Goal: Task Accomplishment & Management: Manage account settings

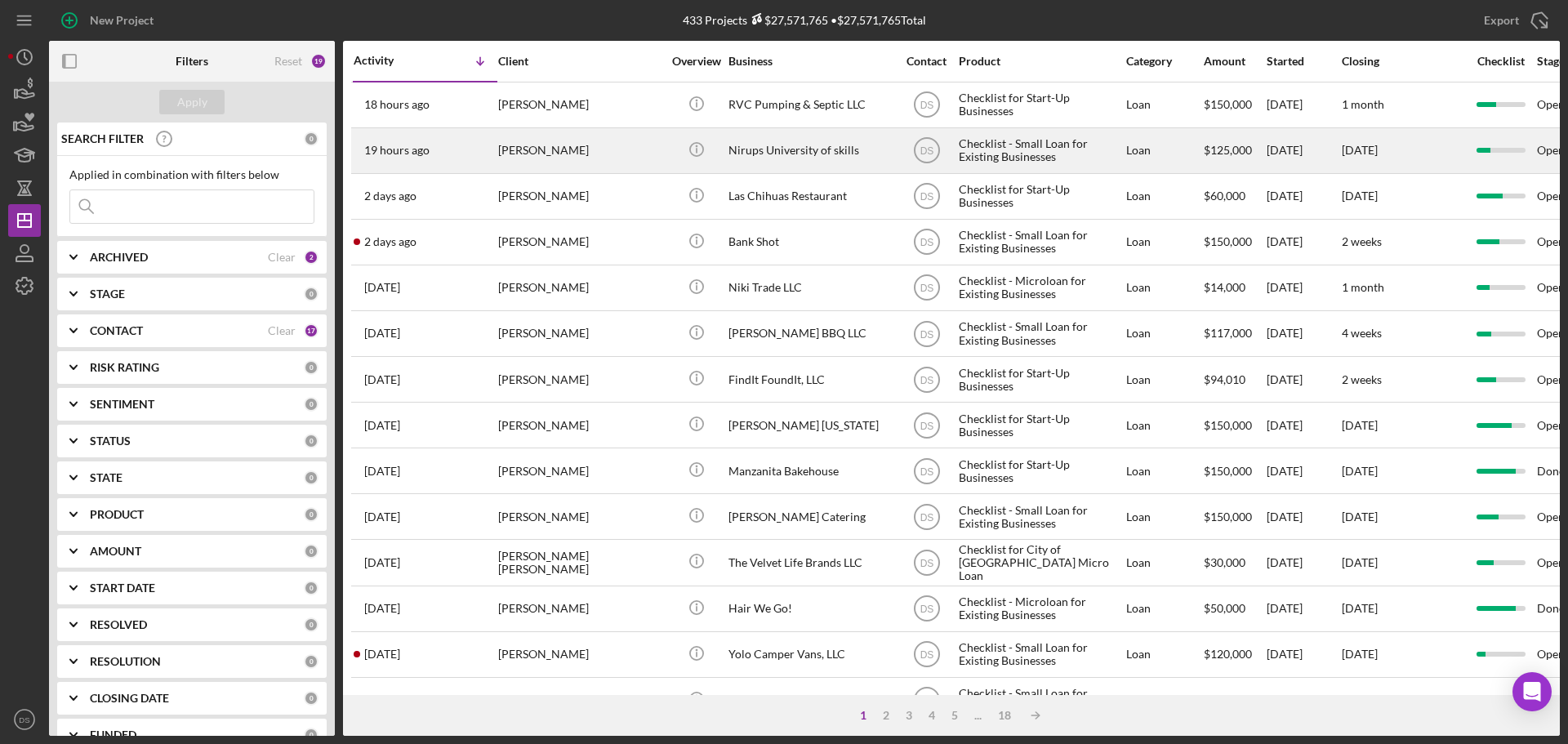
click at [774, 152] on div "Nirups University of skills" at bounding box center [810, 151] width 163 height 43
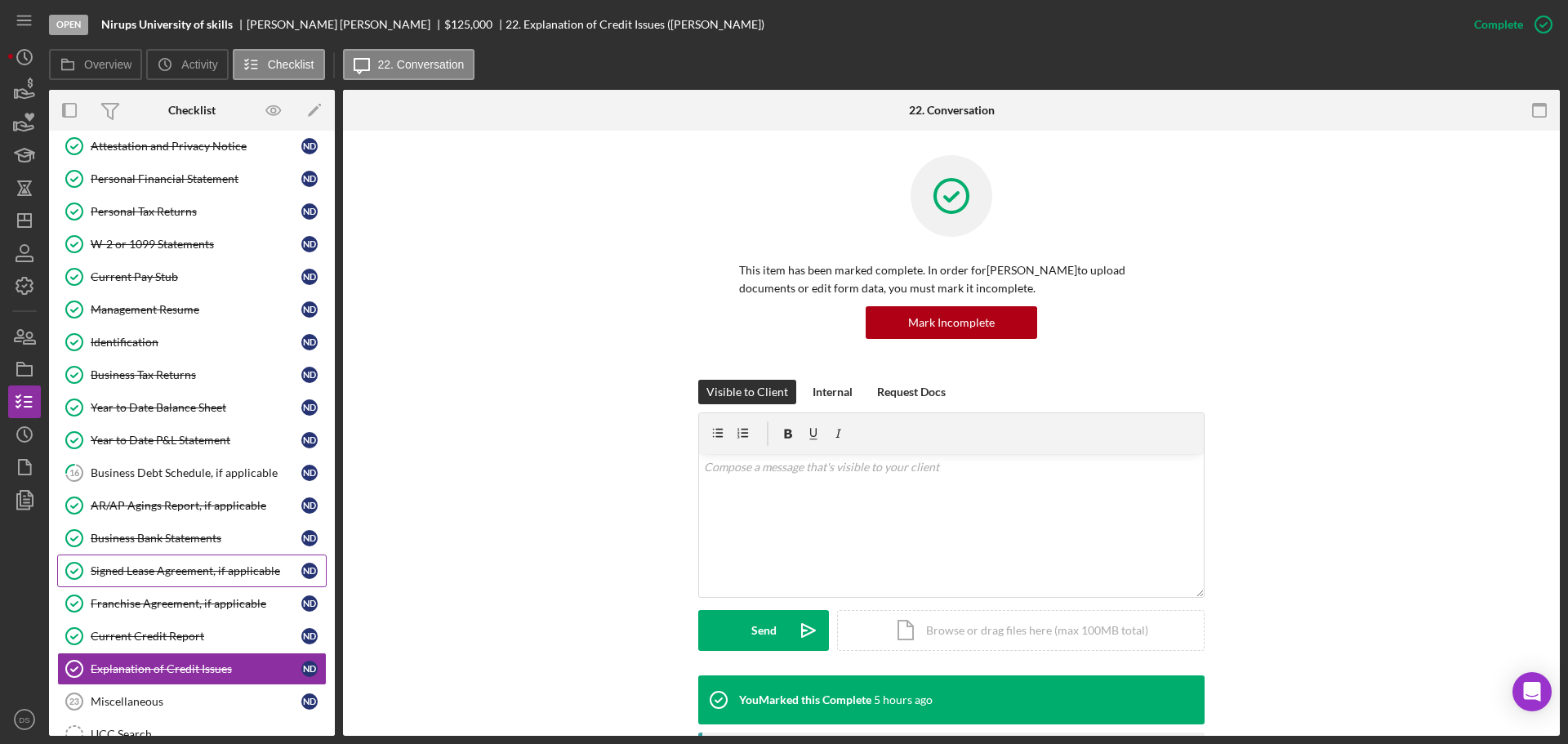
scroll to position [344, 0]
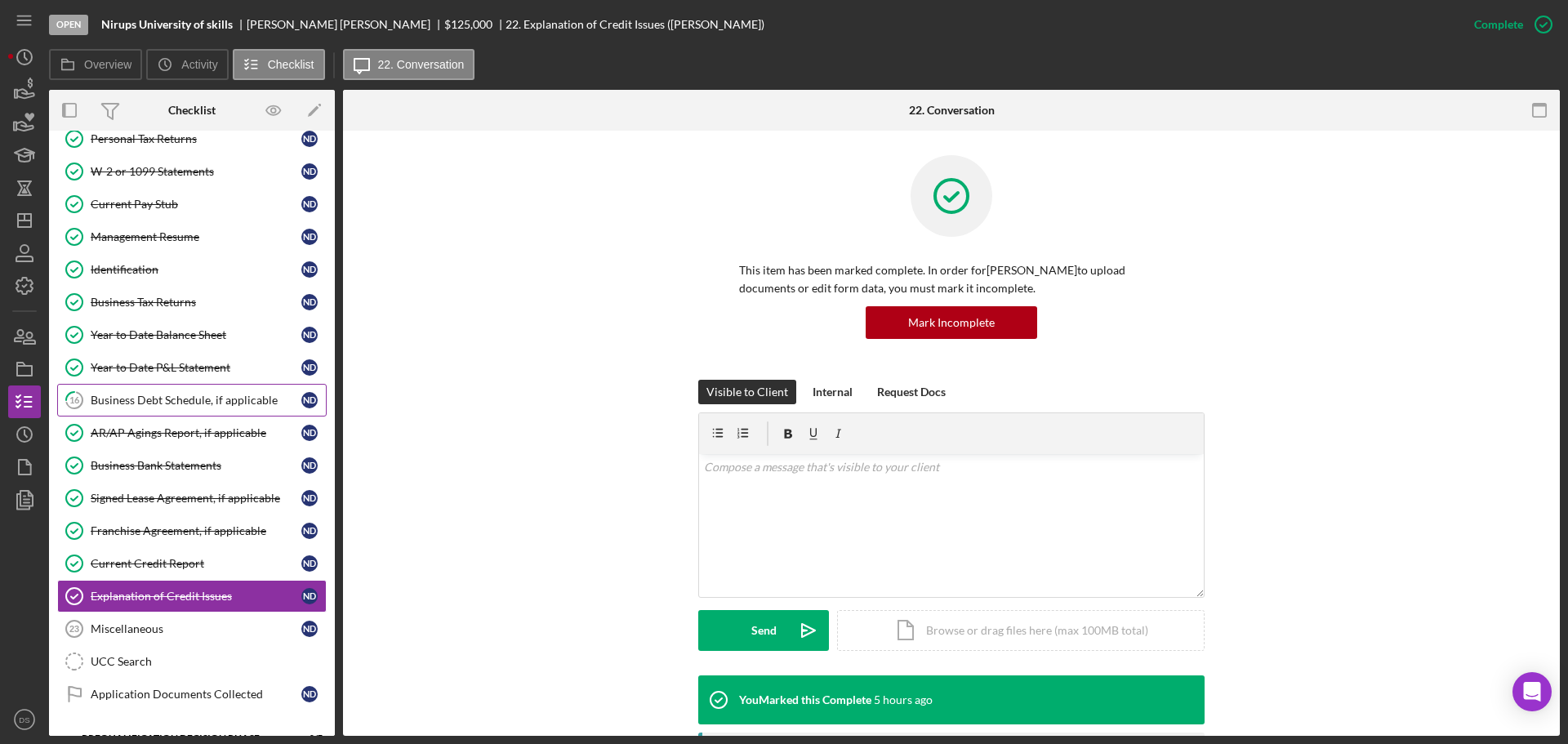
click at [197, 395] on div "Business Debt Schedule, if applicable" at bounding box center [195, 400] width 211 height 13
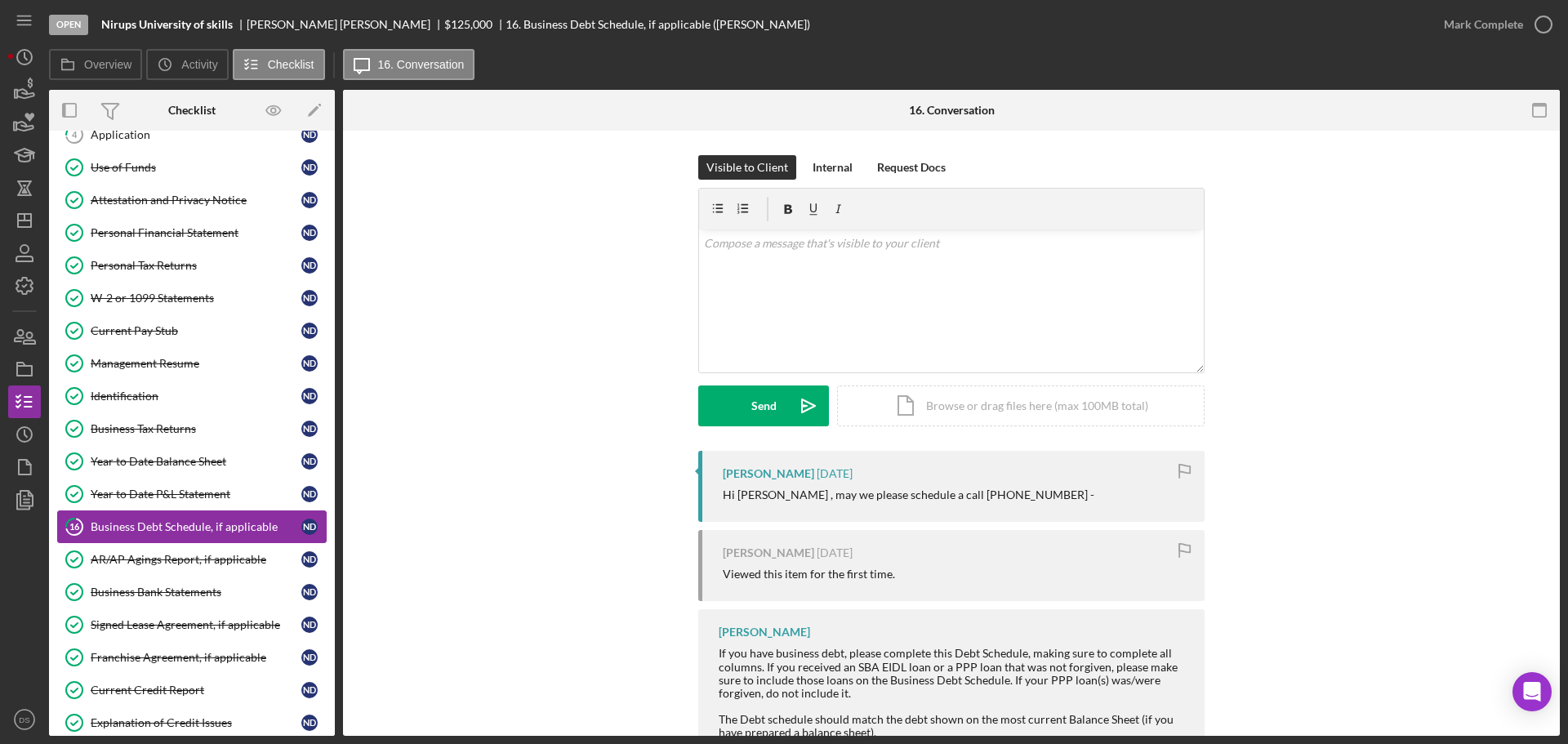
scroll to position [181, 0]
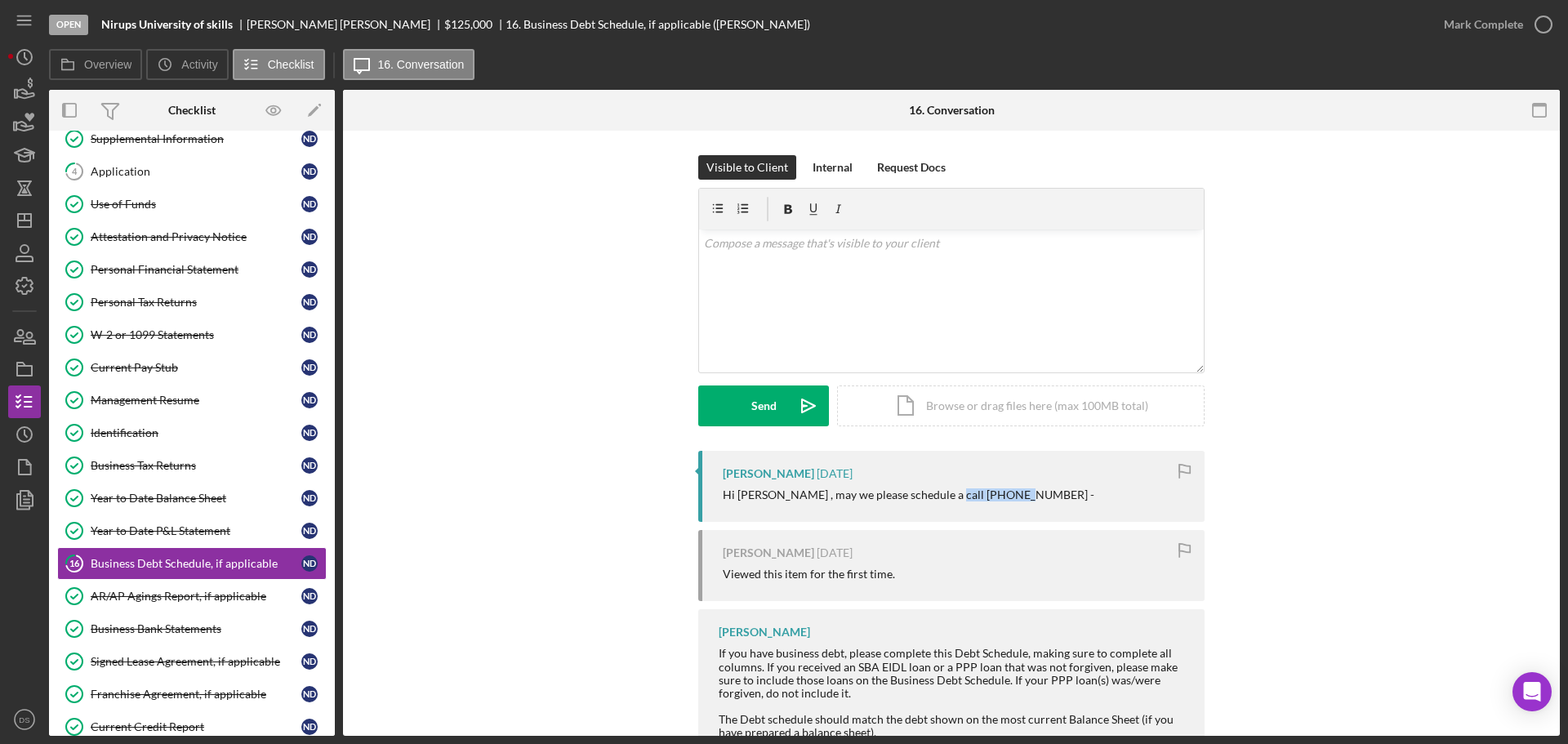
drag, startPoint x: 1013, startPoint y: 491, endPoint x: 943, endPoint y: 497, distance: 70.3
click at [943, 497] on div "Hi [PERSON_NAME] , may we please schedule a call [PHONE_NUMBER] -" at bounding box center [909, 495] width 371 height 13
copy div "9163801218 -"
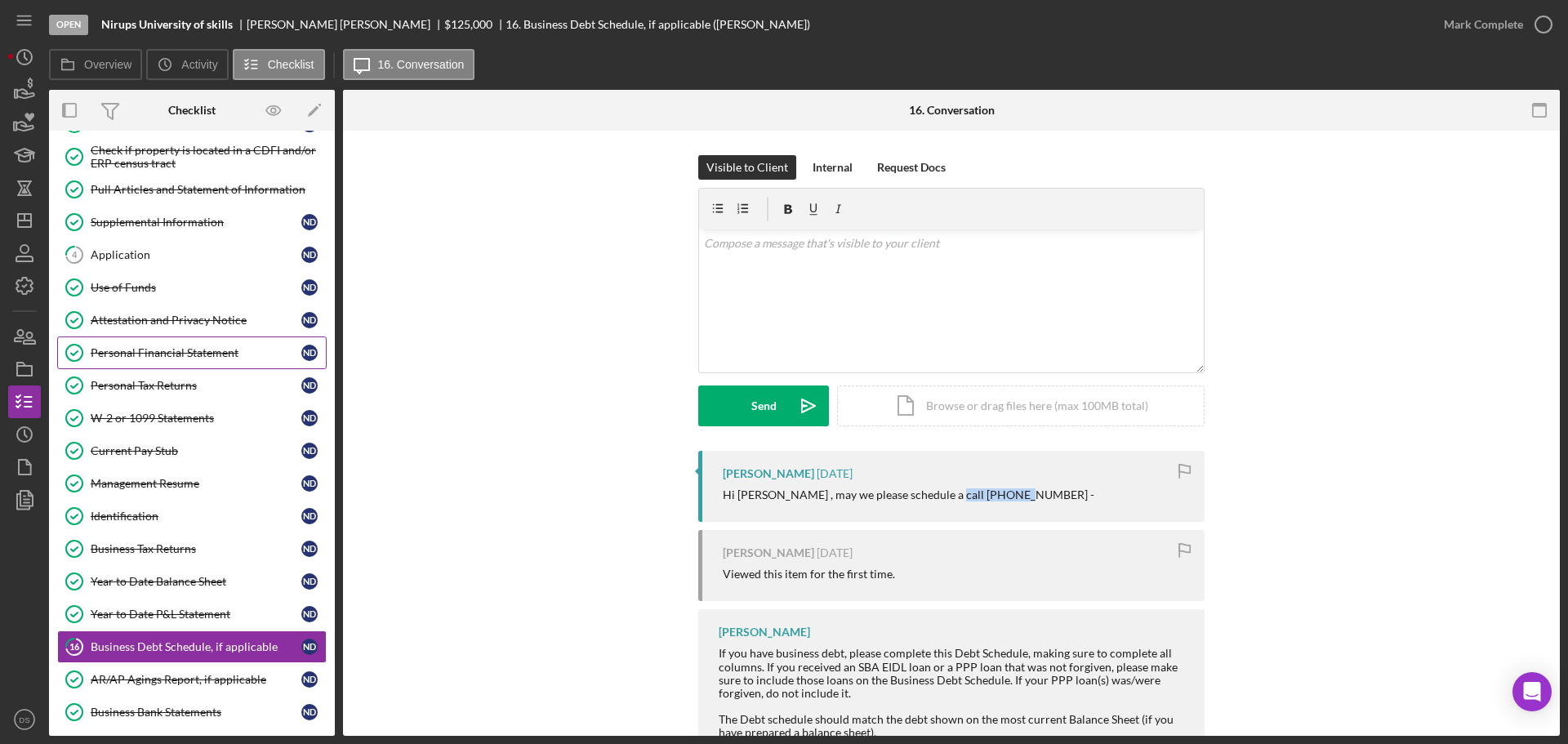
scroll to position [0, 0]
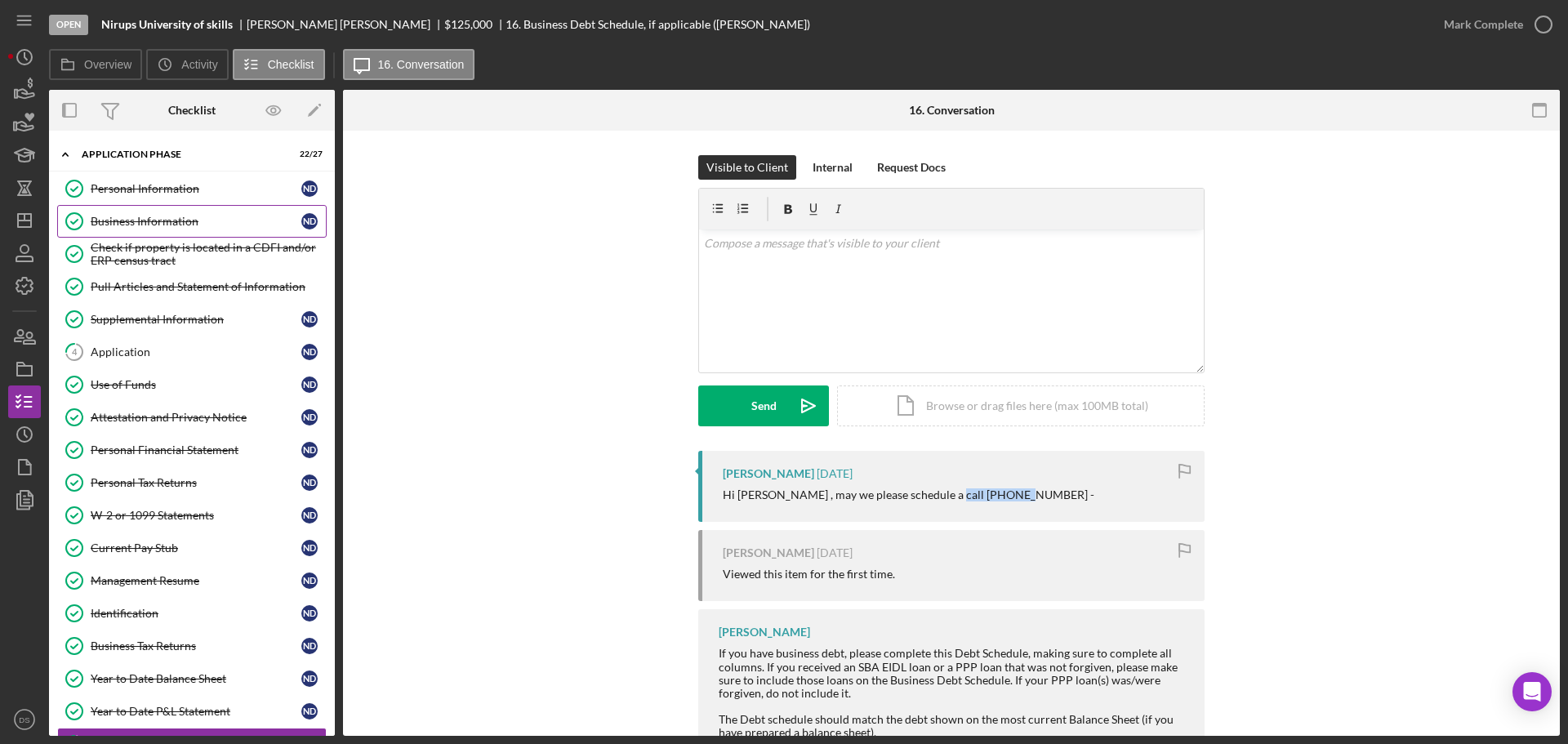
click at [199, 211] on link "Business Information Business Information N D" at bounding box center [192, 221] width 270 height 33
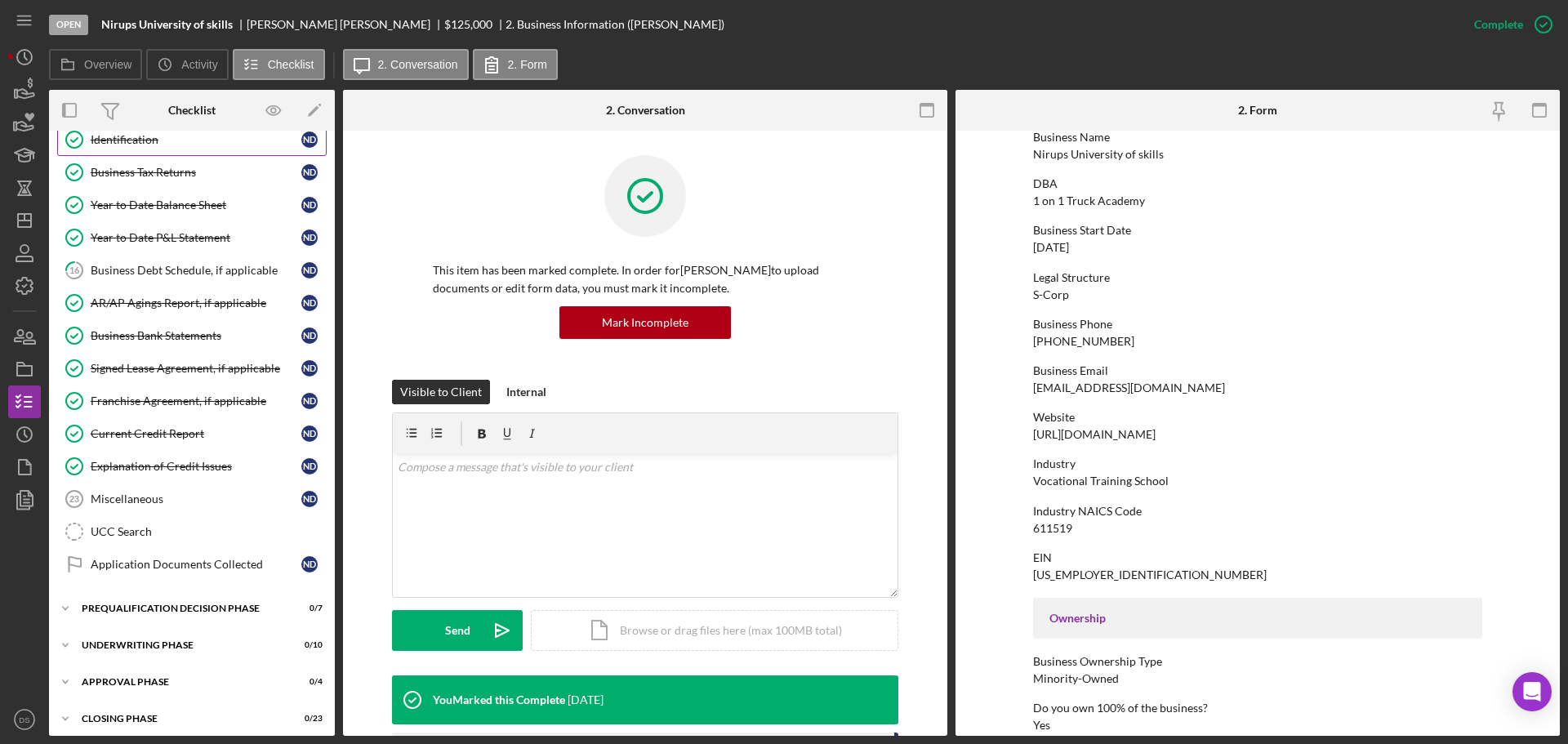
scroll to position [491, 0]
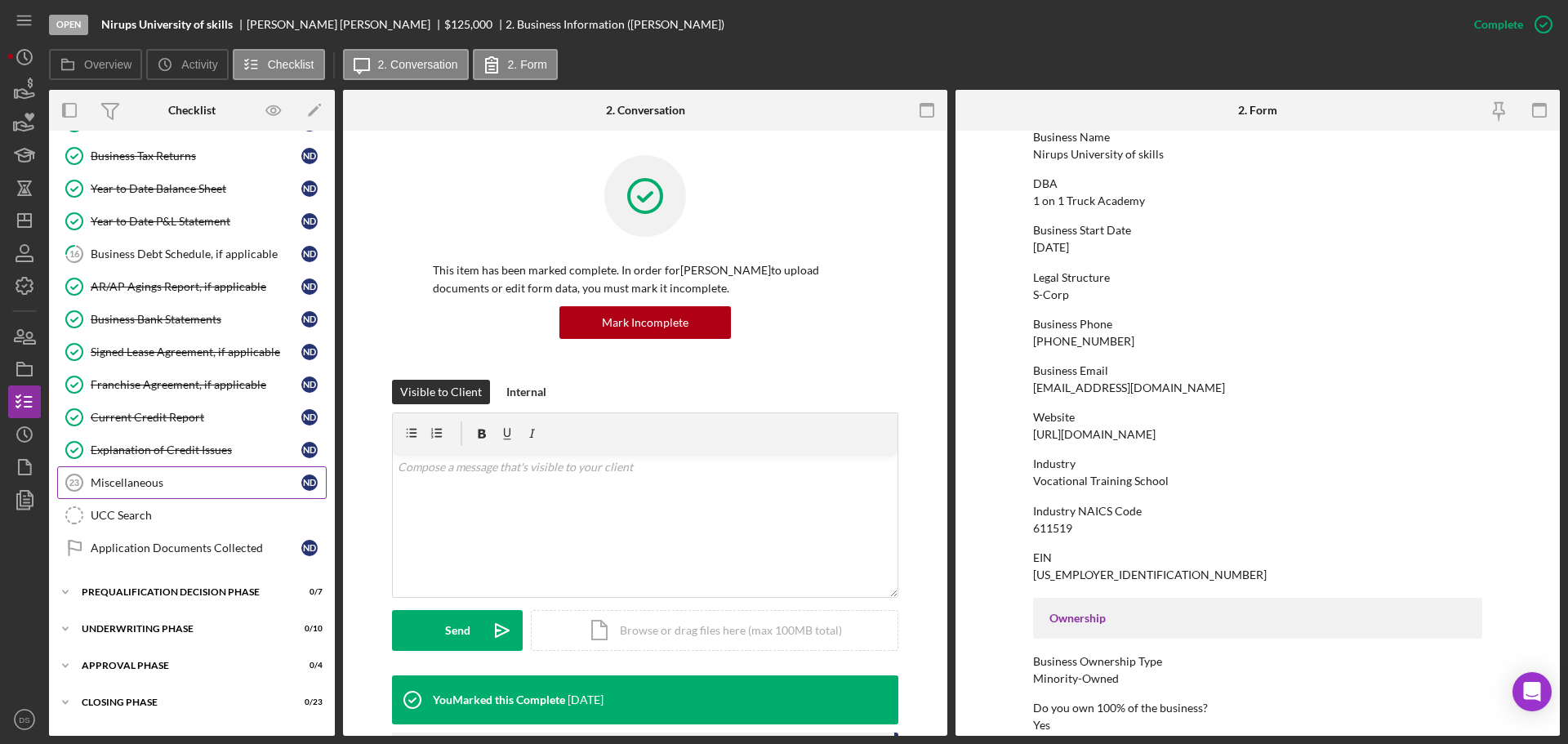
click at [219, 491] on link "Miscellaneous 23 Miscellaneous N D" at bounding box center [192, 483] width 270 height 33
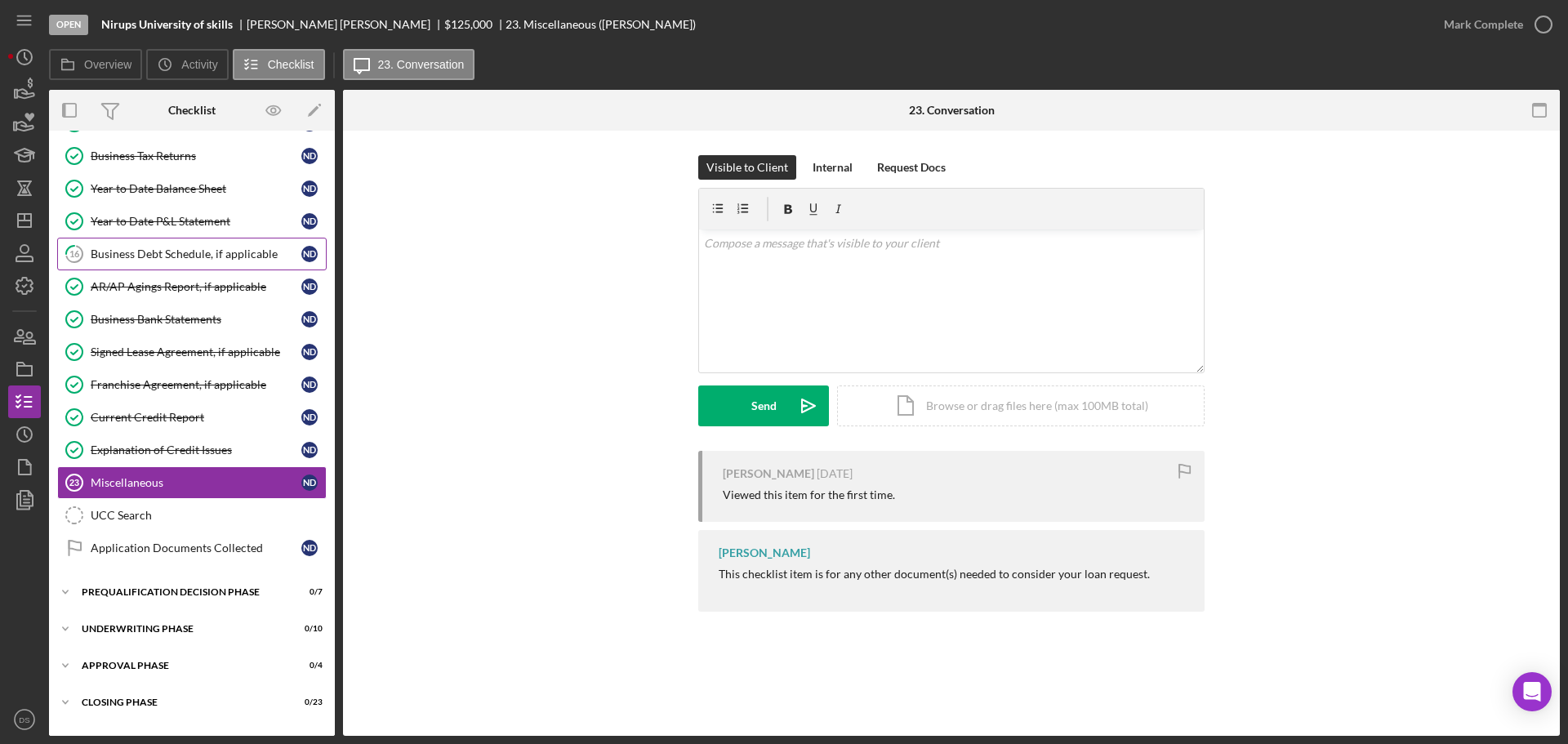
click at [243, 261] on link "16 Business Debt Schedule, if applicable N D" at bounding box center [192, 254] width 270 height 33
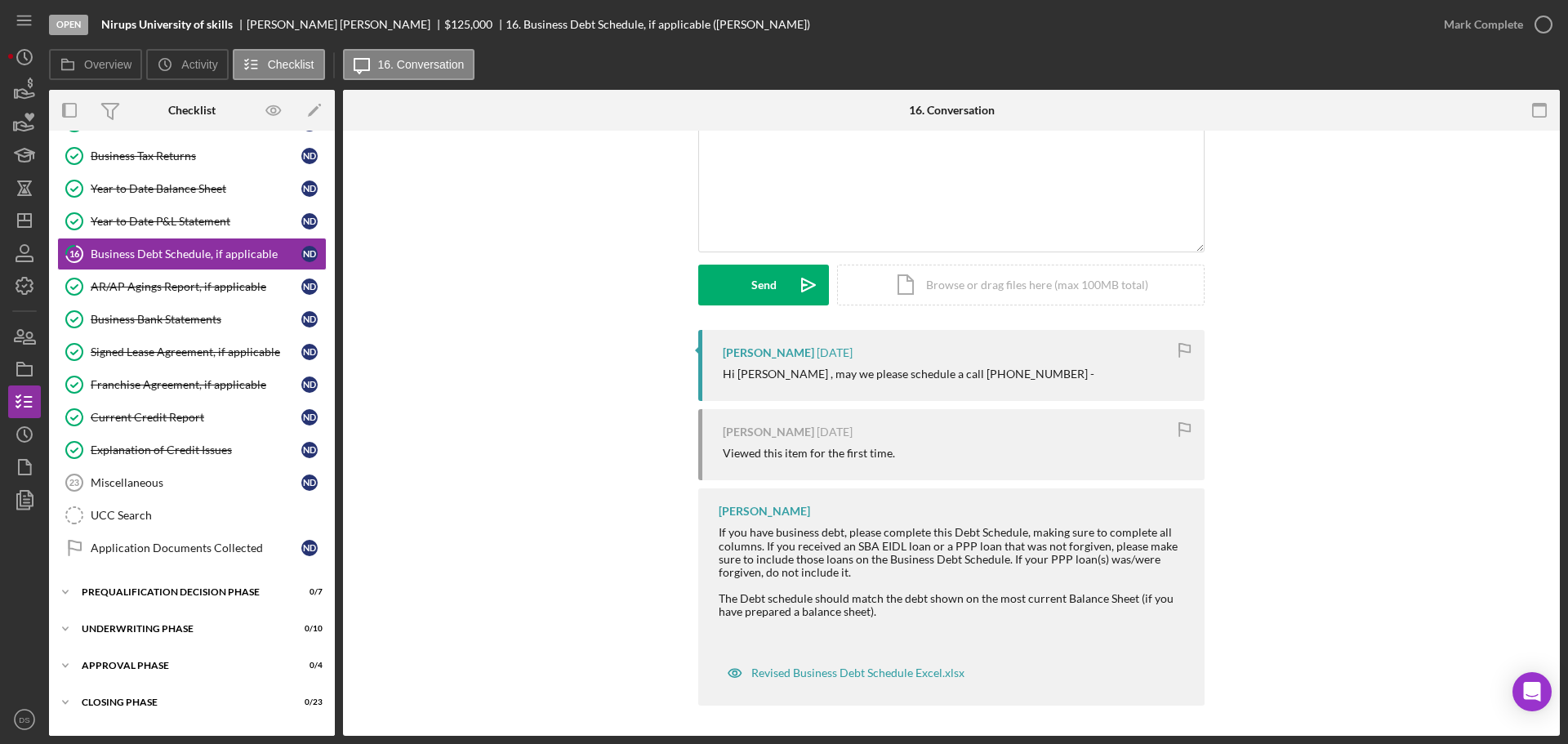
scroll to position [123, 0]
click at [906, 672] on div "Revised Business Debt Schedule Excel.xlsx" at bounding box center [858, 670] width 213 height 13
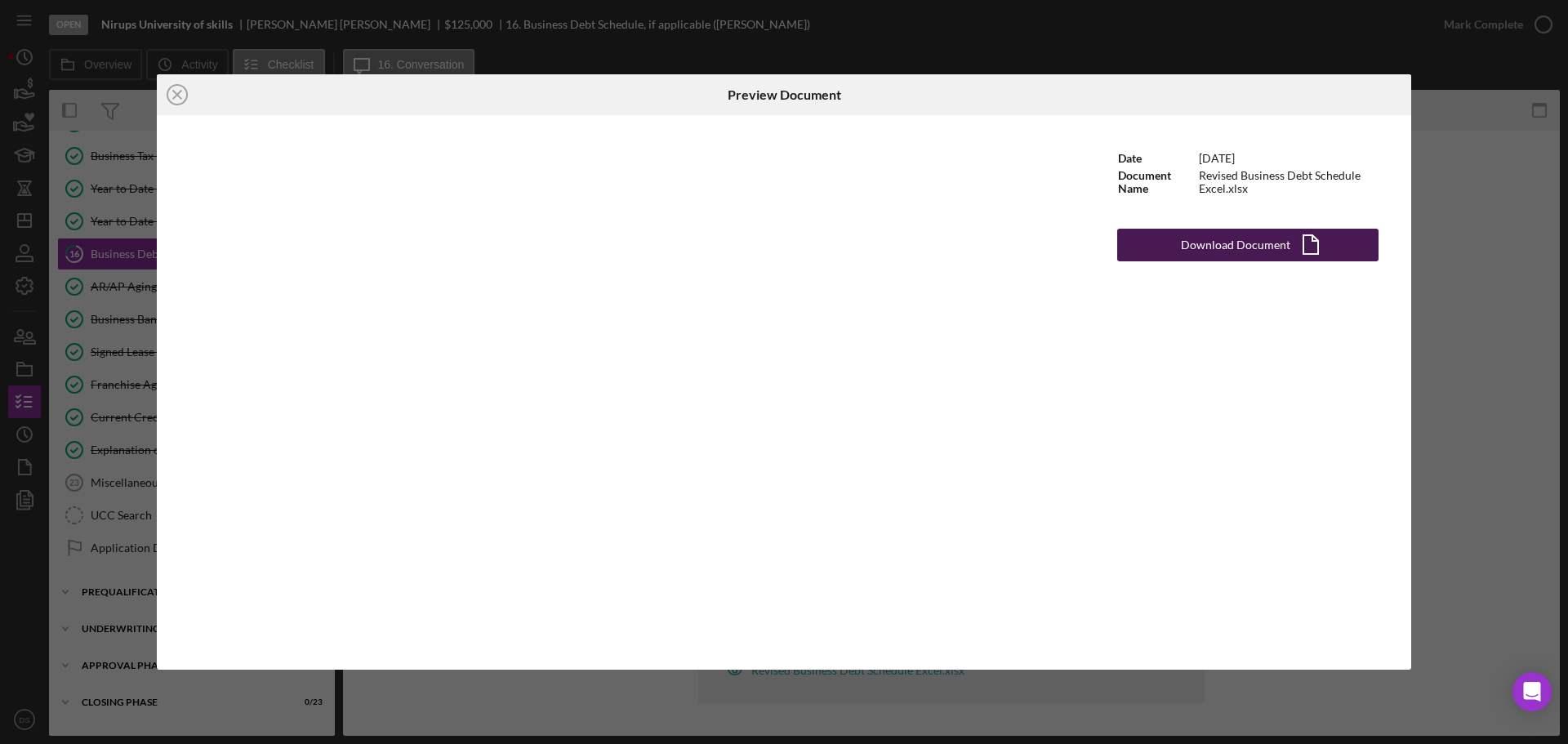
click at [1212, 242] on div "Download Document" at bounding box center [1236, 245] width 109 height 33
click at [173, 93] on icon "Icon/Close" at bounding box center [177, 95] width 41 height 41
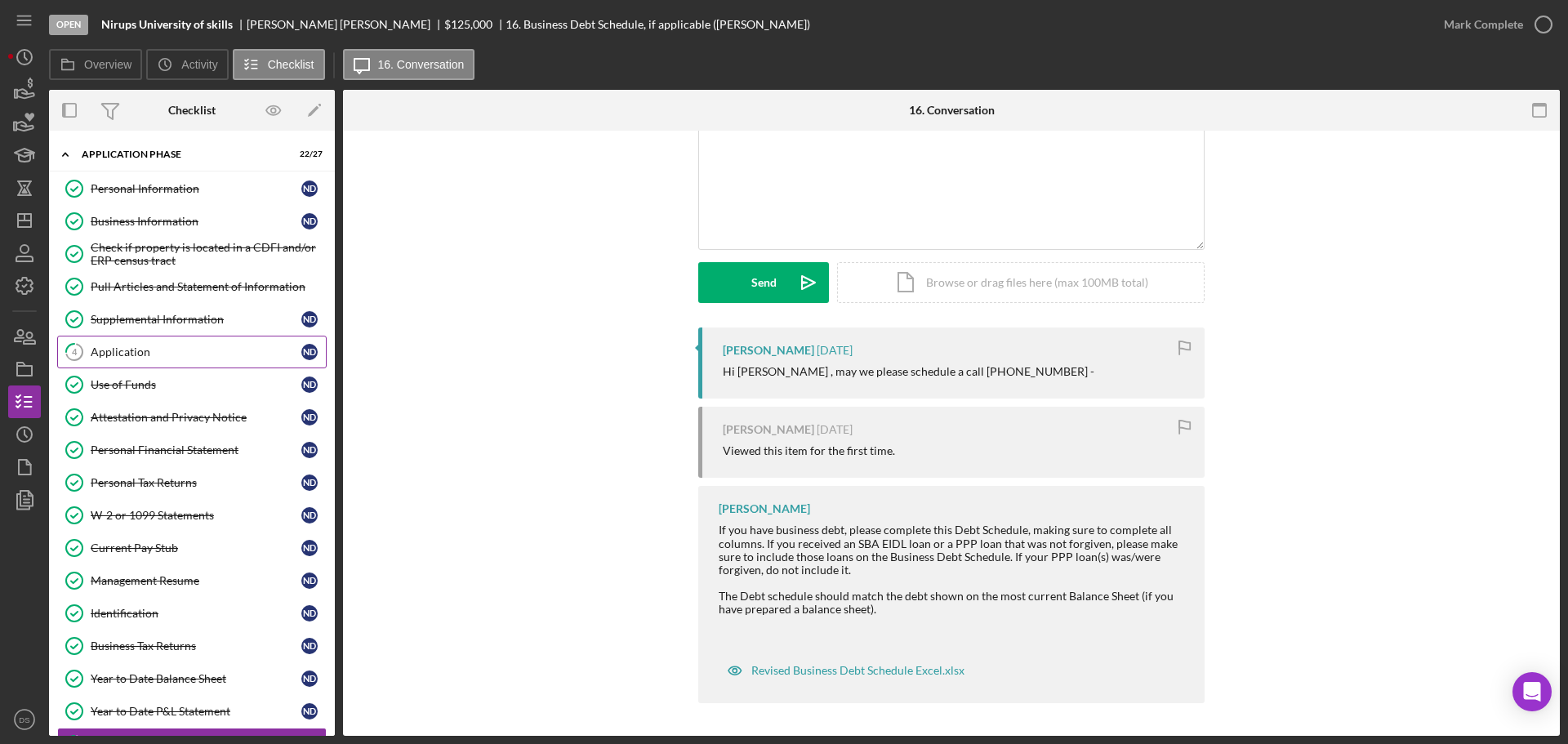
click at [154, 349] on div "Application" at bounding box center [195, 352] width 211 height 13
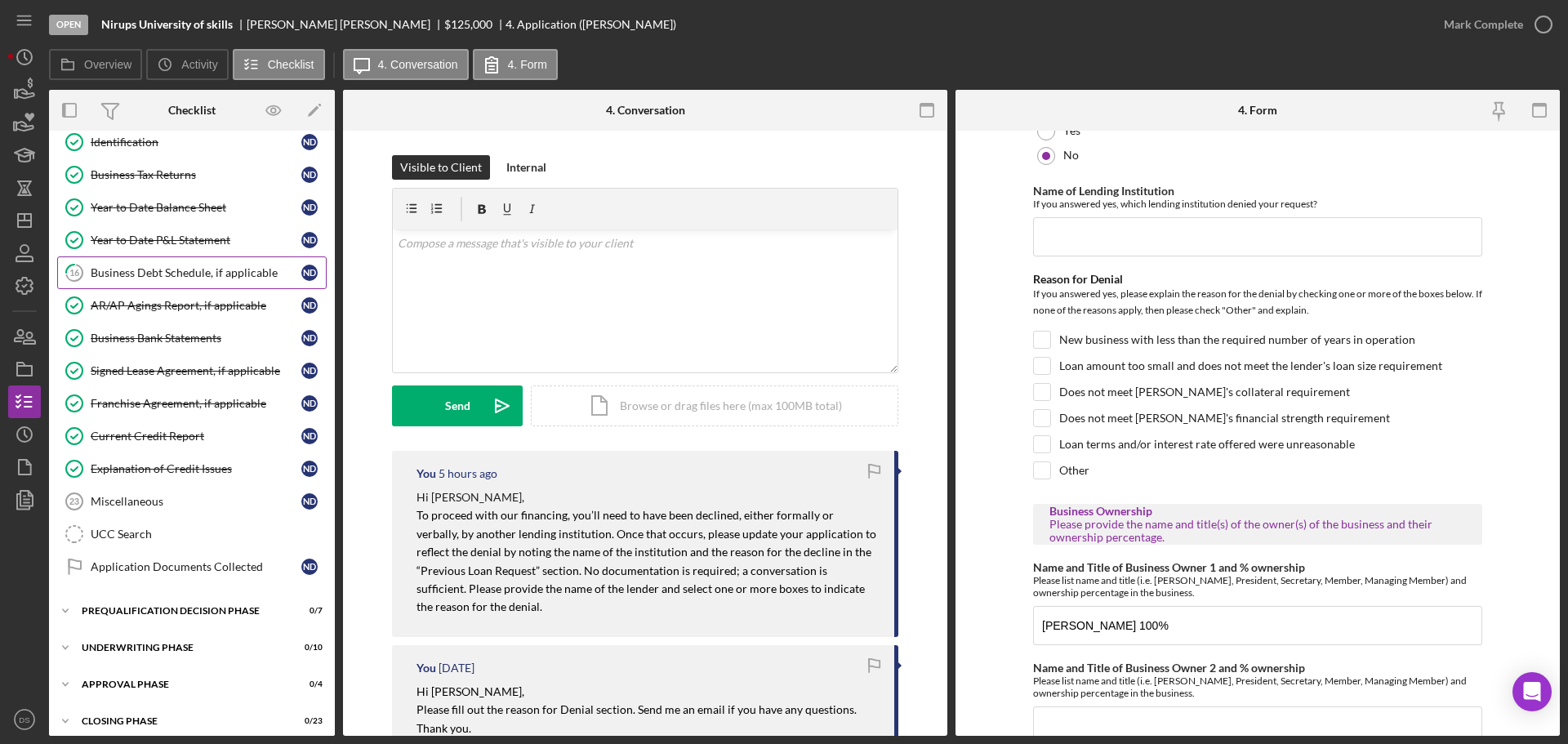
scroll to position [519, 0]
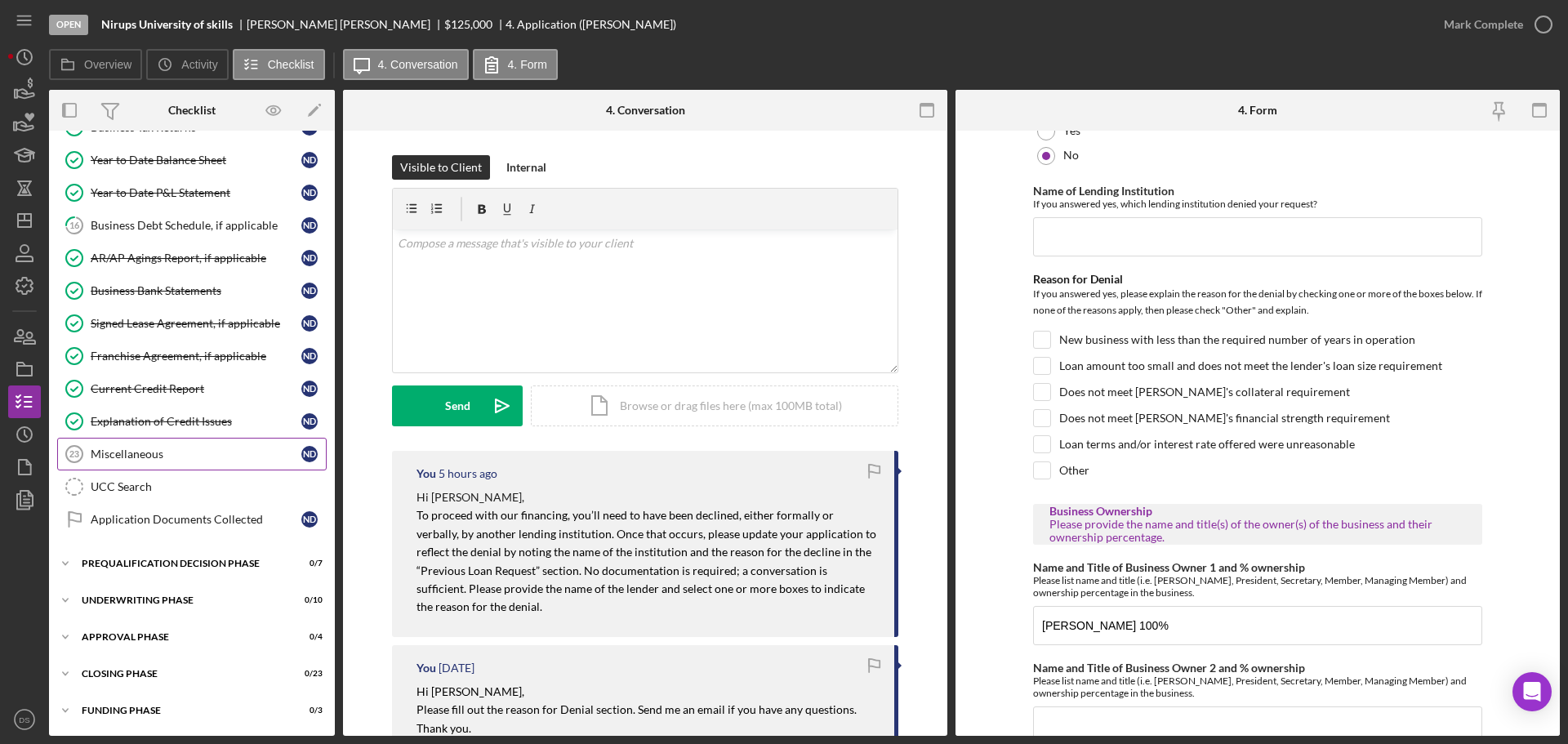
click at [208, 464] on link "Miscellaneous 23 Miscellaneous N D" at bounding box center [192, 454] width 270 height 33
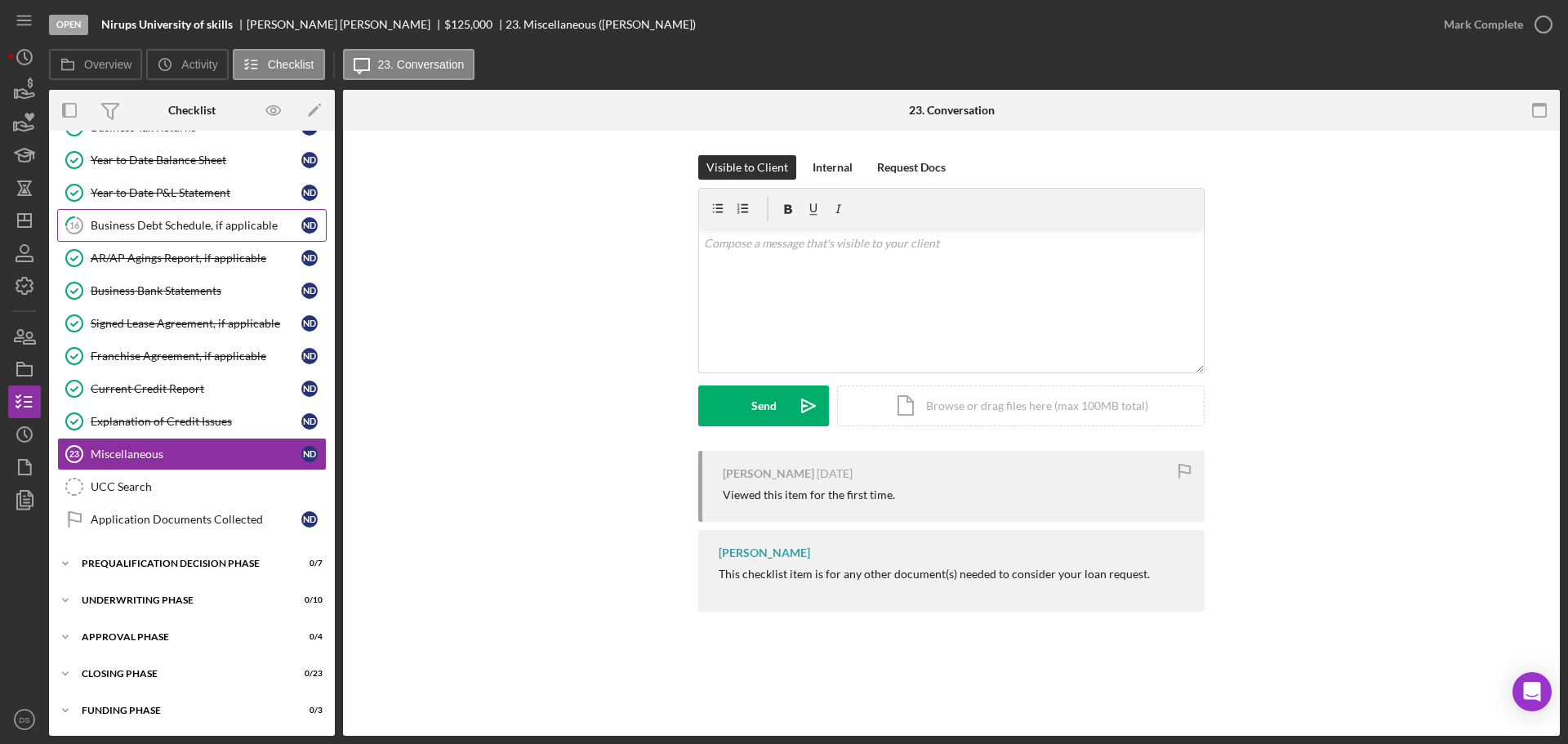
click at [187, 221] on div "Business Debt Schedule, if applicable" at bounding box center [195, 225] width 211 height 13
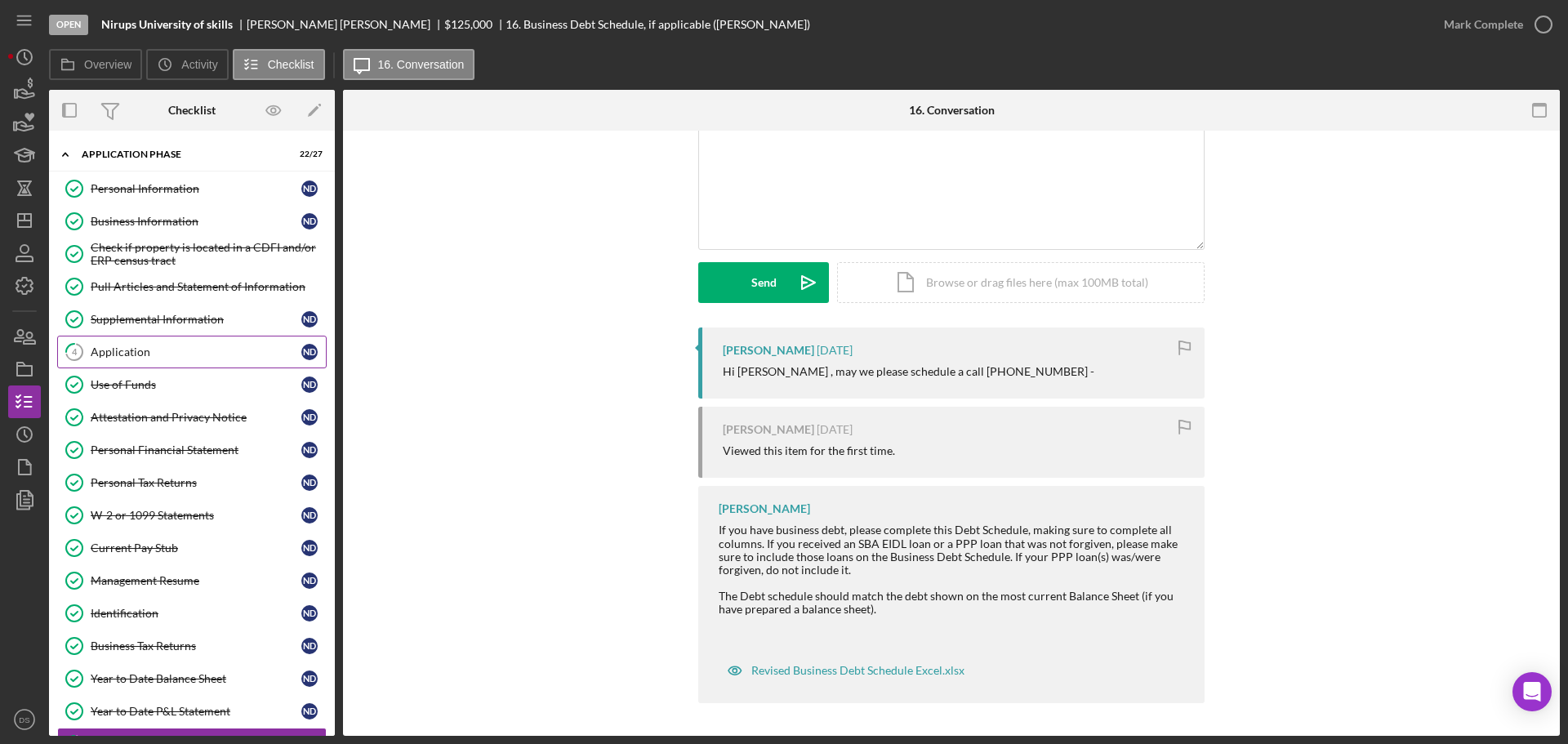
click at [175, 346] on div "Application" at bounding box center [195, 352] width 211 height 13
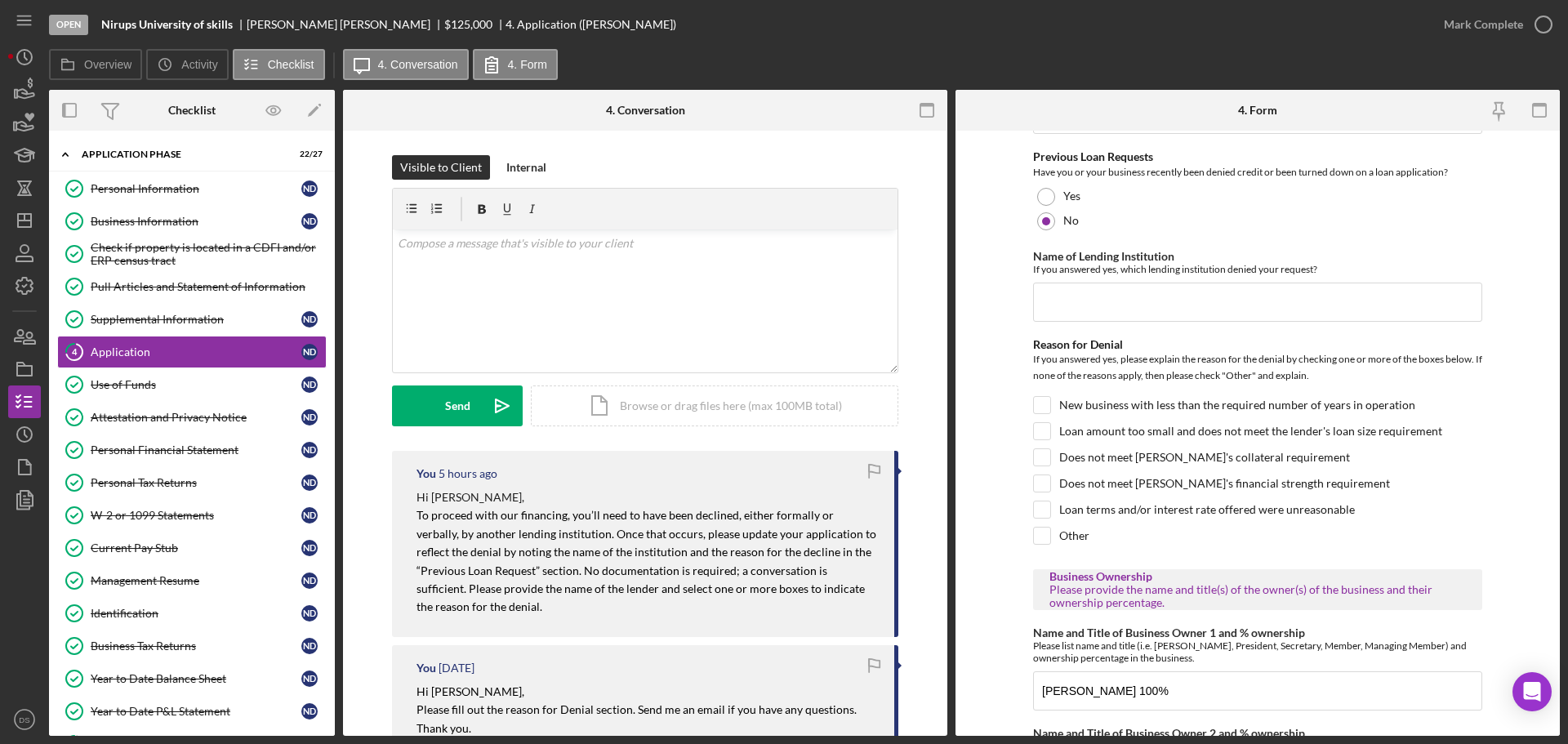
scroll to position [980, 0]
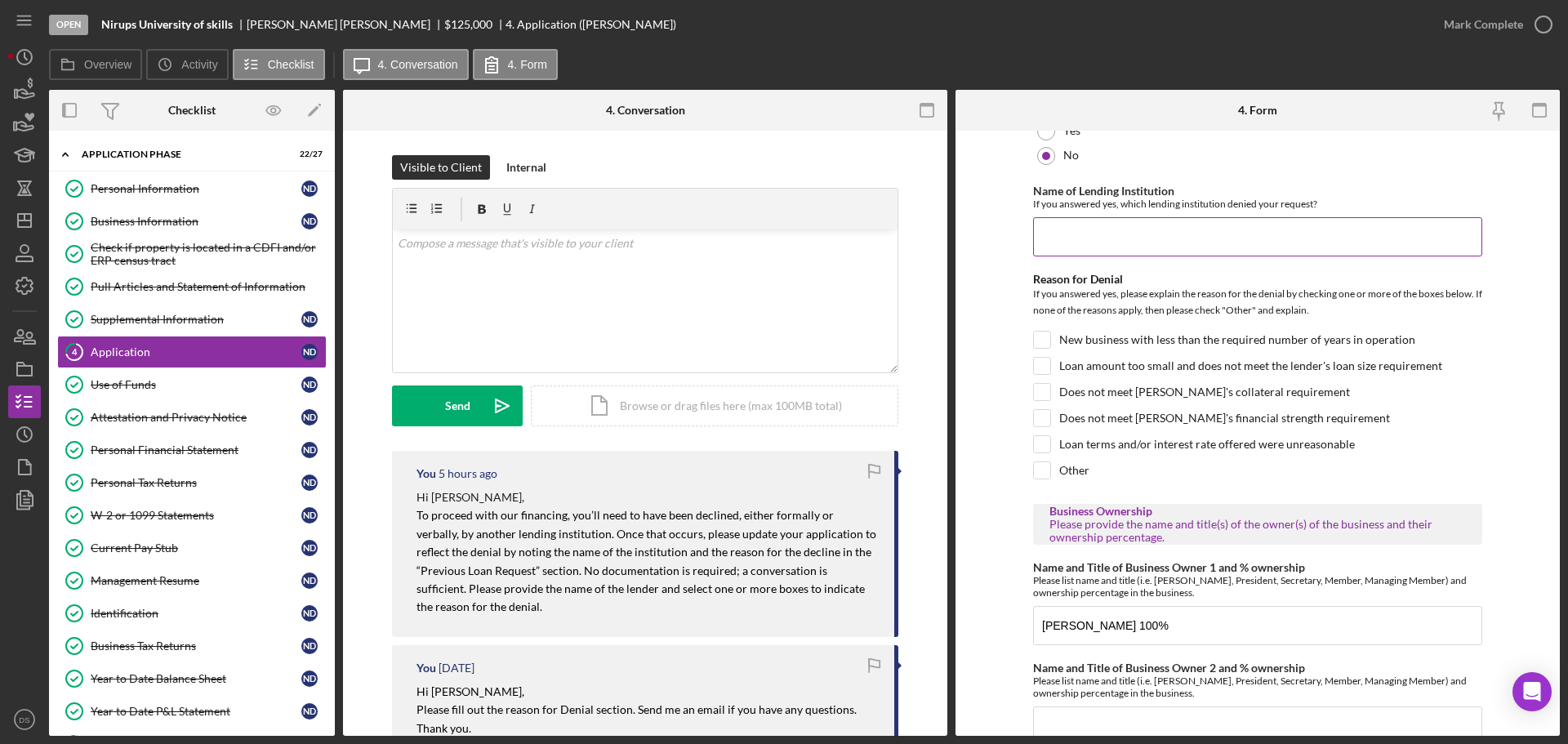
click at [1148, 239] on input "Name of Lending Institution" at bounding box center [1257, 236] width 449 height 39
click at [1112, 241] on input "Name of Lending Institution" at bounding box center [1257, 236] width 449 height 39
click at [1173, 245] on input "Name of Lending Institution" at bounding box center [1257, 236] width 449 height 39
type input "Current Loan with us"
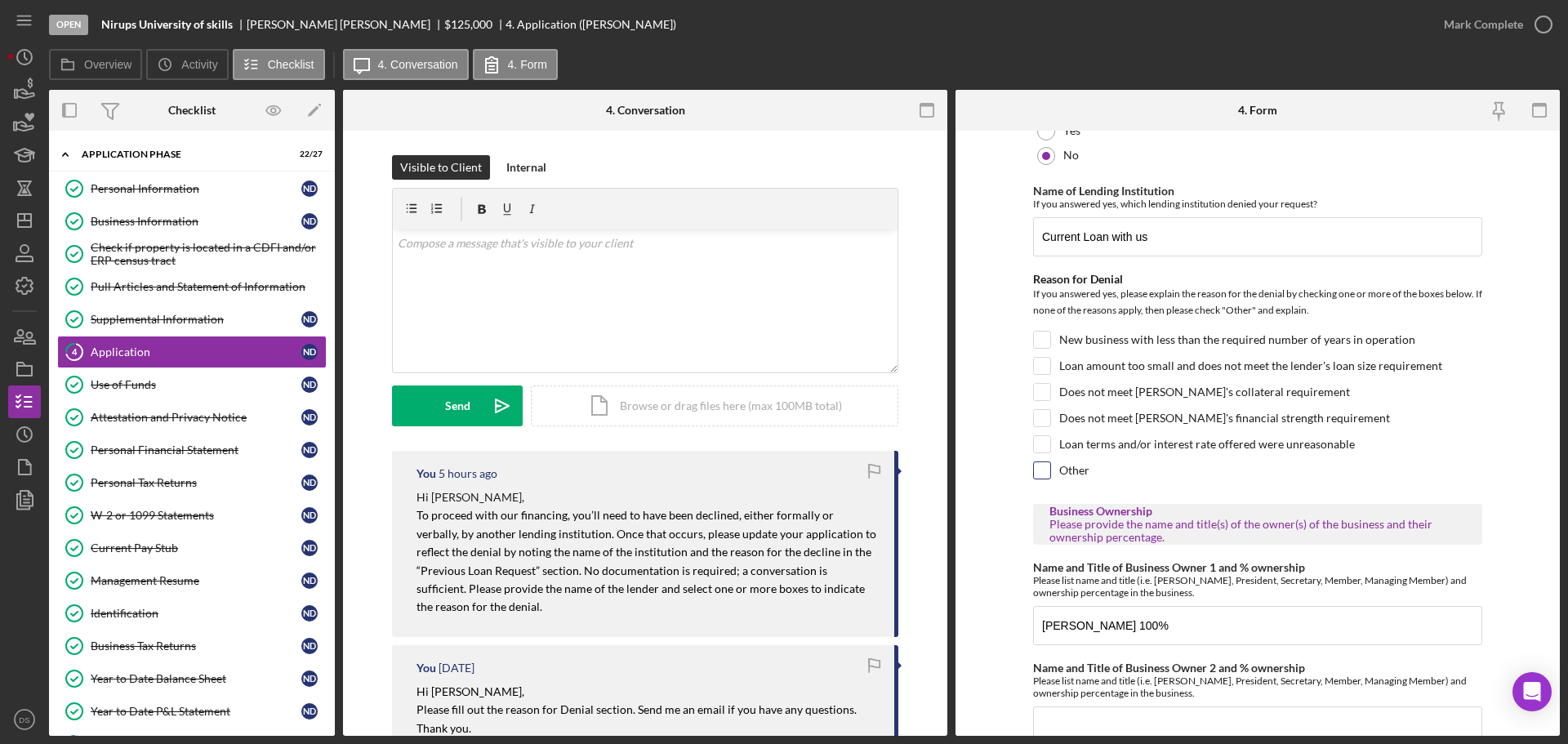
click at [1043, 478] on input "Other" at bounding box center [1041, 471] width 16 height 16
checkbox input "true"
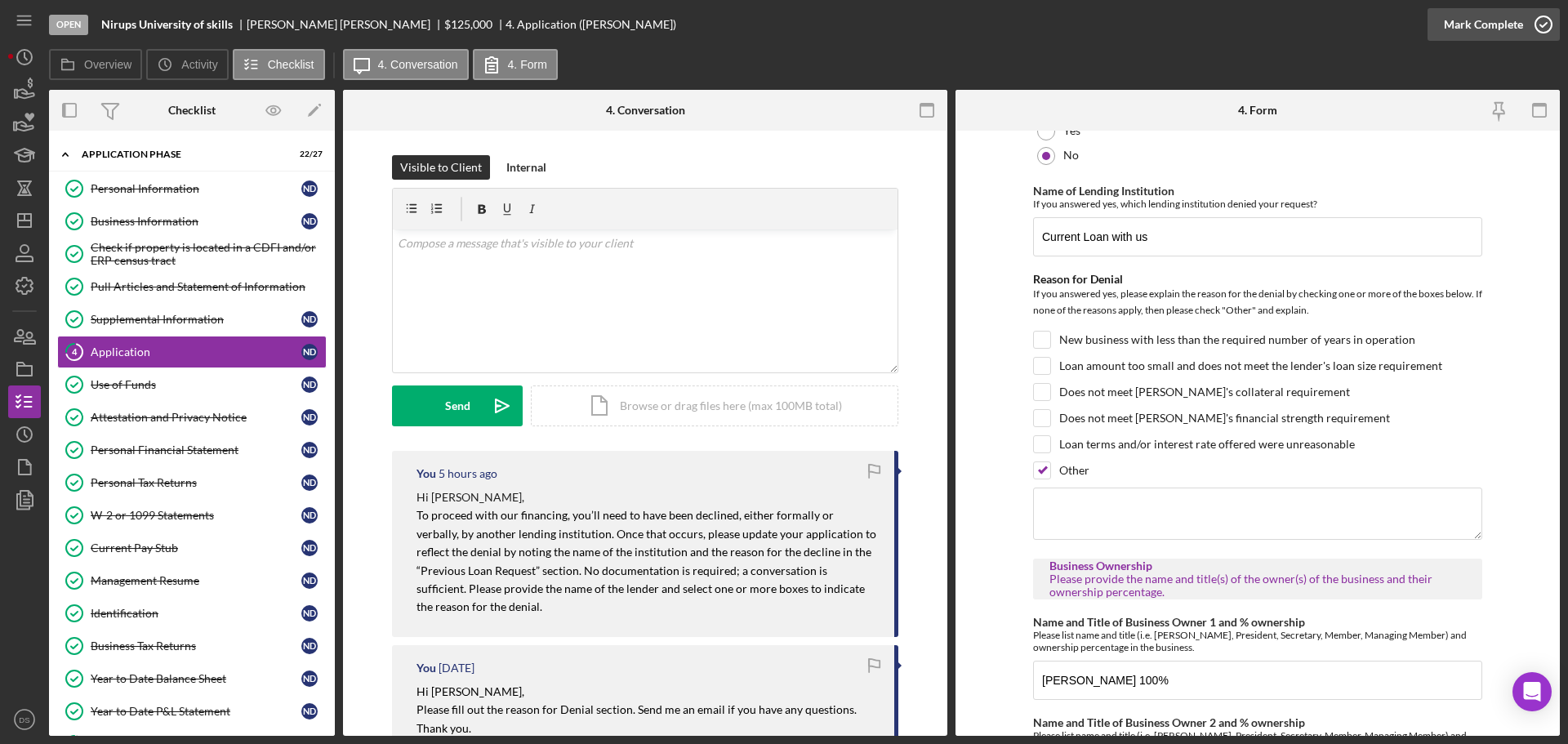
click at [1545, 15] on icon "button" at bounding box center [1543, 24] width 41 height 41
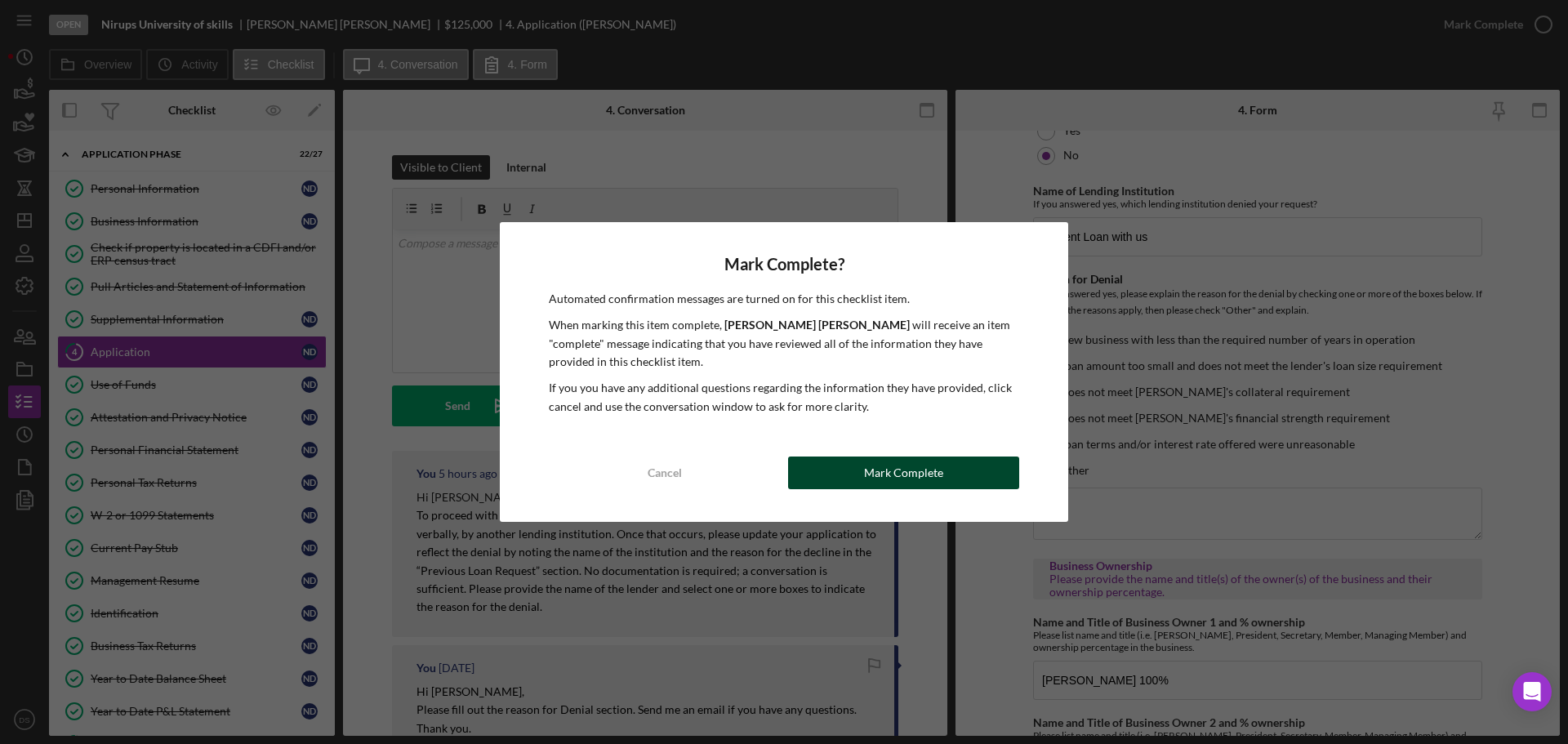
click at [935, 459] on div "Mark Complete" at bounding box center [903, 473] width 79 height 33
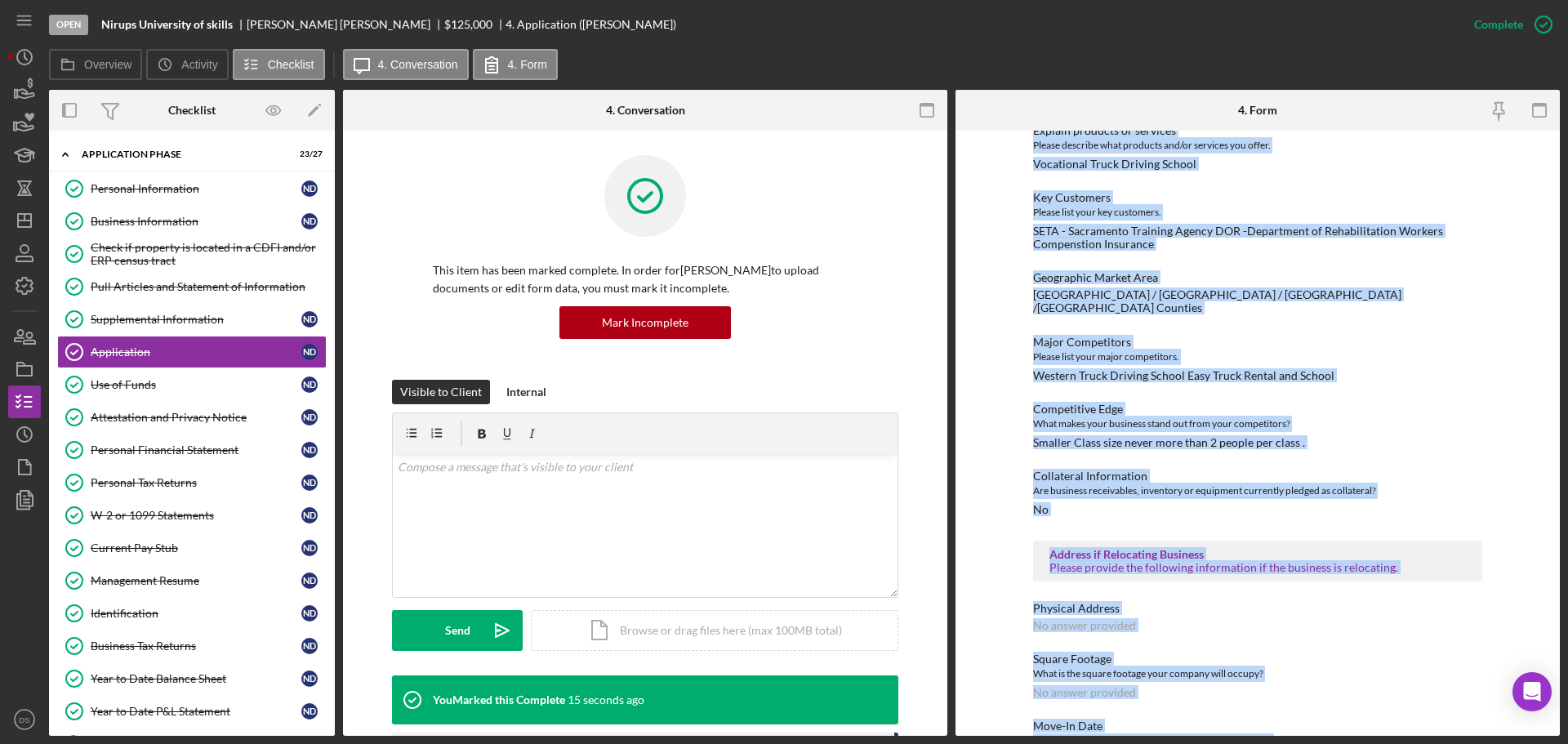
scroll to position [2079, 0]
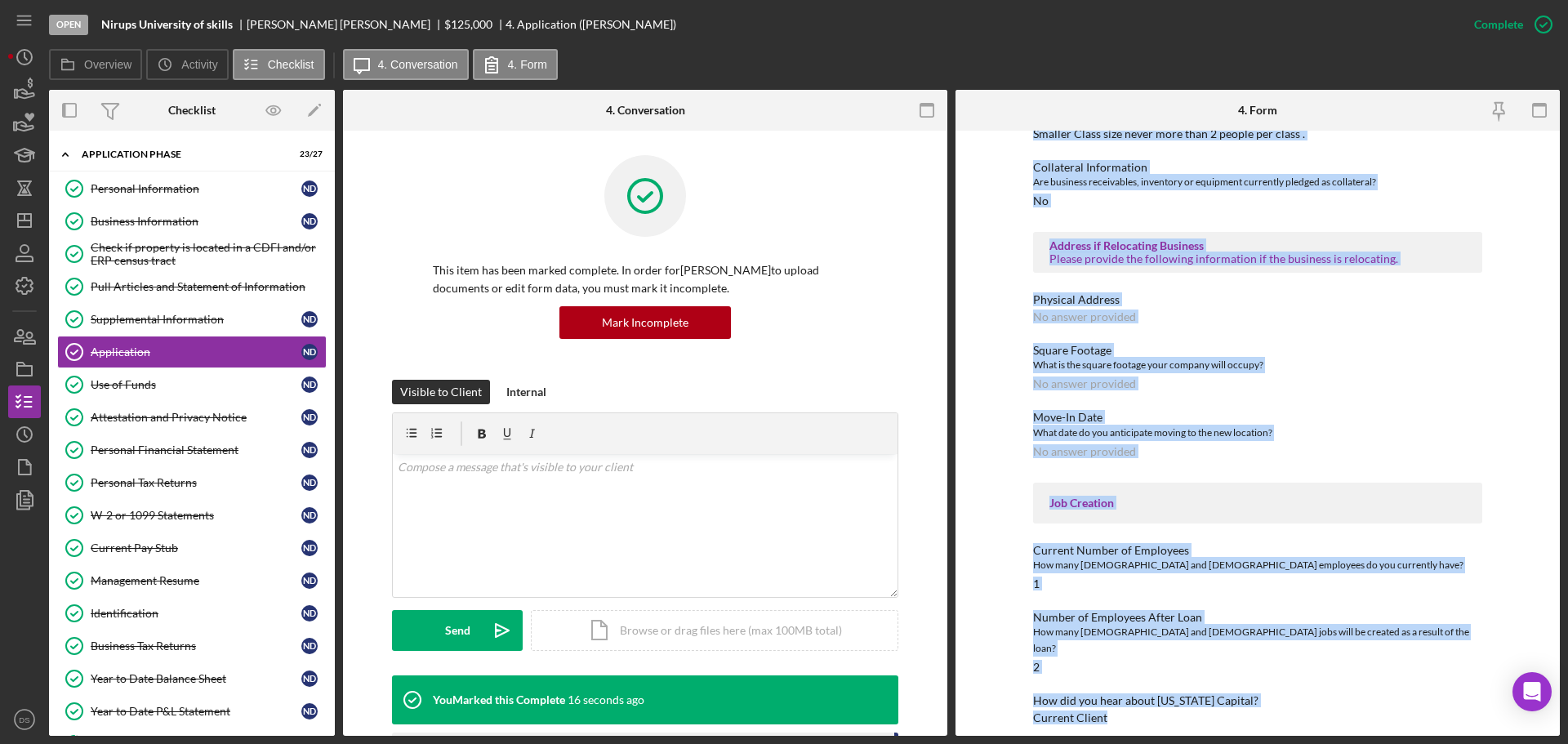
drag, startPoint x: 1033, startPoint y: 224, endPoint x: 1164, endPoint y: 710, distance: 503.3
click at [1217, 743] on html "Open Nirups University of skills [PERSON_NAME] $125,000 $125,000 4. Application…" at bounding box center [784, 372] width 1568 height 744
copy div "[US_STATE] Capital Loan Application Mailing Address Please provide the mailing …"
click at [38, 332] on icon "button" at bounding box center [24, 336] width 41 height 41
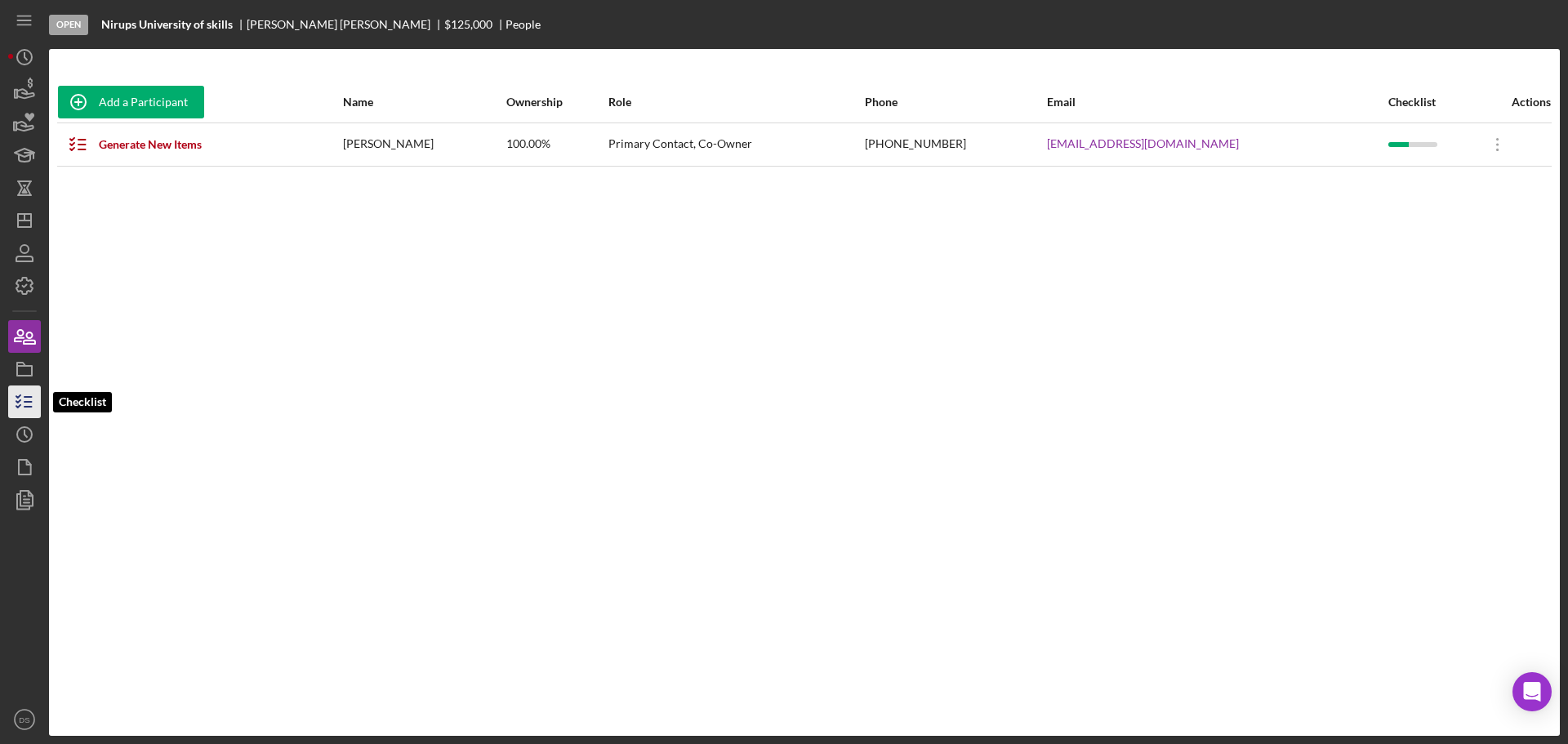
click at [28, 390] on icon "button" at bounding box center [24, 401] width 41 height 41
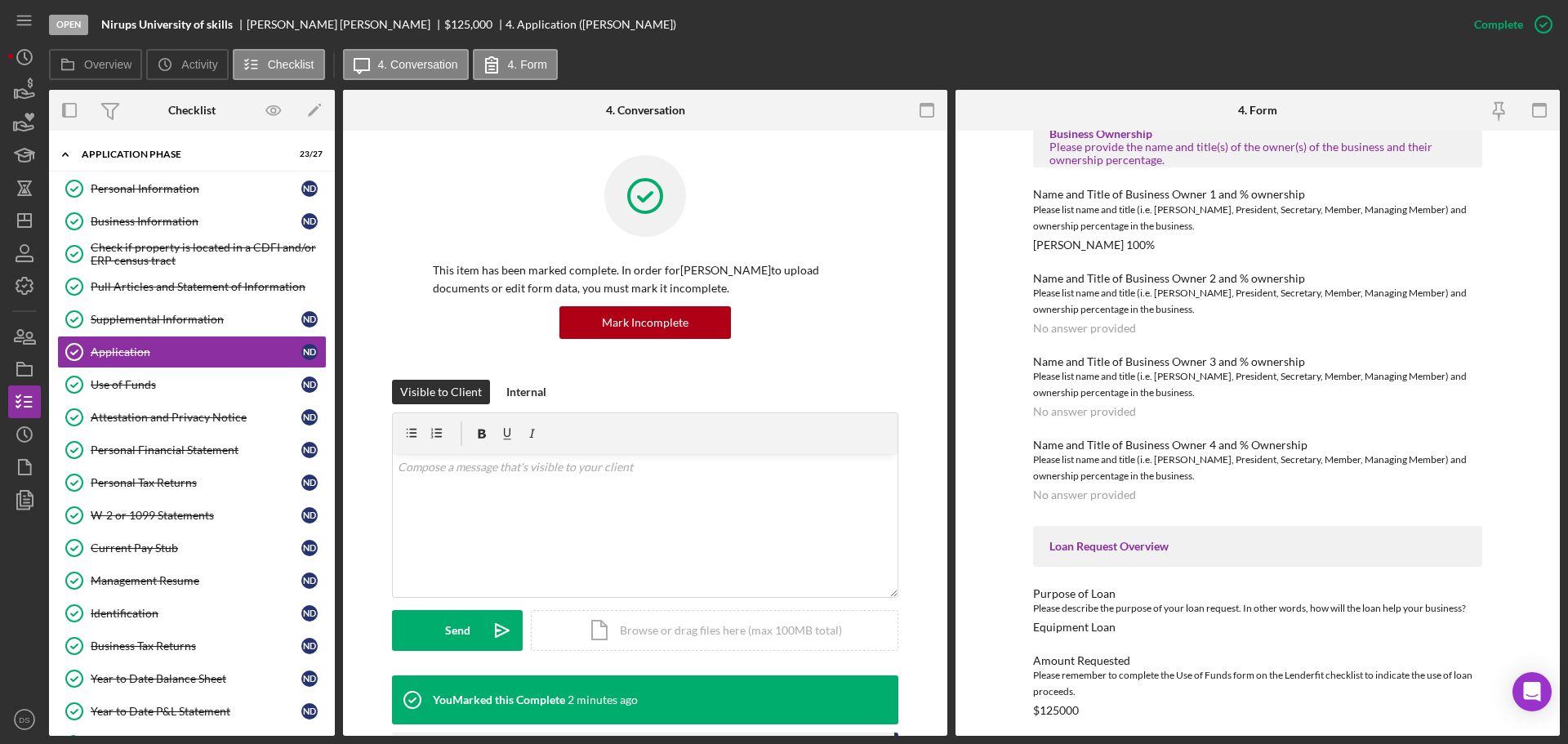
scroll to position [980, 0]
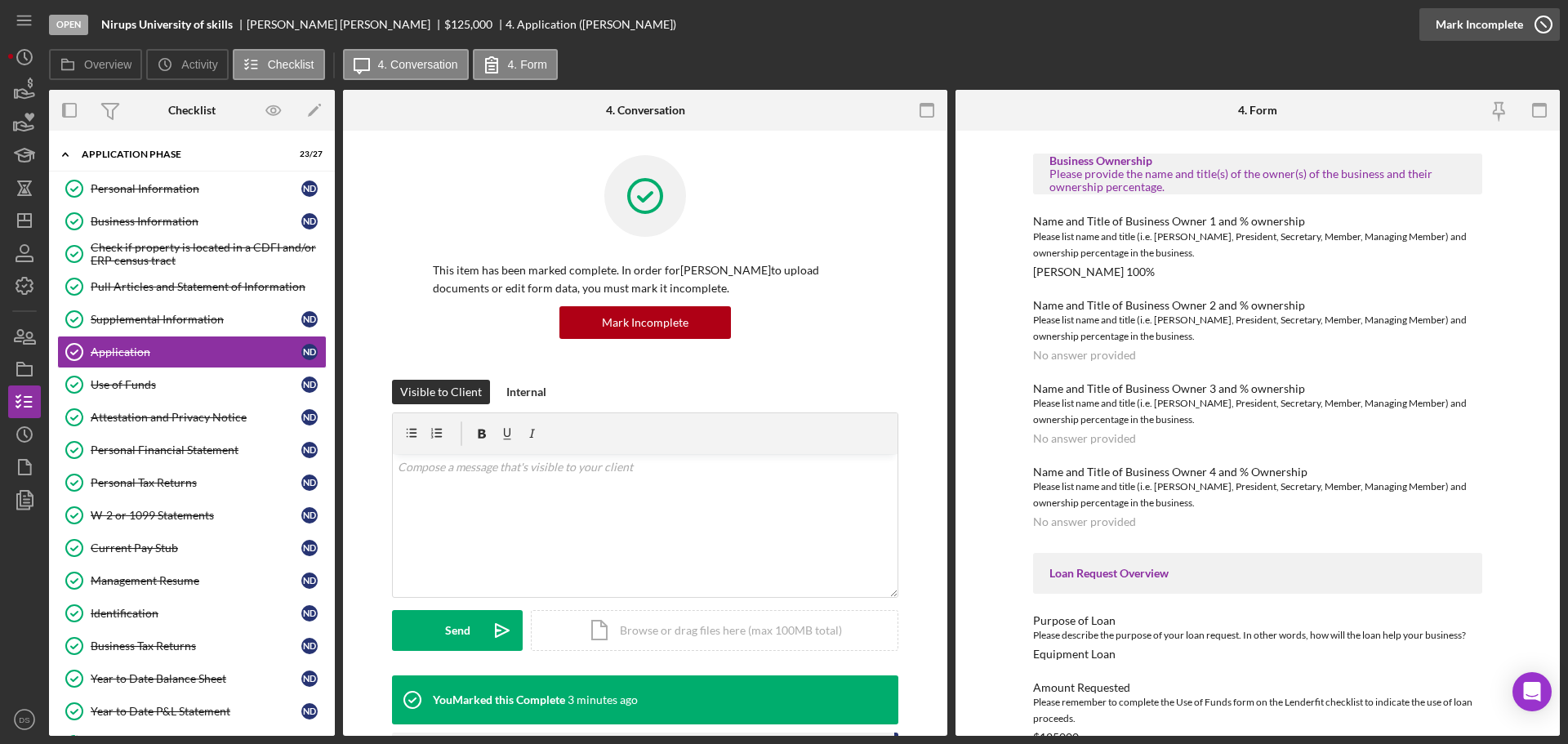
click at [1552, 30] on icon "button" at bounding box center [1543, 24] width 41 height 41
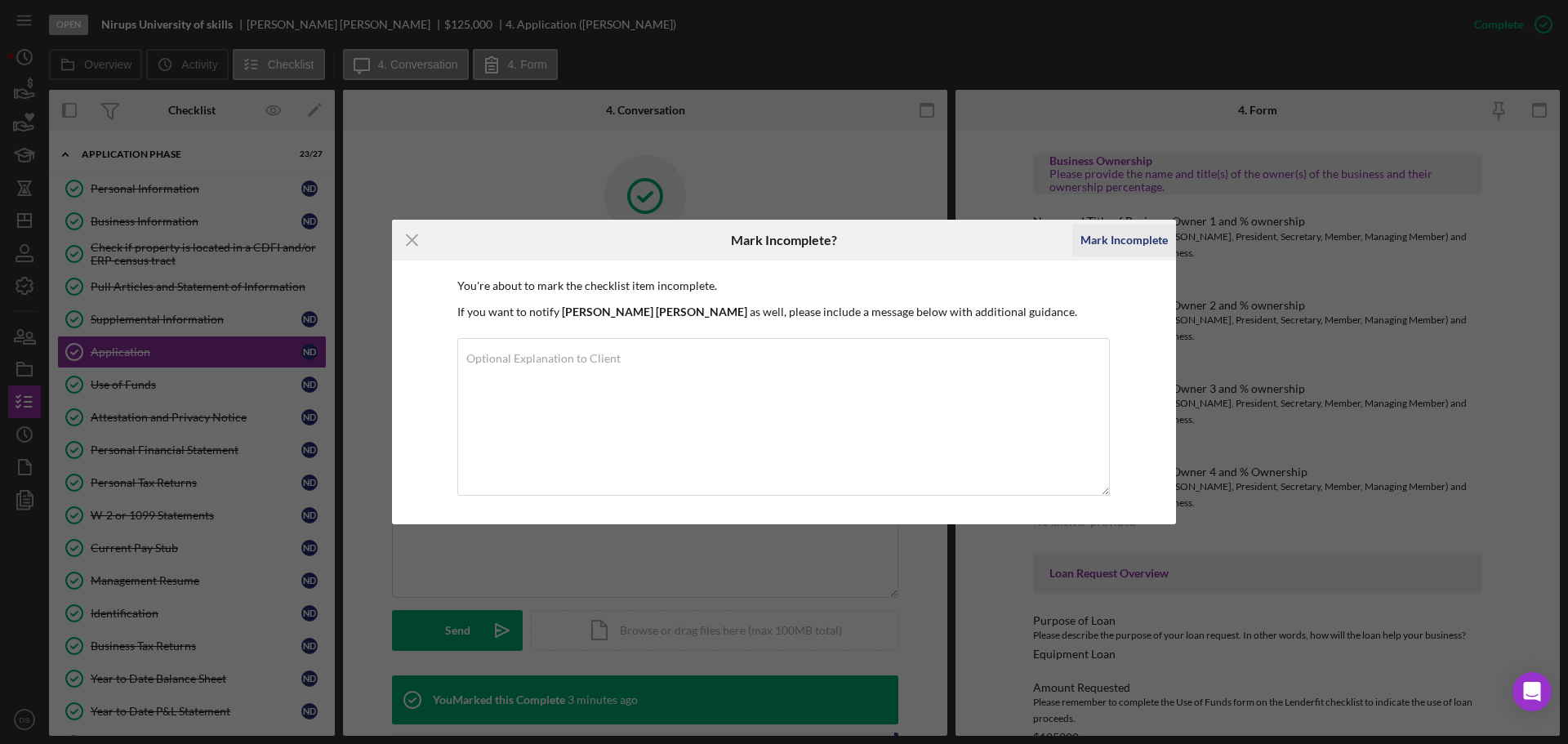
click at [1134, 248] on div "Mark Incomplete" at bounding box center [1124, 240] width 88 height 33
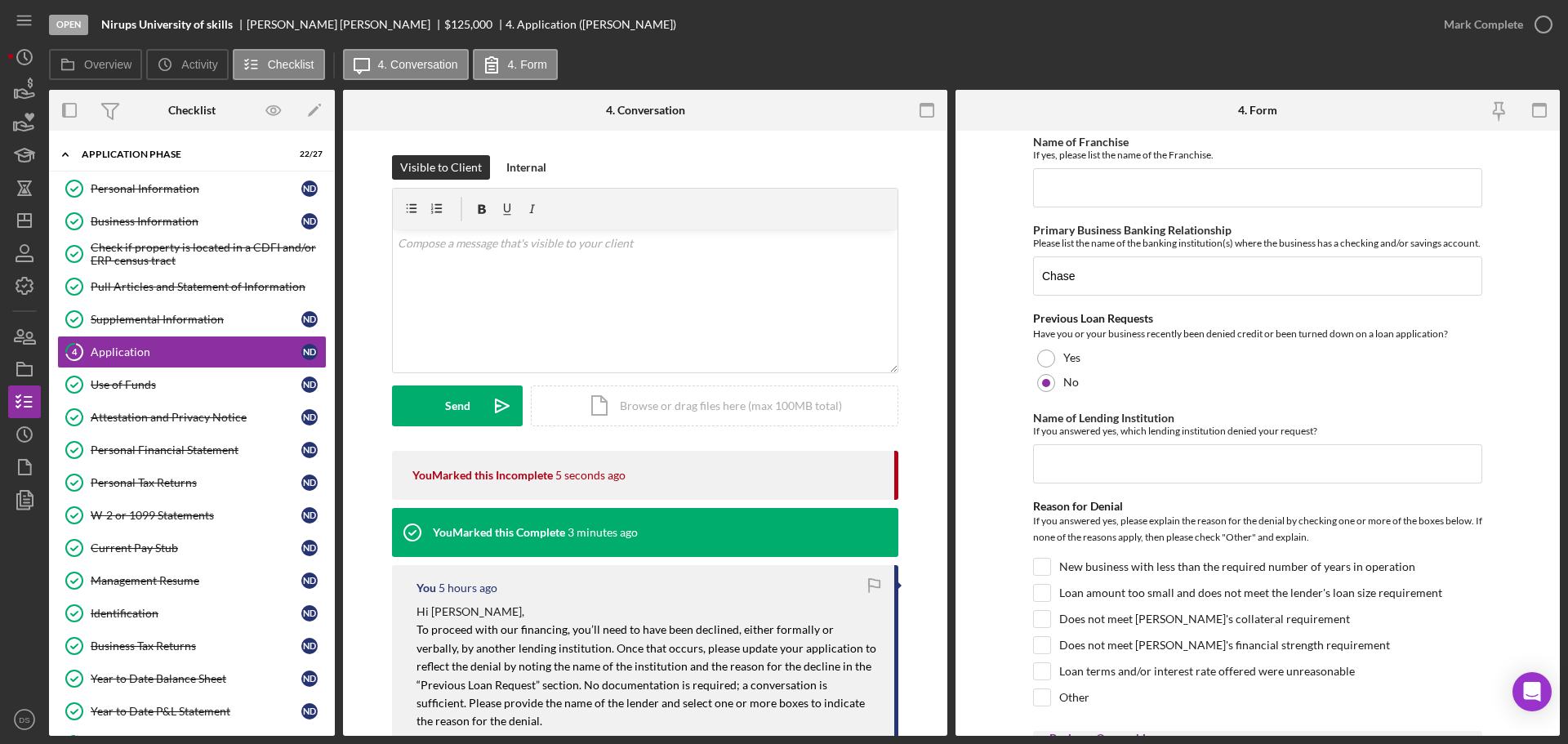
scroll to position [735, 0]
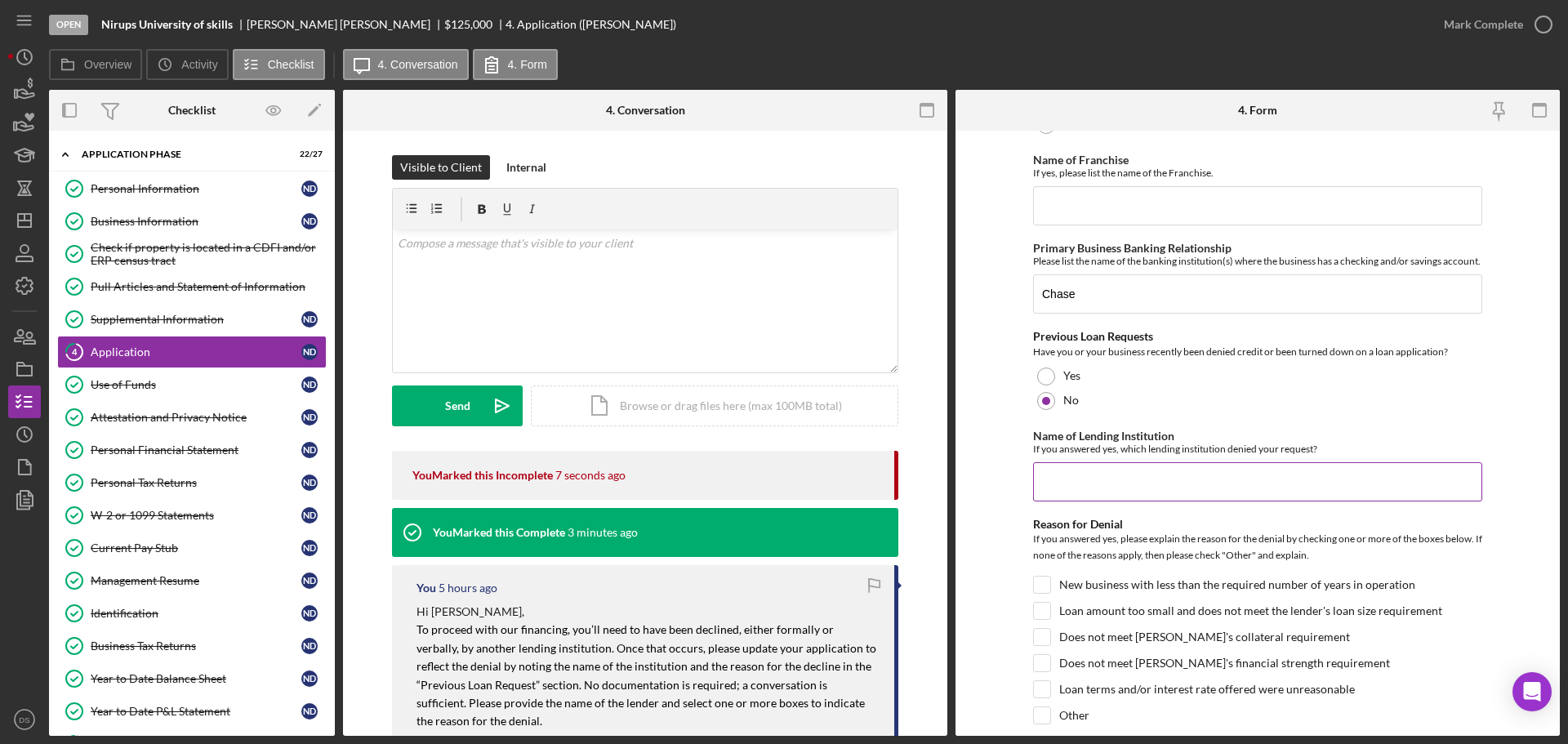
click at [1183, 493] on input "Name of Lending Institution" at bounding box center [1257, 482] width 449 height 39
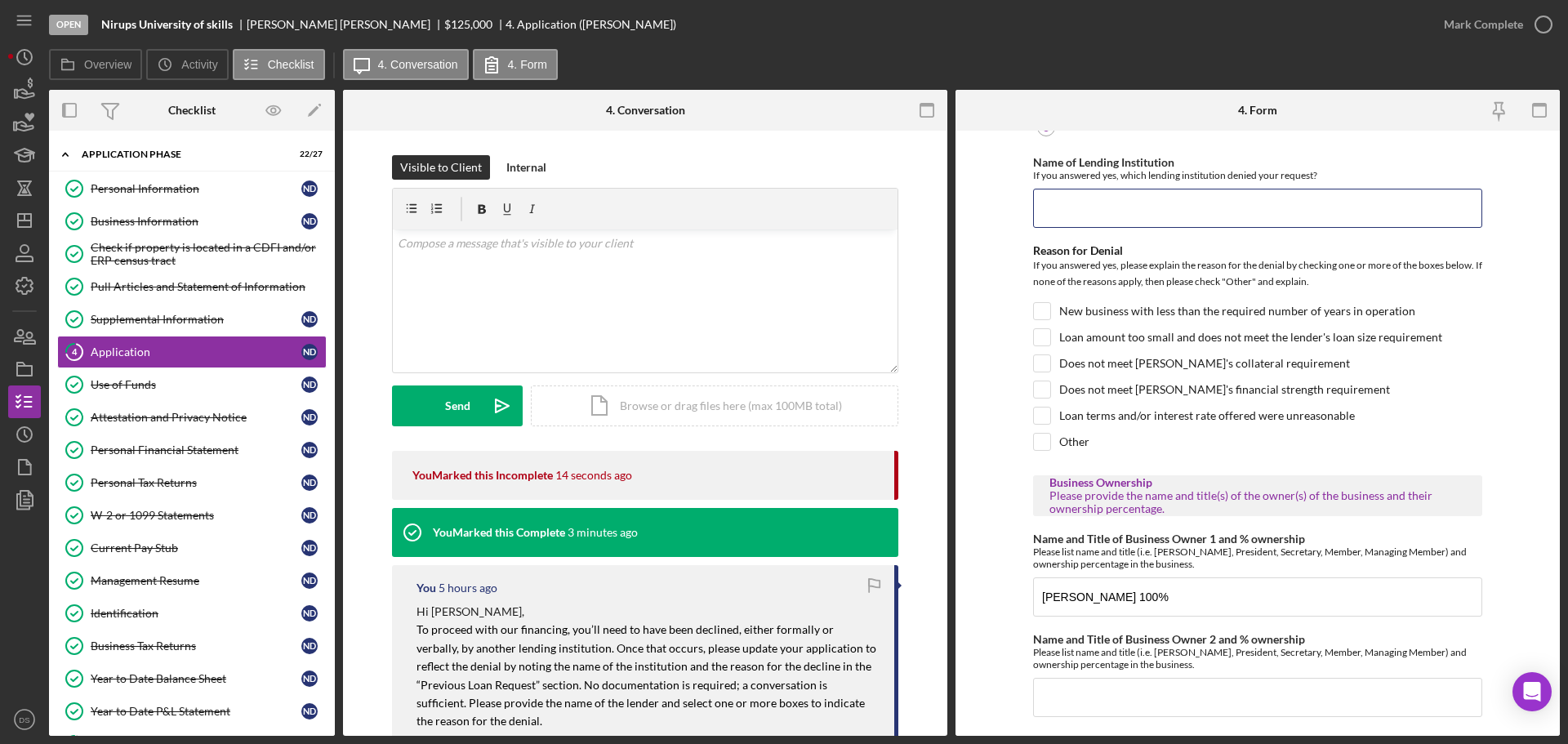
scroll to position [980, 0]
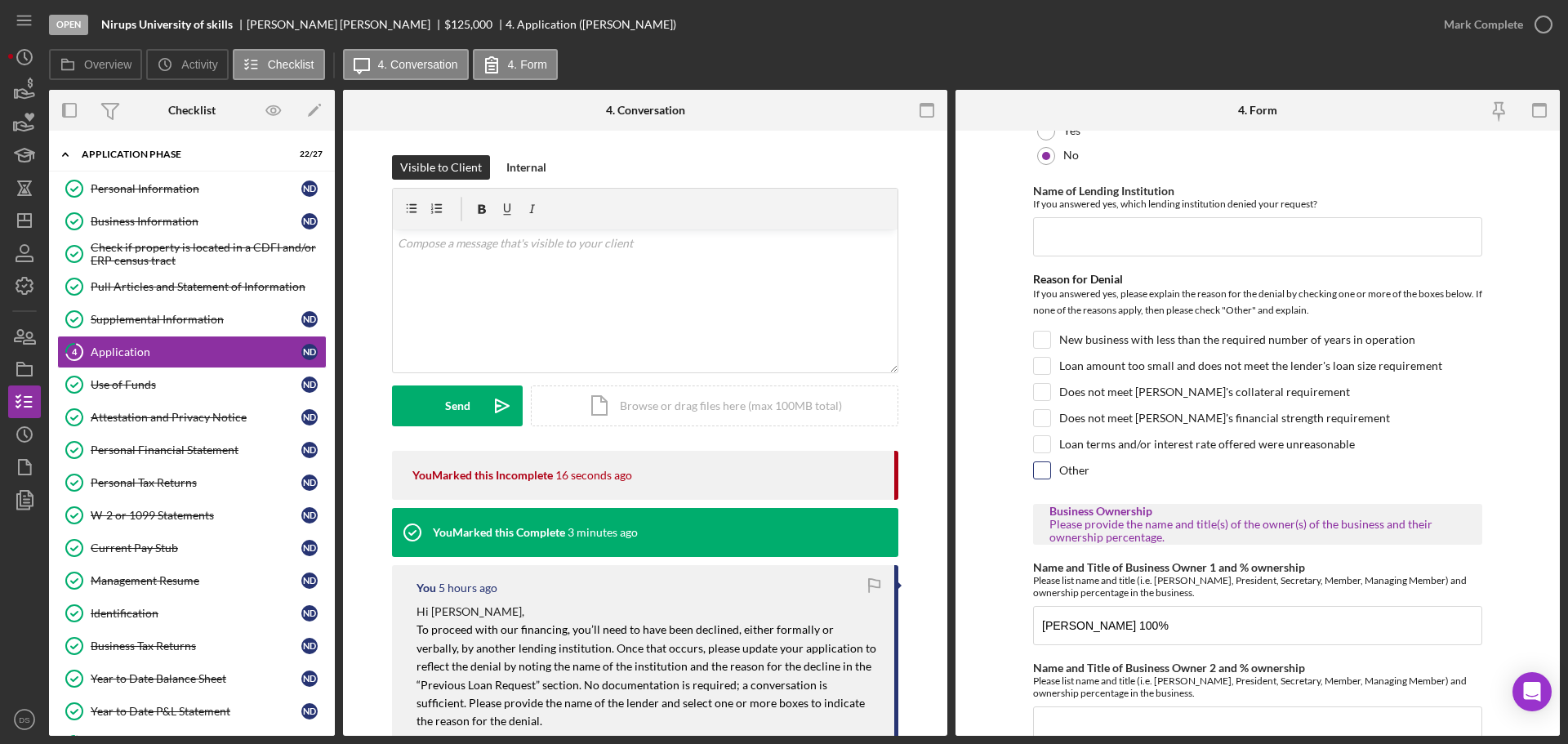
click at [1044, 478] on input "Other" at bounding box center [1041, 471] width 16 height 16
checkbox input "true"
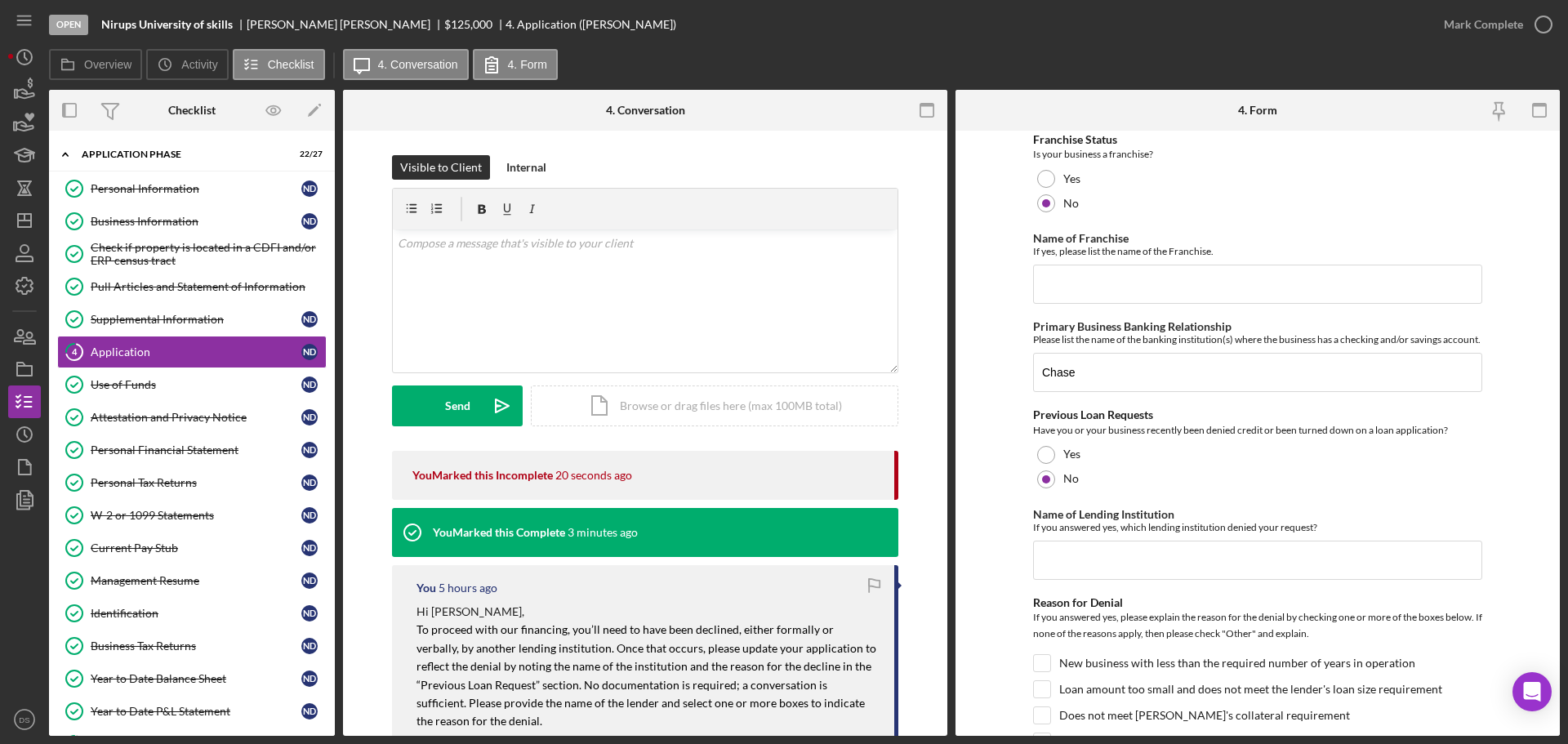
scroll to position [654, 0]
drag, startPoint x: 1113, startPoint y: 390, endPoint x: 1026, endPoint y: 391, distance: 87.0
click at [1026, 391] on form "[US_STATE] Capital Loan Application Mailing Address Please provide the mailing …" at bounding box center [1257, 433] width 604 height 605
drag, startPoint x: 1071, startPoint y: 388, endPoint x: 994, endPoint y: 258, distance: 151.1
click at [994, 258] on form "[US_STATE] Capital Loan Application Mailing Address Please provide the mailing …" at bounding box center [1257, 433] width 604 height 605
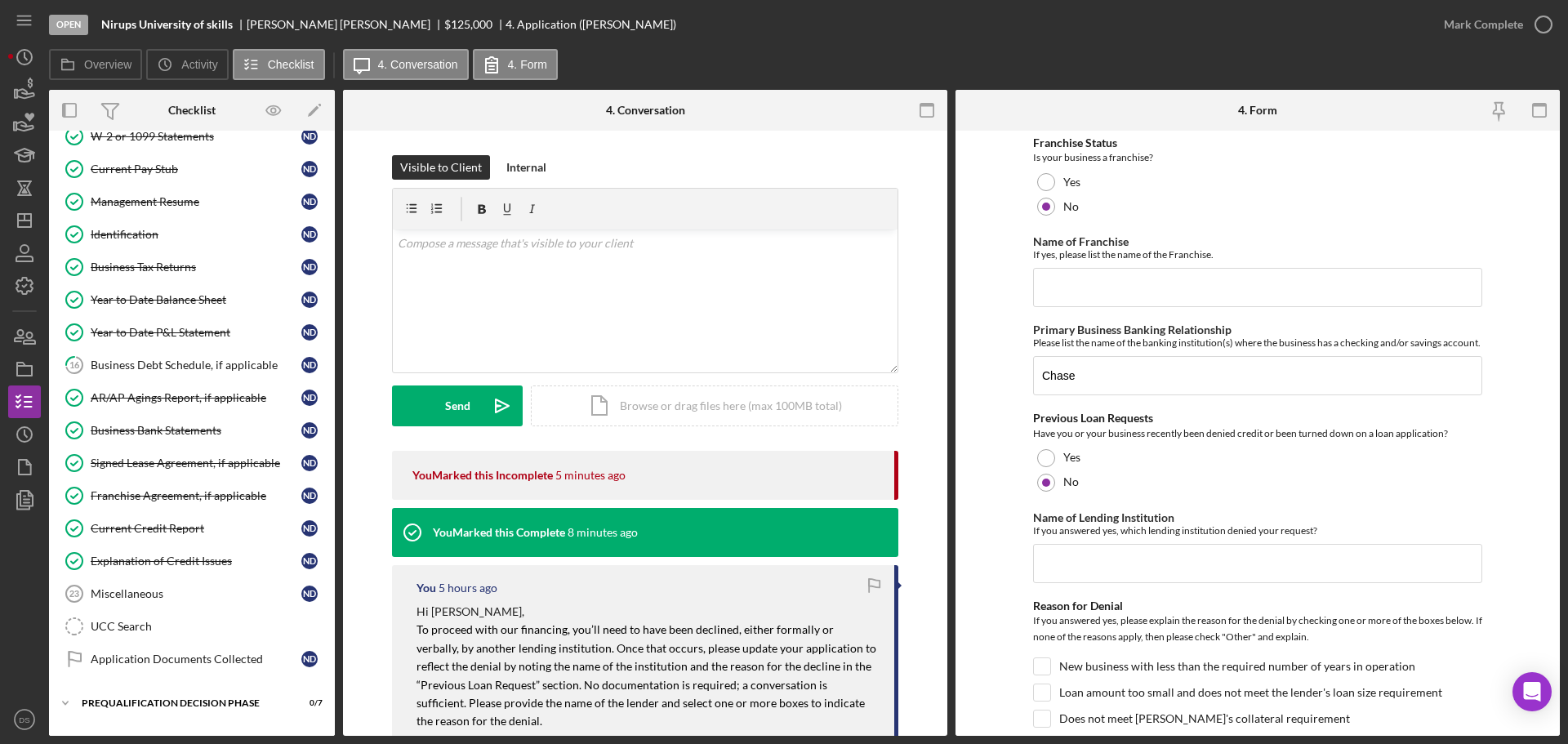
scroll to position [408, 0]
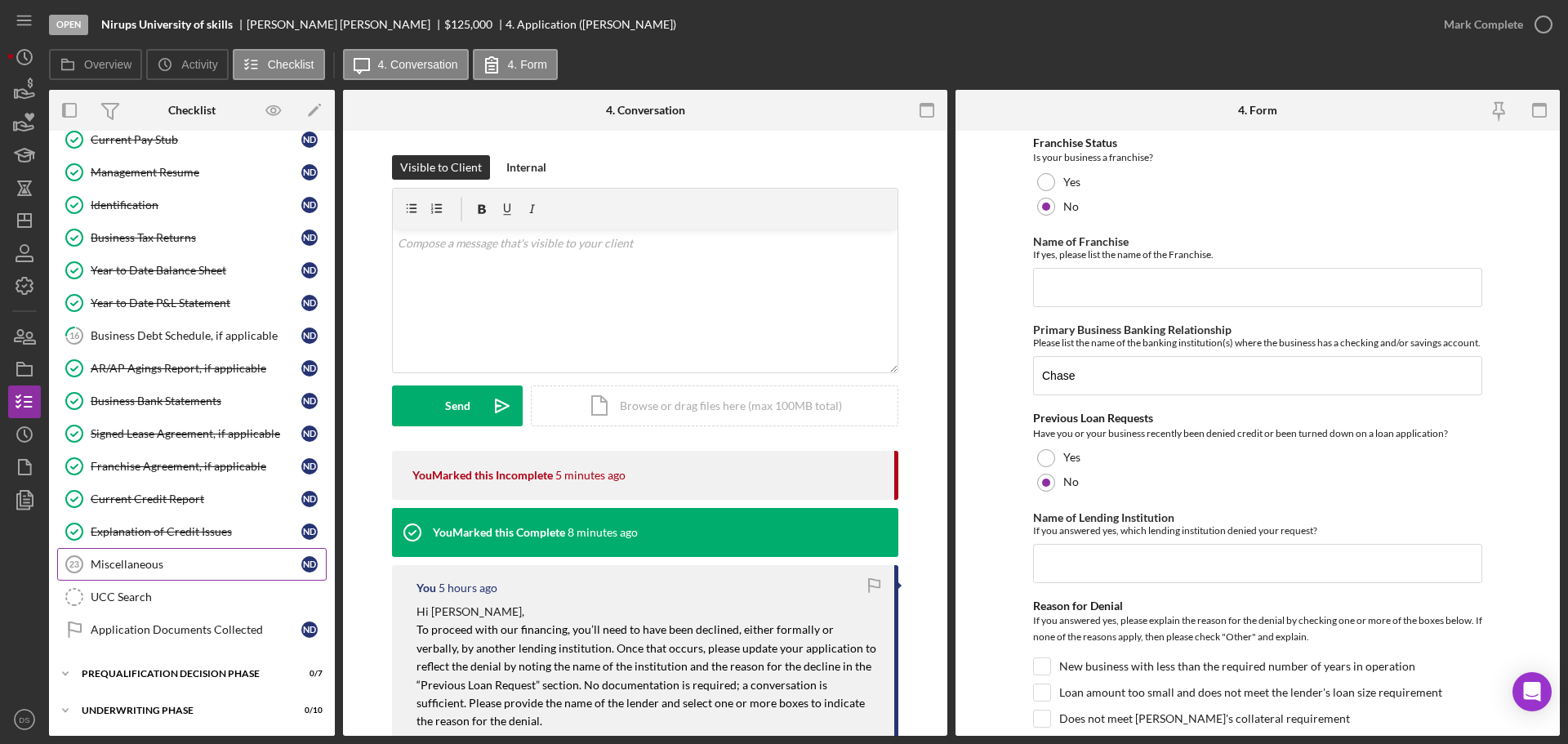
click at [187, 561] on div "Miscellaneous" at bounding box center [195, 564] width 211 height 13
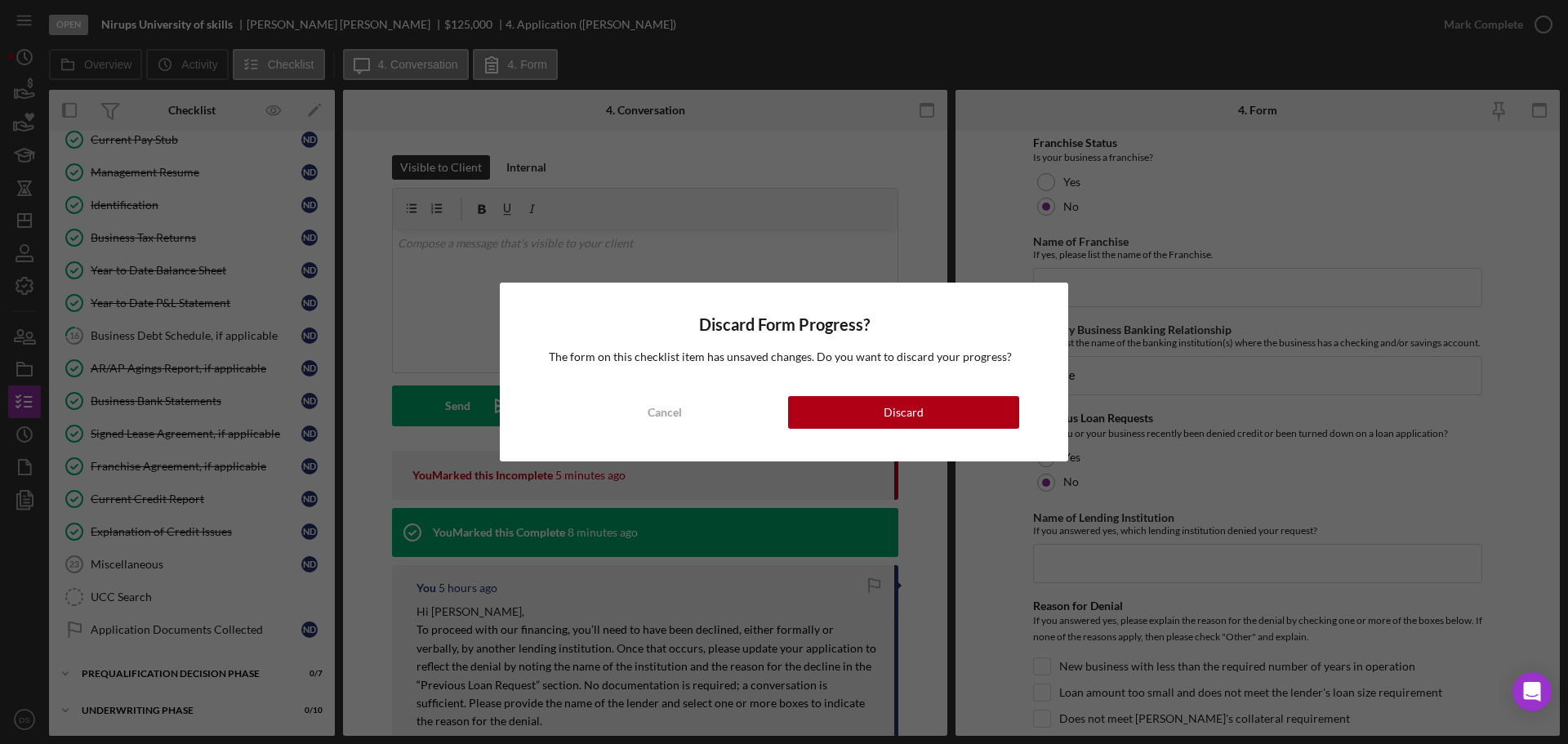
drag, startPoint x: 906, startPoint y: 419, endPoint x: 815, endPoint y: 458, distance: 99.0
click at [838, 468] on div "Discard Form Progress? The form on this checklist item has unsaved changes. Do …" at bounding box center [784, 372] width 1568 height 744
click at [646, 416] on button "Cancel" at bounding box center [664, 412] width 231 height 33
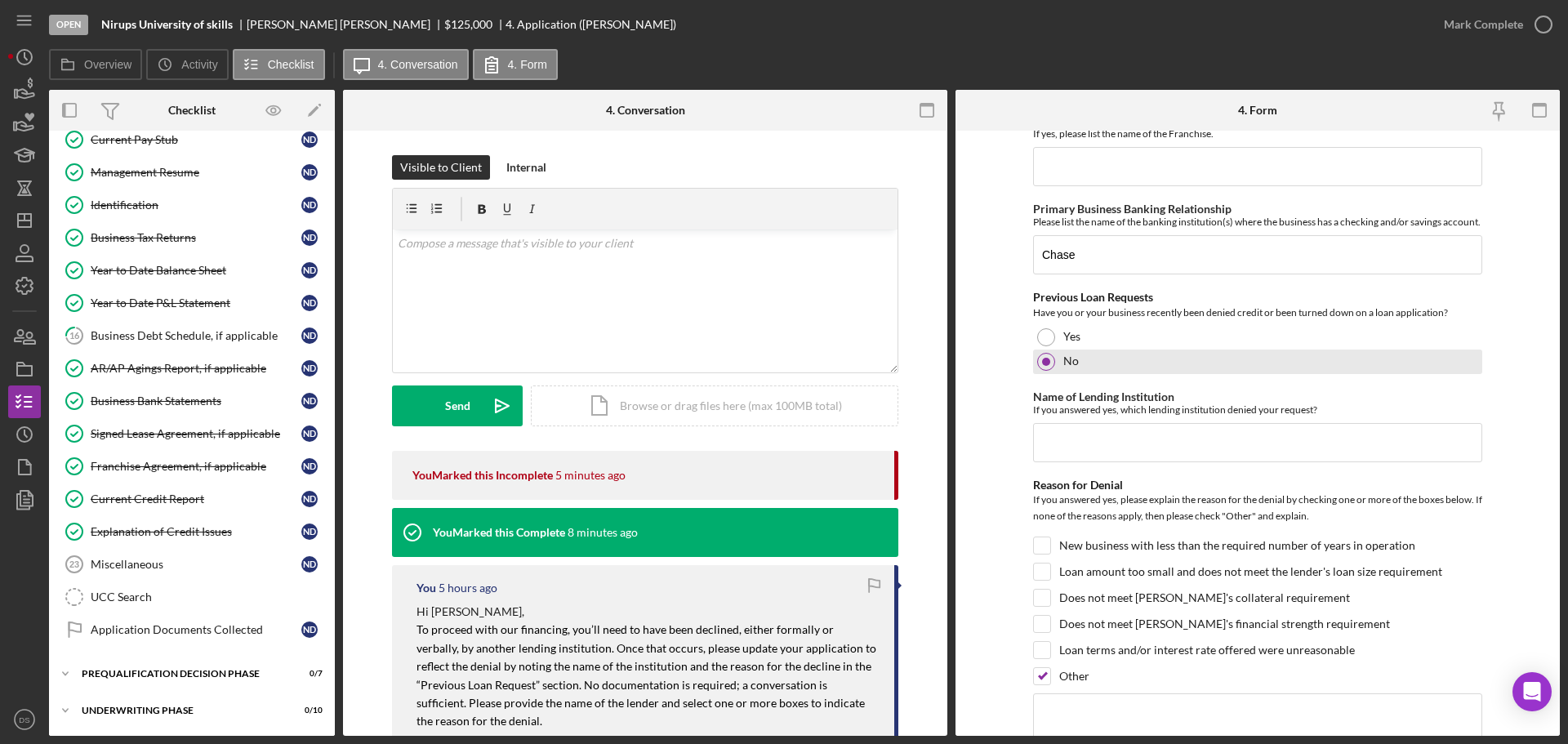
scroll to position [817, 0]
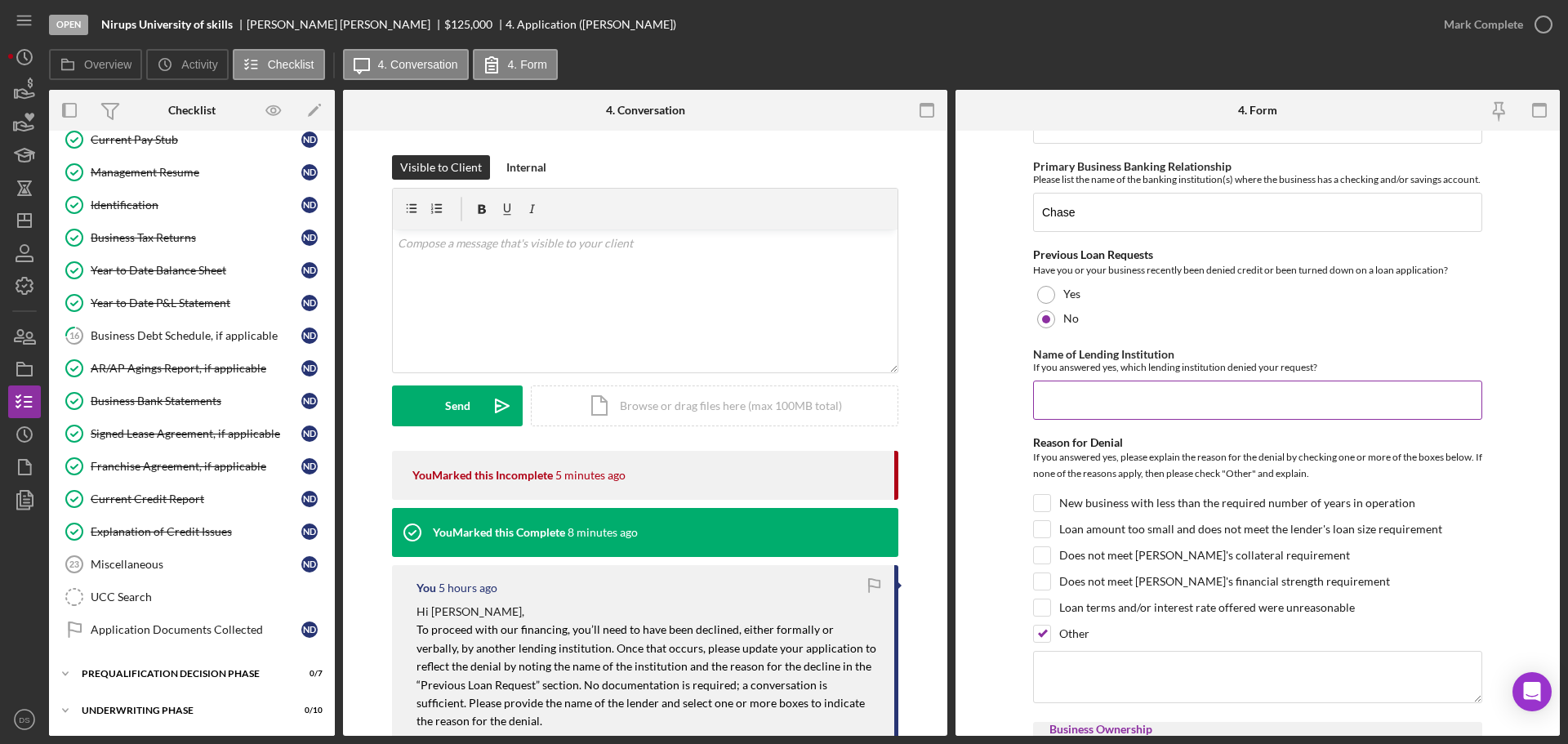
click at [1136, 420] on input "Name of Lending Institution" at bounding box center [1257, 399] width 449 height 39
type input "Previous Borrower"
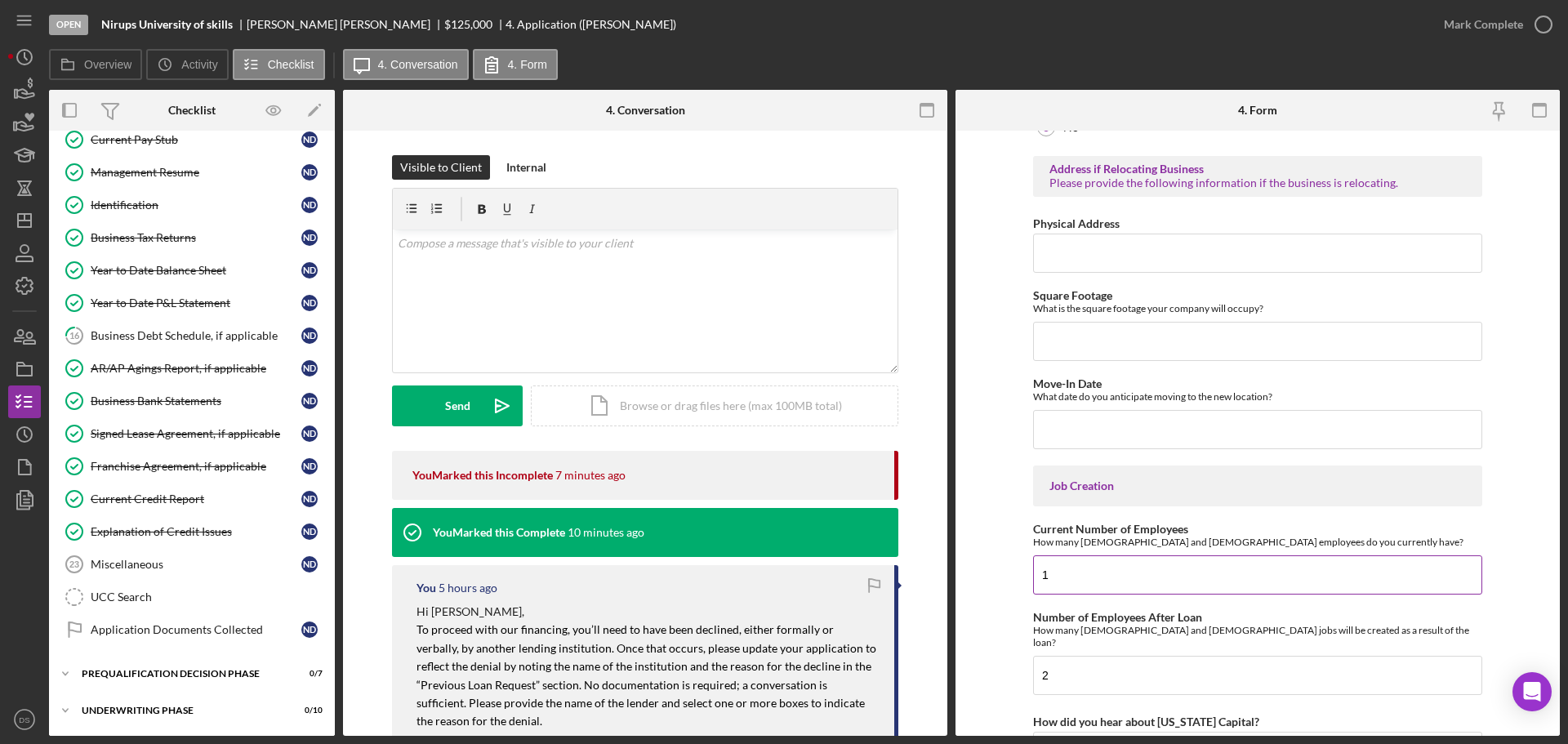
scroll to position [3123, 0]
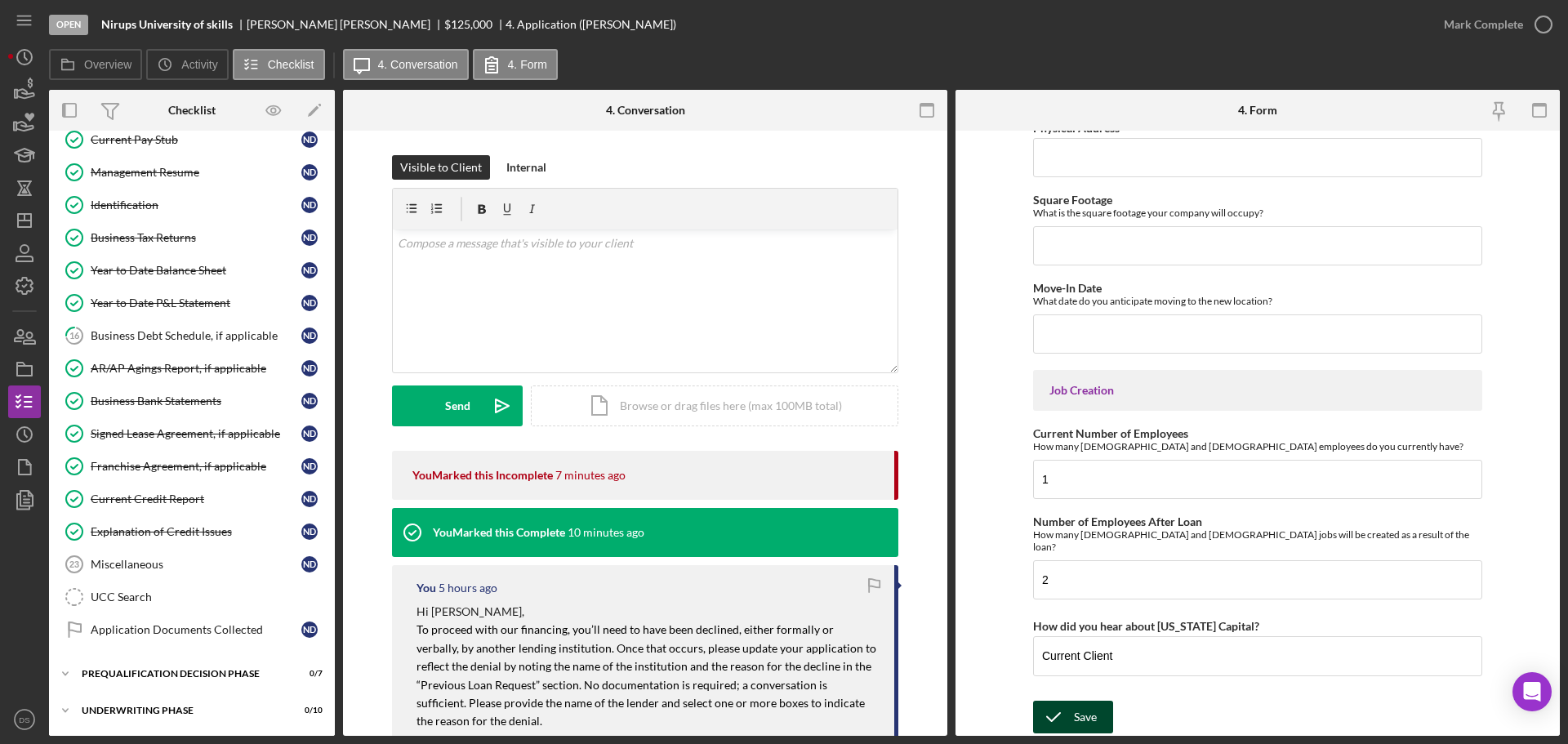
click at [1081, 718] on div "Save" at bounding box center [1085, 717] width 23 height 33
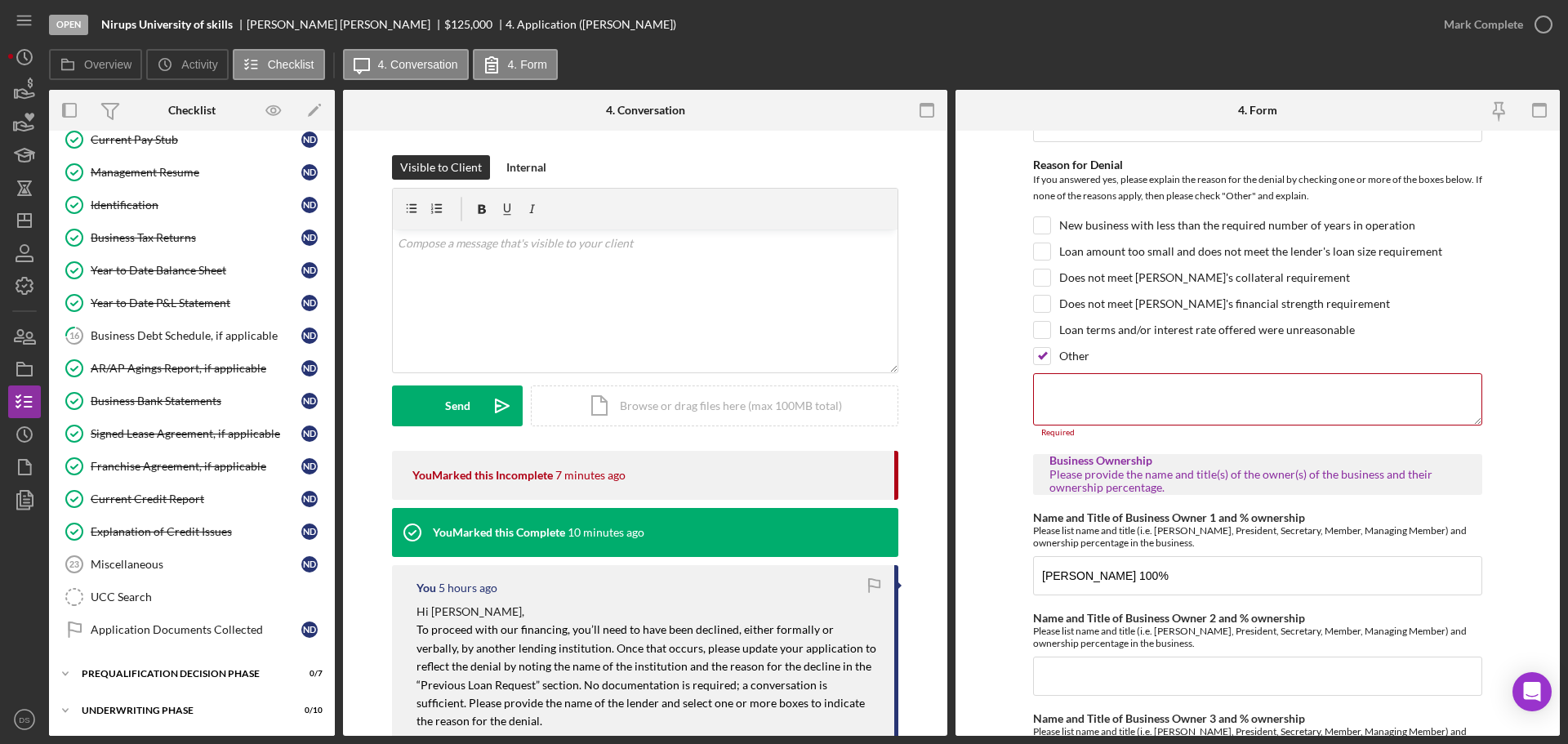
scroll to position [1104, 0]
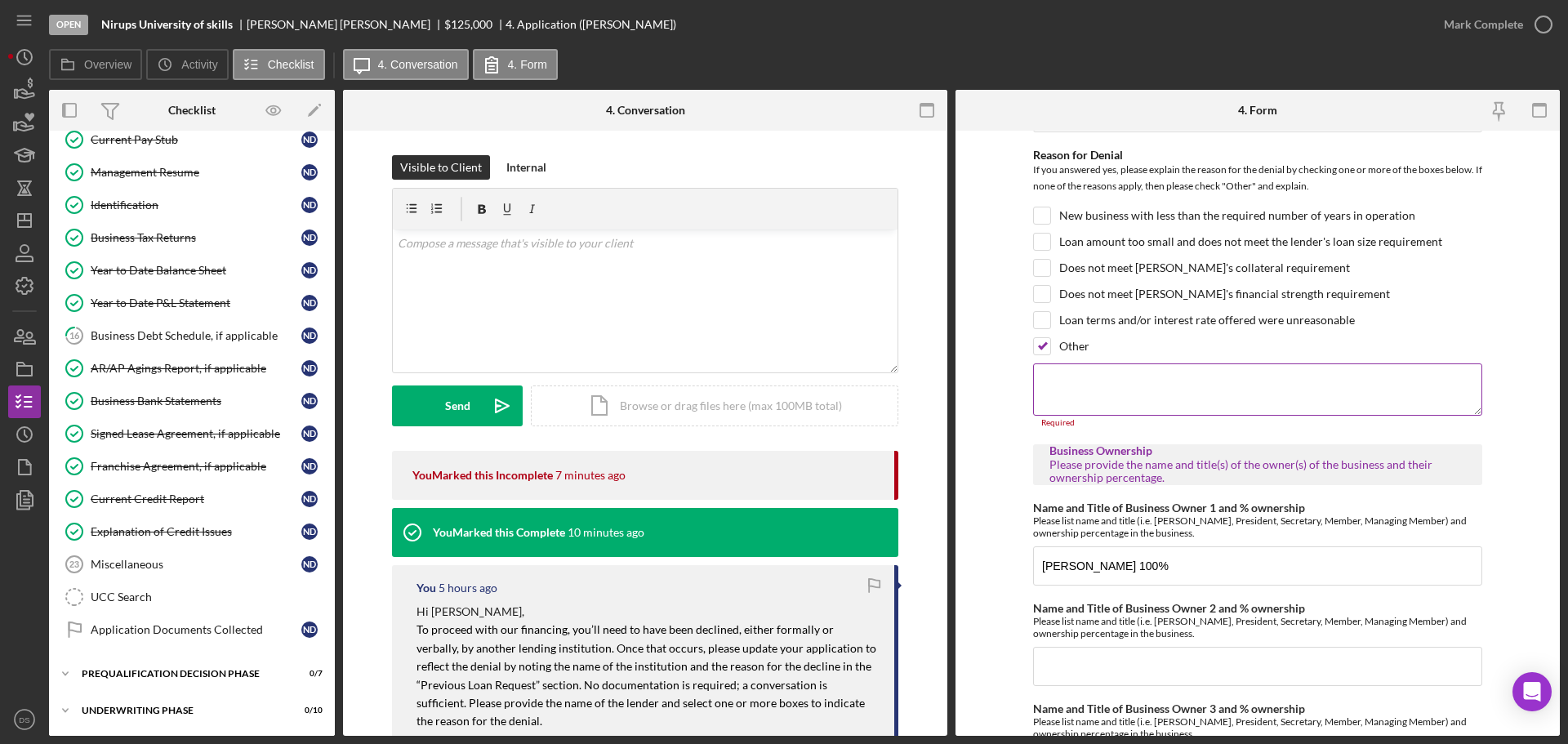
click at [1101, 403] on textarea at bounding box center [1257, 390] width 449 height 52
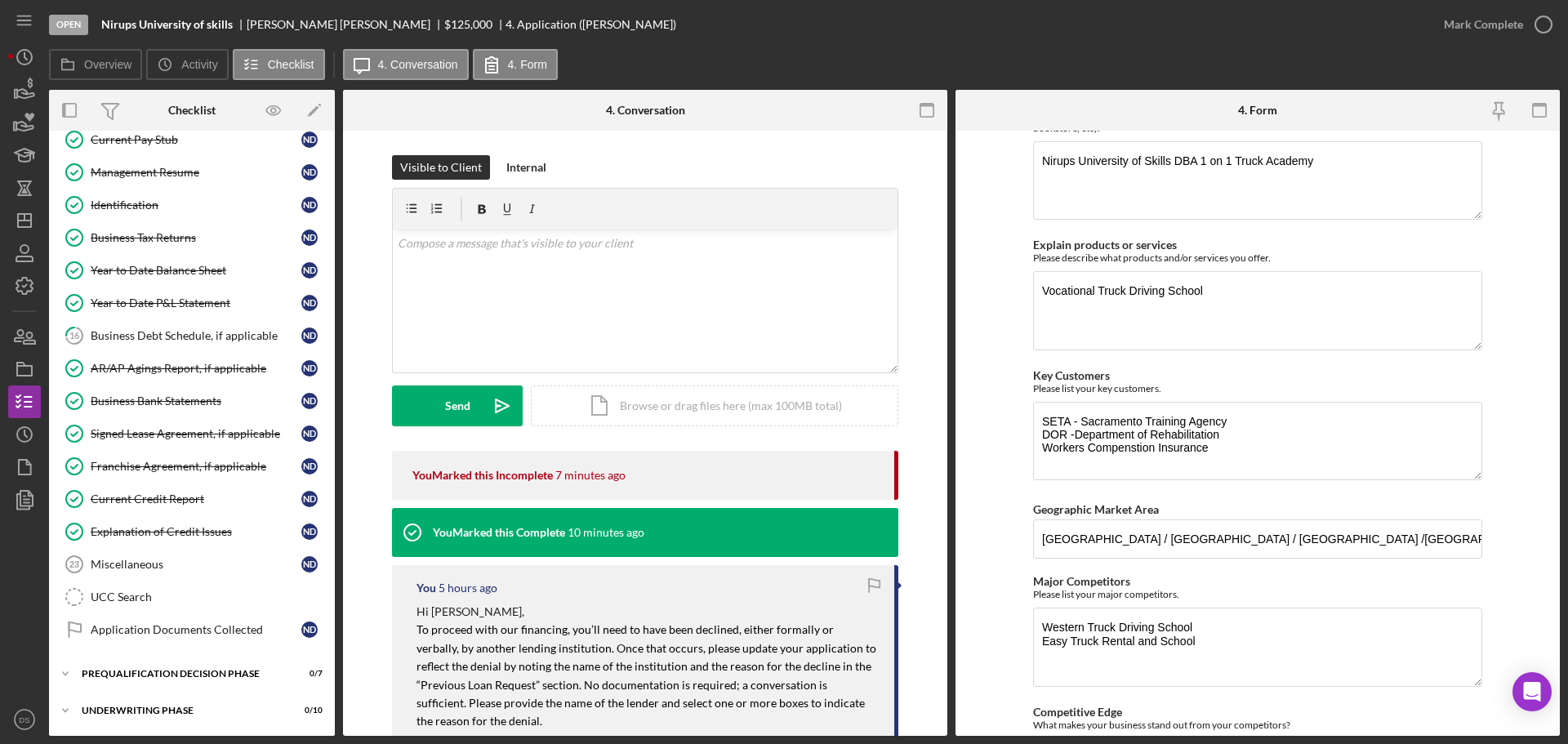
scroll to position [3123, 0]
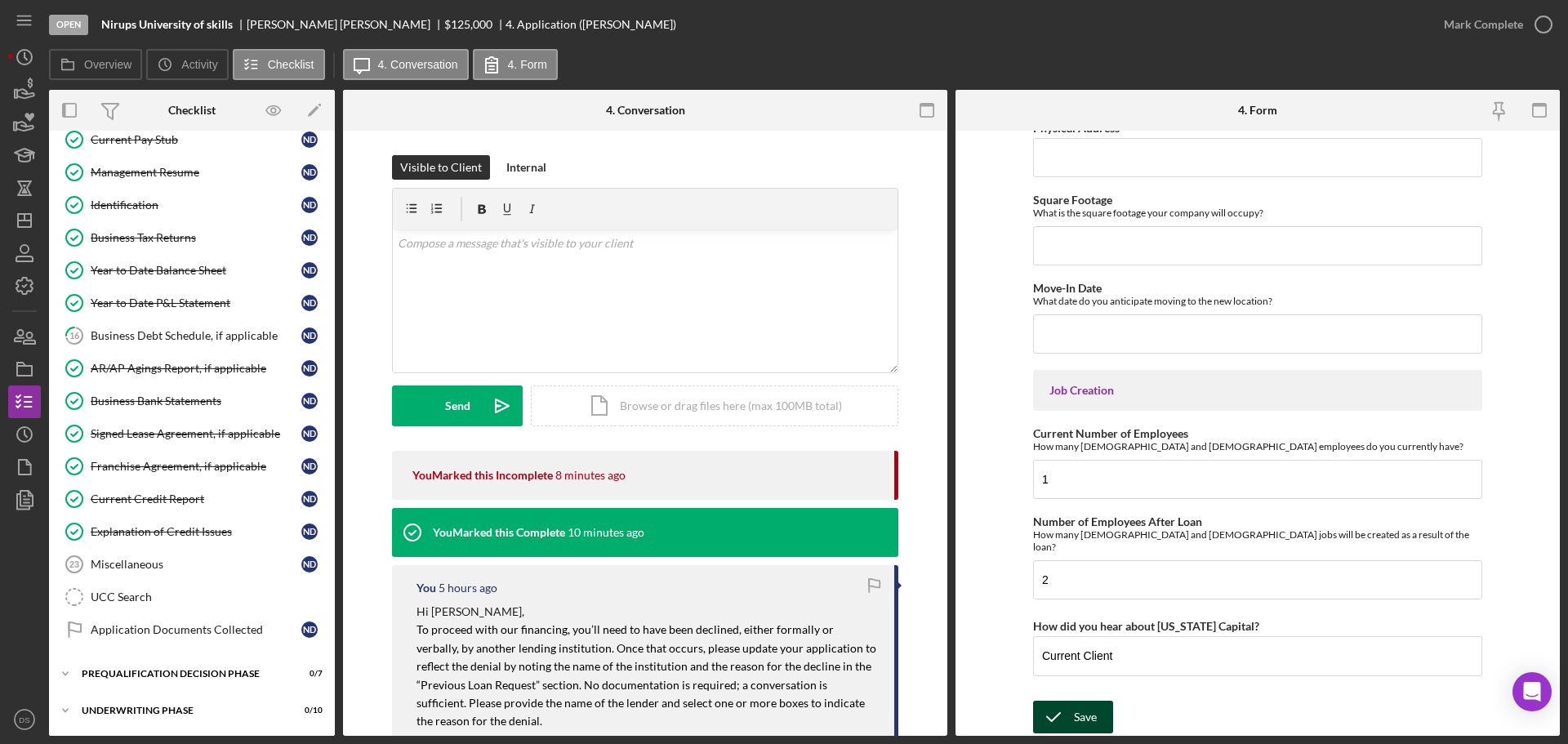
type textarea "Current Borrower"
click at [1086, 714] on div "Save" at bounding box center [1085, 717] width 23 height 33
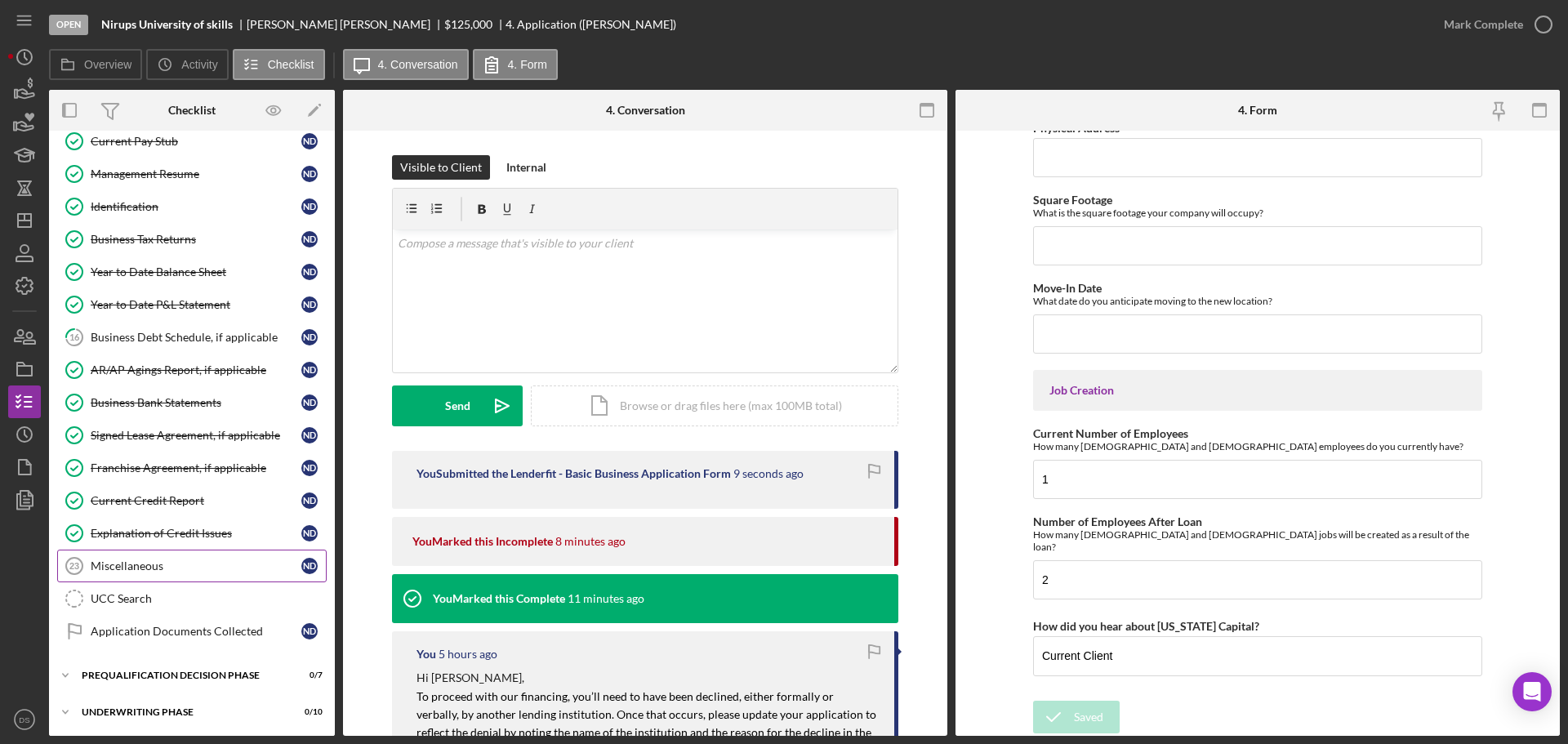
scroll to position [408, 0]
click at [155, 564] on div "Miscellaneous" at bounding box center [195, 564] width 211 height 13
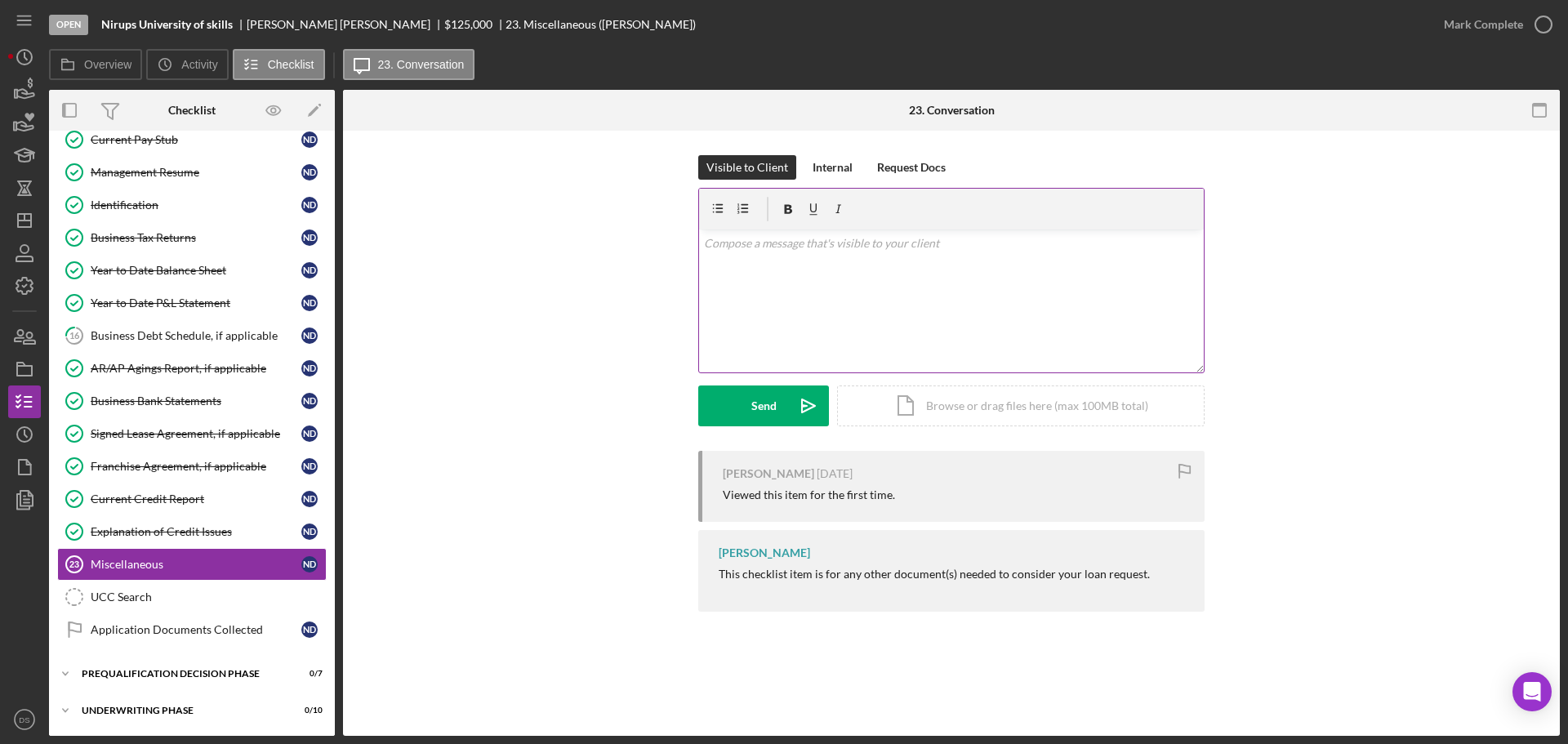
click at [787, 287] on div "v Color teal Color pink Remove color Add row above Add row below Add column bef…" at bounding box center [951, 300] width 505 height 143
click at [757, 401] on div "Send" at bounding box center [764, 405] width 25 height 41
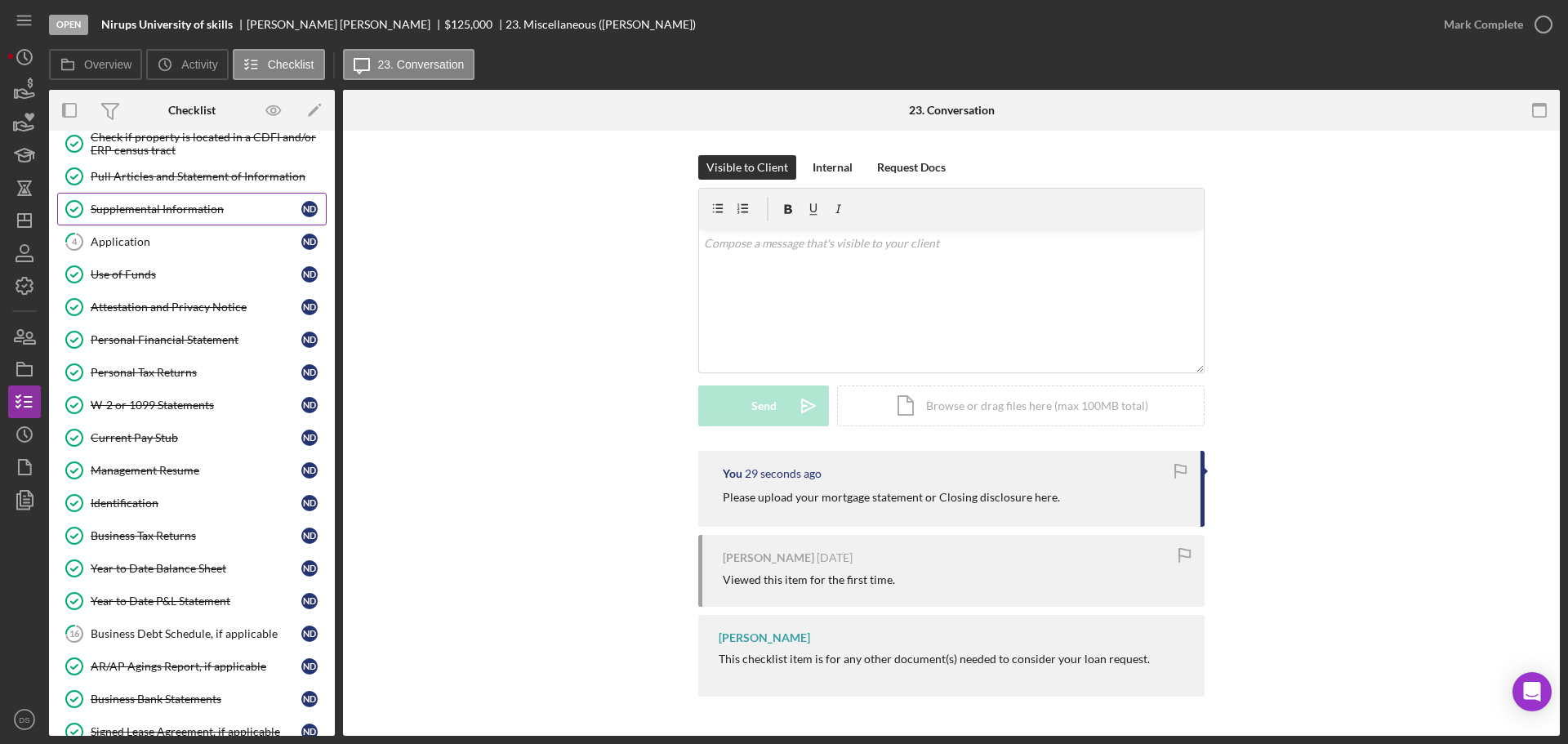
scroll to position [82, 0]
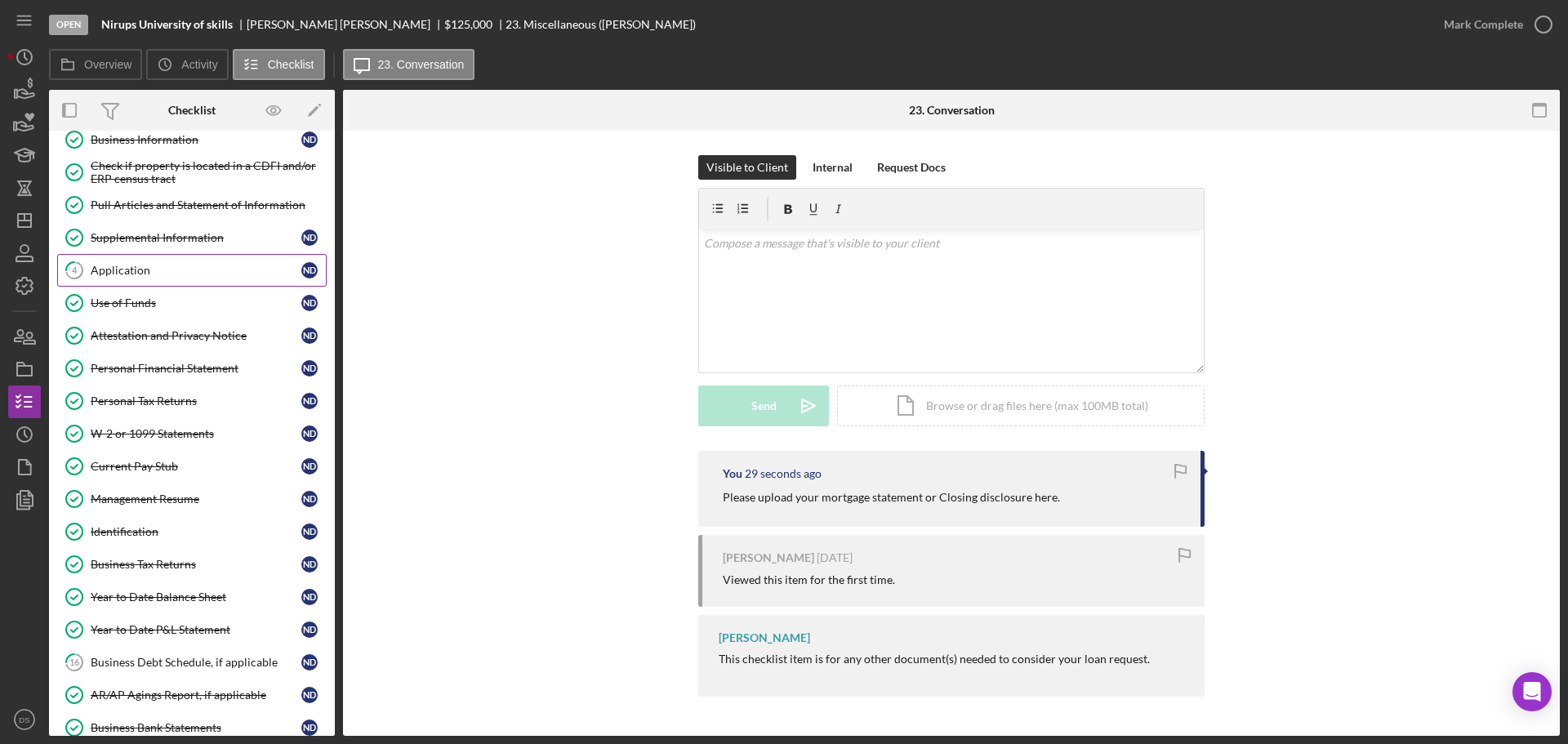
click at [168, 274] on div "Application" at bounding box center [195, 270] width 211 height 13
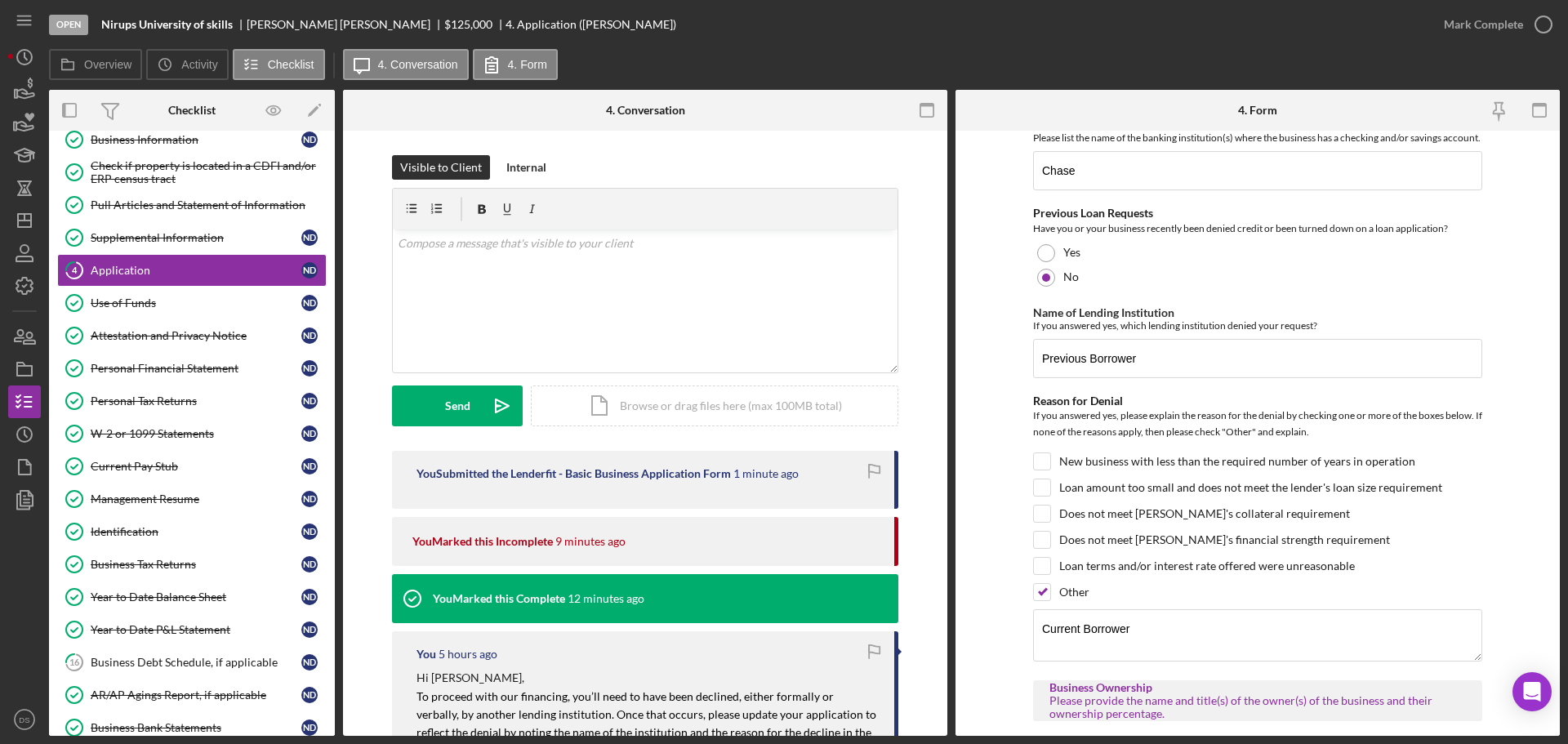
scroll to position [899, 0]
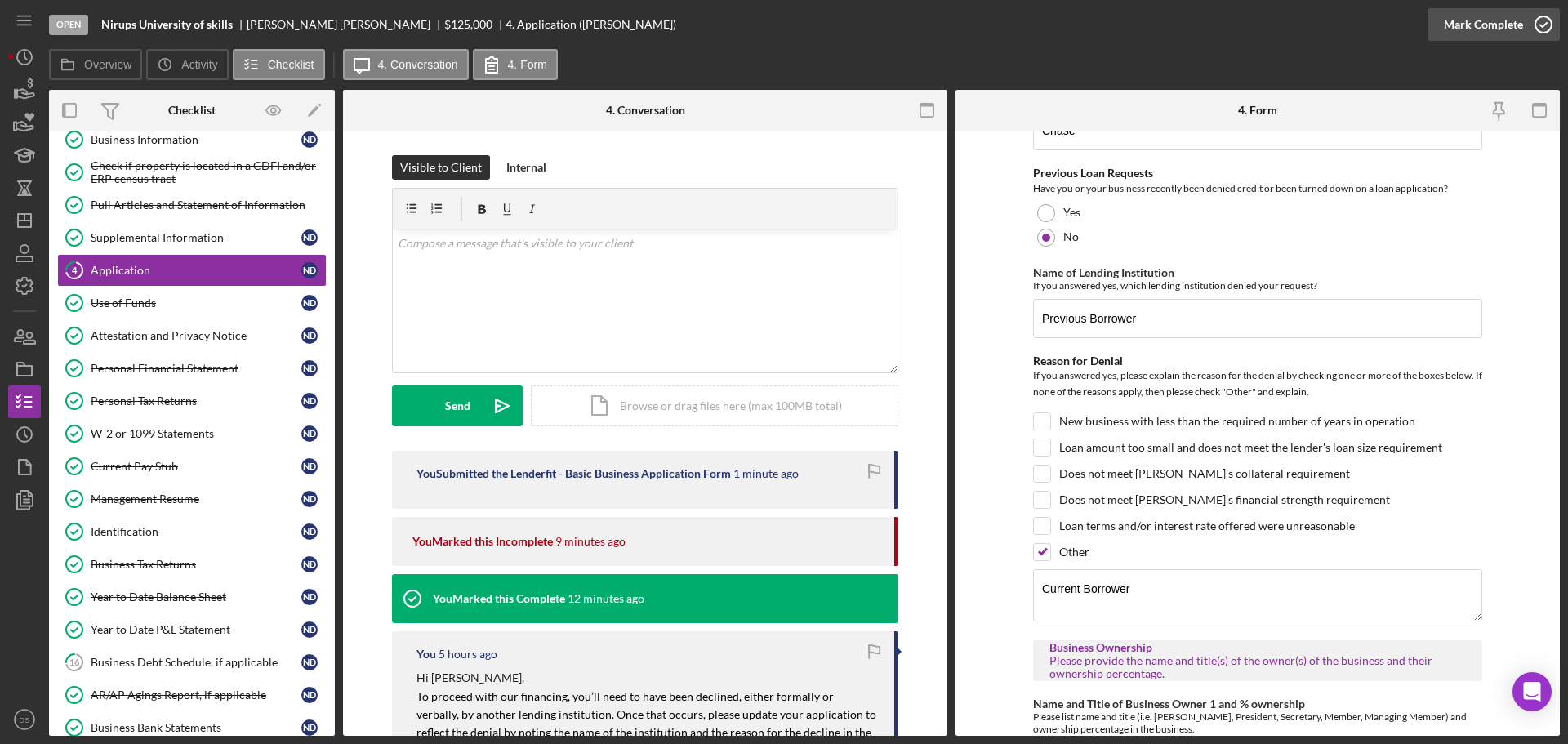
click at [1550, 27] on icon "button" at bounding box center [1543, 24] width 41 height 41
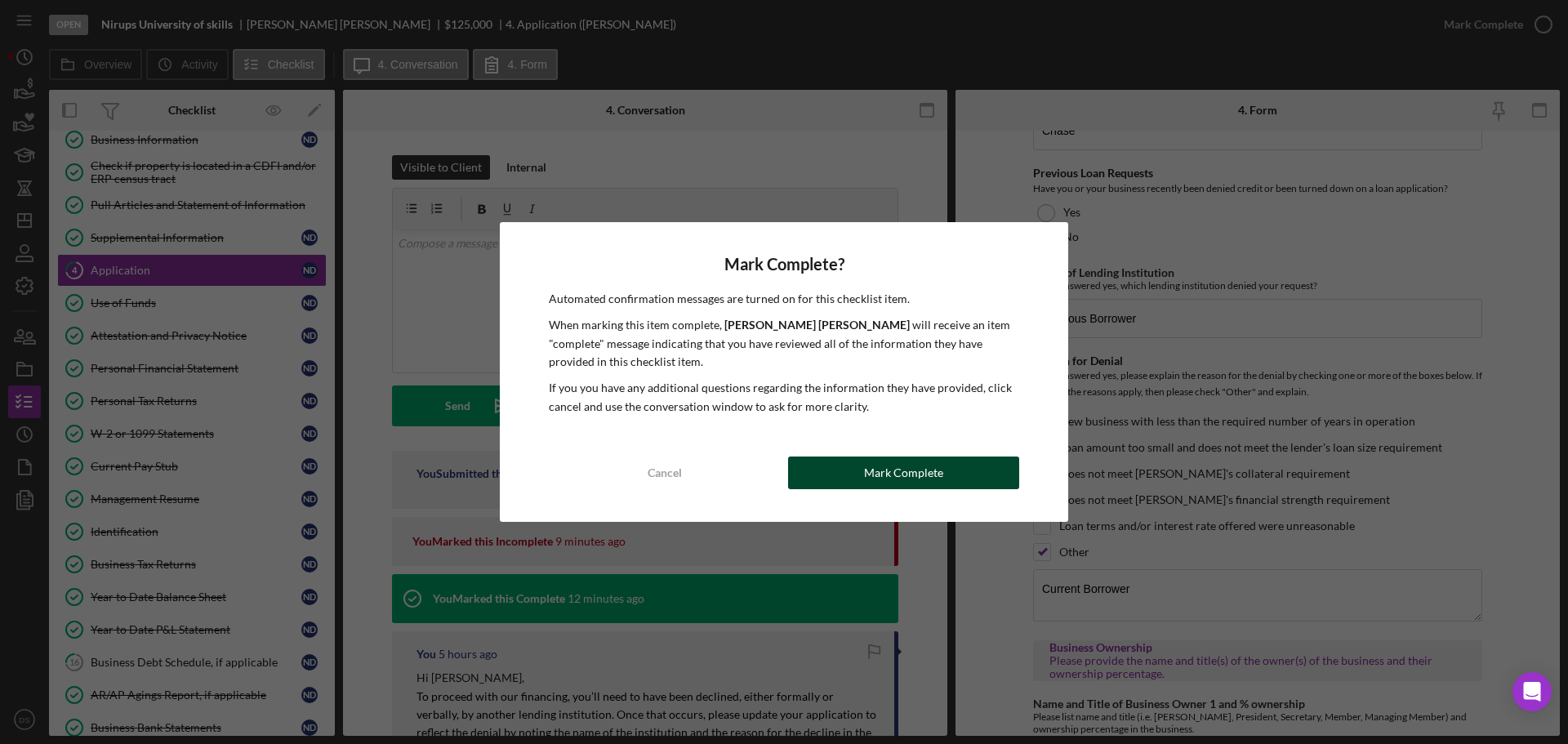
drag, startPoint x: 961, startPoint y: 455, endPoint x: 957, endPoint y: 470, distance: 15.5
click at [958, 469] on div "Mark Complete? Automated confirmation messages are turned on for this checklist…" at bounding box center [784, 372] width 568 height 300
click at [957, 470] on button "Mark Complete" at bounding box center [903, 473] width 231 height 33
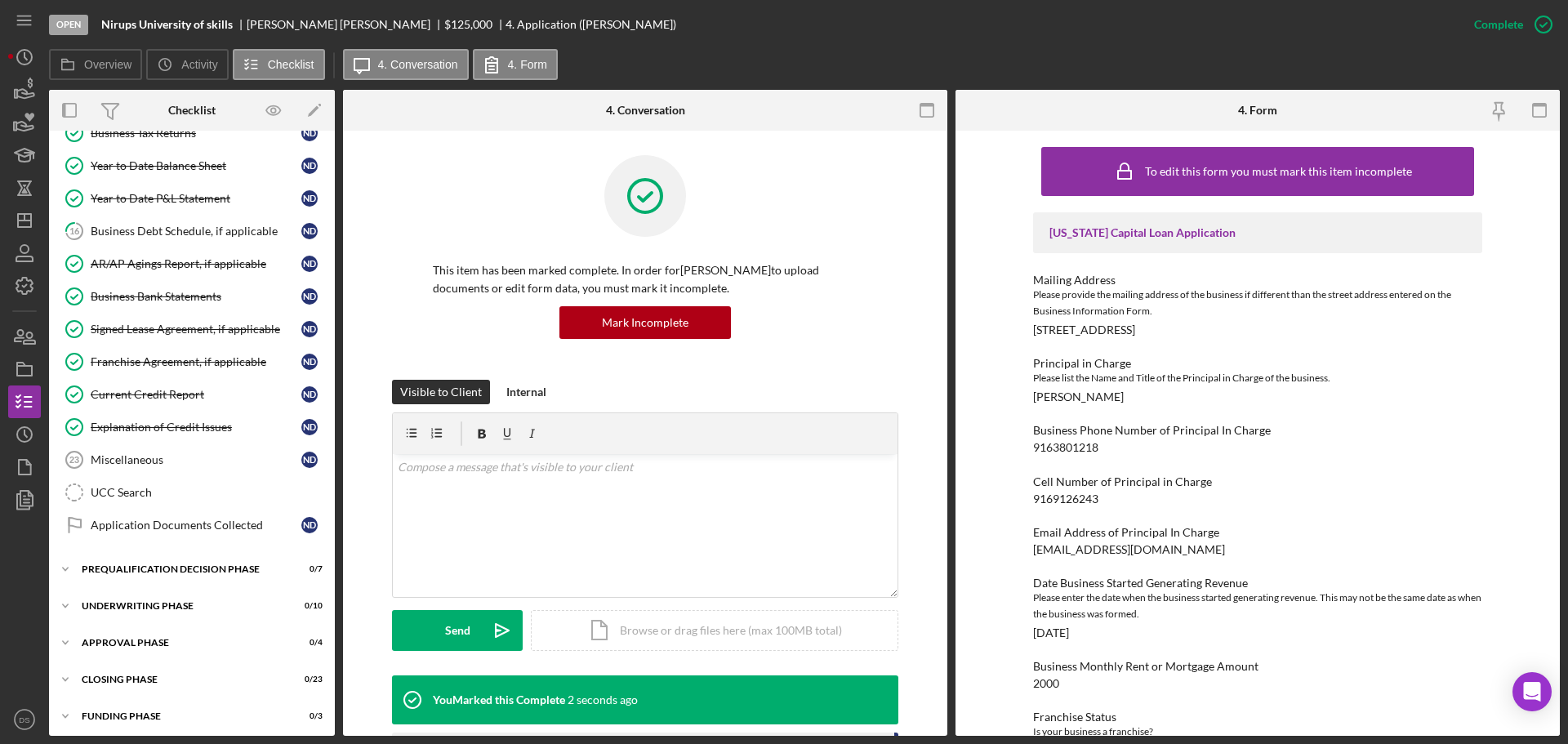
scroll to position [519, 0]
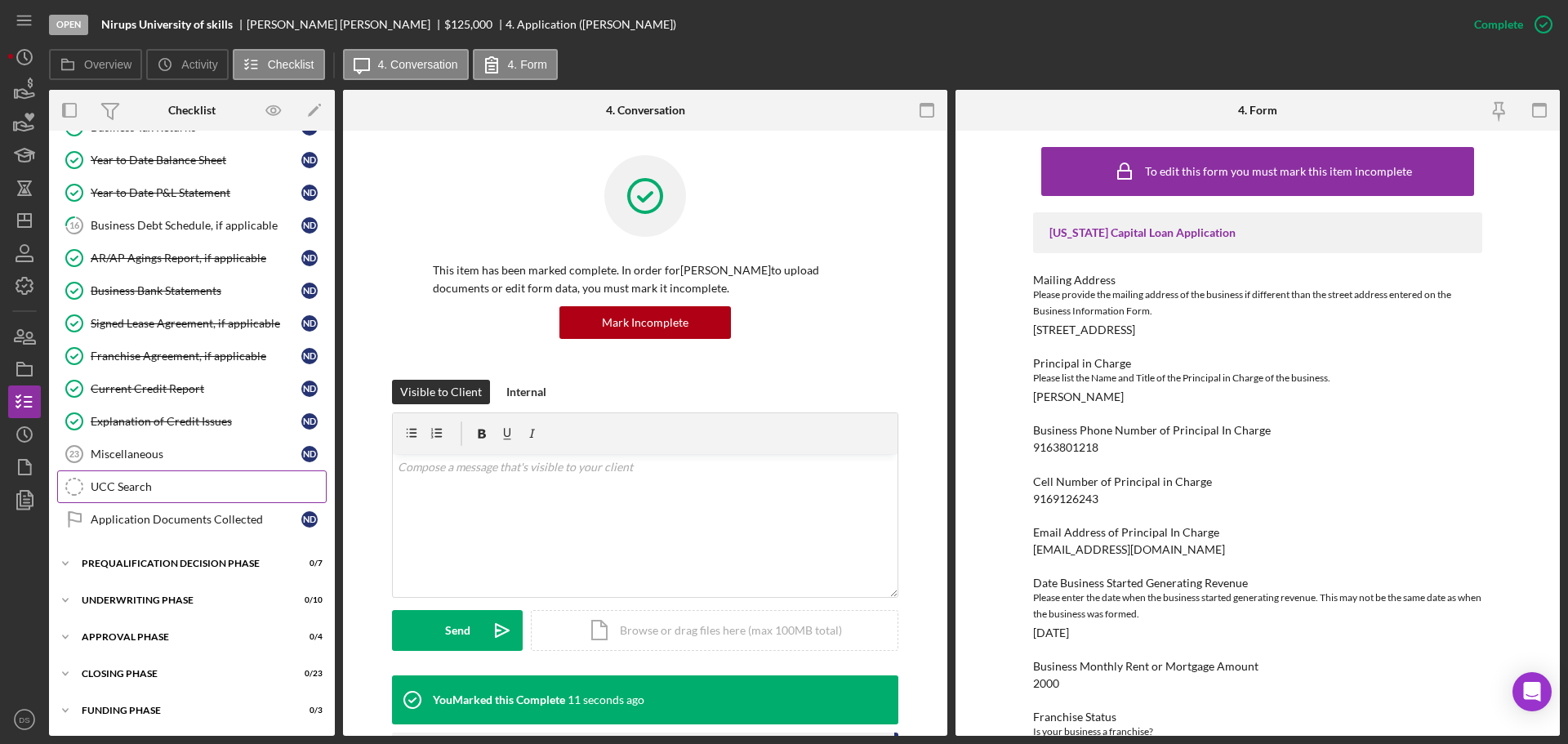
click at [180, 473] on link "UCC Search UCC Search" at bounding box center [192, 487] width 270 height 33
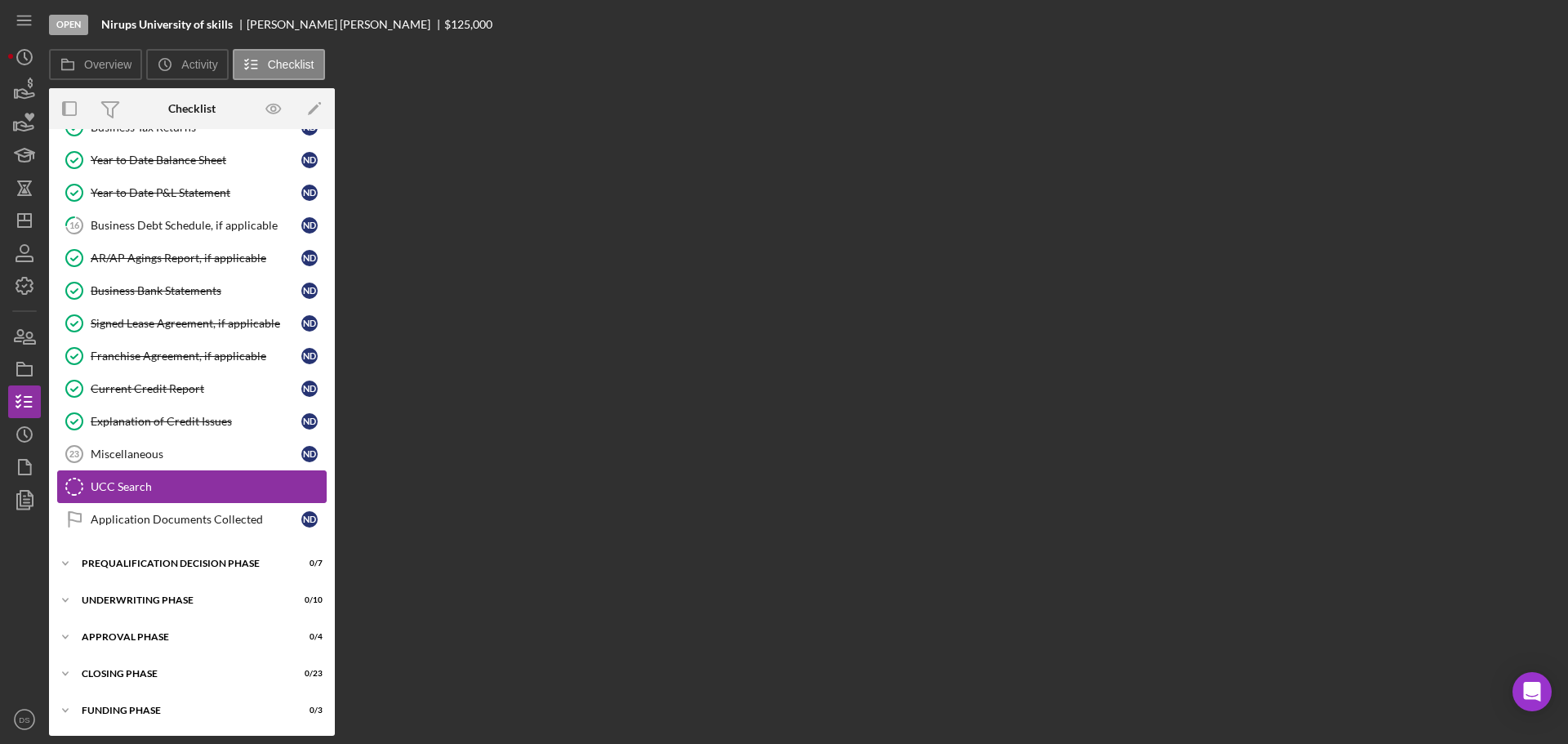
scroll to position [519, 0]
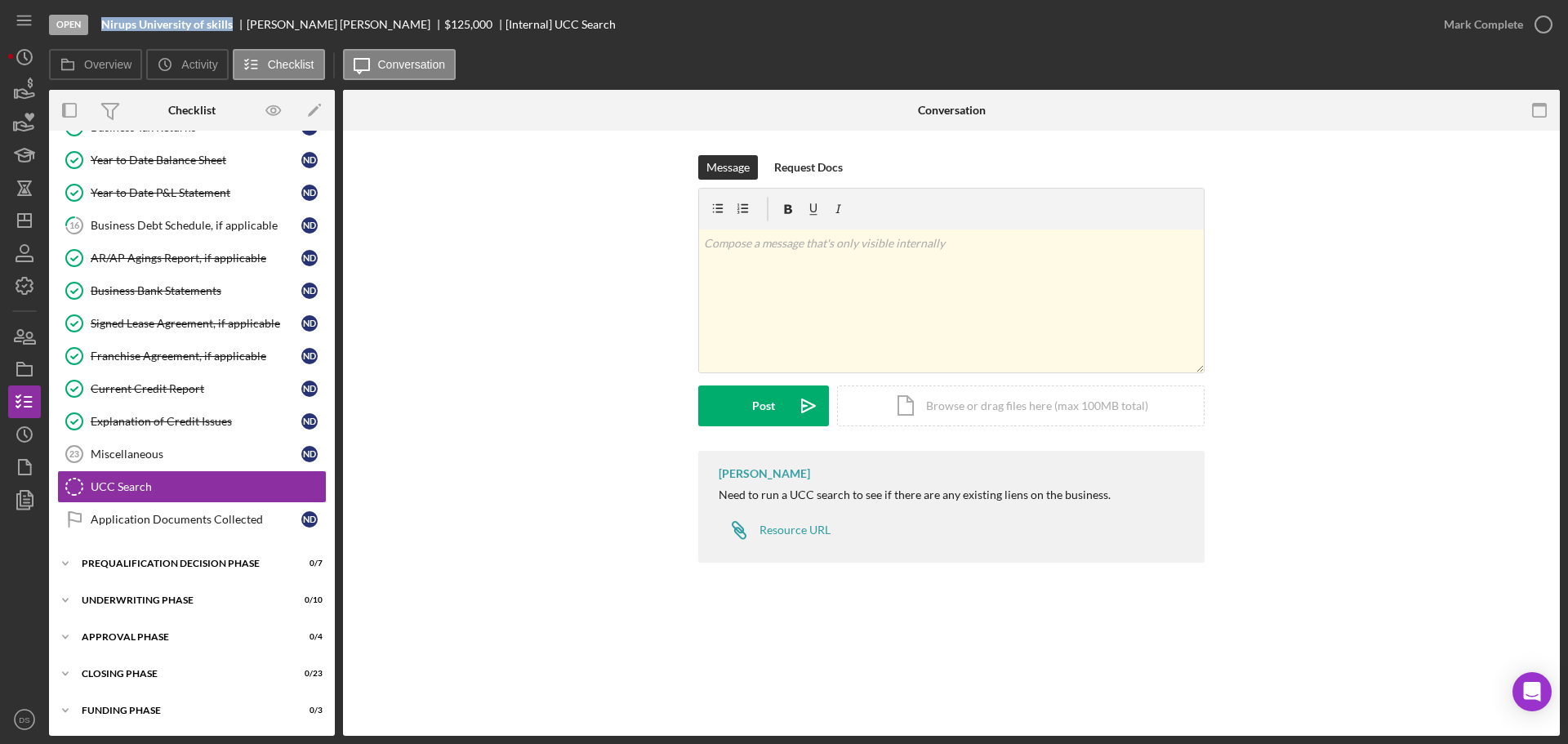
drag, startPoint x: 98, startPoint y: 26, endPoint x: 234, endPoint y: 25, distance: 136.0
click at [234, 25] on div "Open Nirups University of skills [PERSON_NAME] $125,000 $125,000 [Internal] UCC…" at bounding box center [738, 24] width 1378 height 49
copy b "Nirups University of skills"
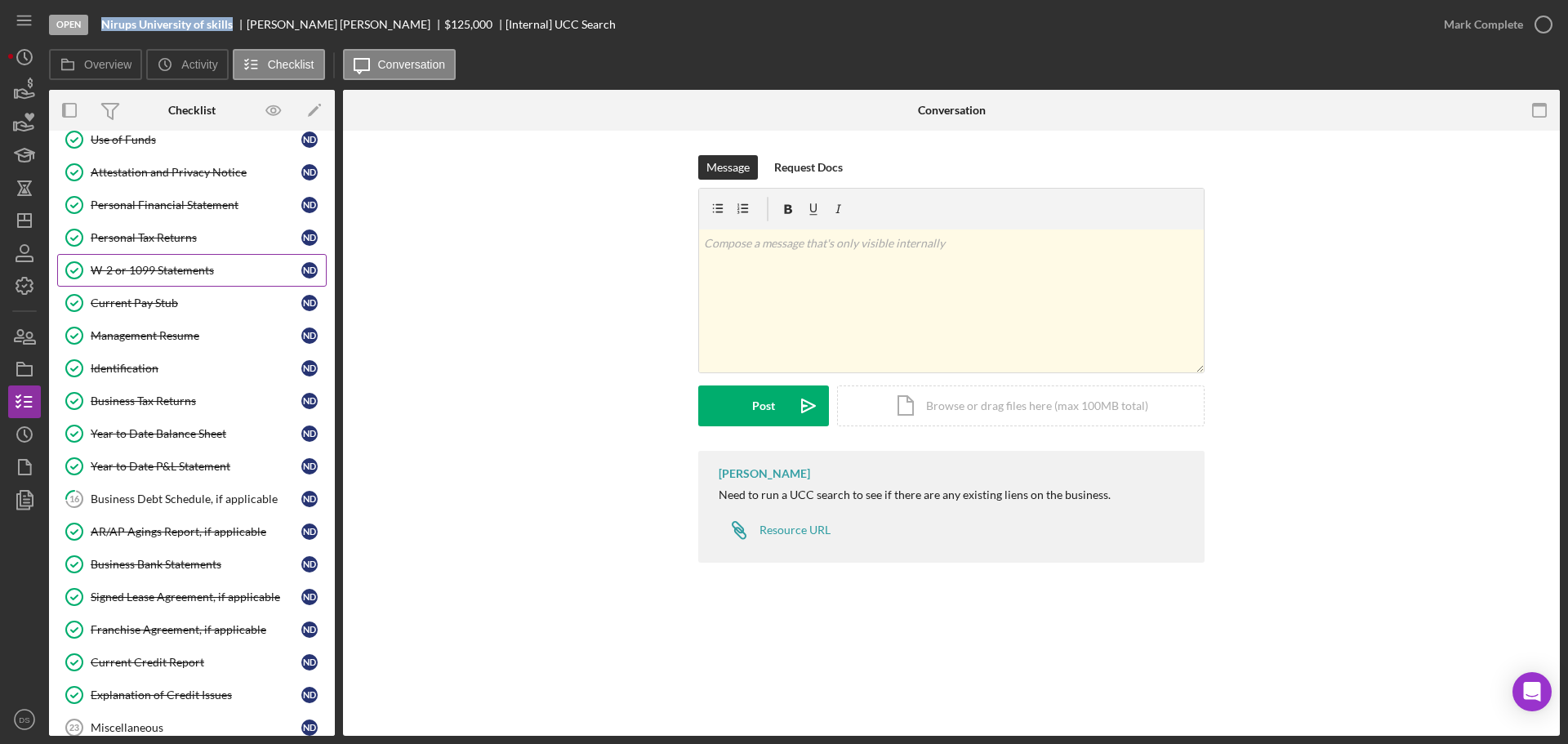
scroll to position [0, 0]
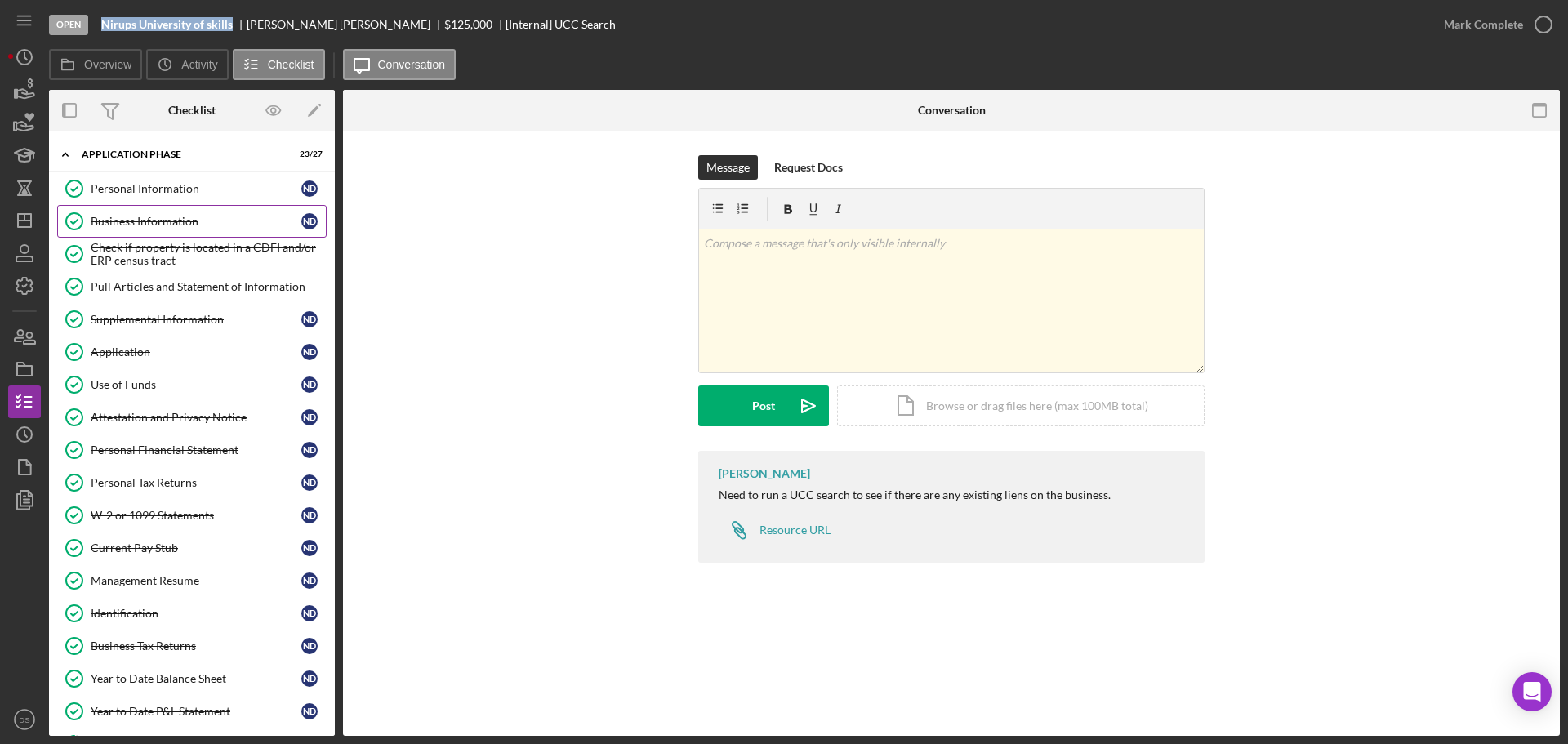
click at [195, 224] on div "Business Information" at bounding box center [195, 221] width 211 height 13
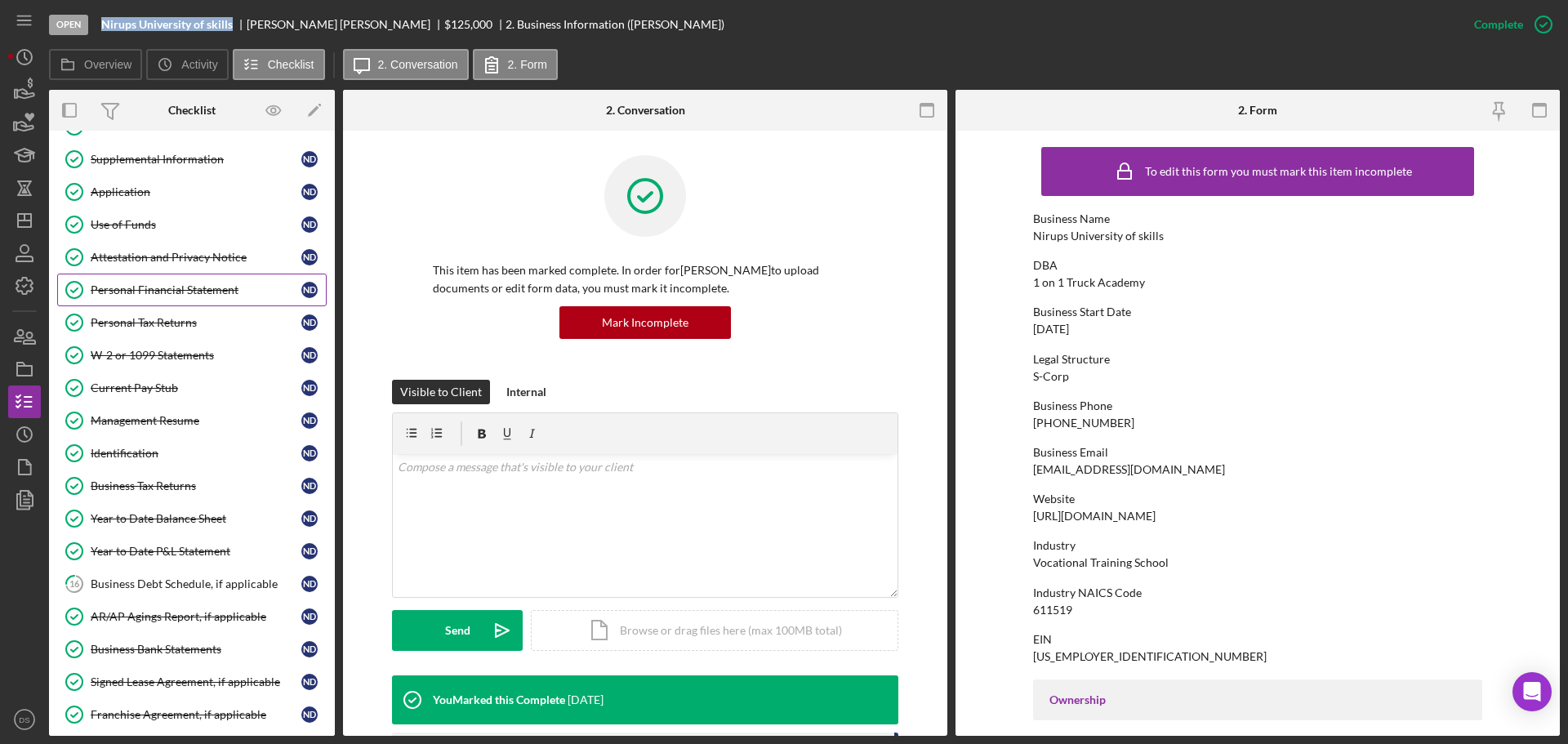
scroll to position [163, 0]
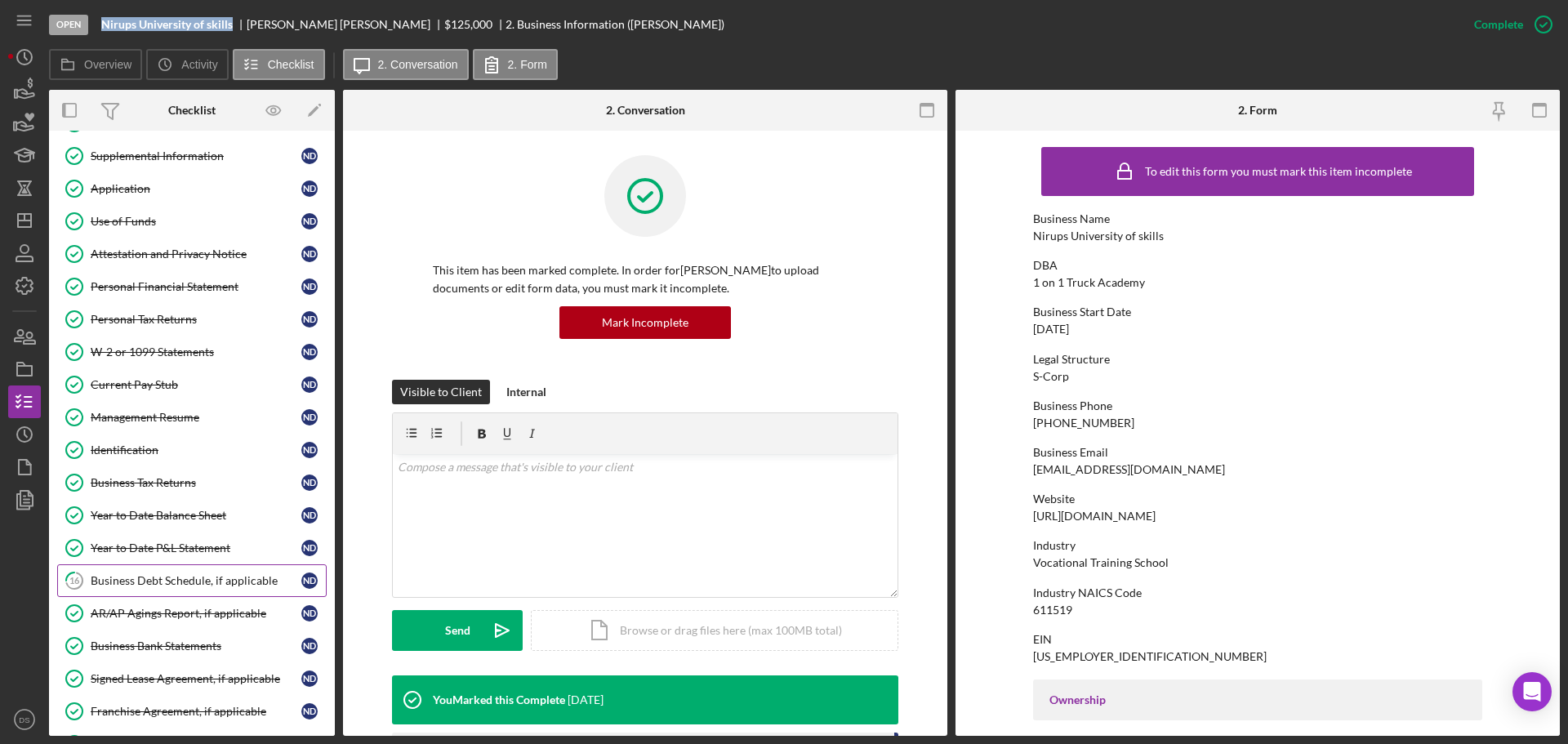
click at [166, 570] on link "16 Business Debt Schedule, if applicable N D" at bounding box center [192, 581] width 270 height 33
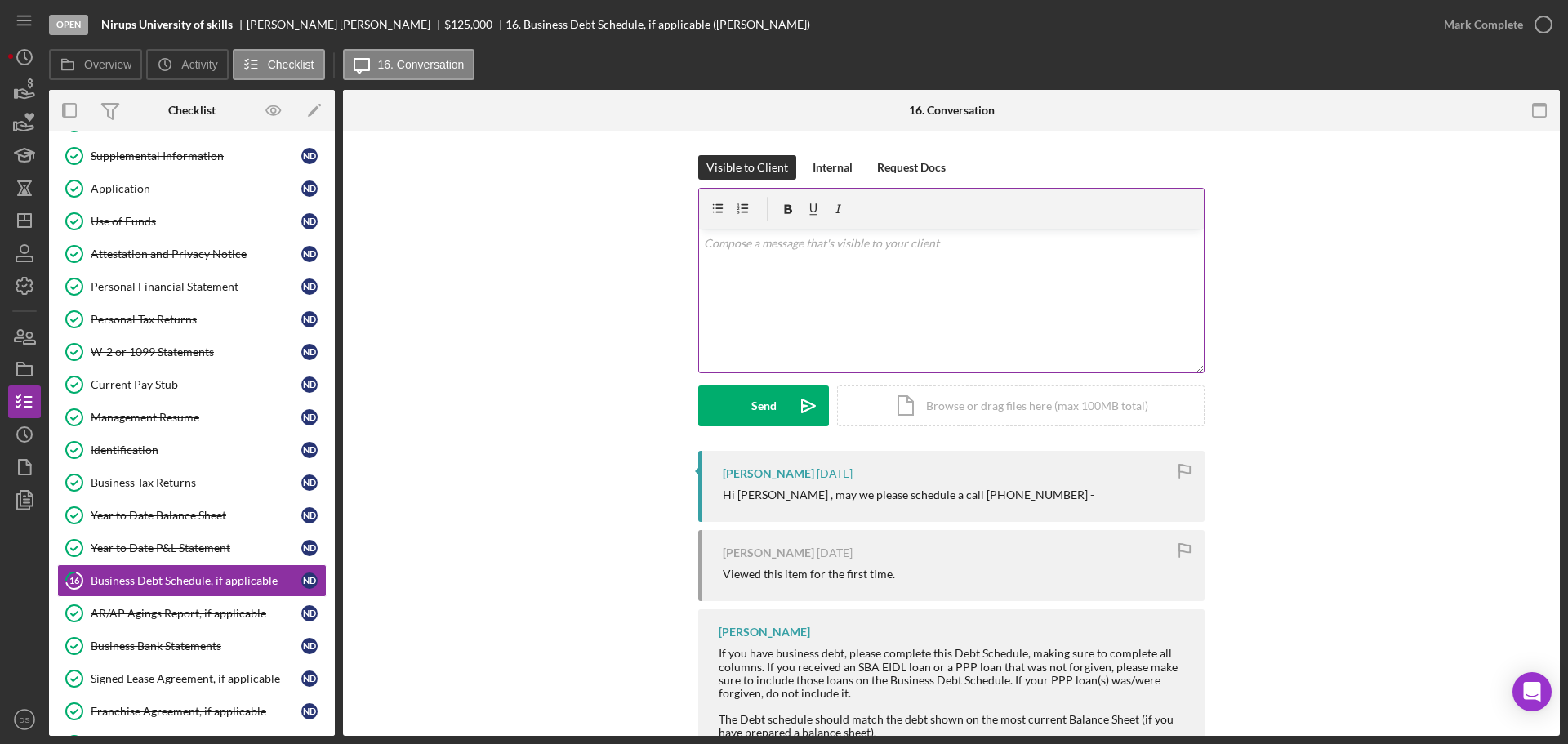
click at [785, 311] on div "v Color teal Color pink Remove color Add row above Add row below Add column bef…" at bounding box center [951, 300] width 505 height 143
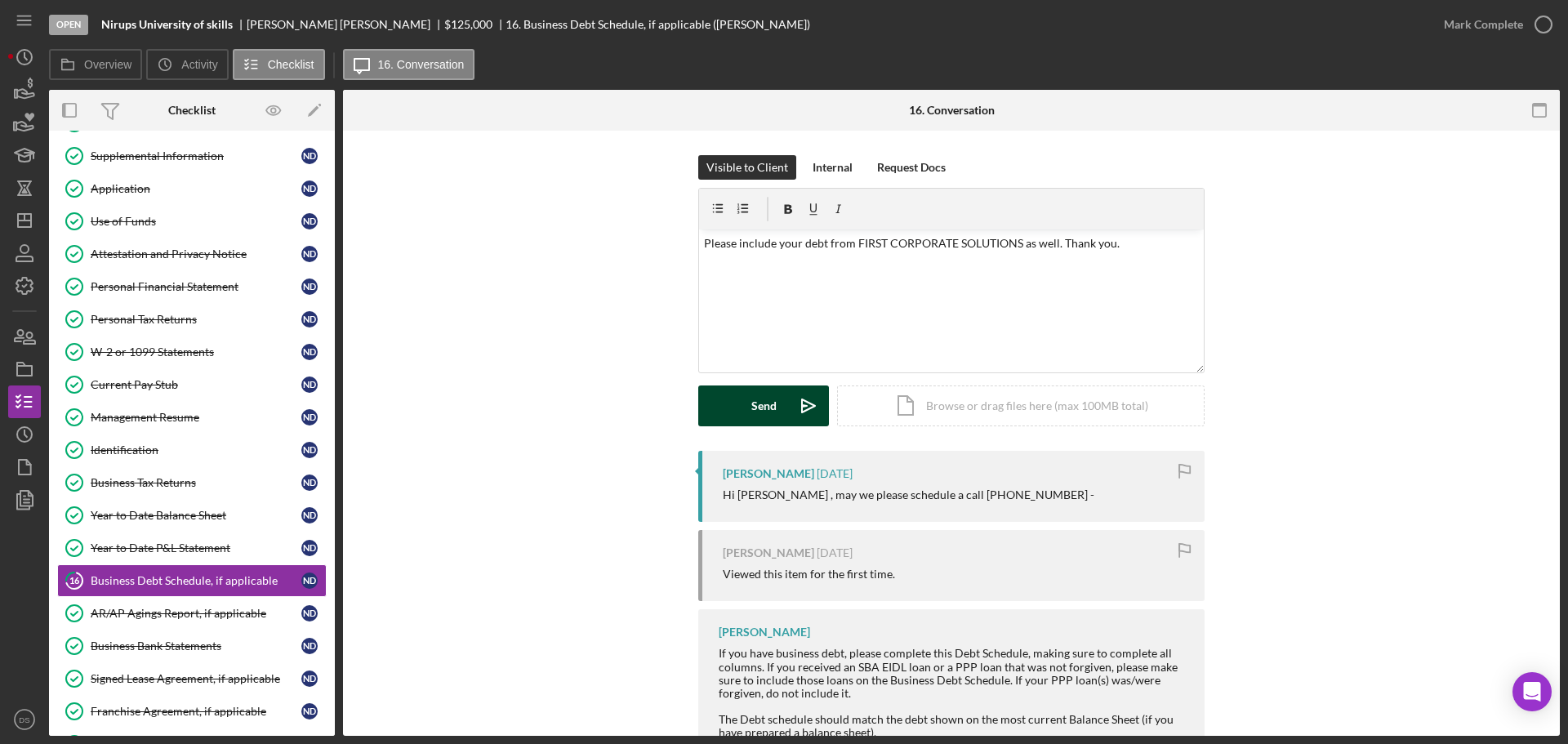
click at [762, 412] on div "Send" at bounding box center [764, 405] width 25 height 41
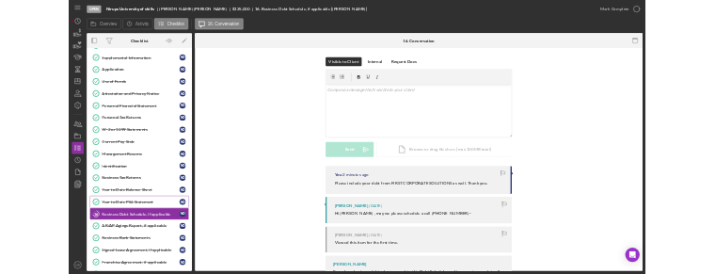
scroll to position [598, 0]
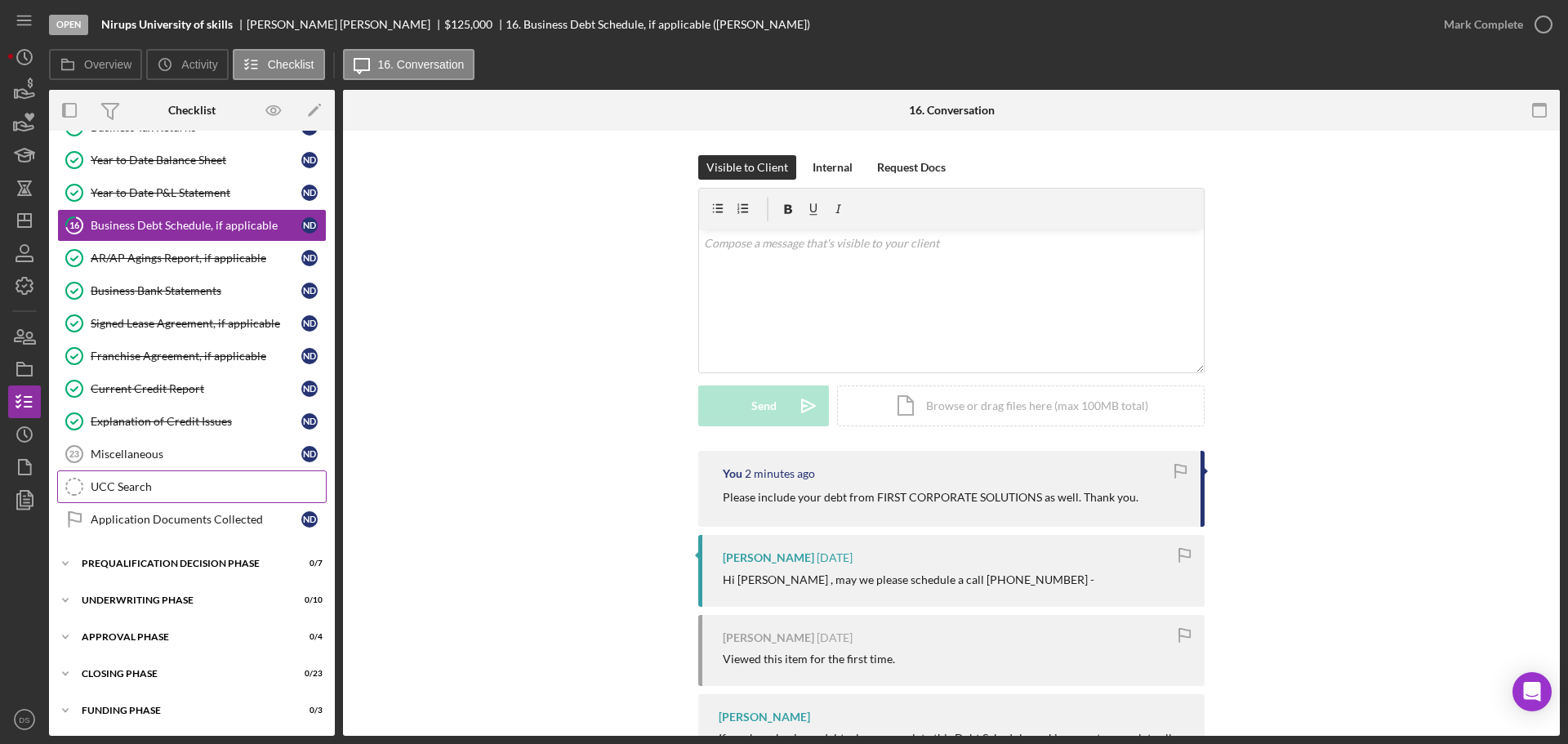
click at [192, 495] on link "UCC Search UCC Search" at bounding box center [192, 487] width 270 height 33
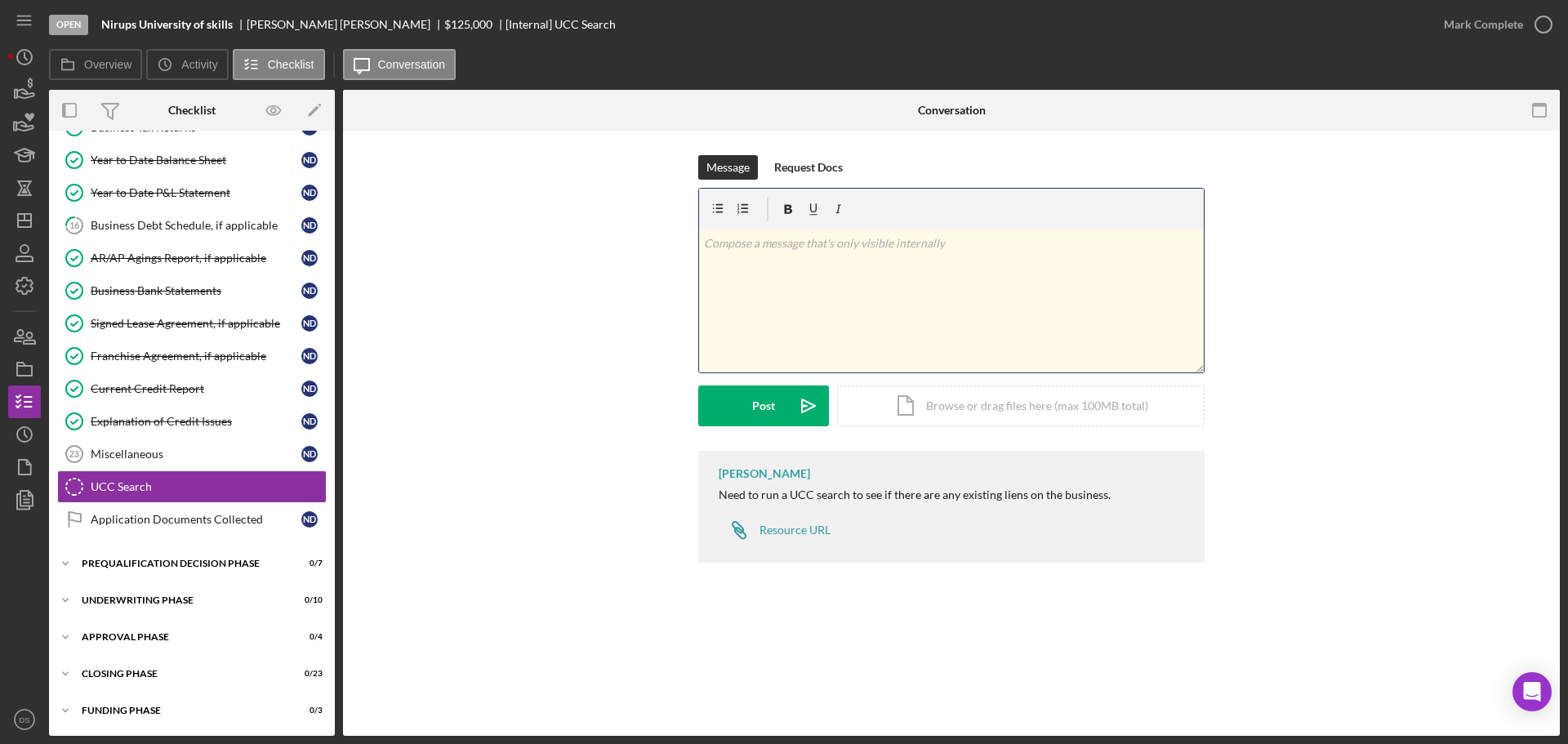
click at [878, 280] on div "v Color teal Color pink Remove color Add row above Add row below Add column bef…" at bounding box center [951, 300] width 505 height 143
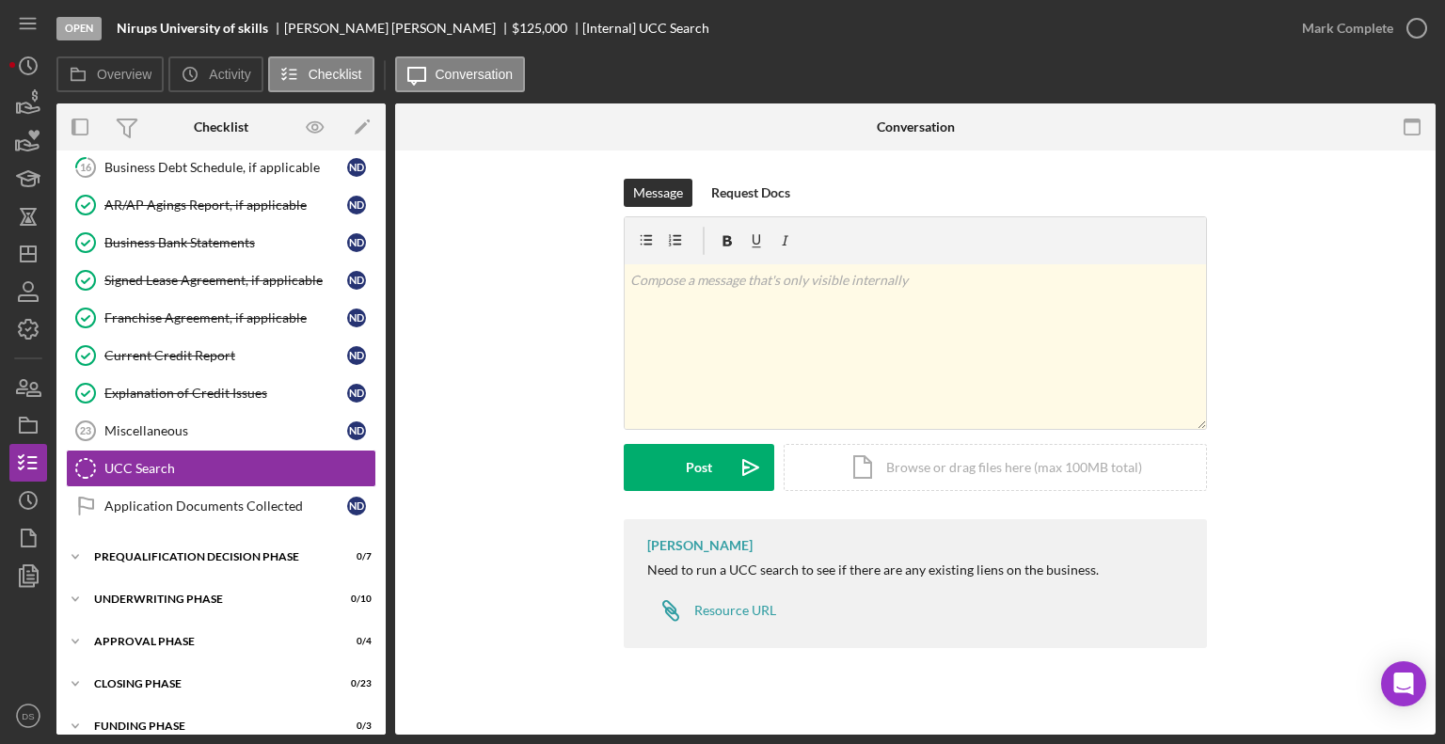
scroll to position [691, 0]
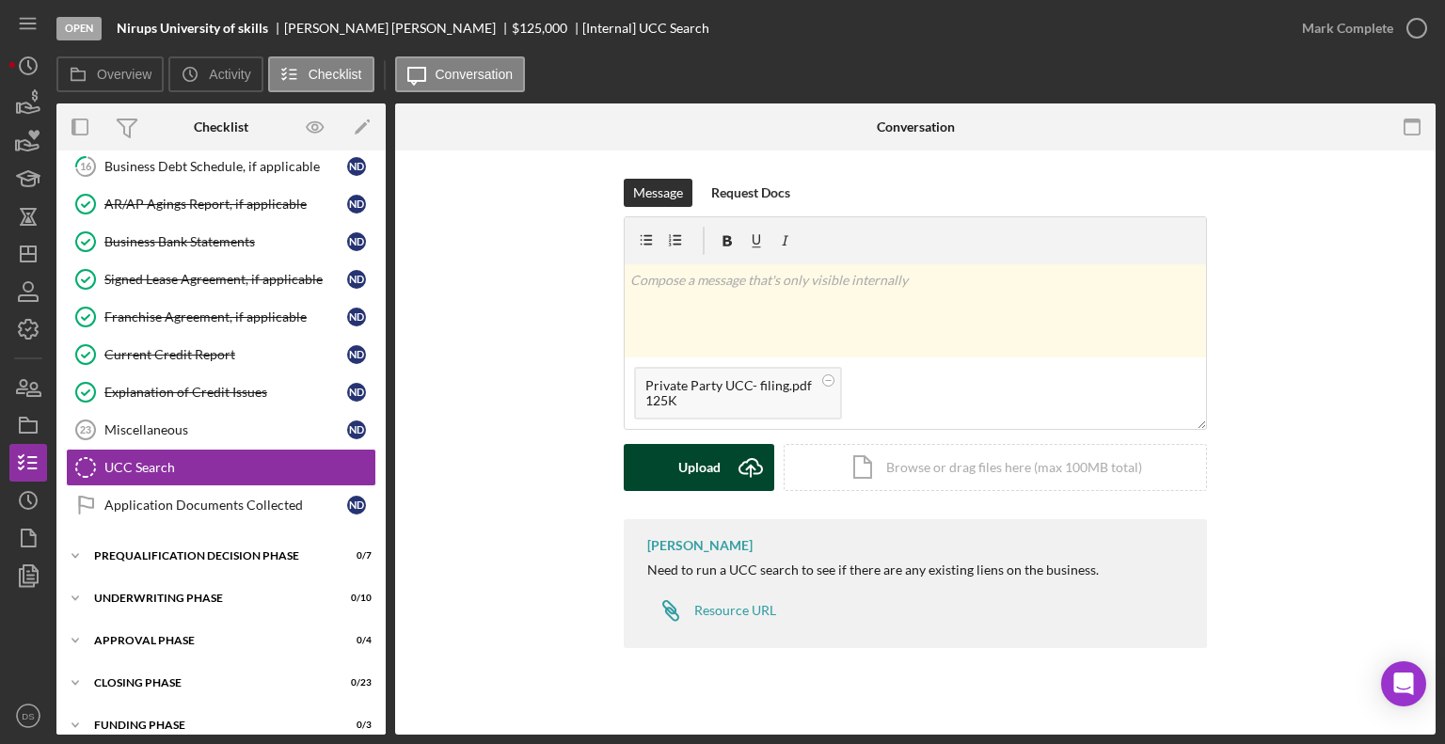
click at [727, 478] on icon "Icon/Upload" at bounding box center [750, 467] width 47 height 47
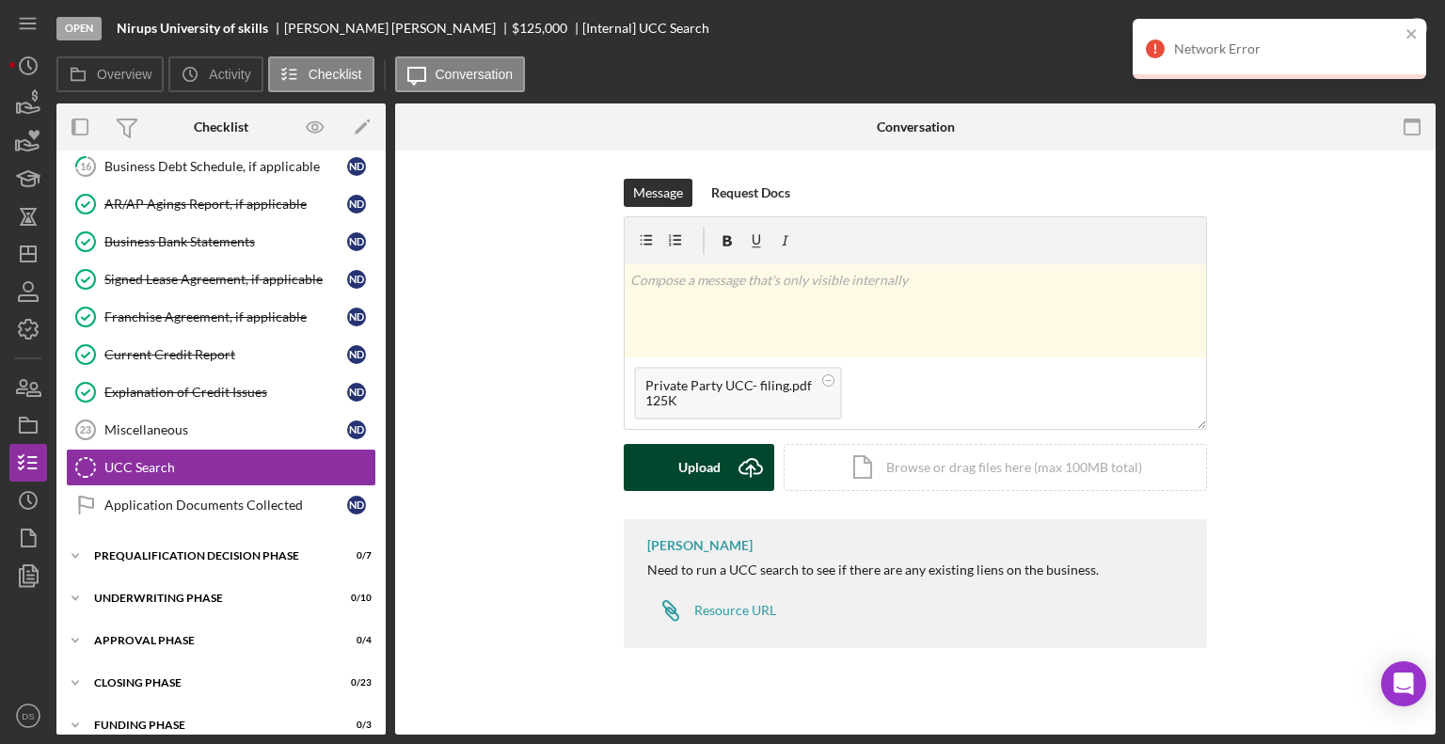
click at [1419, 32] on div "Network Error" at bounding box center [1280, 49] width 294 height 60
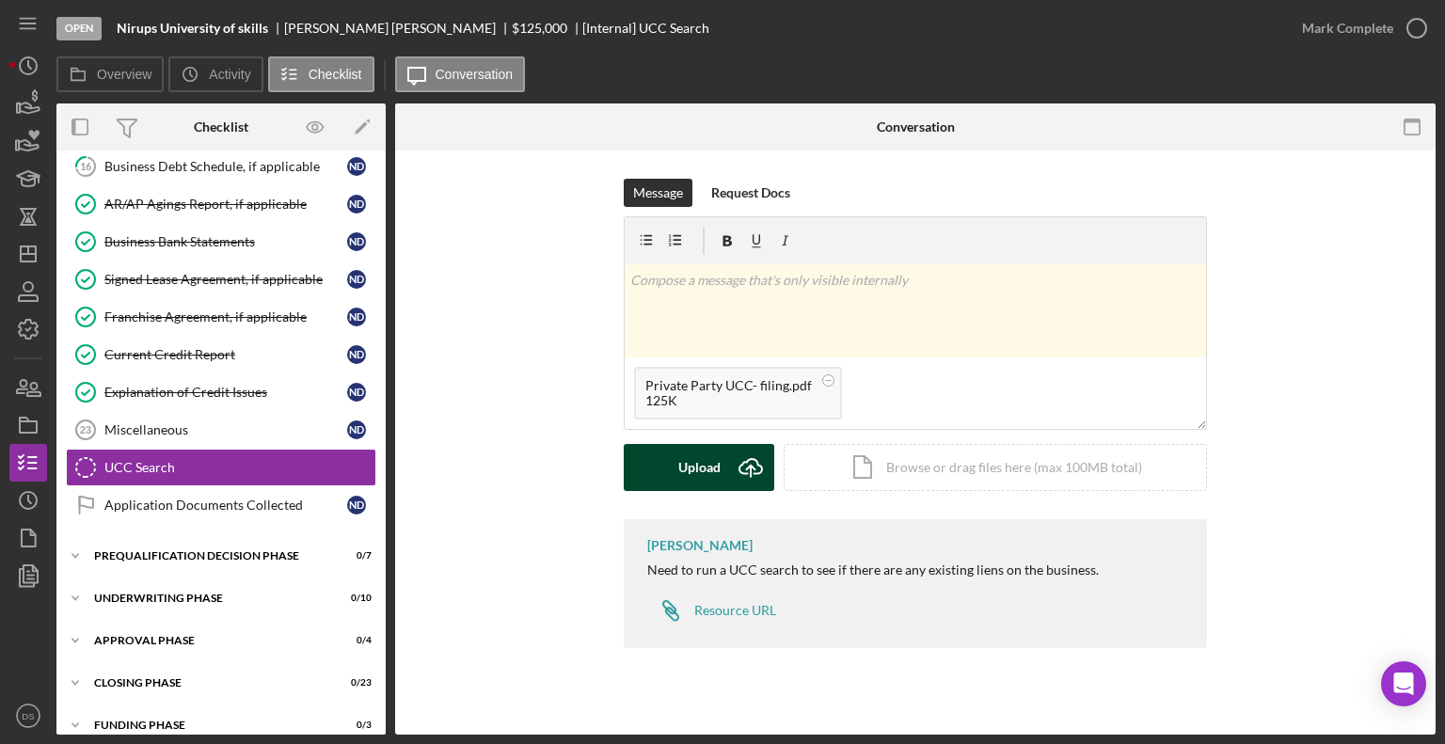
click at [723, 466] on button "Upload Icon/Upload" at bounding box center [699, 467] width 151 height 47
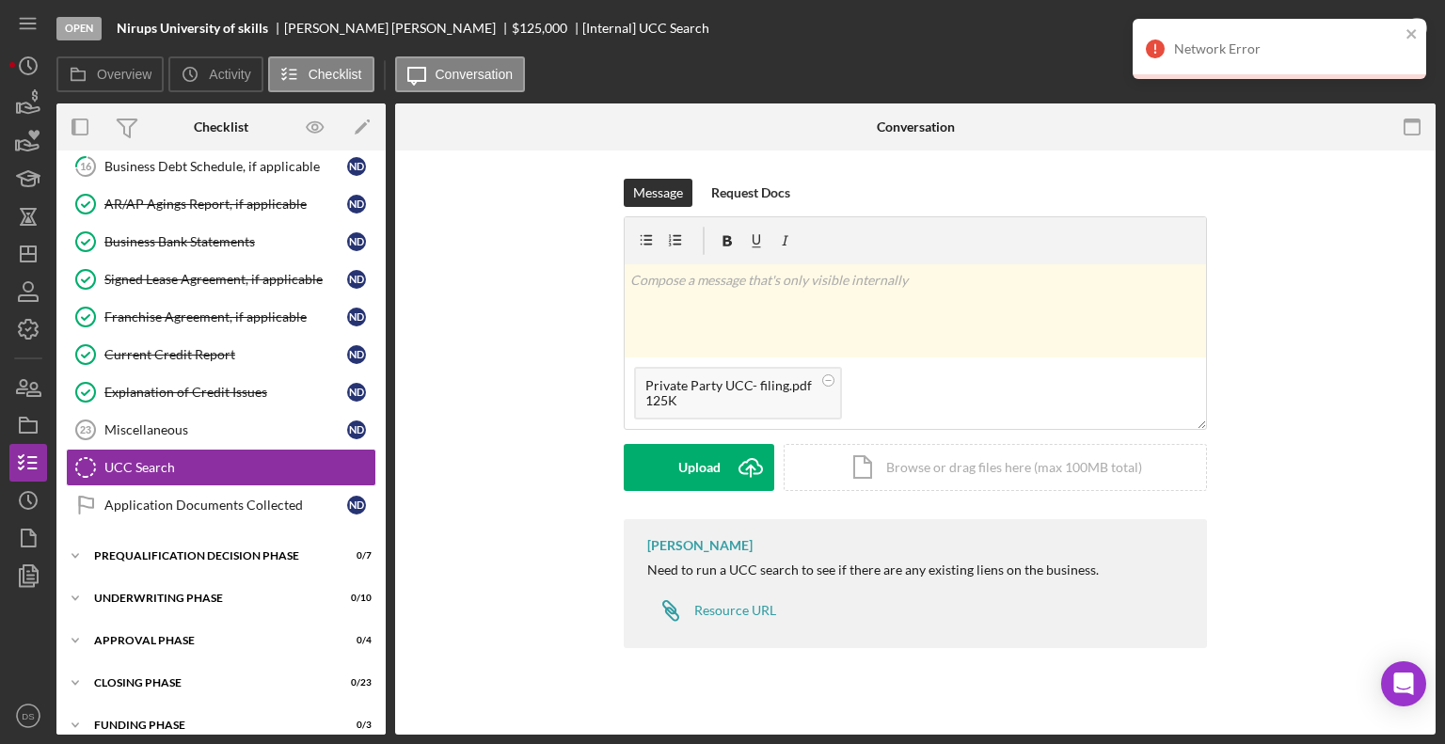
click at [1372, 239] on div "Message Request Docs v Color teal Color pink Remove color Add row above Add row…" at bounding box center [915, 349] width 984 height 341
click at [1411, 26] on icon "close" at bounding box center [1412, 33] width 13 height 15
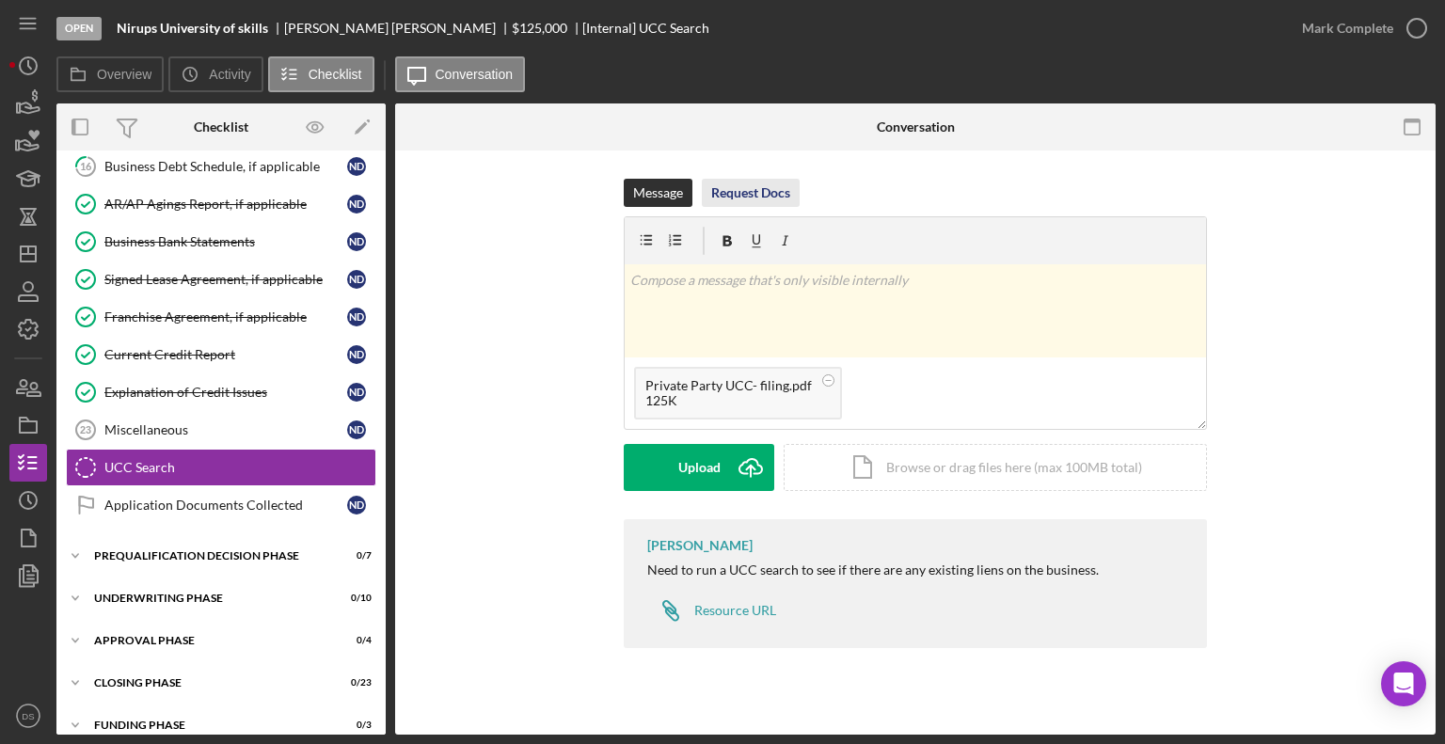
click at [772, 194] on div "Request Docs" at bounding box center [750, 193] width 79 height 28
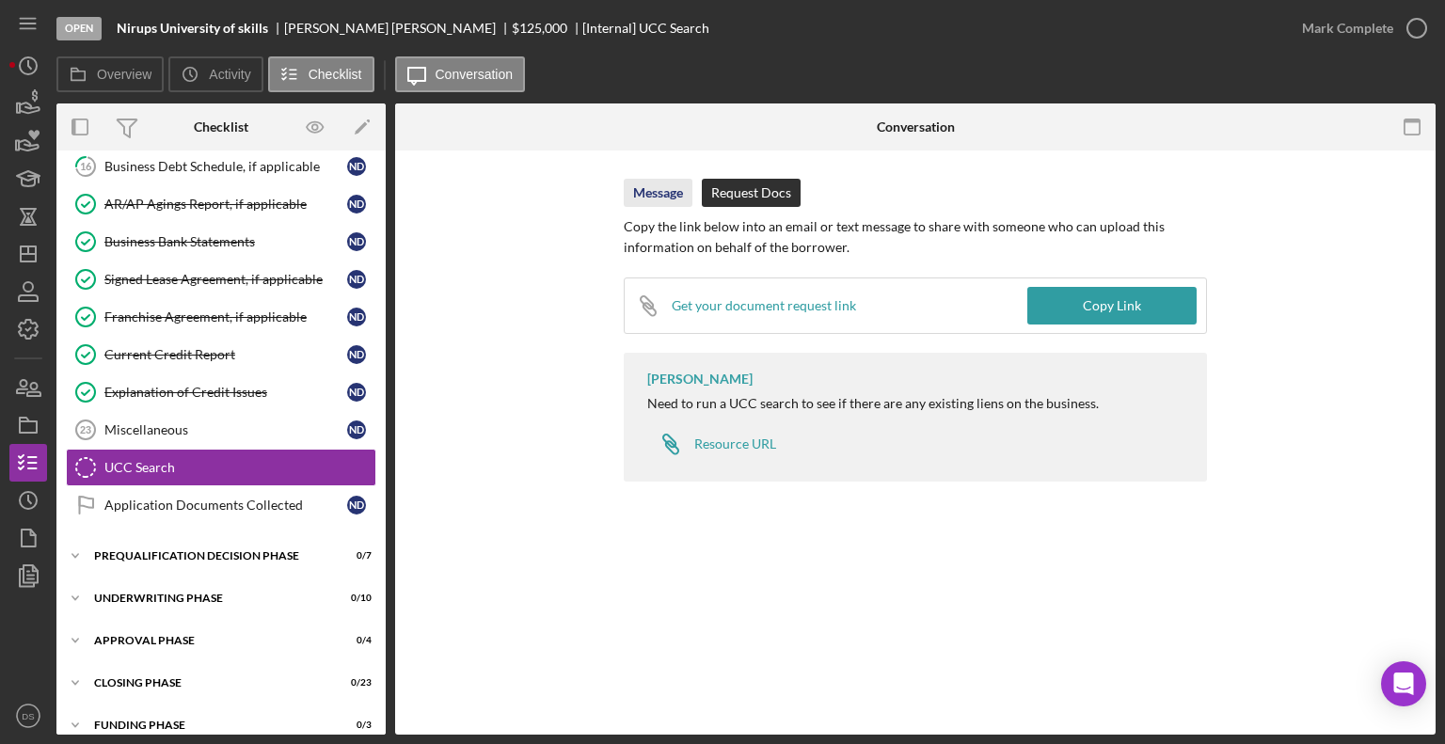
click at [663, 182] on div "Message" at bounding box center [658, 193] width 50 height 28
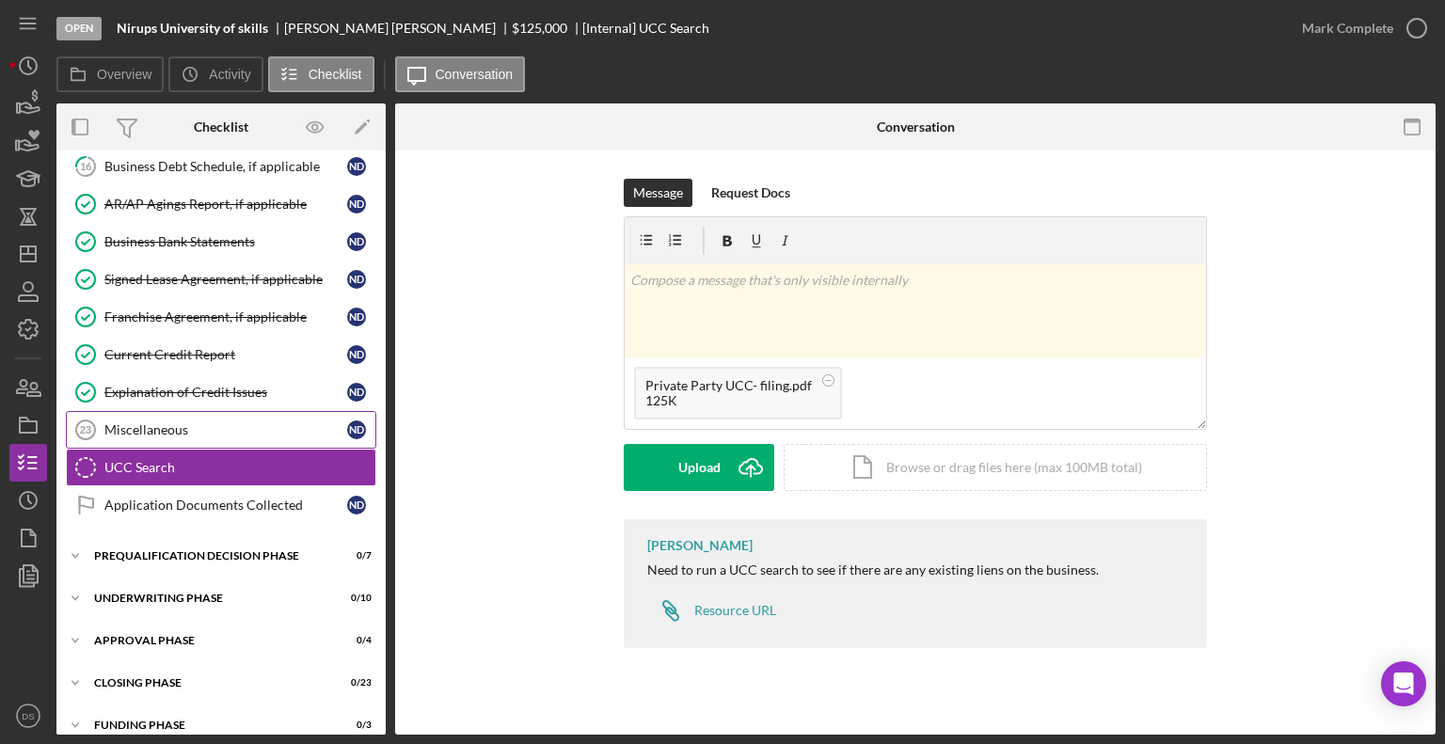
click at [196, 425] on div "Miscellaneous" at bounding box center [225, 429] width 243 height 15
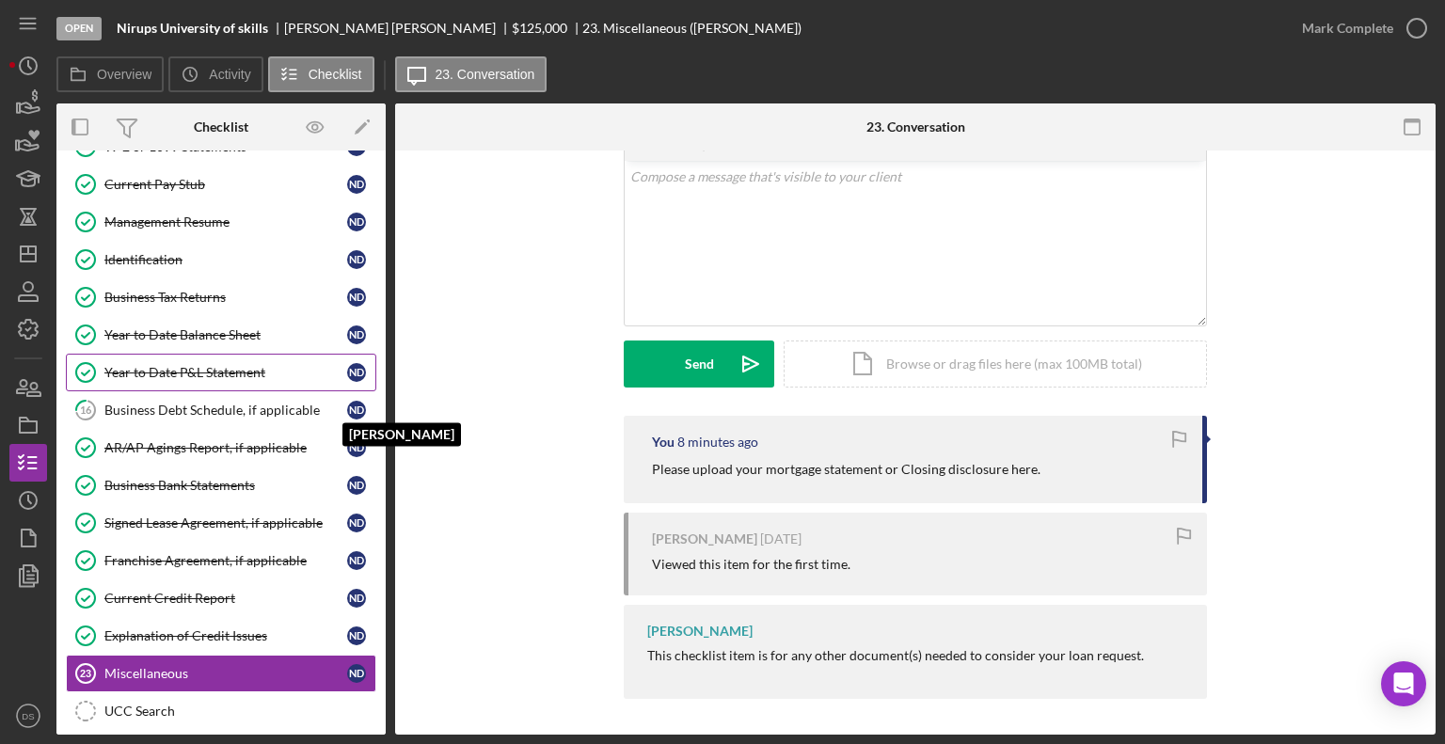
scroll to position [408, 0]
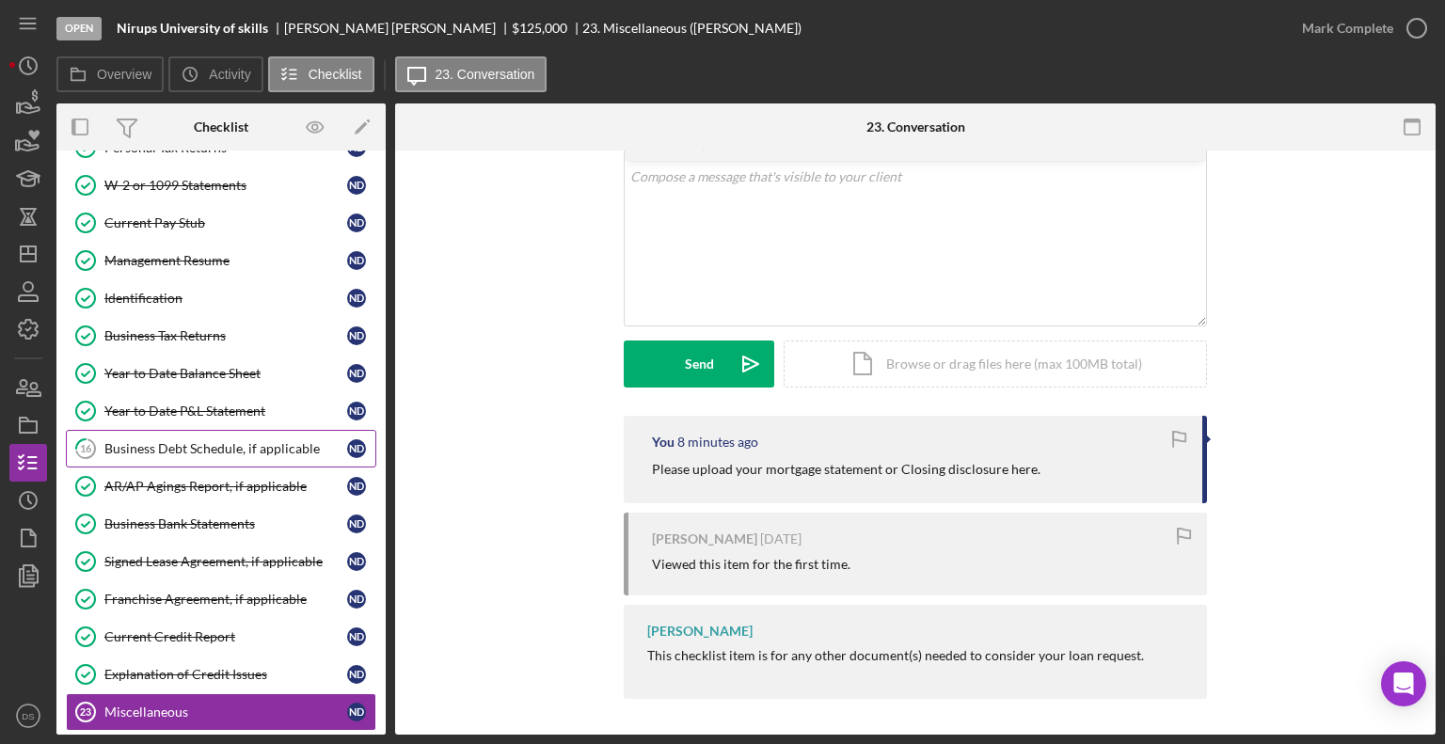
click at [248, 449] on link "16 Business Debt Schedule, if applicable N D" at bounding box center [221, 449] width 311 height 38
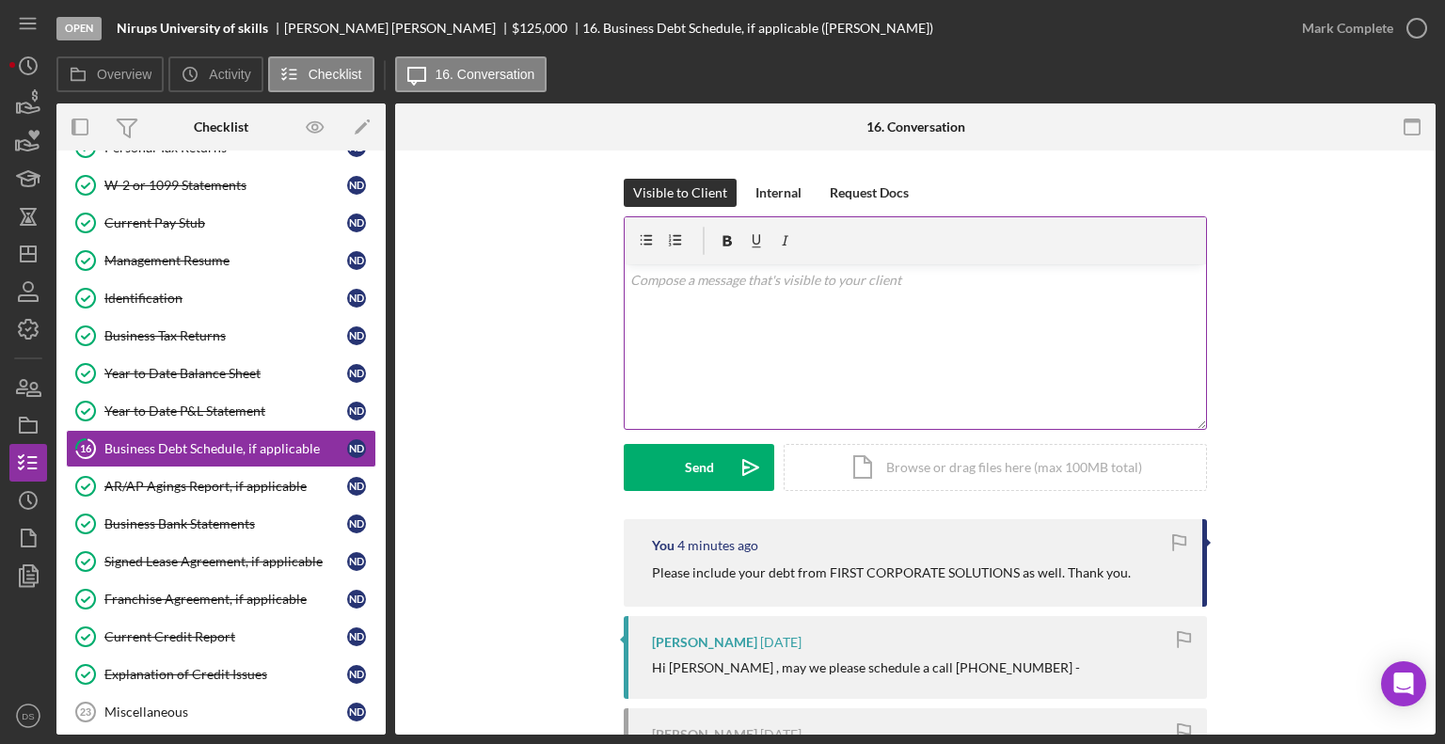
click at [853, 315] on div "v Color teal Color pink Remove color Add row above Add row below Add column bef…" at bounding box center [916, 346] width 582 height 165
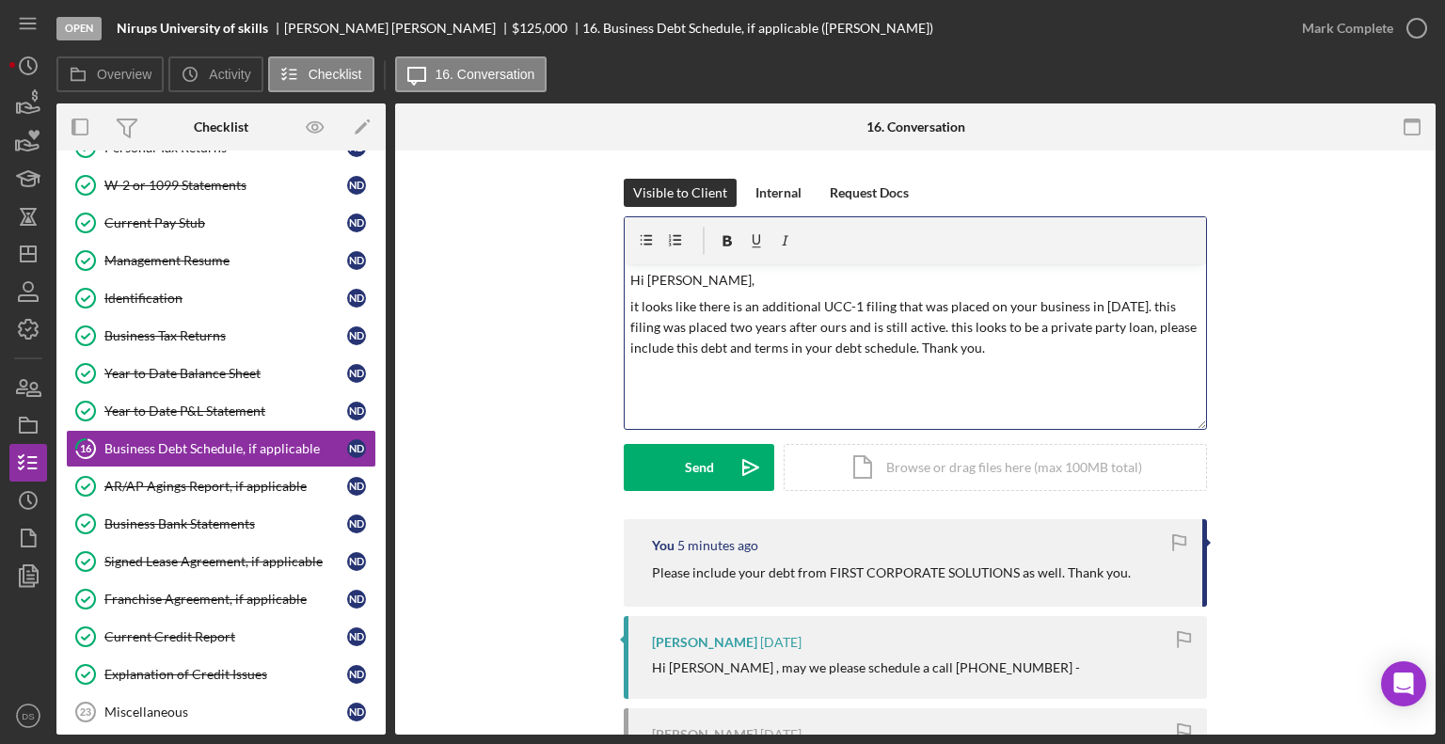
click at [685, 304] on p "it looks like there is an additional UCC-1 filing that was placed on your busin…" at bounding box center [915, 327] width 571 height 63
click at [637, 304] on p "it looks like there is an additional UCC-1 filing that was placed on your busin…" at bounding box center [915, 327] width 571 height 63
click at [630, 304] on p "it looks like there is an additional UCC-1 filing that was placed on your busin…" at bounding box center [915, 327] width 571 height 63
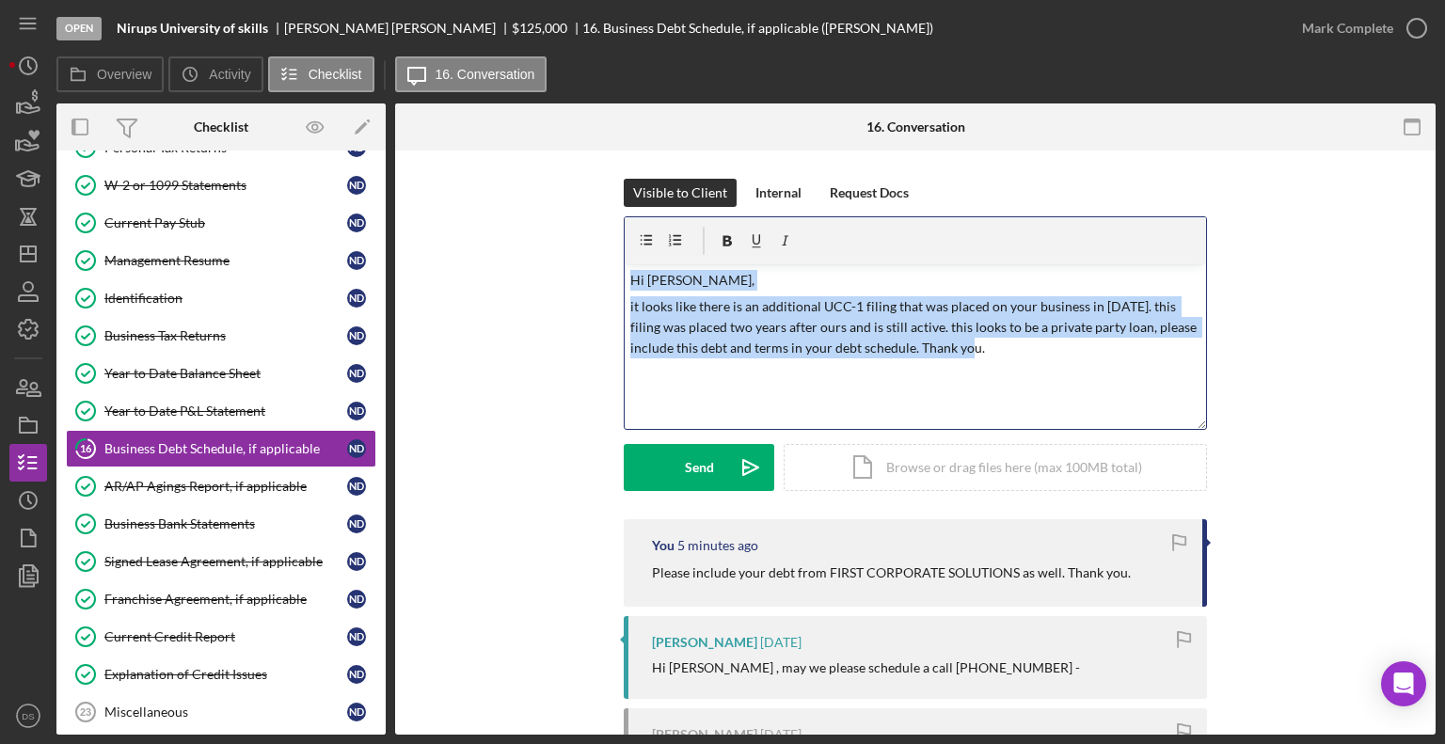
drag, startPoint x: 1063, startPoint y: 359, endPoint x: 618, endPoint y: 267, distance: 454.3
click at [612, 265] on div "Visible to Client Internal Request Docs v Color teal Color pink Remove color Ad…" at bounding box center [915, 349] width 984 height 341
copy div "Hi [PERSON_NAME], it looks like there is an additional UCC-1 filing that was pl…"
click at [961, 360] on div "v Color teal Color pink Remove color Add row above Add row below Add column bef…" at bounding box center [916, 346] width 582 height 165
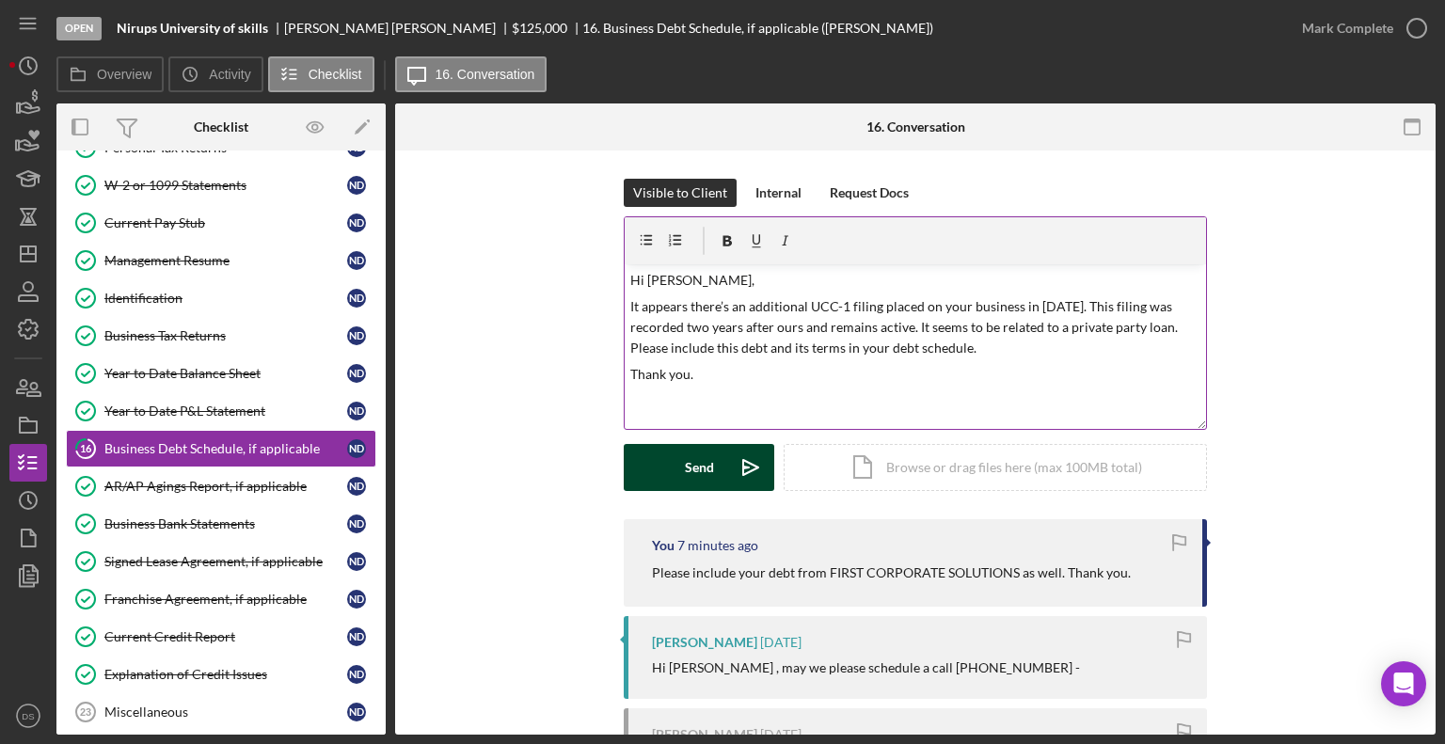
click at [728, 470] on icon "Icon/icon-invite-send" at bounding box center [750, 467] width 47 height 47
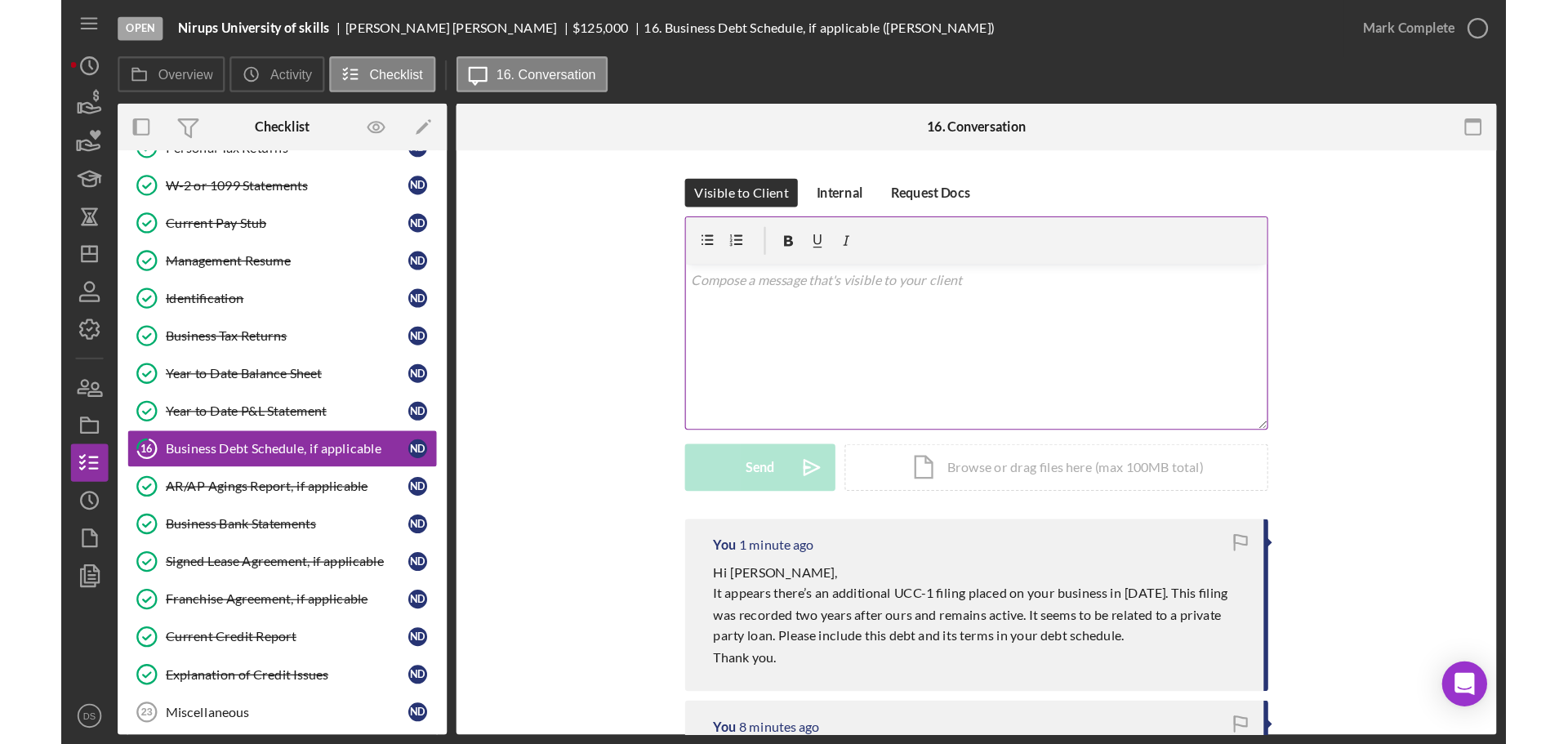
scroll to position [354, 0]
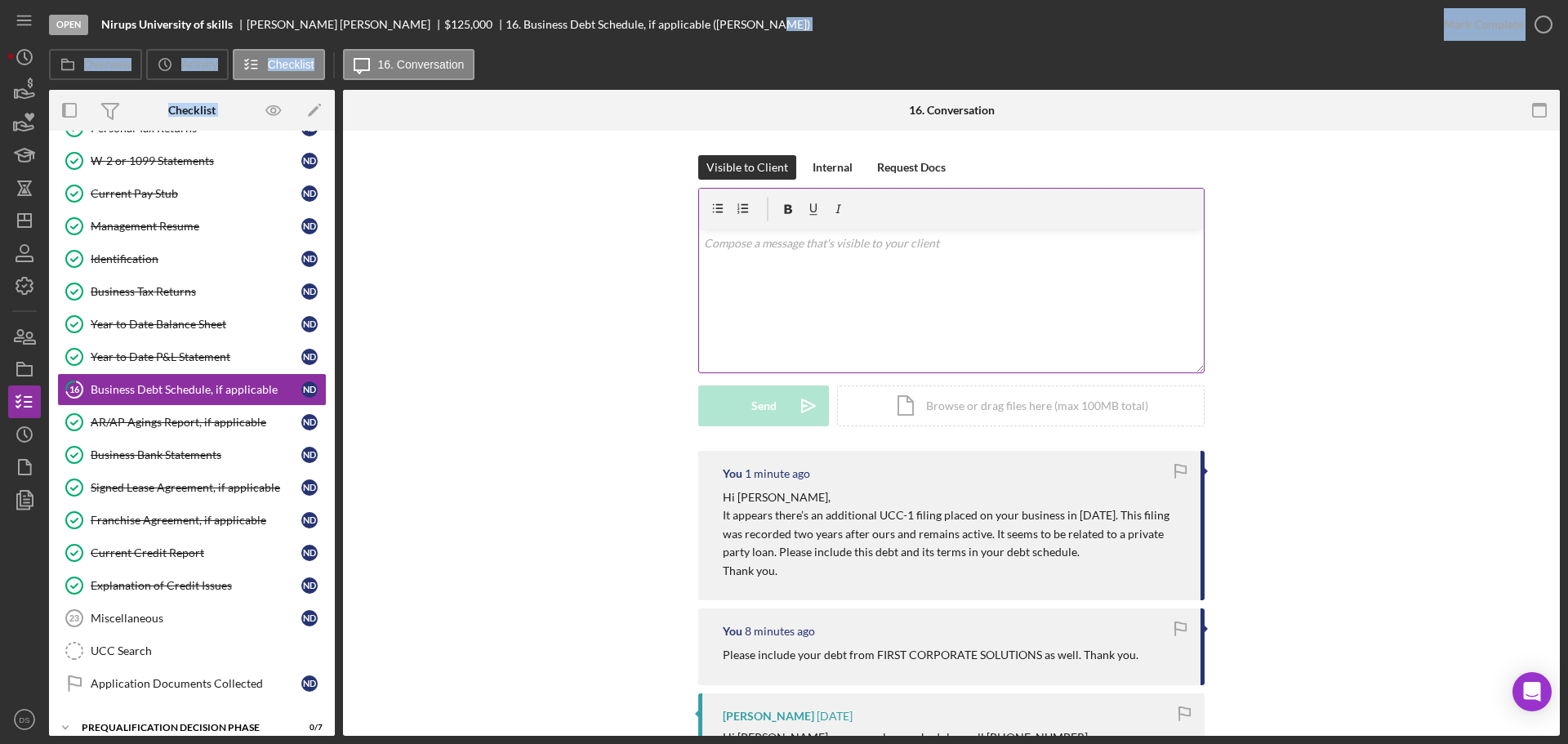
drag, startPoint x: 613, startPoint y: 70, endPoint x: 395, endPoint y: 270, distance: 295.8
click at [469, 228] on div "Open Nirups University of skills [PERSON_NAME] $125,000 $125,000 16. Business D…" at bounding box center [804, 368] width 1511 height 736
click at [434, 347] on div "Visible to Client Internal Request Docs v Color teal Color pink Remove color Ad…" at bounding box center [951, 303] width 1168 height 296
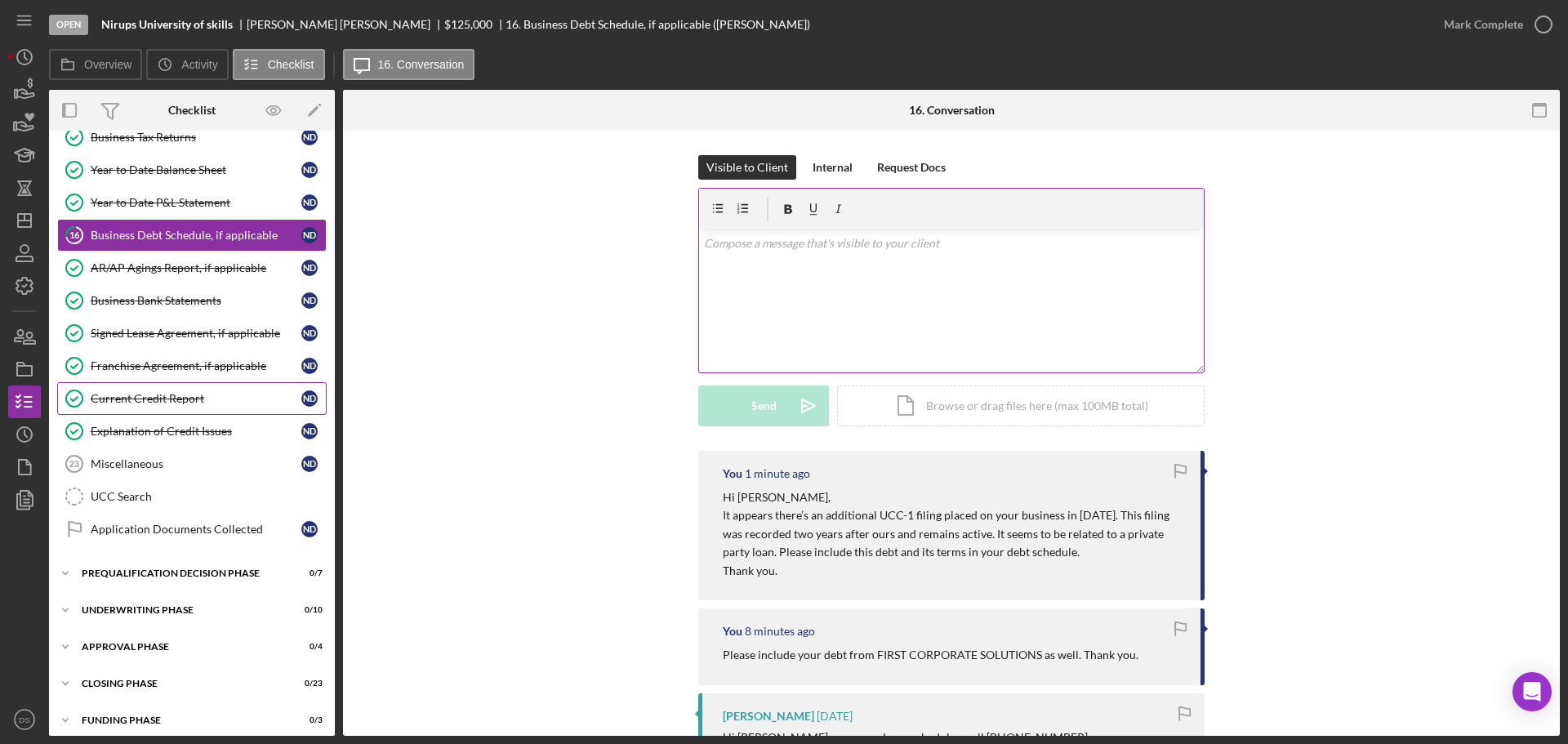
scroll to position [519, 0]
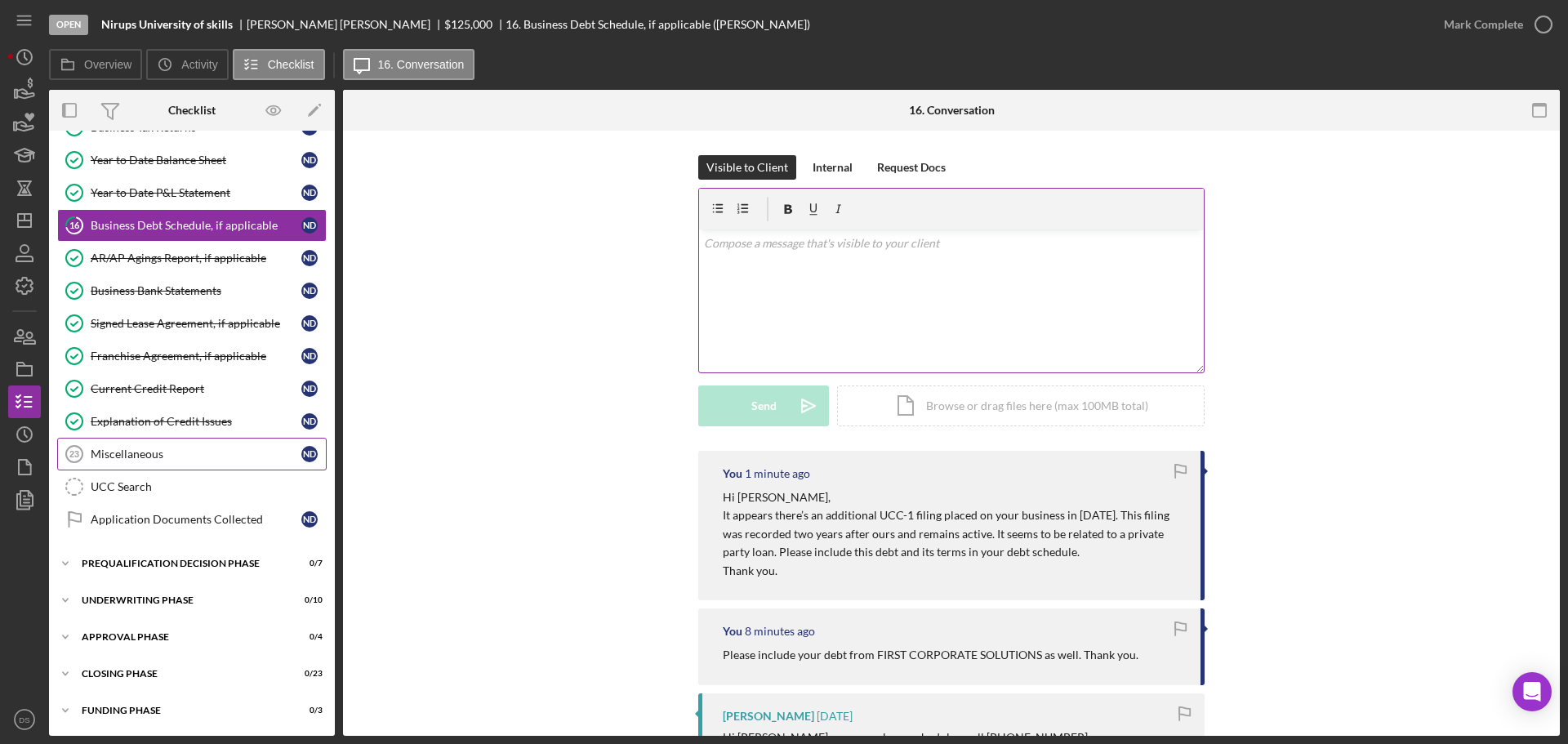
click at [175, 457] on div "Miscellaneous" at bounding box center [195, 454] width 211 height 13
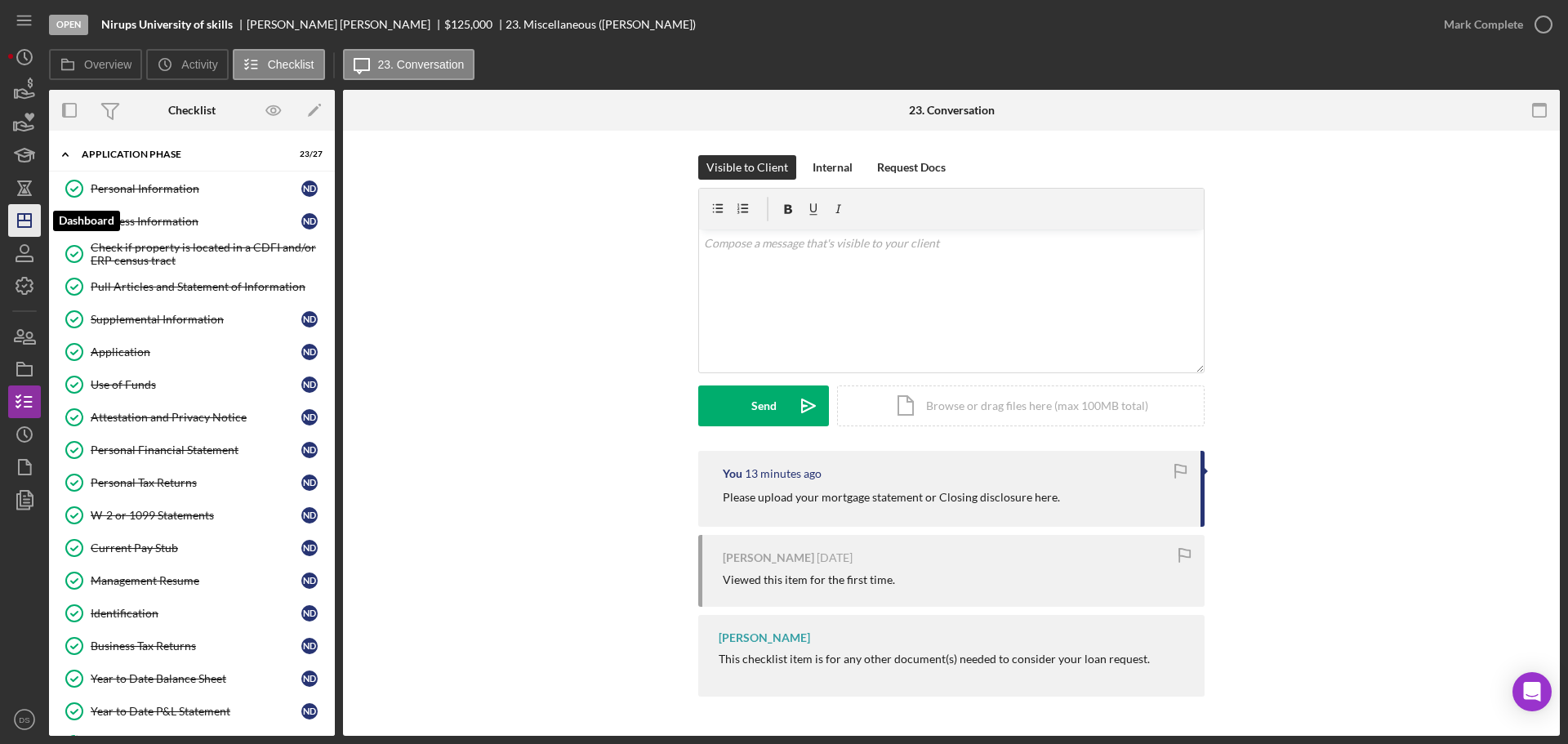
click at [30, 221] on line "button" at bounding box center [24, 221] width 13 height 0
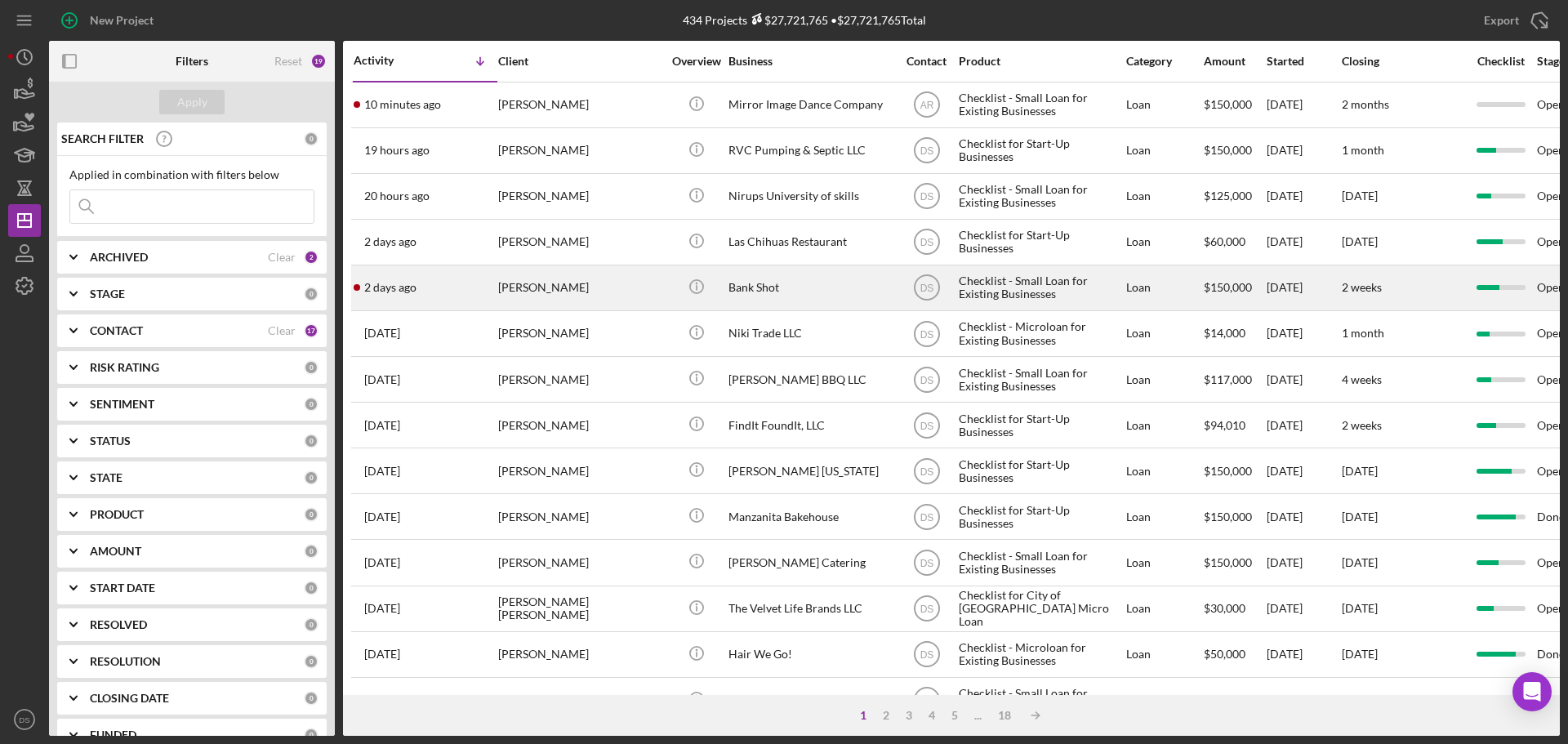
click at [597, 279] on div "[PERSON_NAME]" at bounding box center [580, 288] width 163 height 43
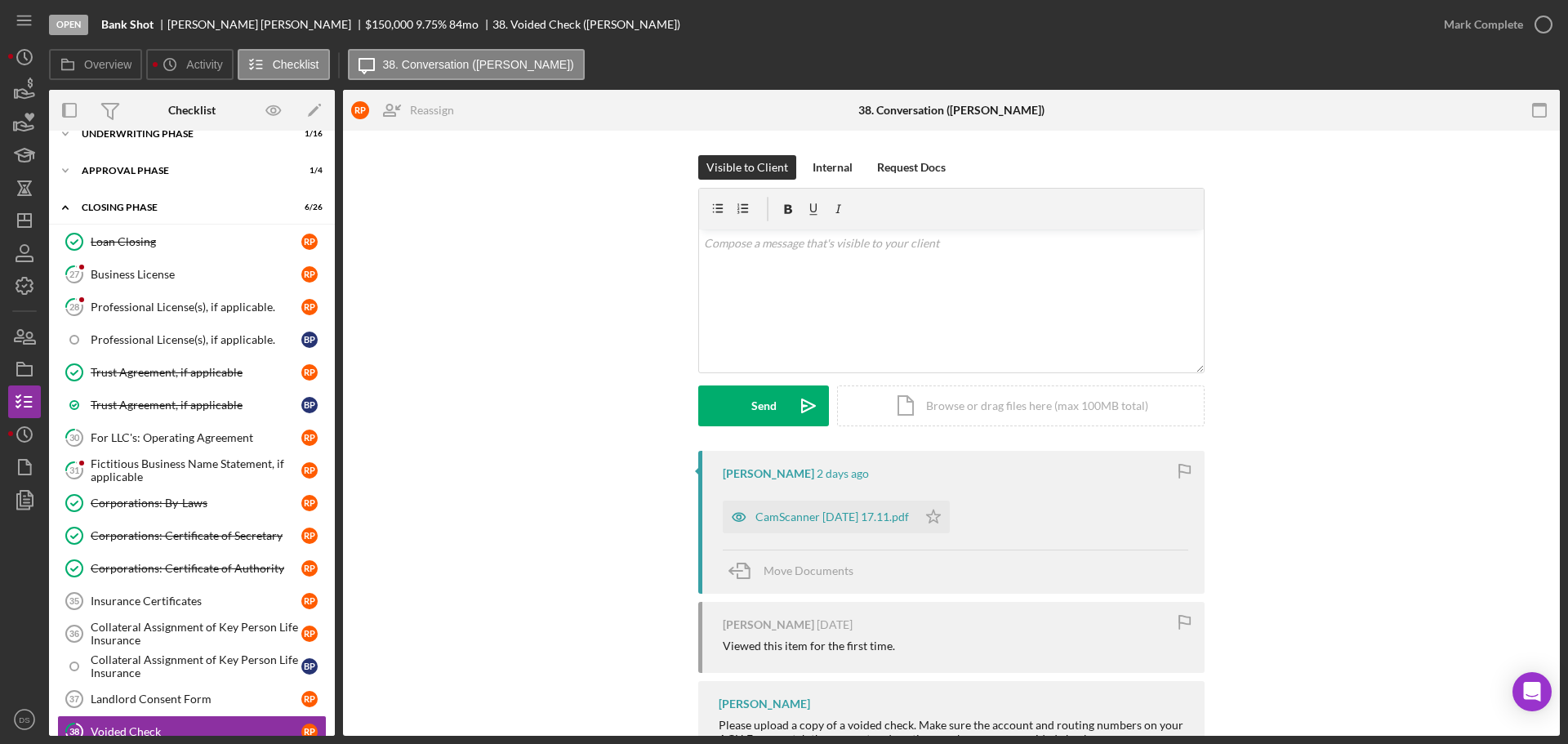
scroll to position [102, 0]
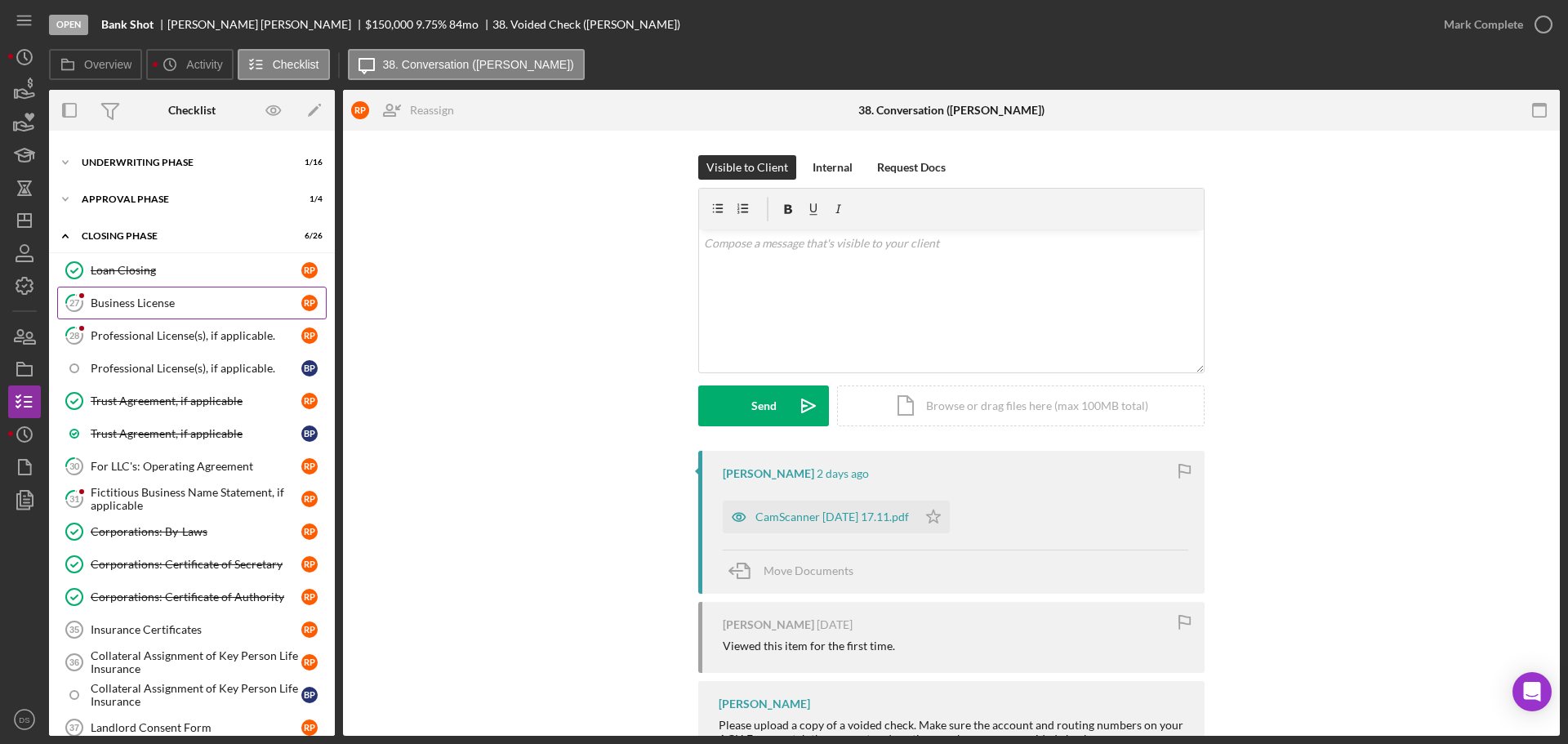
click at [206, 316] on link "27 Business License R P" at bounding box center [192, 303] width 270 height 33
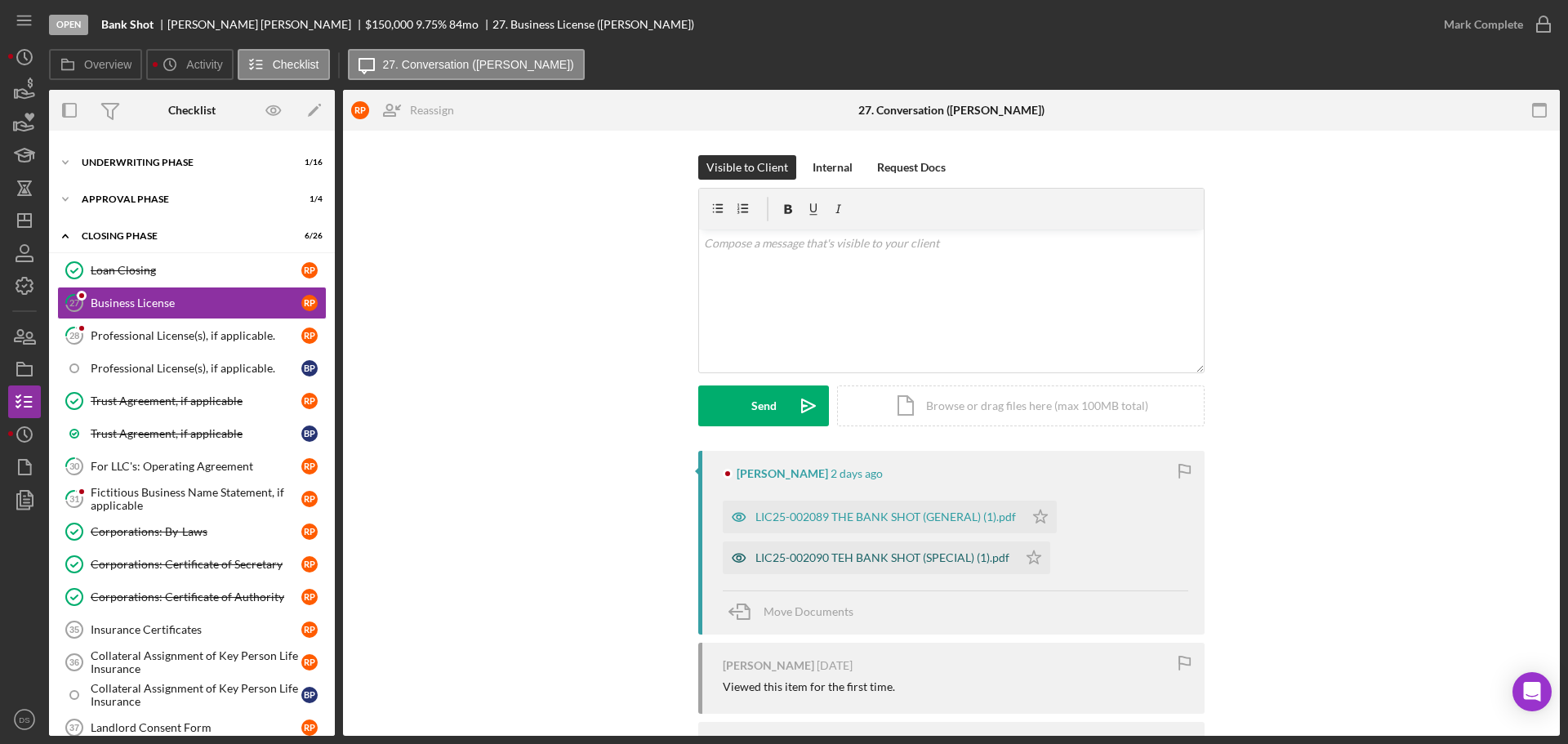
click at [803, 572] on div "LIC25-002090 TEH BANK SHOT (SPECIAL) (1).pdf" at bounding box center [870, 558] width 295 height 33
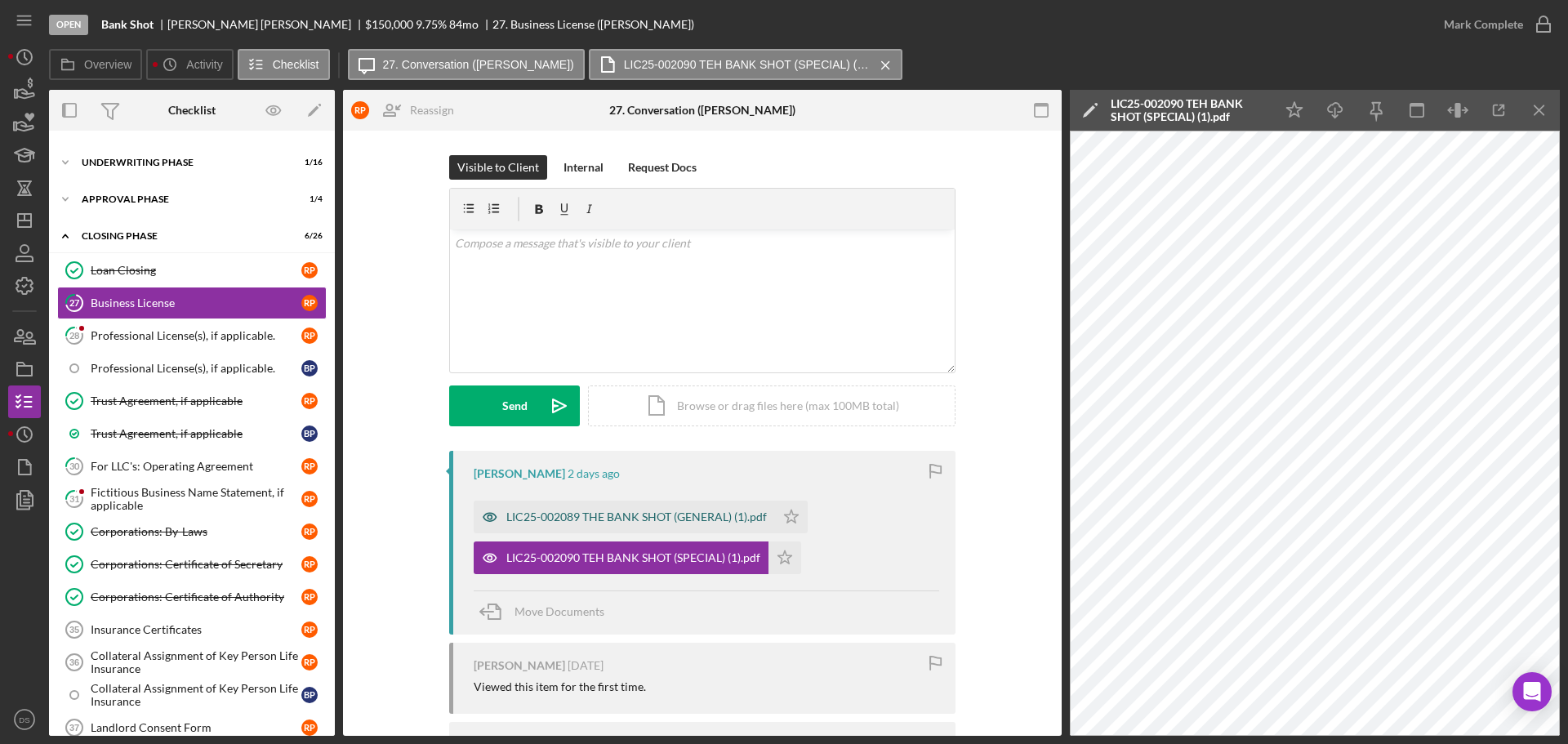
click at [686, 522] on div "LIC25-002089 THE BANK SHOT (GENERAL) (1).pdf" at bounding box center [636, 517] width 260 height 13
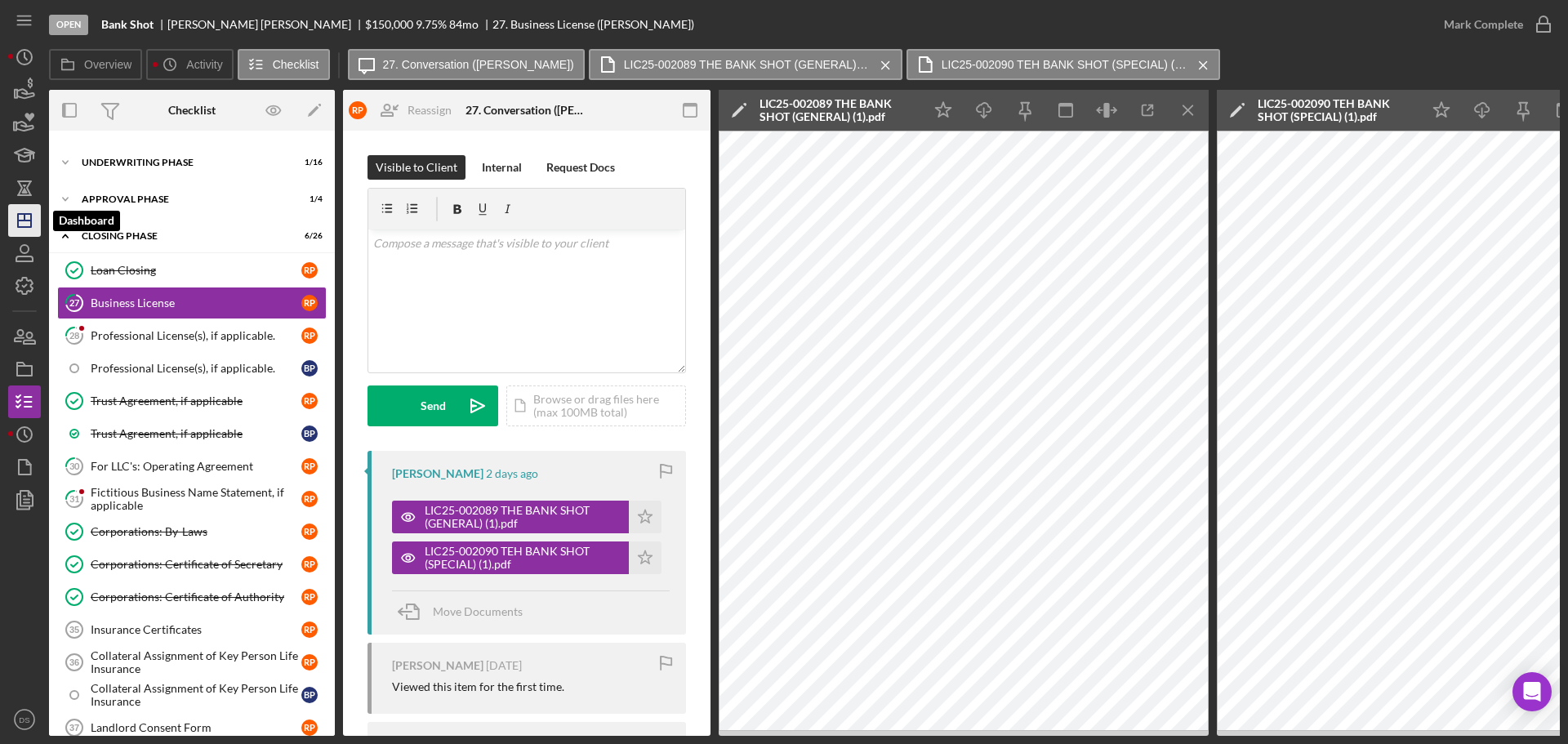
click at [21, 205] on icon "Icon/Dashboard" at bounding box center [24, 221] width 41 height 41
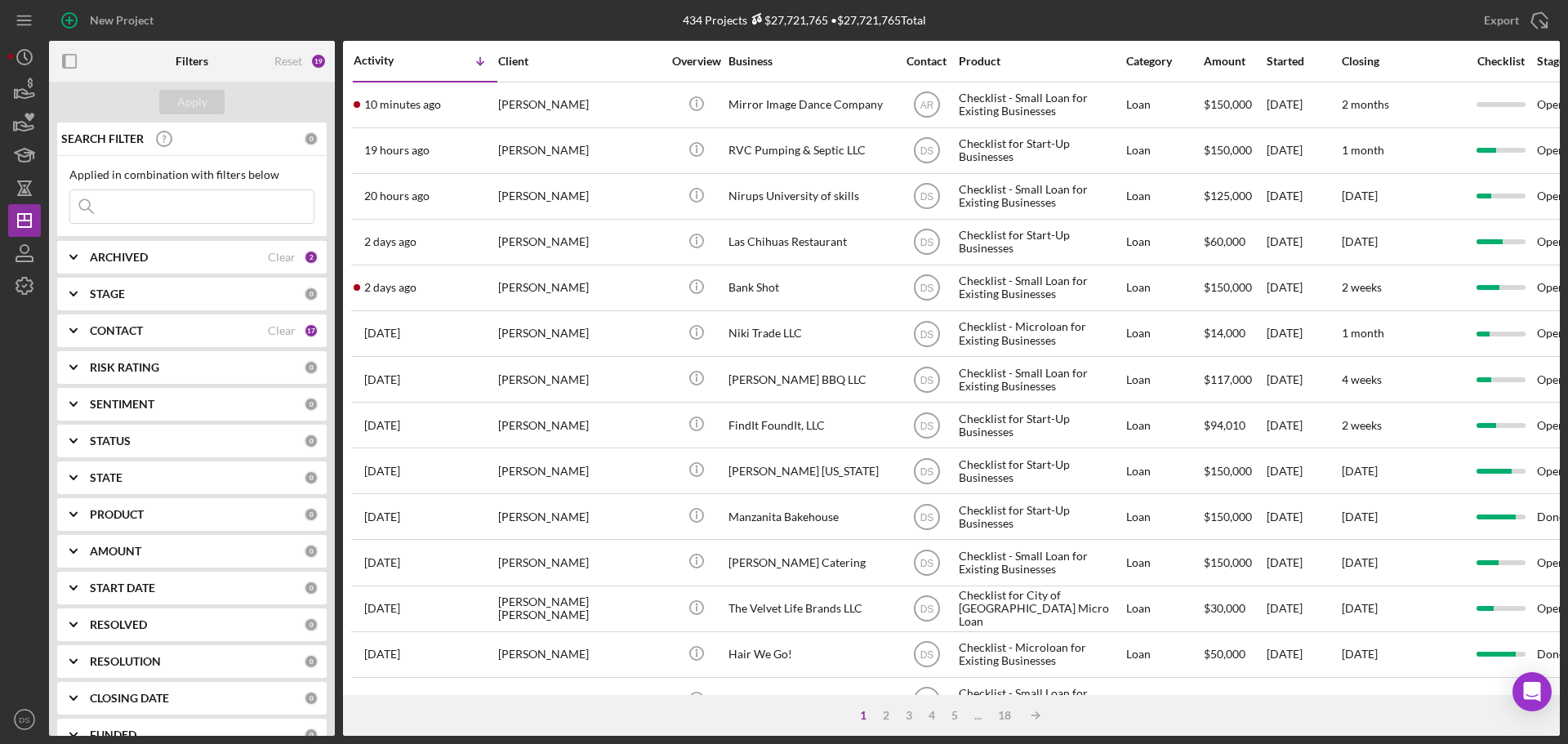
click at [209, 267] on div "ARCHIVED Clear 2" at bounding box center [204, 258] width 228 height 33
click at [75, 352] on input "Archived" at bounding box center [78, 350] width 16 height 16
checkbox input "false"
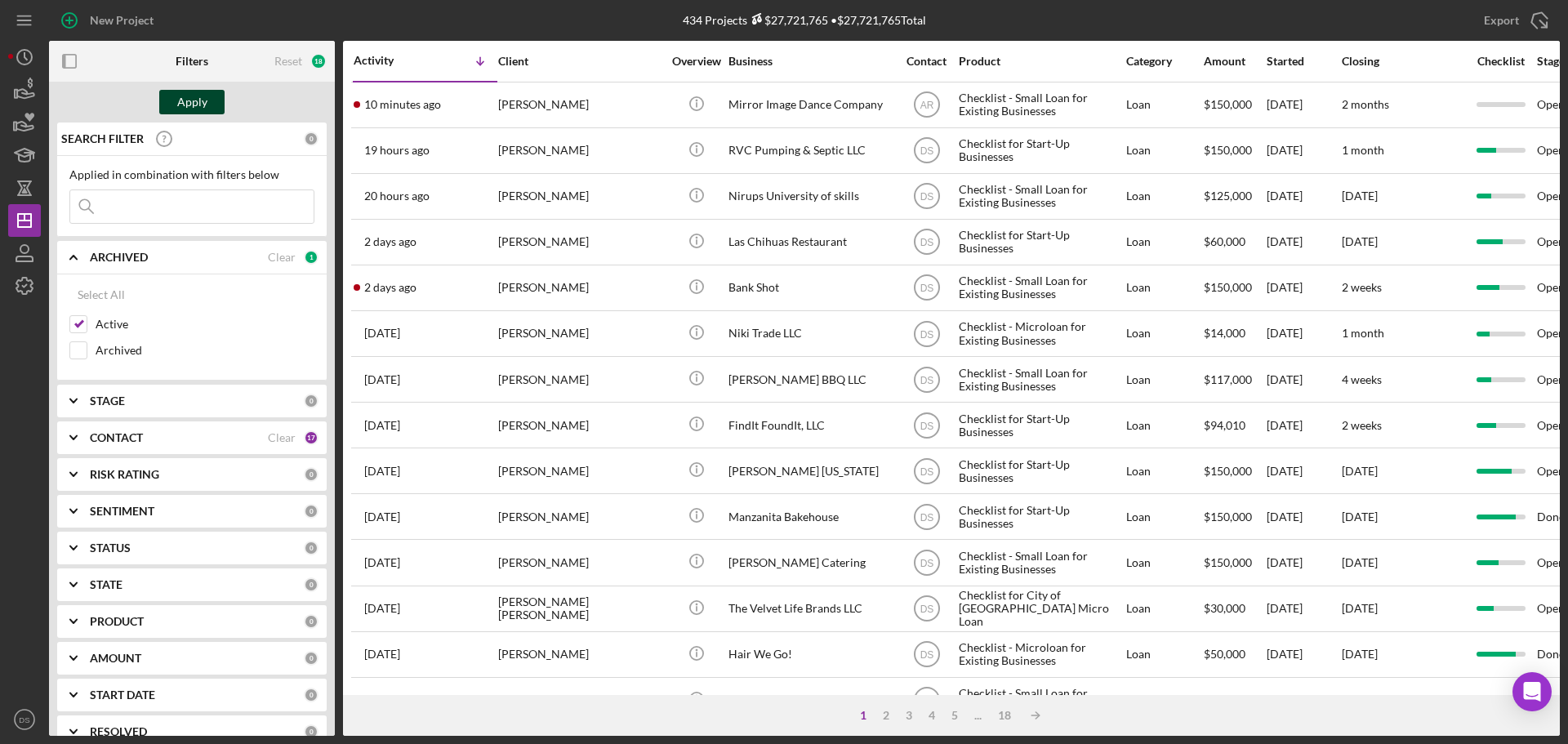
click at [203, 105] on div "Apply" at bounding box center [192, 102] width 30 height 24
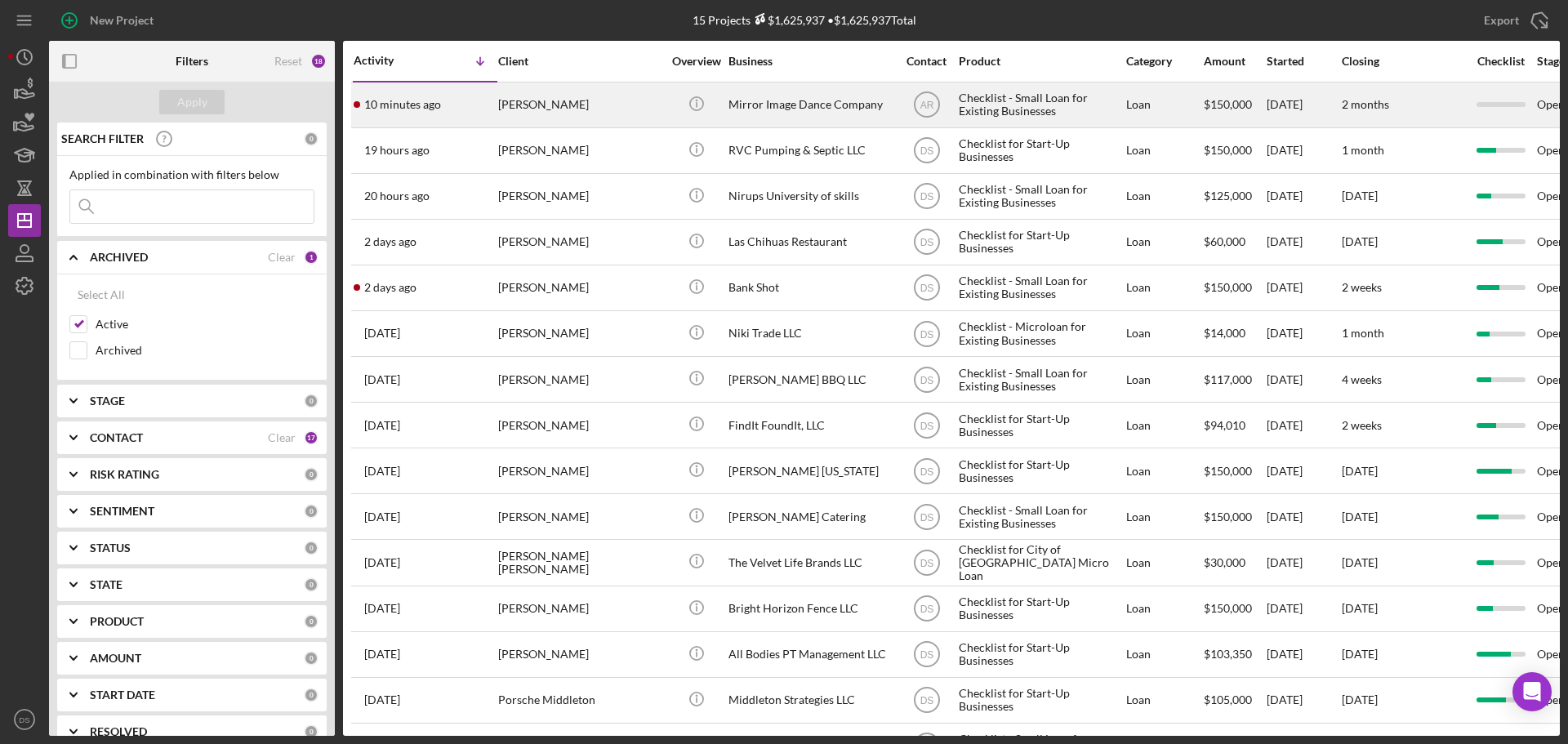
click at [760, 103] on div "Mirror Image Dance Company" at bounding box center [810, 105] width 163 height 43
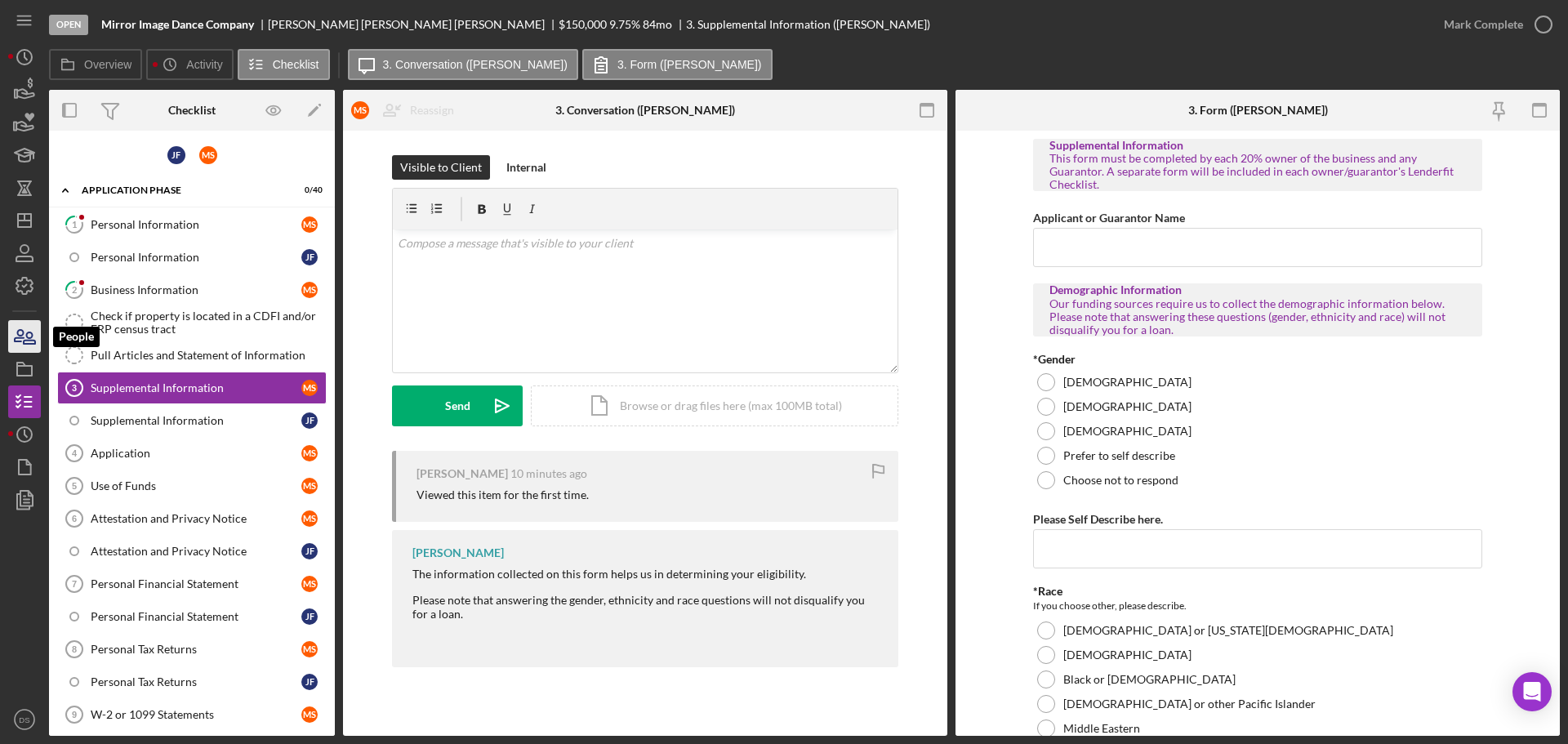
click at [25, 349] on icon "button" at bounding box center [24, 336] width 41 height 41
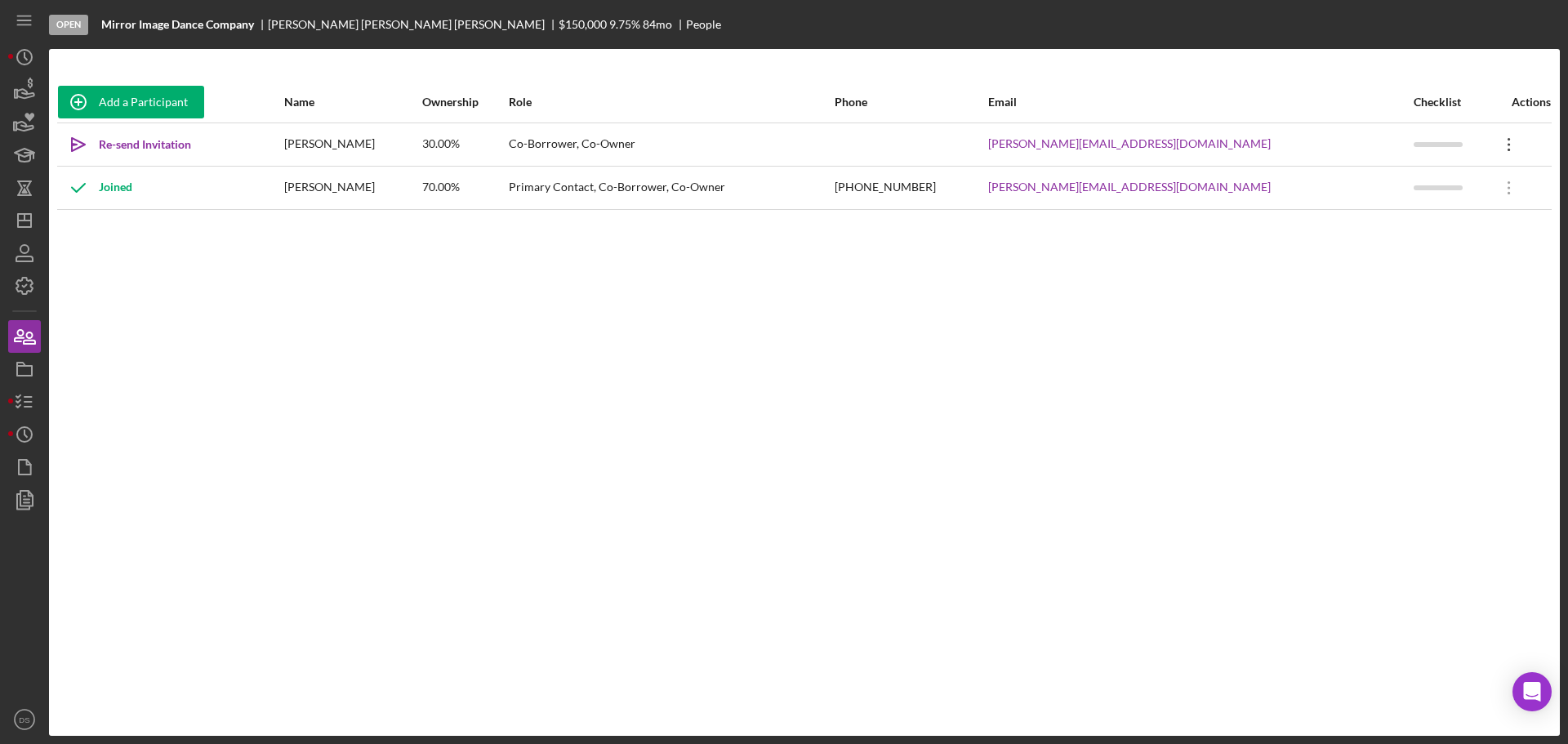
click at [1498, 144] on icon "Icon/Overflow" at bounding box center [1508, 144] width 41 height 41
click at [1427, 179] on div "Icon/Edit Edit" at bounding box center [1434, 188] width 180 height 34
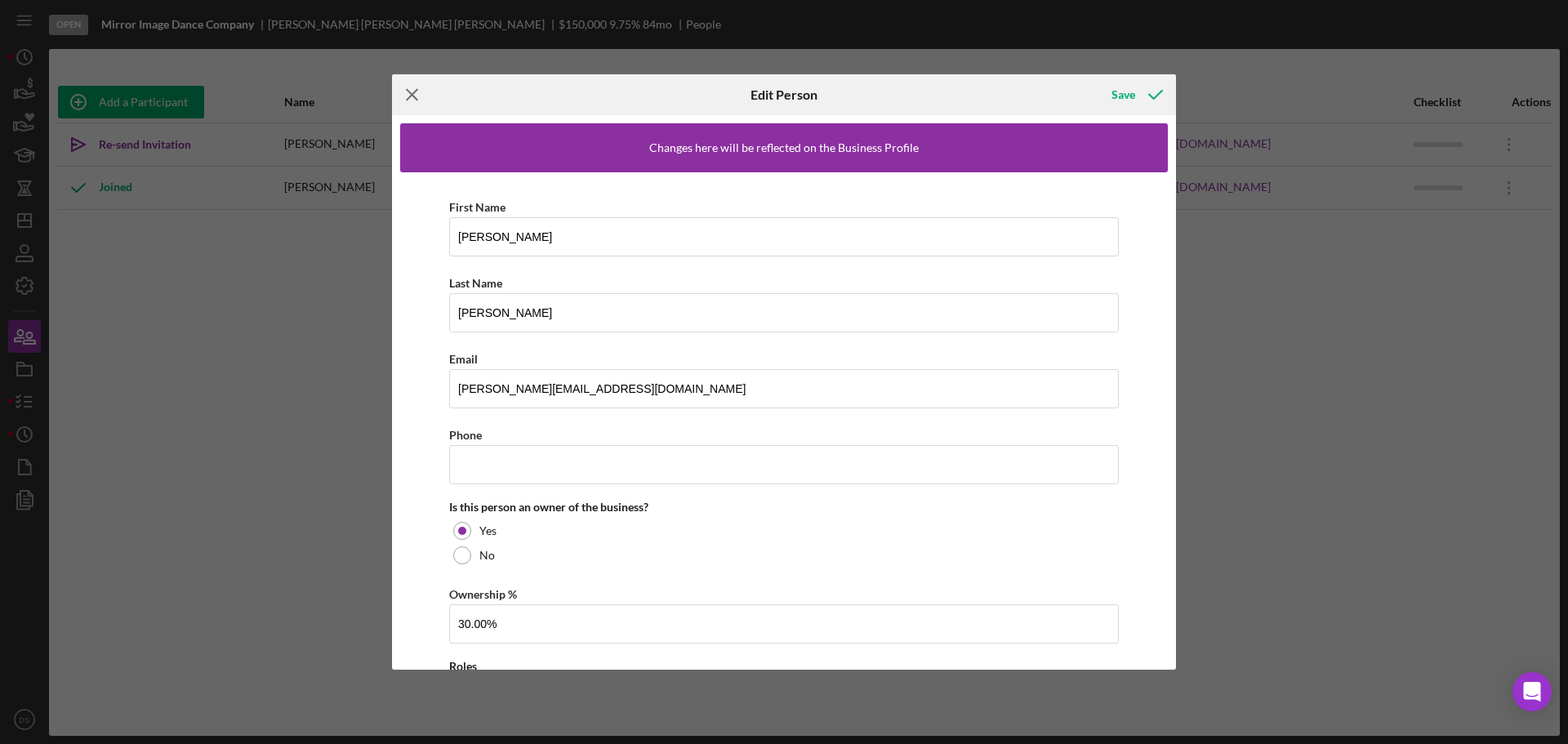
click at [409, 90] on icon "Icon/Menu Close" at bounding box center [412, 95] width 41 height 41
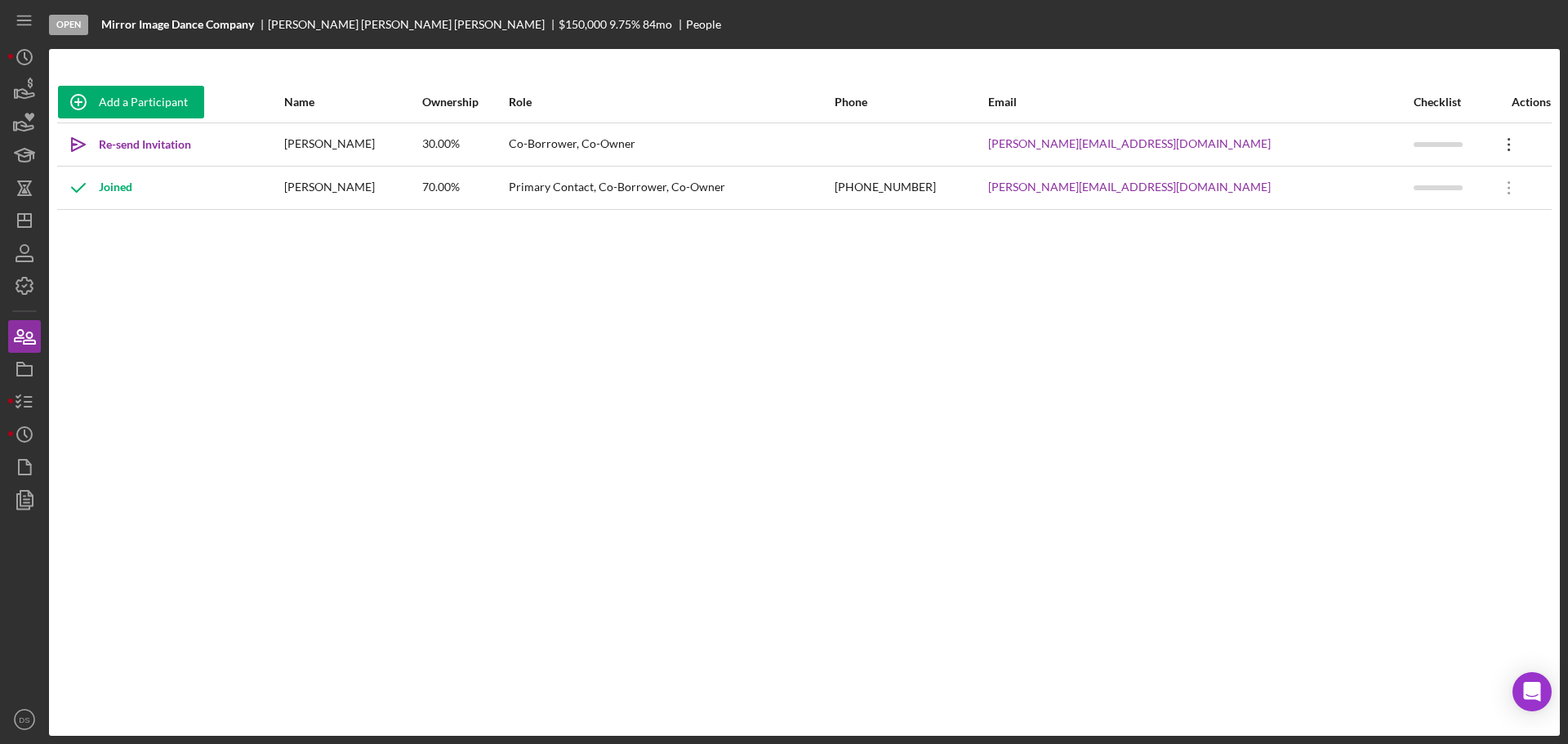
click at [1501, 139] on icon "Icon/Overflow" at bounding box center [1508, 144] width 41 height 41
click at [1444, 191] on div "Icon/Edit Edit" at bounding box center [1434, 188] width 180 height 34
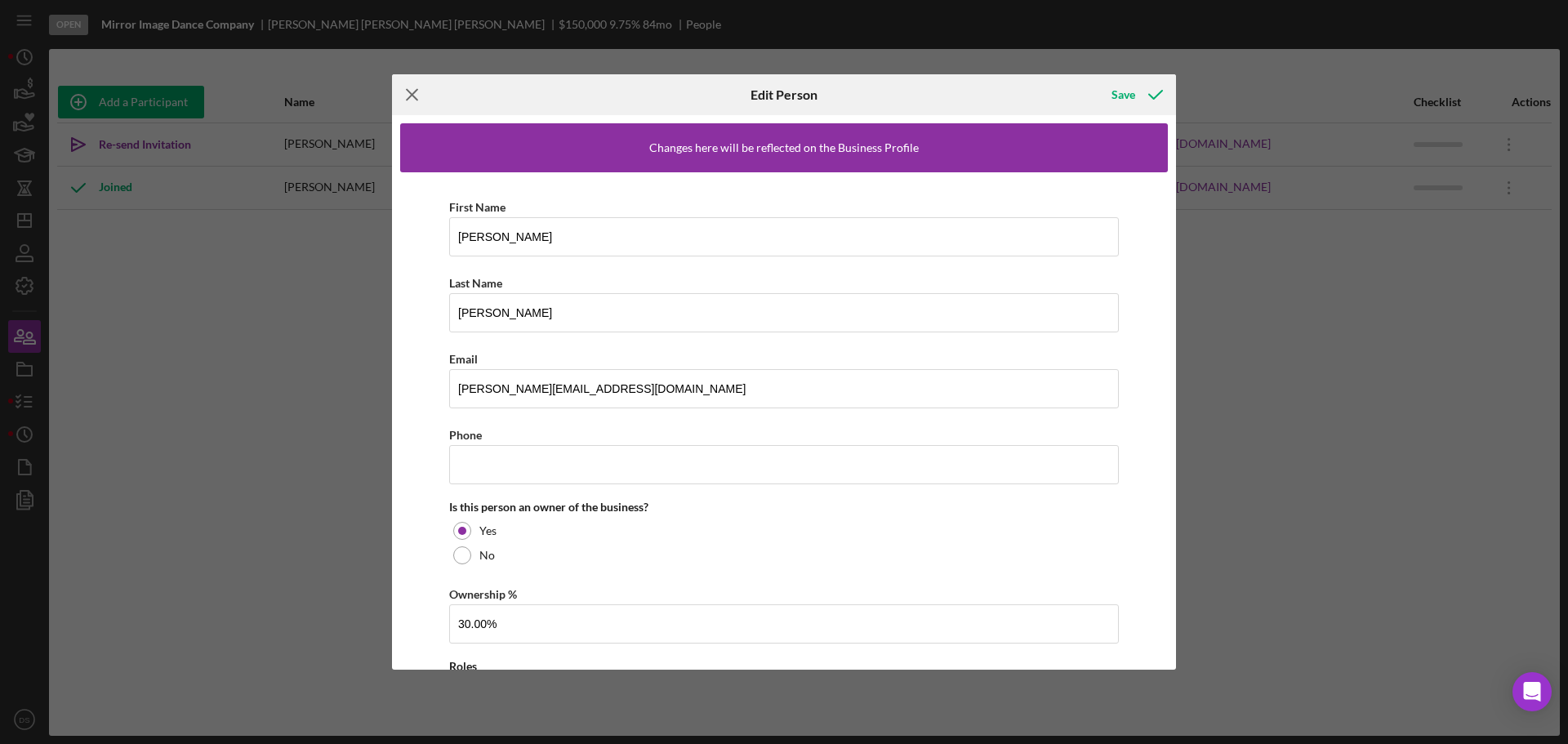
click at [403, 95] on icon "Icon/Menu Close" at bounding box center [412, 95] width 41 height 41
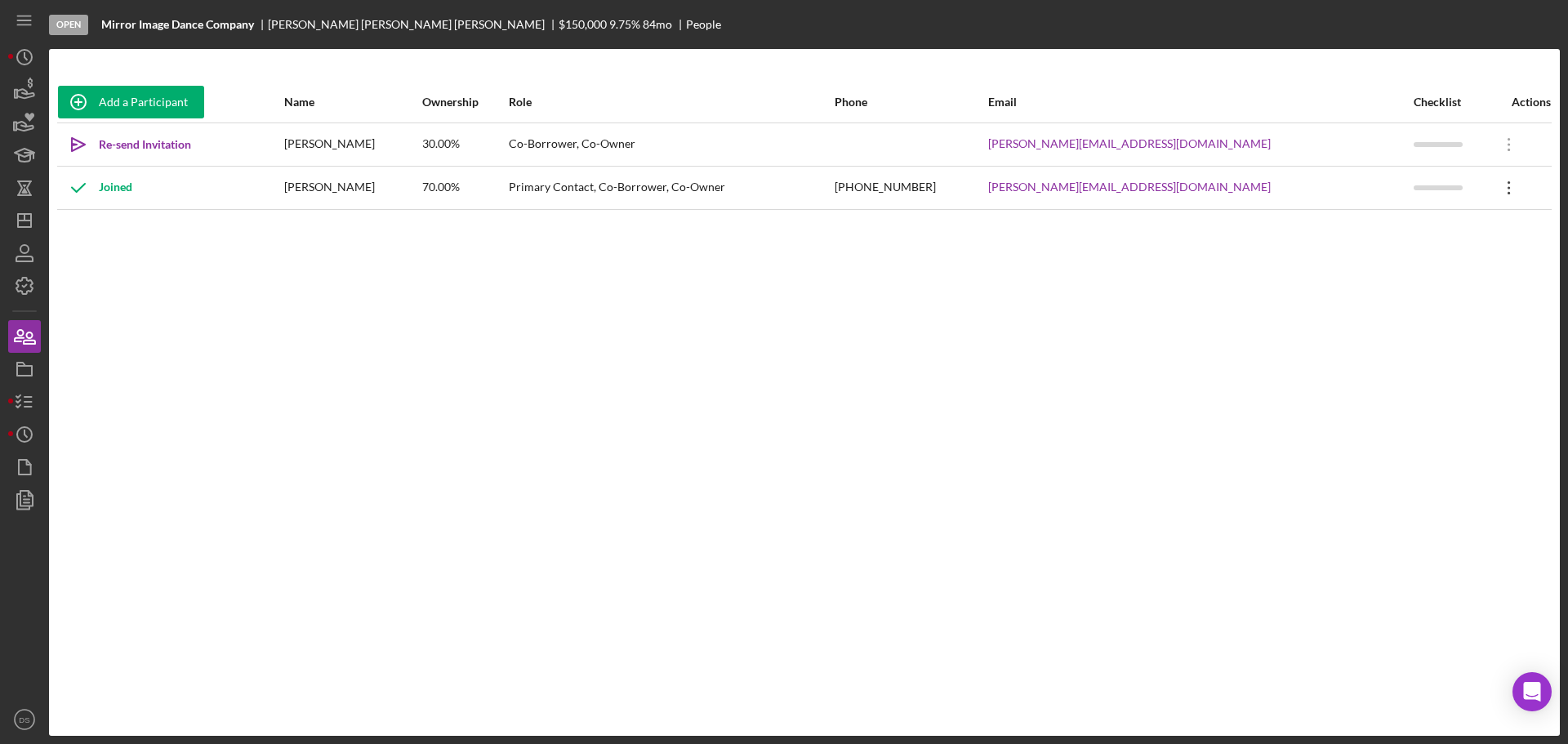
click at [1511, 191] on icon "Icon/Overflow" at bounding box center [1508, 188] width 41 height 41
click at [1426, 237] on div "Icon/Edit Edit" at bounding box center [1434, 231] width 180 height 34
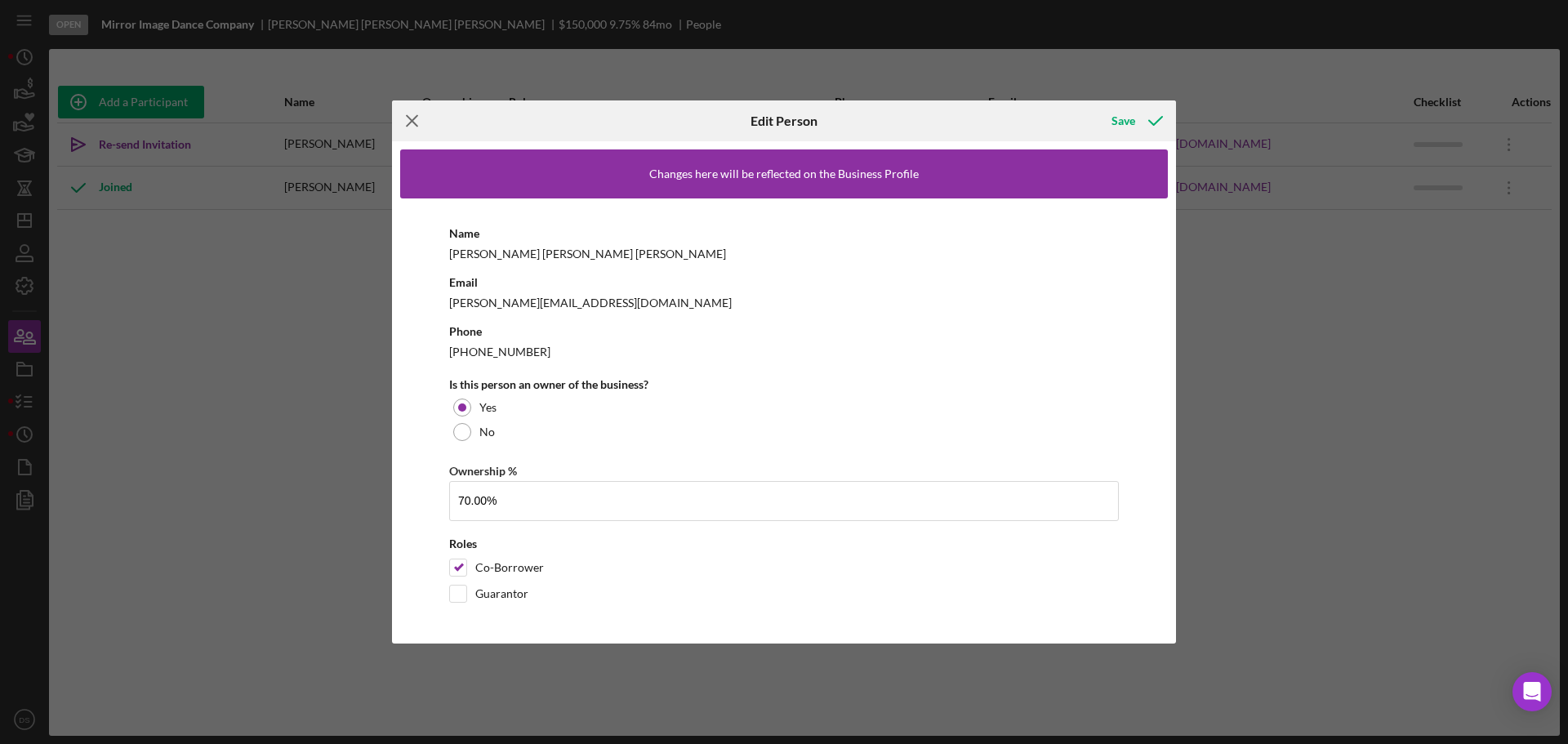
click at [420, 120] on icon "Icon/Menu Close" at bounding box center [412, 121] width 41 height 41
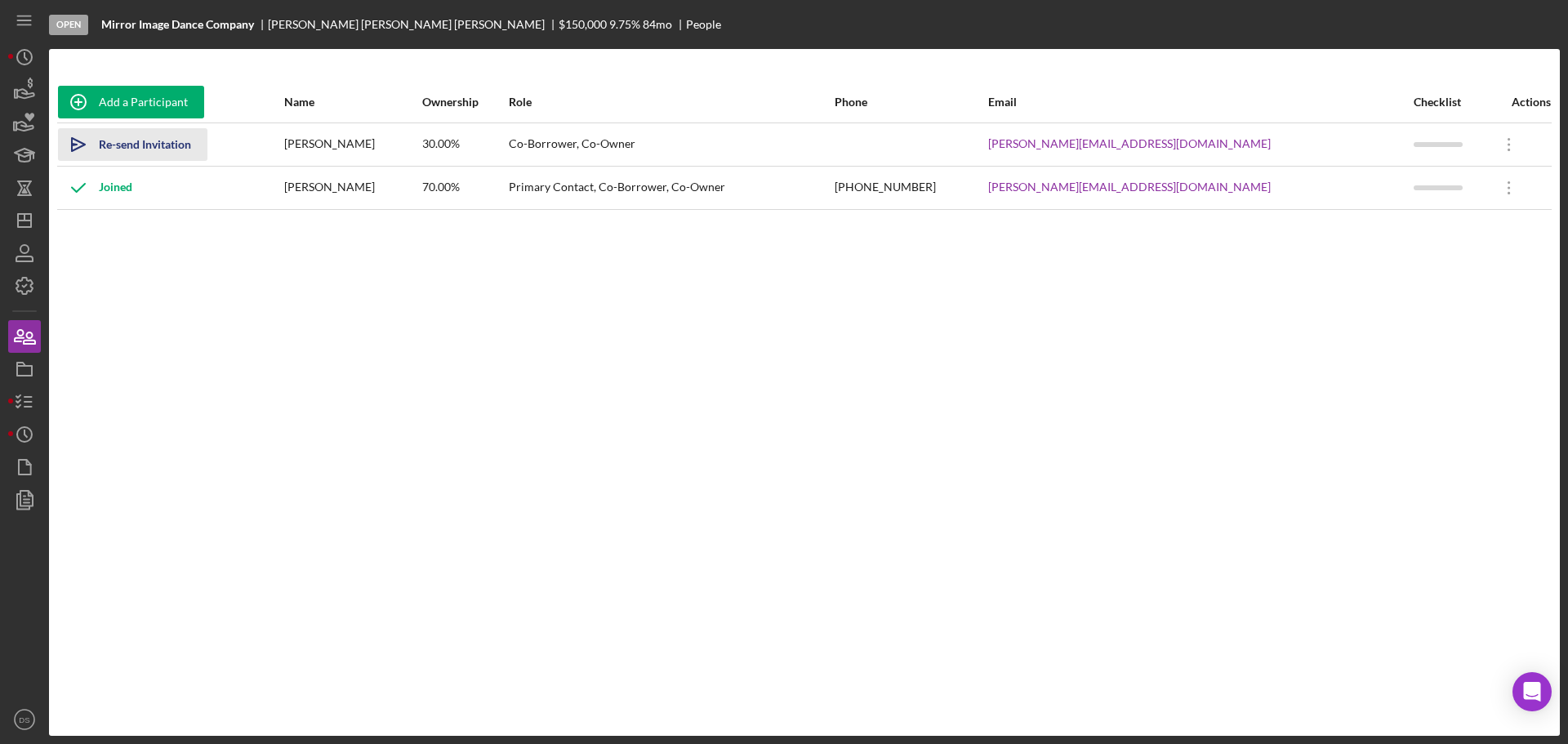
click at [141, 135] on div "Re-send Invitation" at bounding box center [145, 145] width 92 height 33
click at [22, 397] on icon "button" at bounding box center [24, 401] width 41 height 41
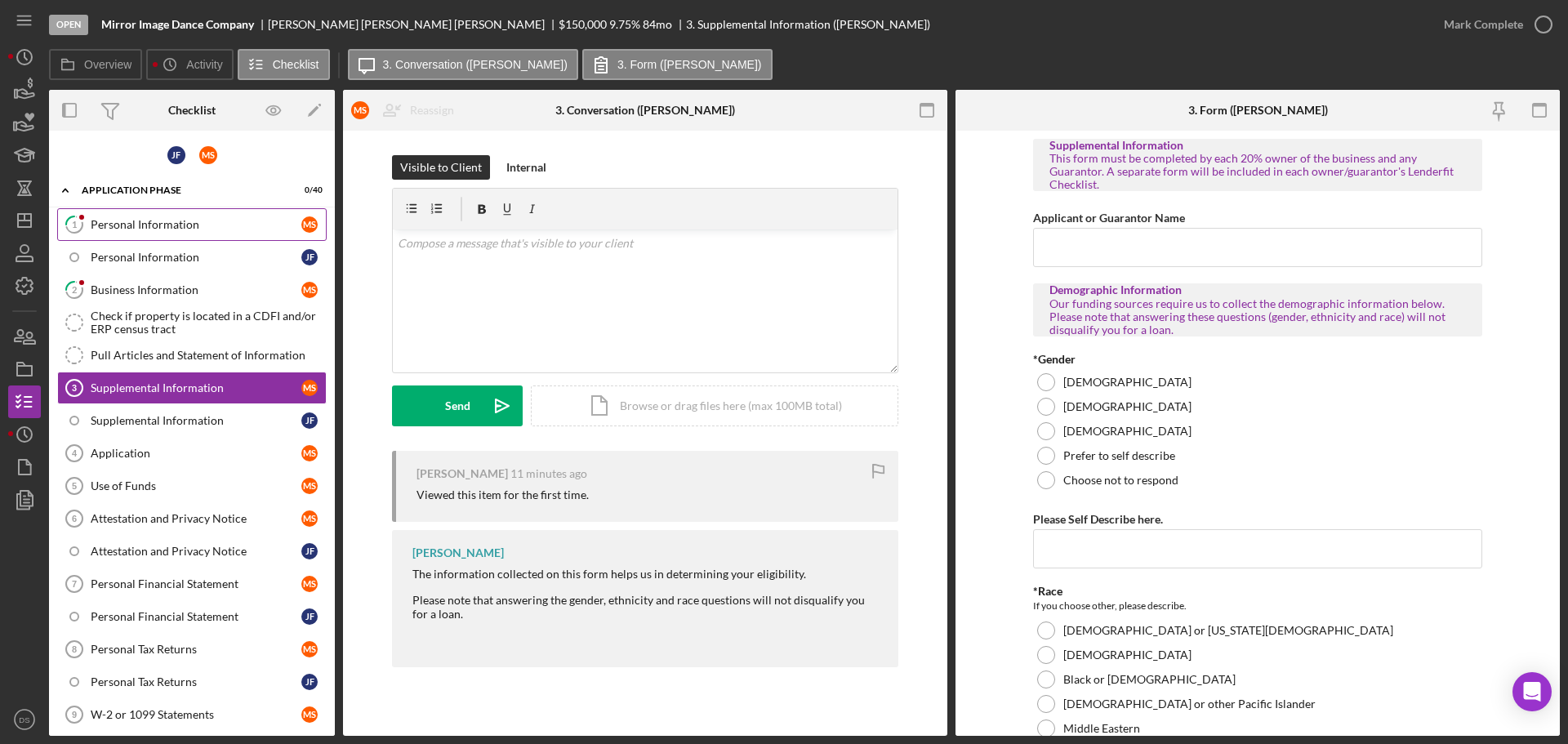
click at [185, 225] on div "Personal Information" at bounding box center [195, 224] width 211 height 13
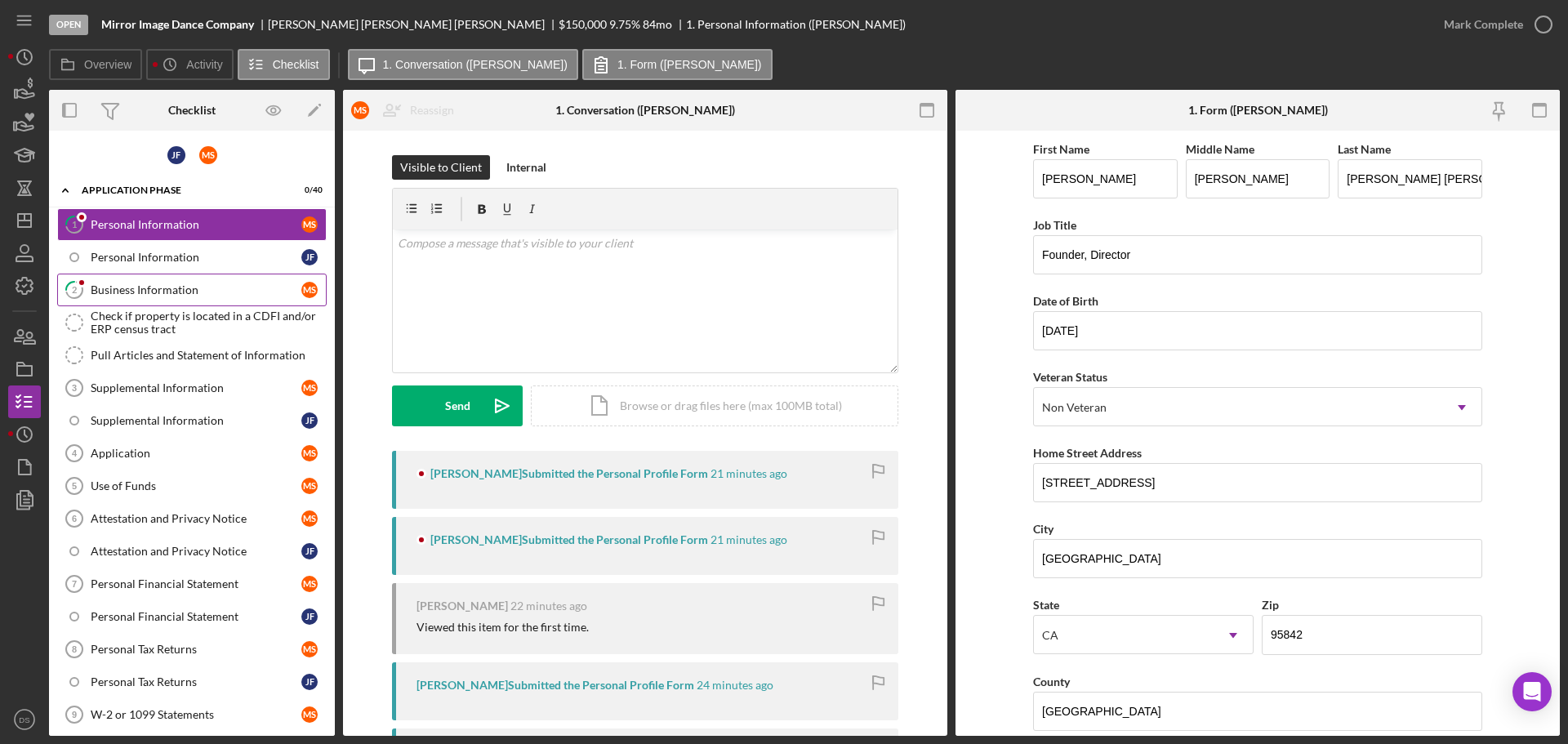
click at [186, 284] on div "Business Information" at bounding box center [195, 290] width 211 height 13
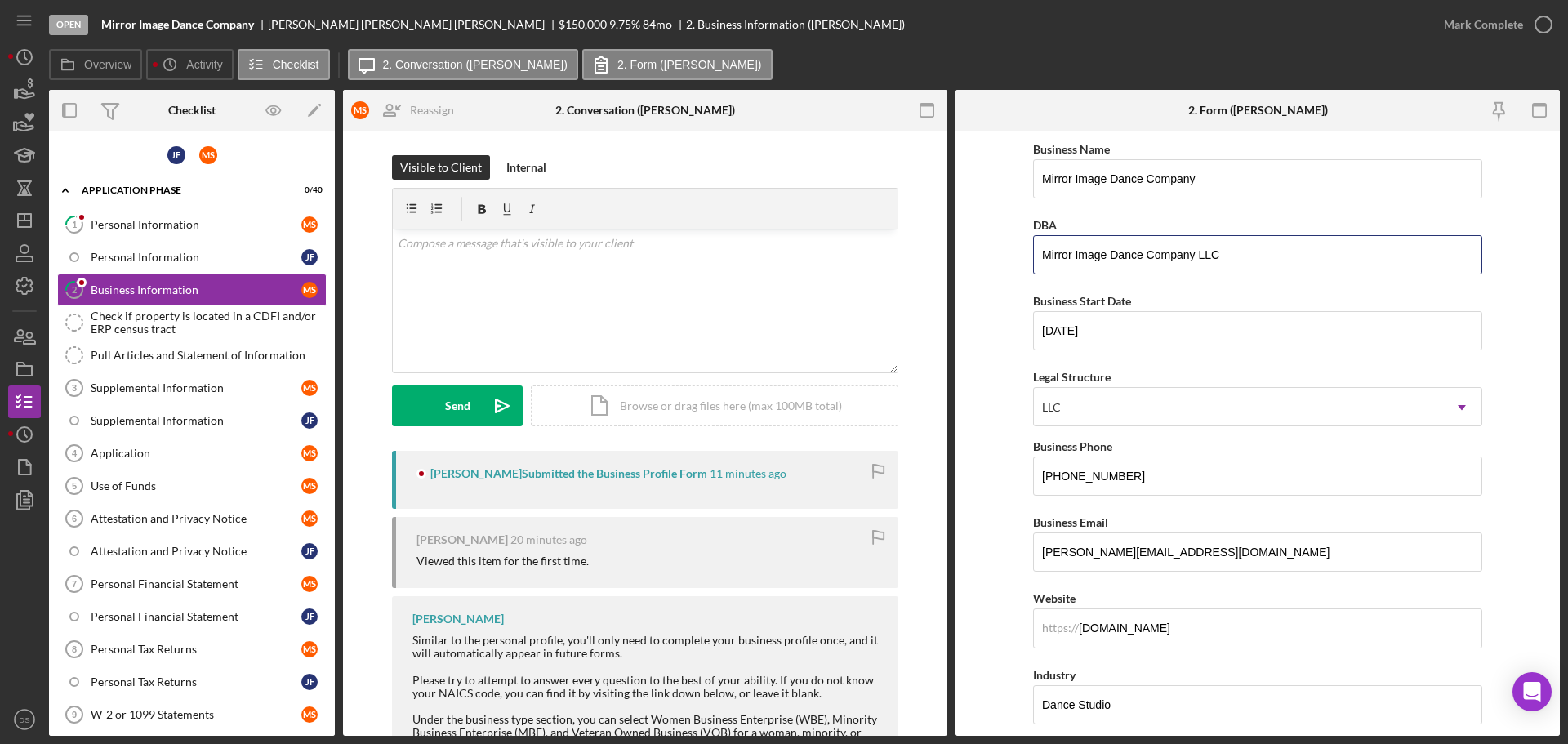
drag, startPoint x: 1224, startPoint y: 261, endPoint x: 1027, endPoint y: 258, distance: 197.0
click at [1027, 258] on form "Business Name Mirror Image Dance Company DBA Mirror Image Dance Company LLC Bus…" at bounding box center [1257, 433] width 604 height 605
click at [29, 219] on icon "Icon/Dashboard" at bounding box center [24, 221] width 41 height 41
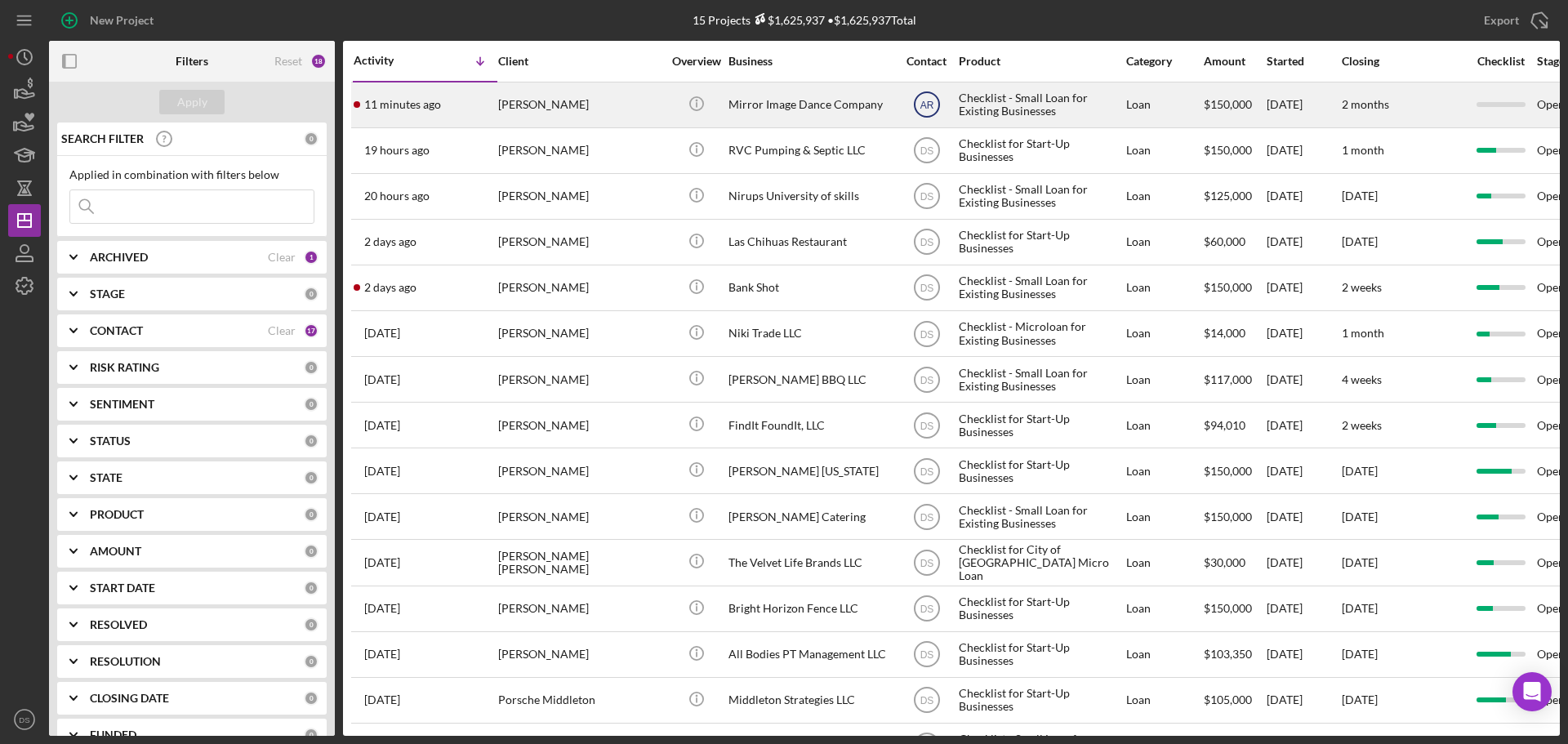
click at [932, 108] on text "AR" at bounding box center [927, 105] width 14 height 11
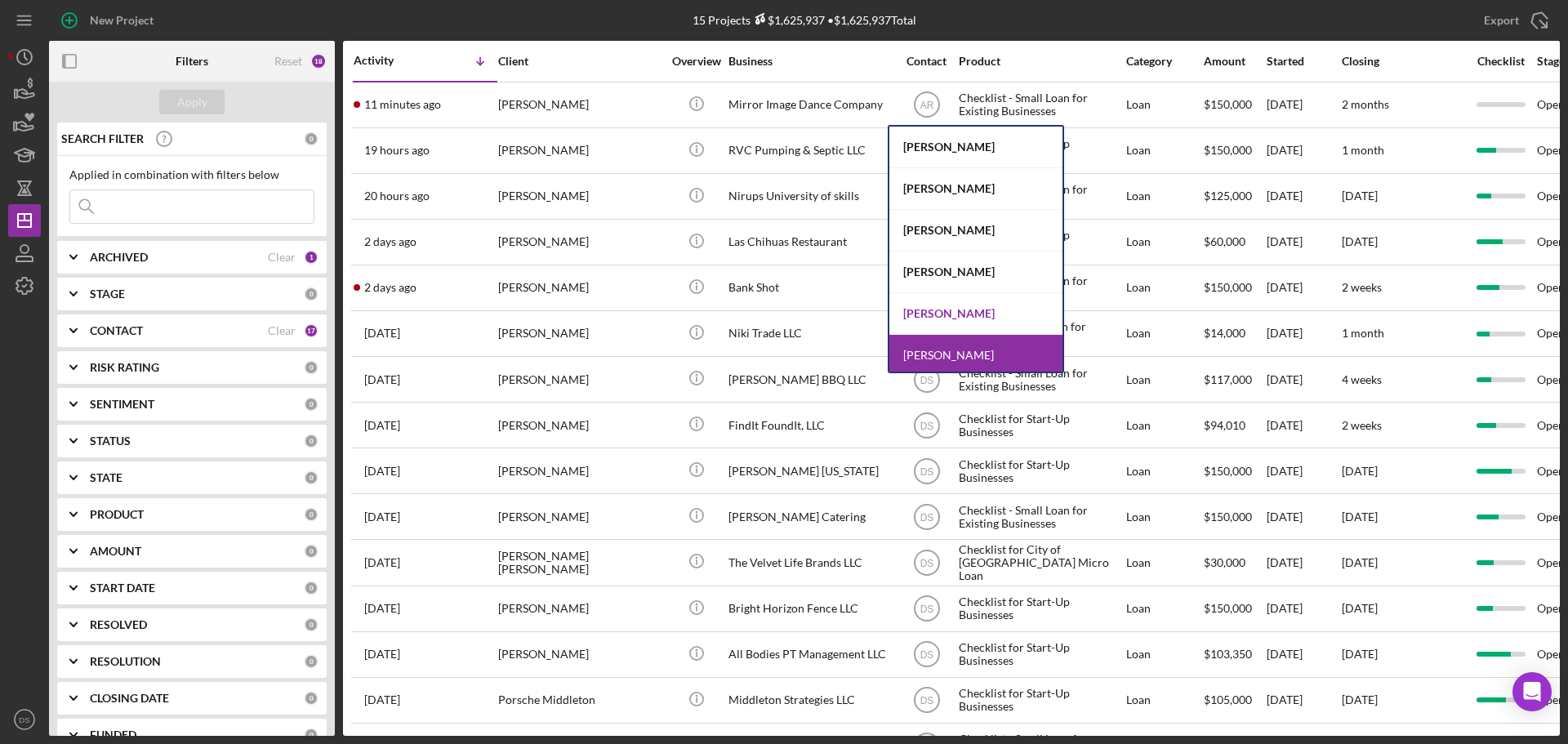
click at [973, 309] on div "[PERSON_NAME]" at bounding box center [975, 314] width 173 height 42
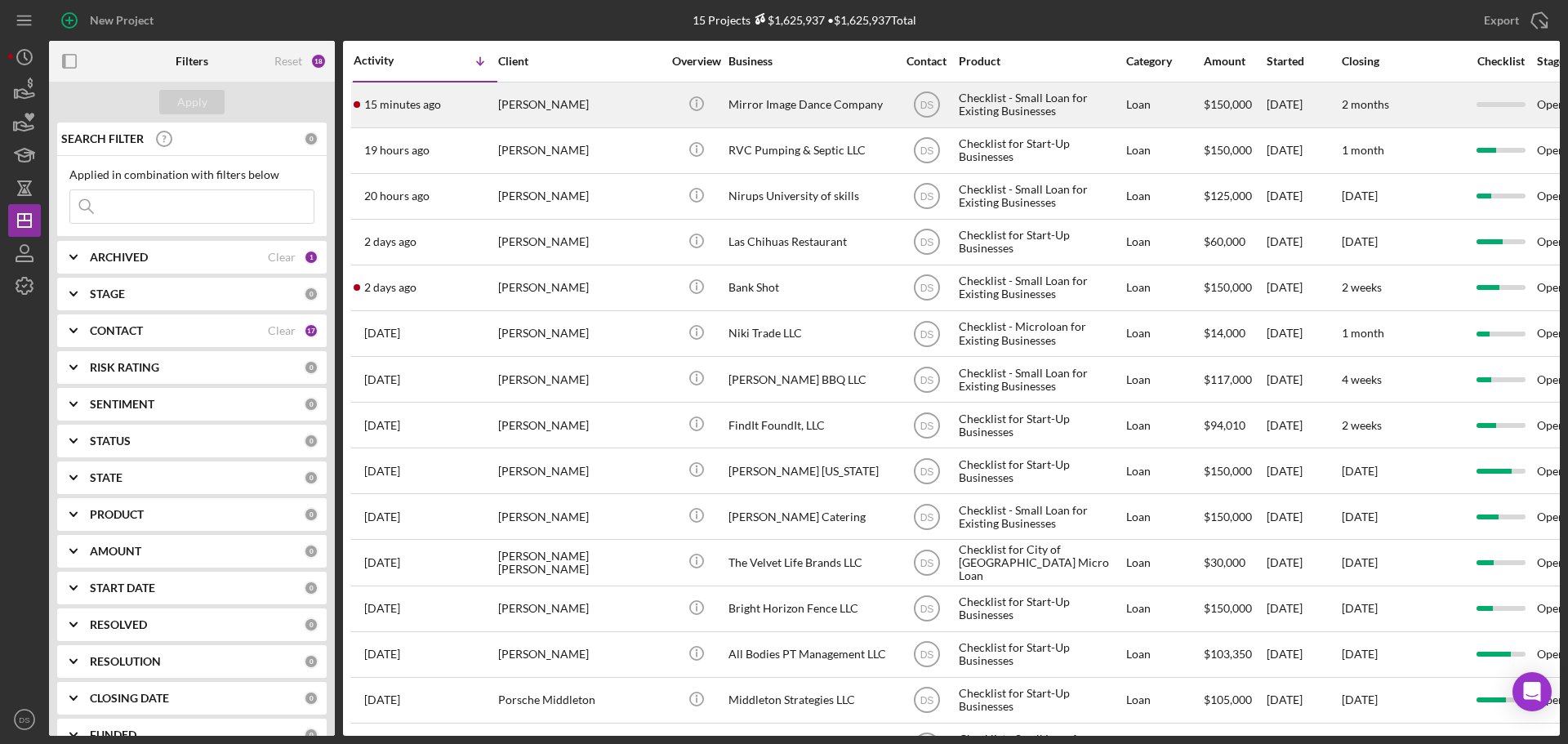
click at [664, 115] on td "[PERSON_NAME]" at bounding box center [581, 104] width 167 height 46
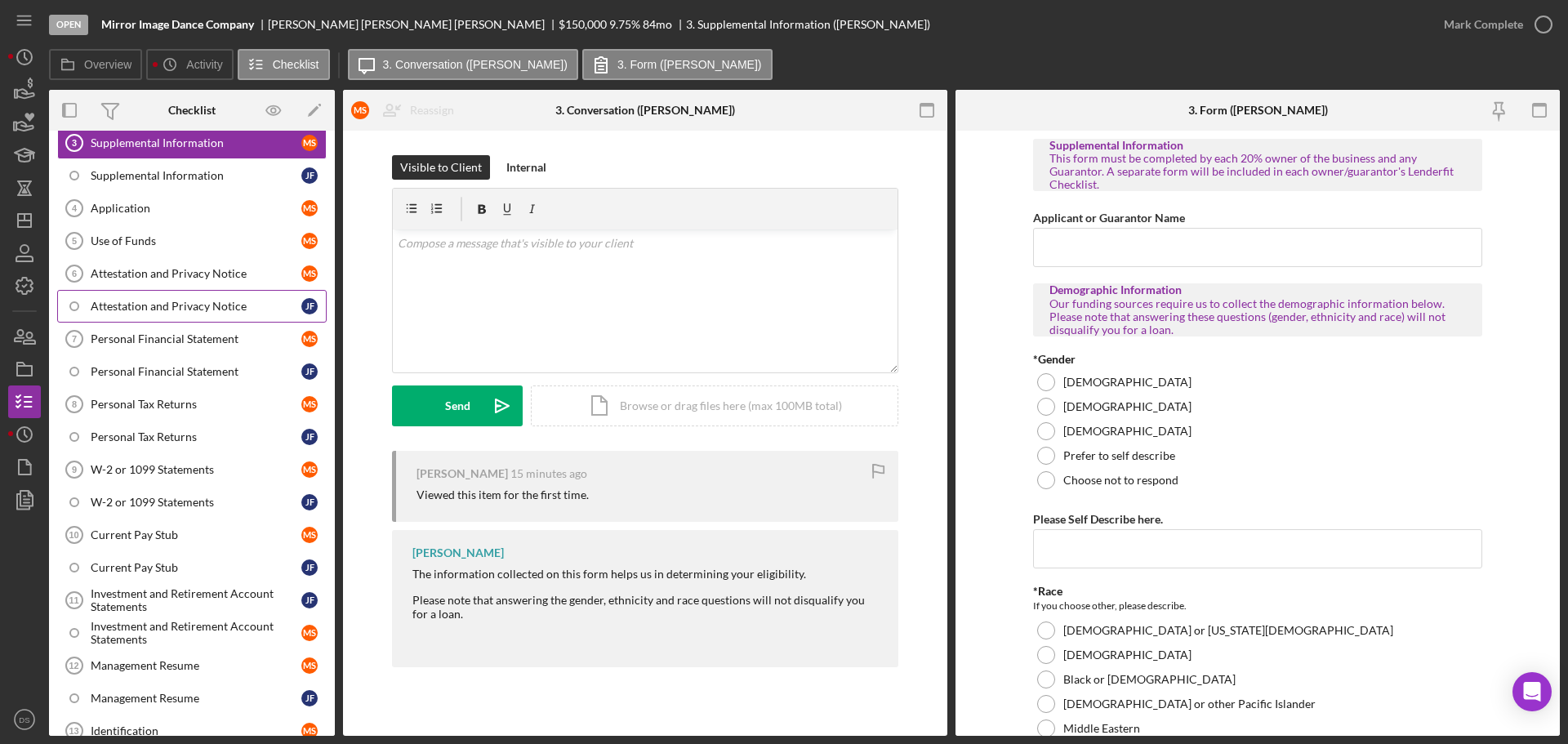
scroll to position [163, 0]
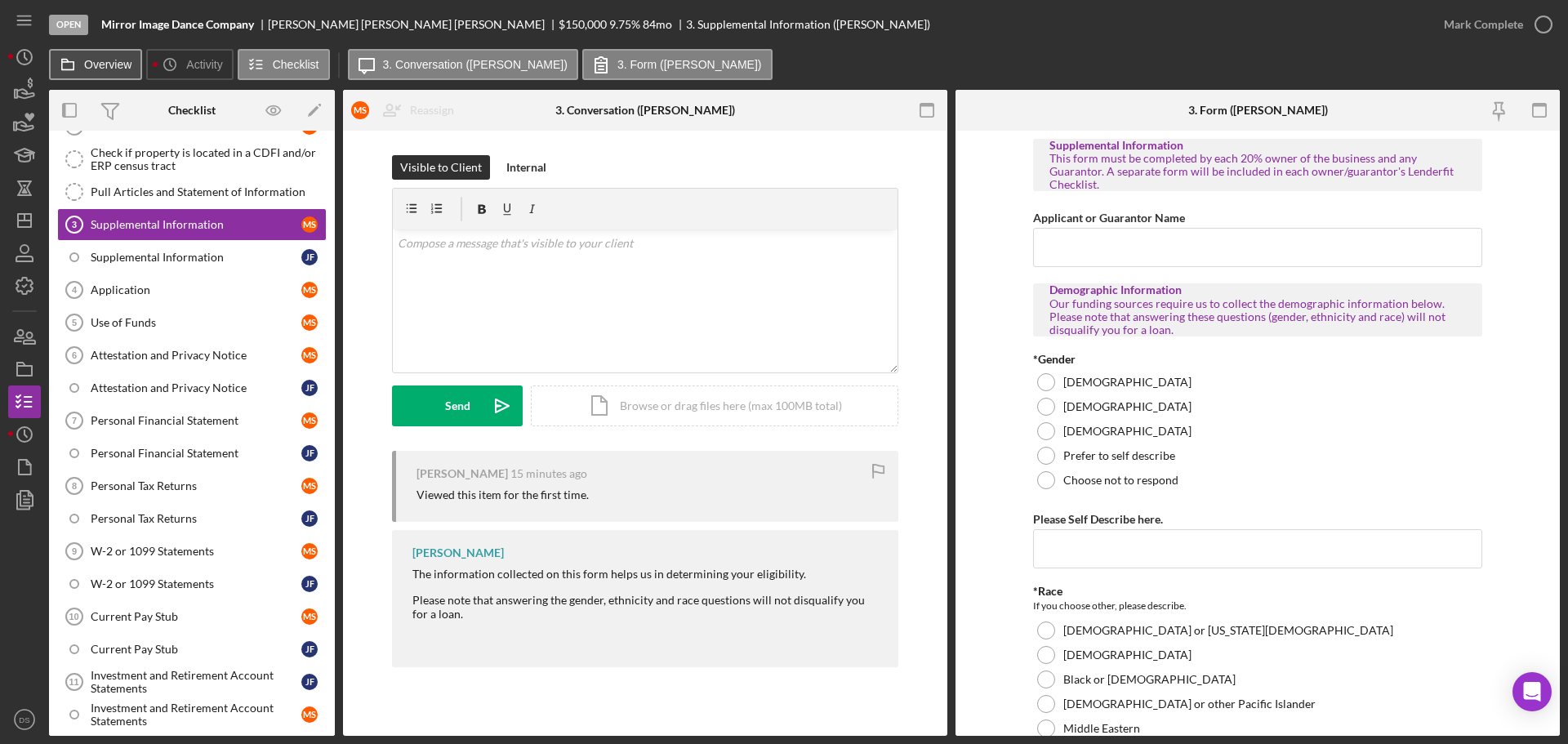
click at [115, 76] on button "Overview" at bounding box center [95, 64] width 93 height 31
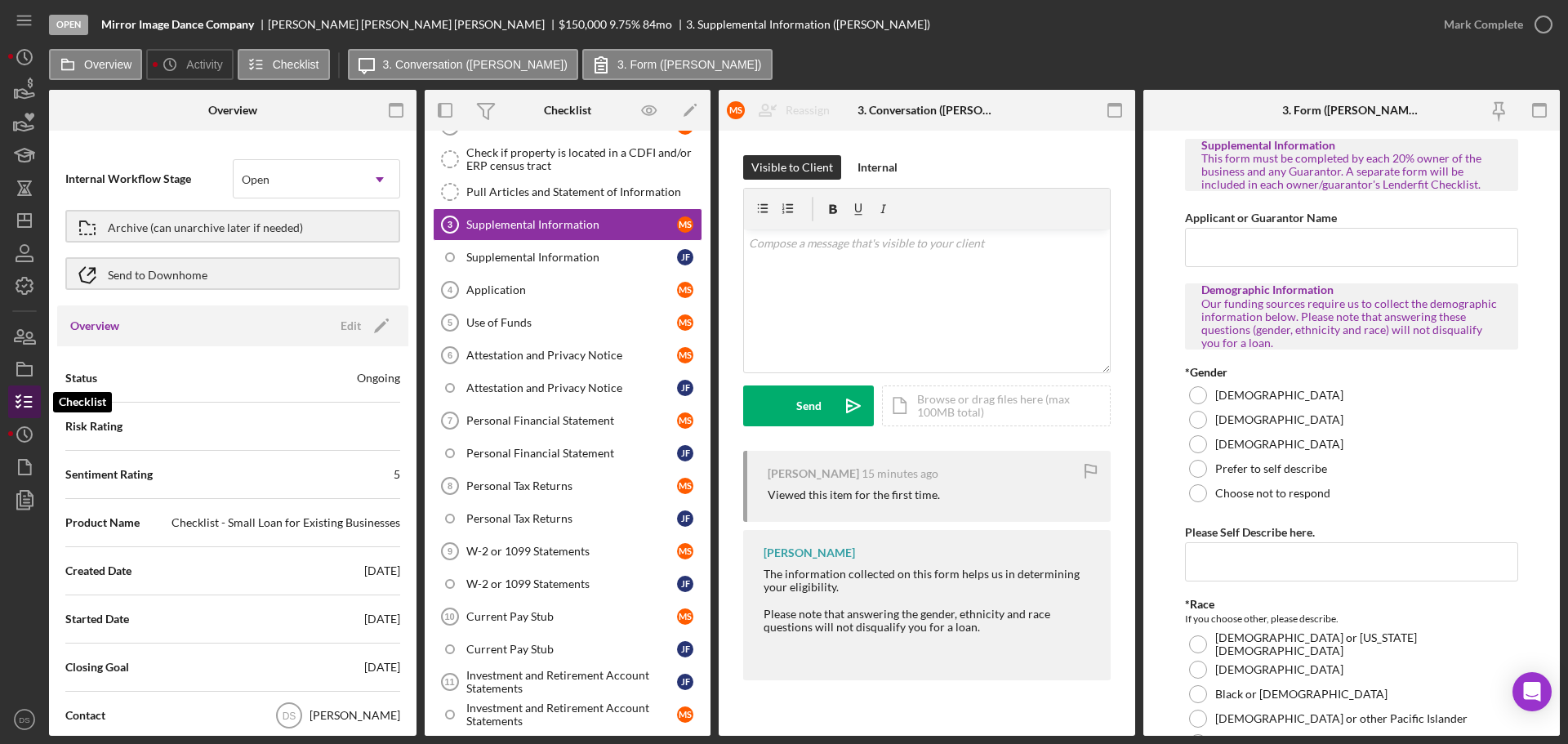
click at [26, 398] on icon "button" at bounding box center [24, 401] width 41 height 41
click at [413, 103] on icon "button" at bounding box center [397, 110] width 36 height 36
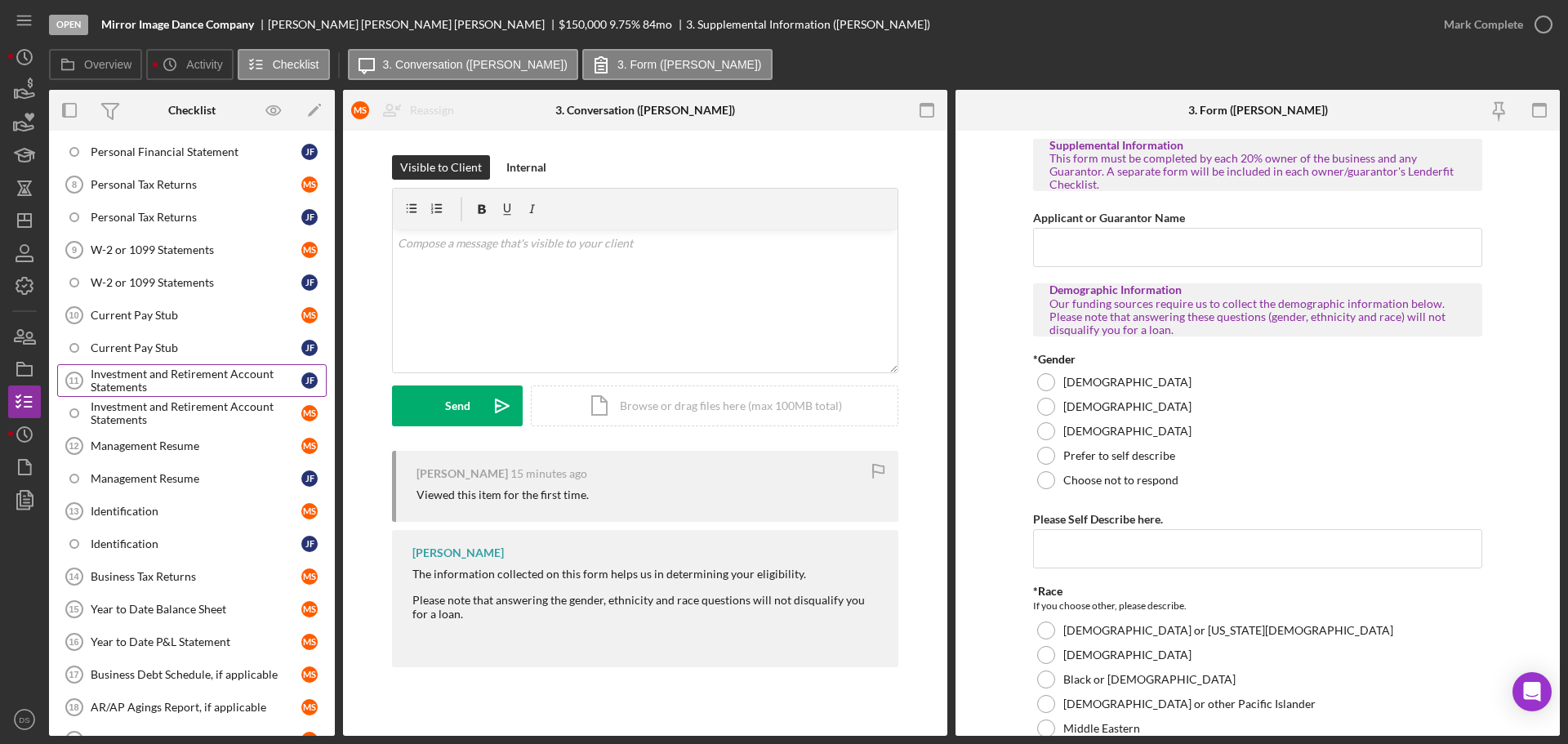
scroll to position [491, 0]
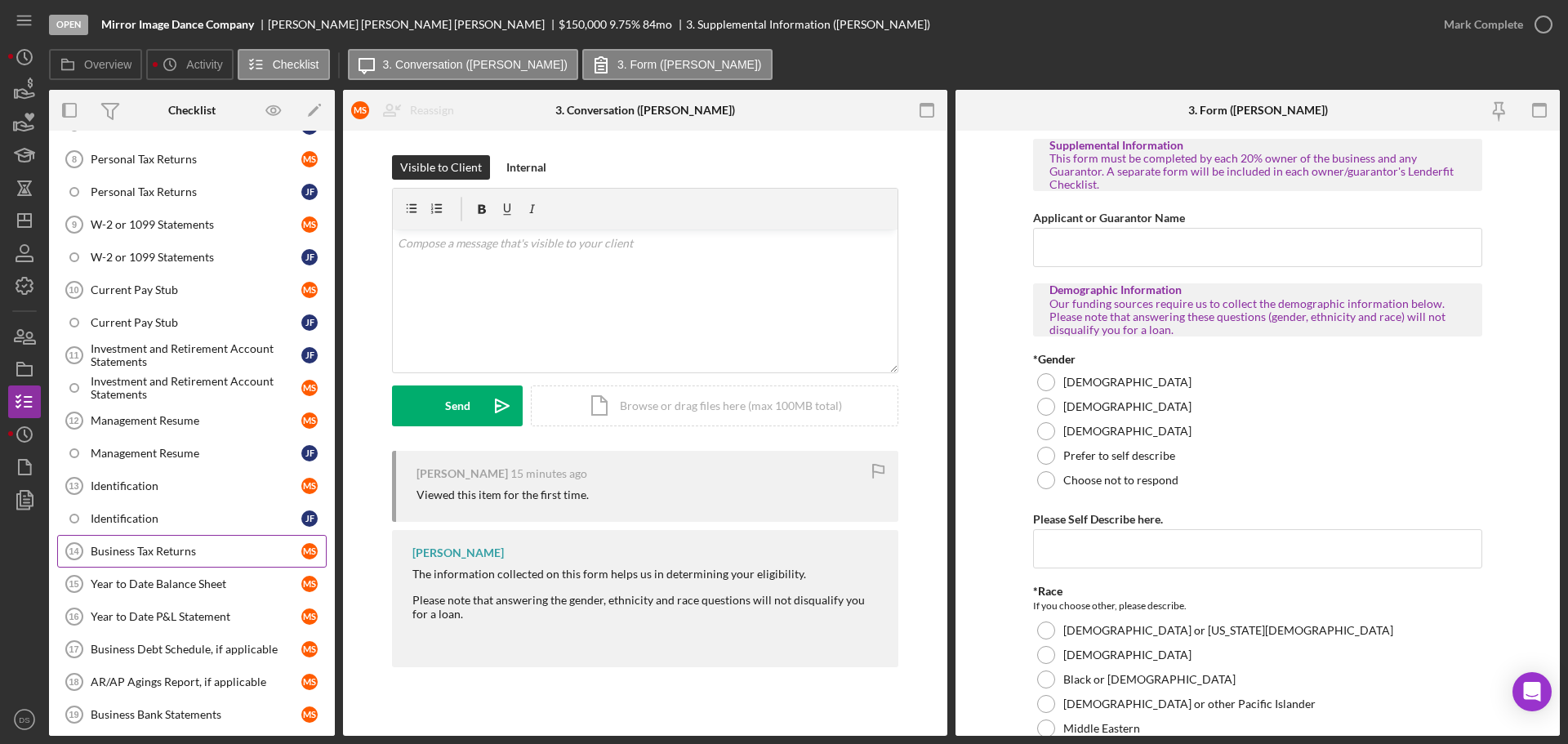
click at [220, 539] on link "Business Tax Returns 14 Business Tax Returns M S" at bounding box center [192, 551] width 270 height 33
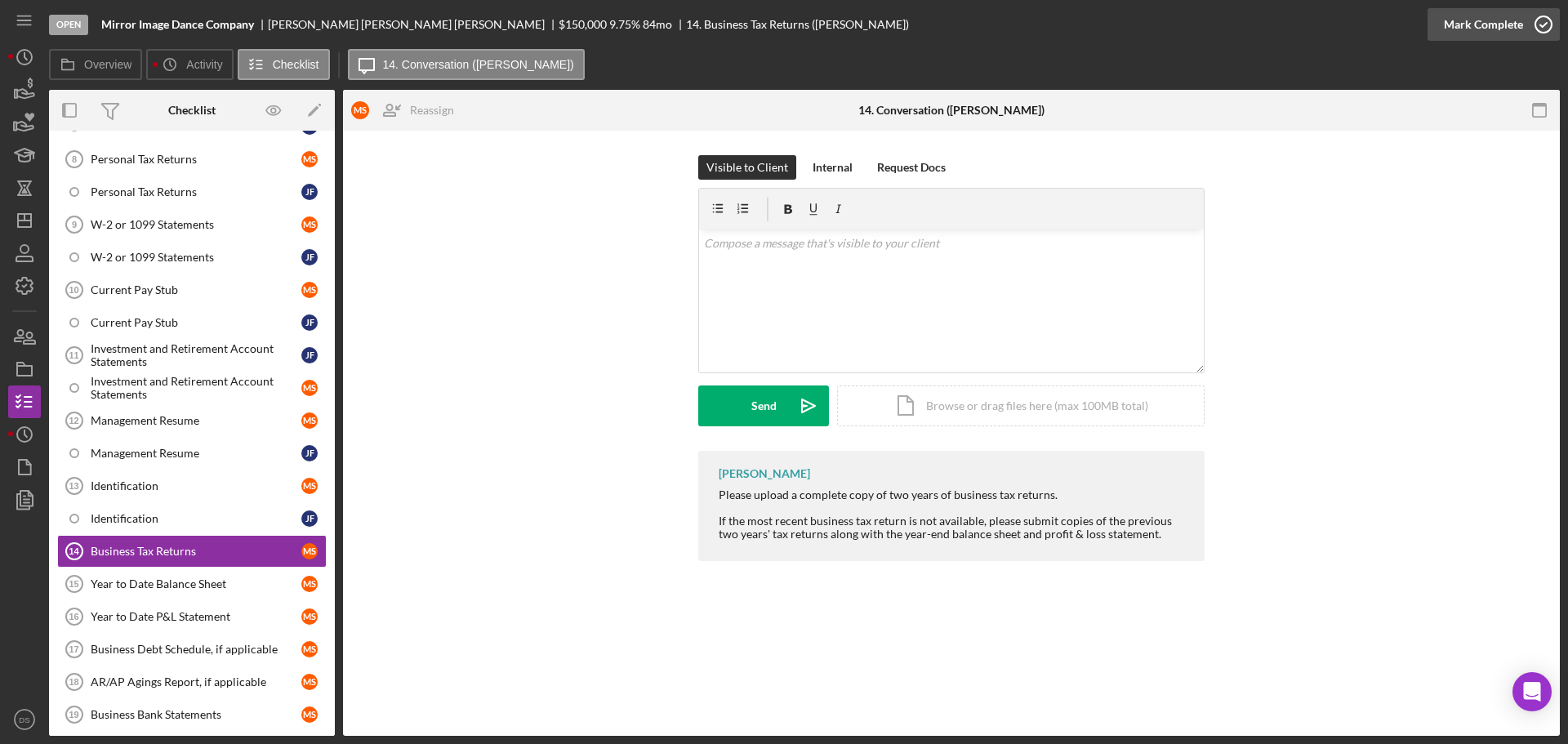
click at [1548, 27] on icon "button" at bounding box center [1543, 24] width 41 height 41
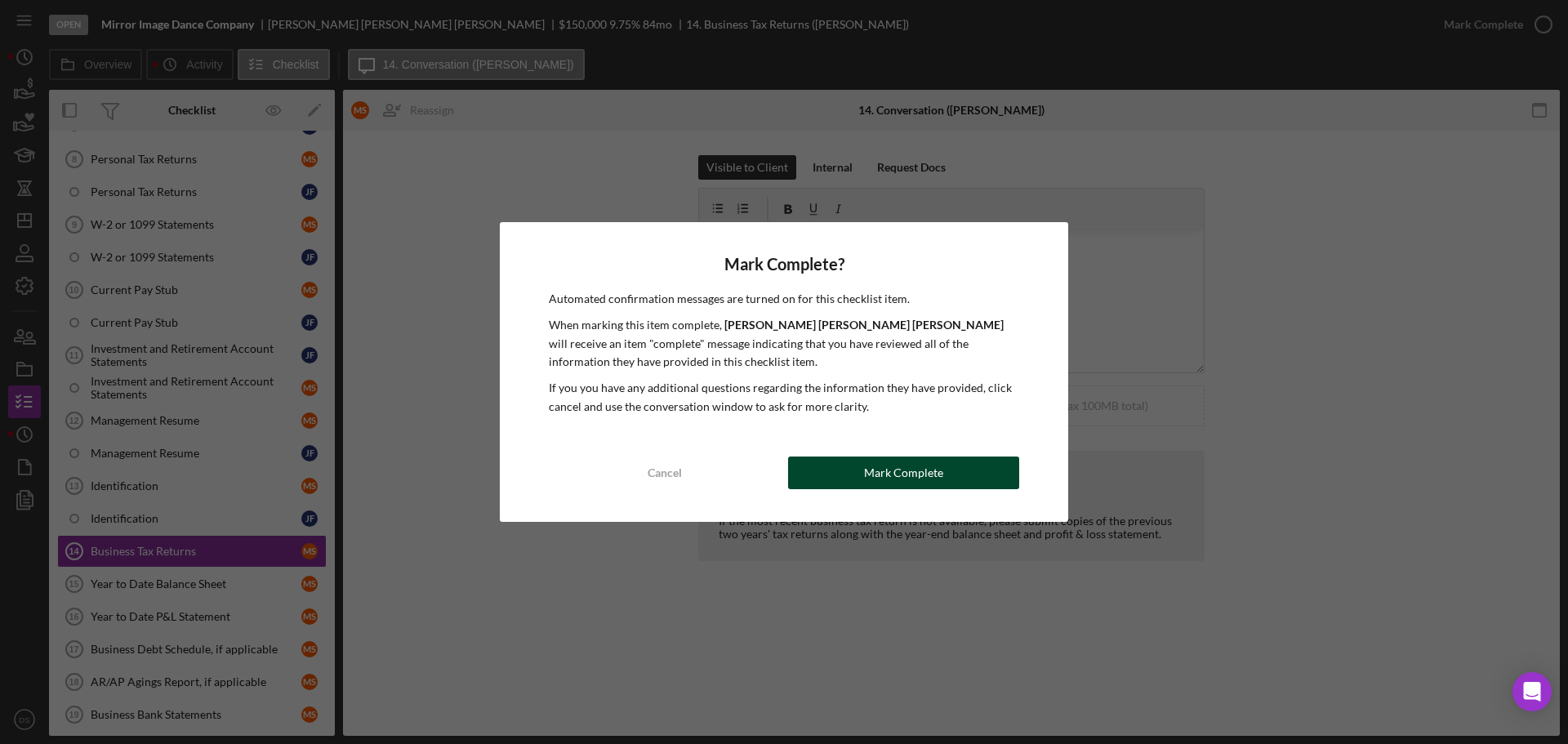
click at [928, 477] on div "Mark Complete" at bounding box center [903, 473] width 79 height 33
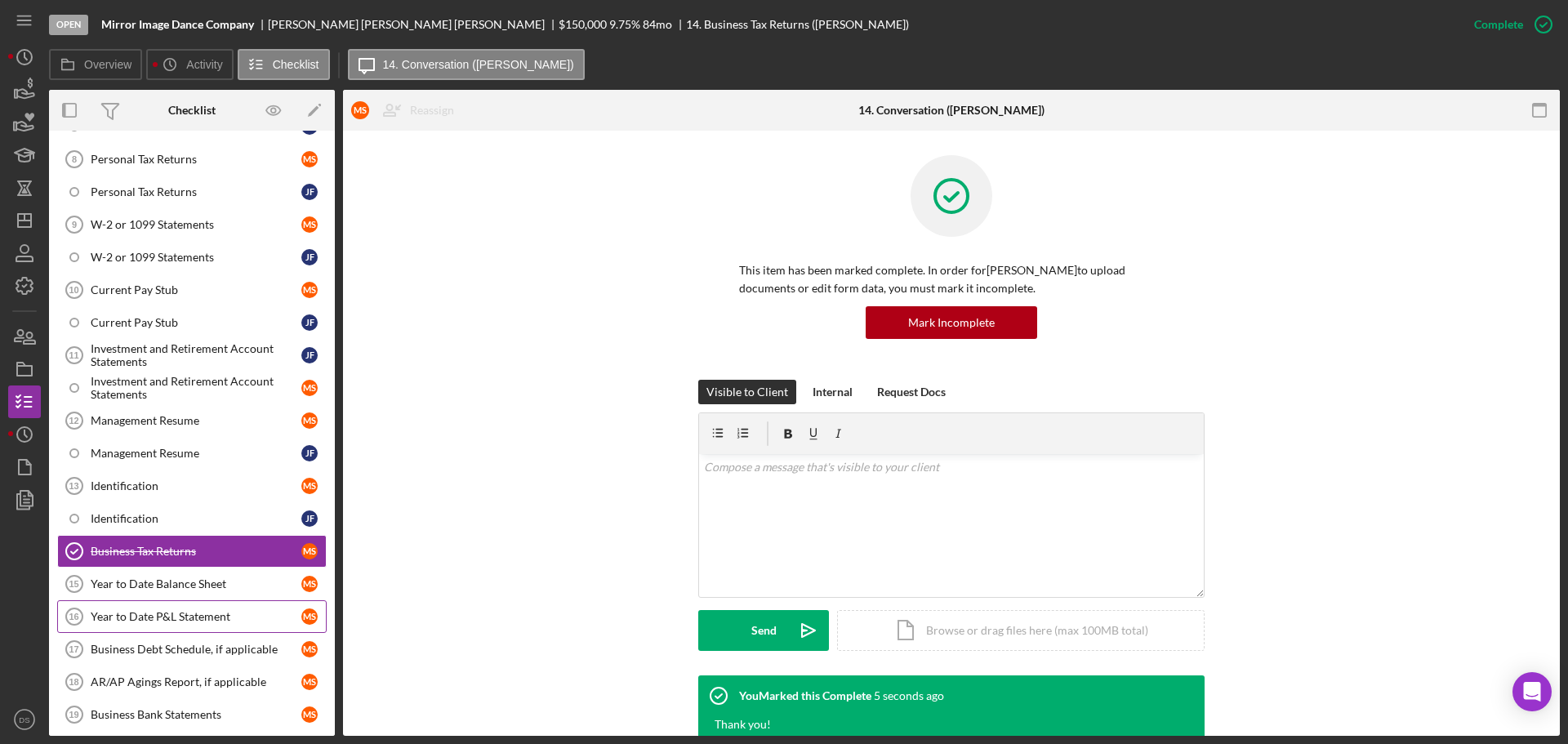
click at [228, 613] on div "Year to Date P&L Statement" at bounding box center [195, 616] width 211 height 13
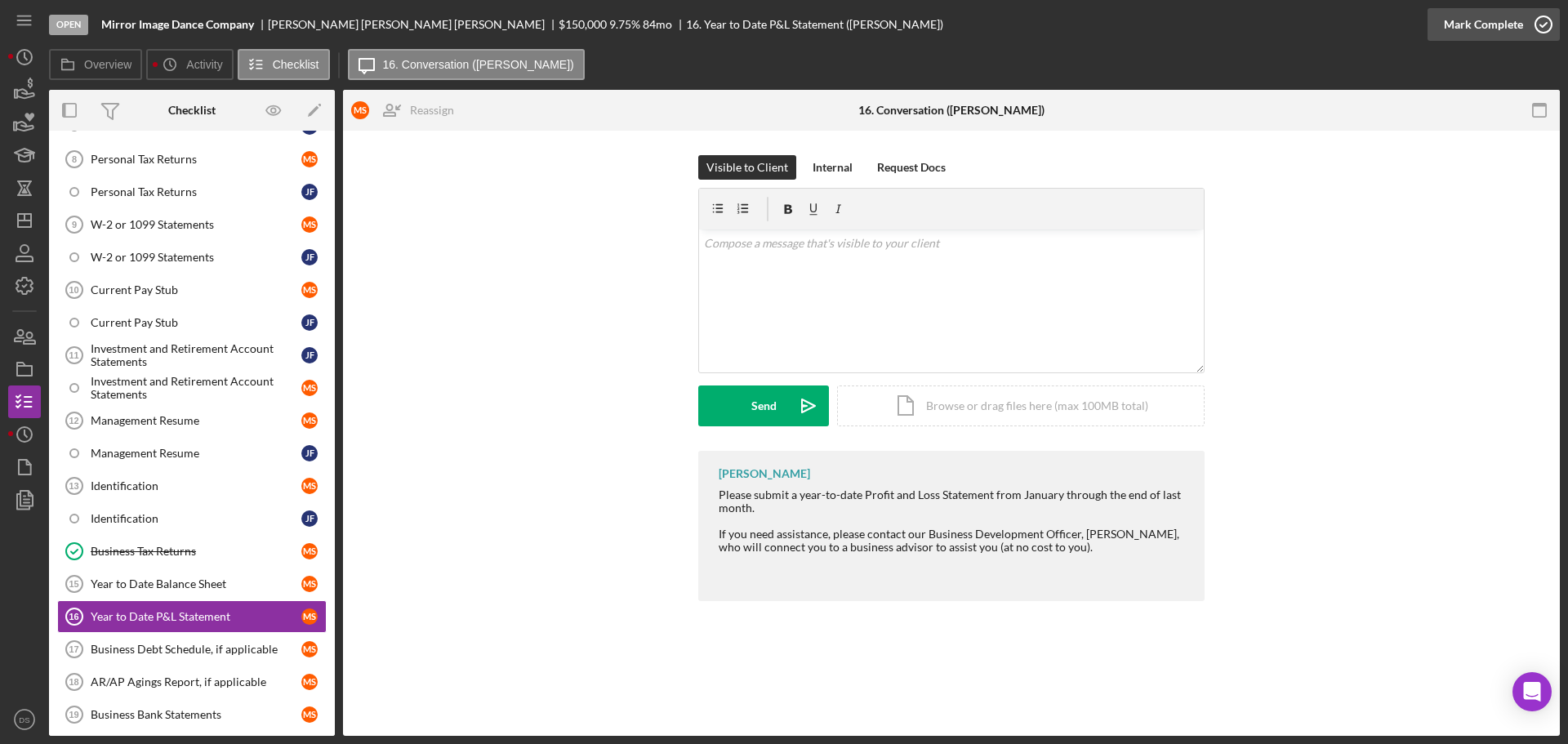
click at [1538, 23] on icon "button" at bounding box center [1543, 24] width 41 height 41
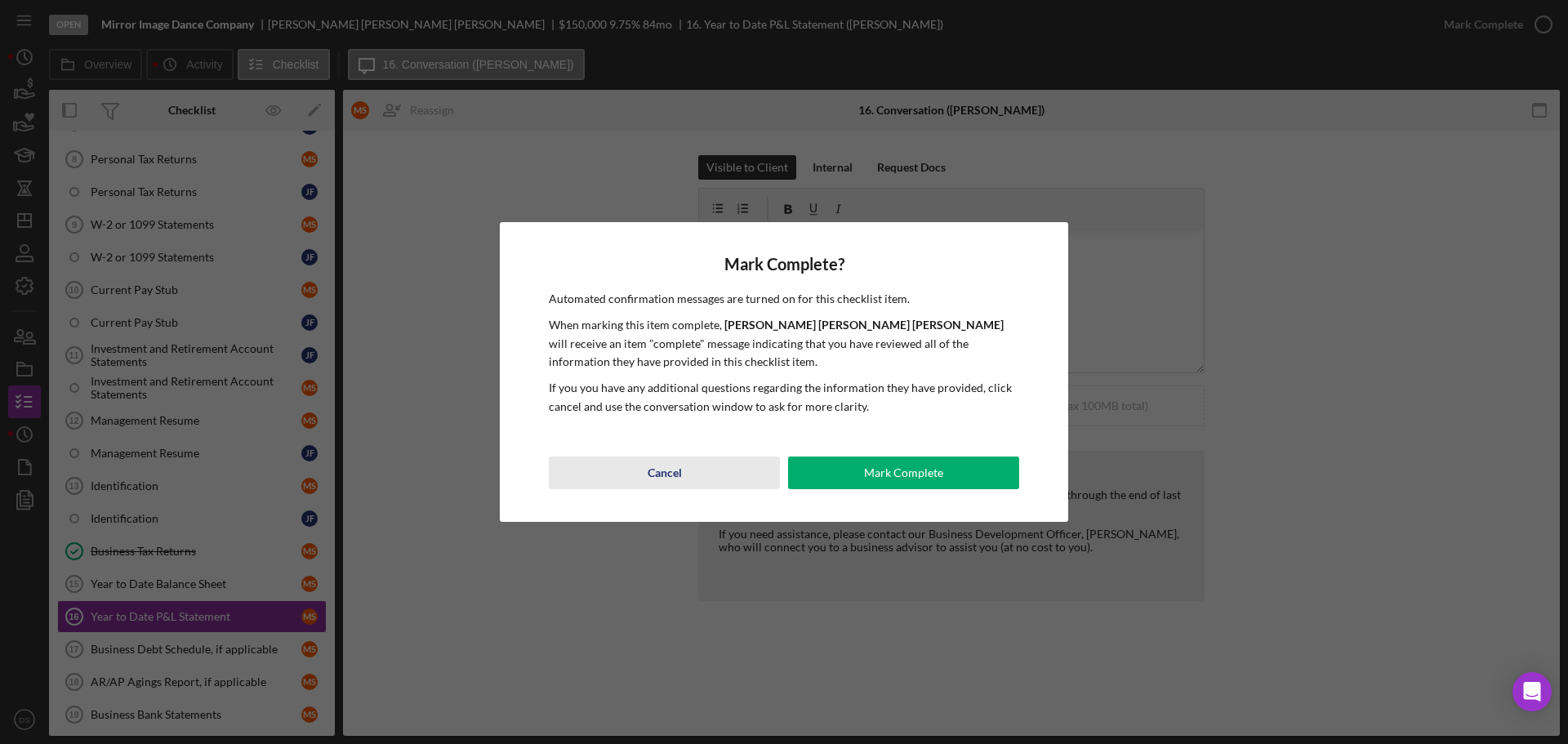
click at [667, 471] on div "Cancel" at bounding box center [665, 473] width 35 height 33
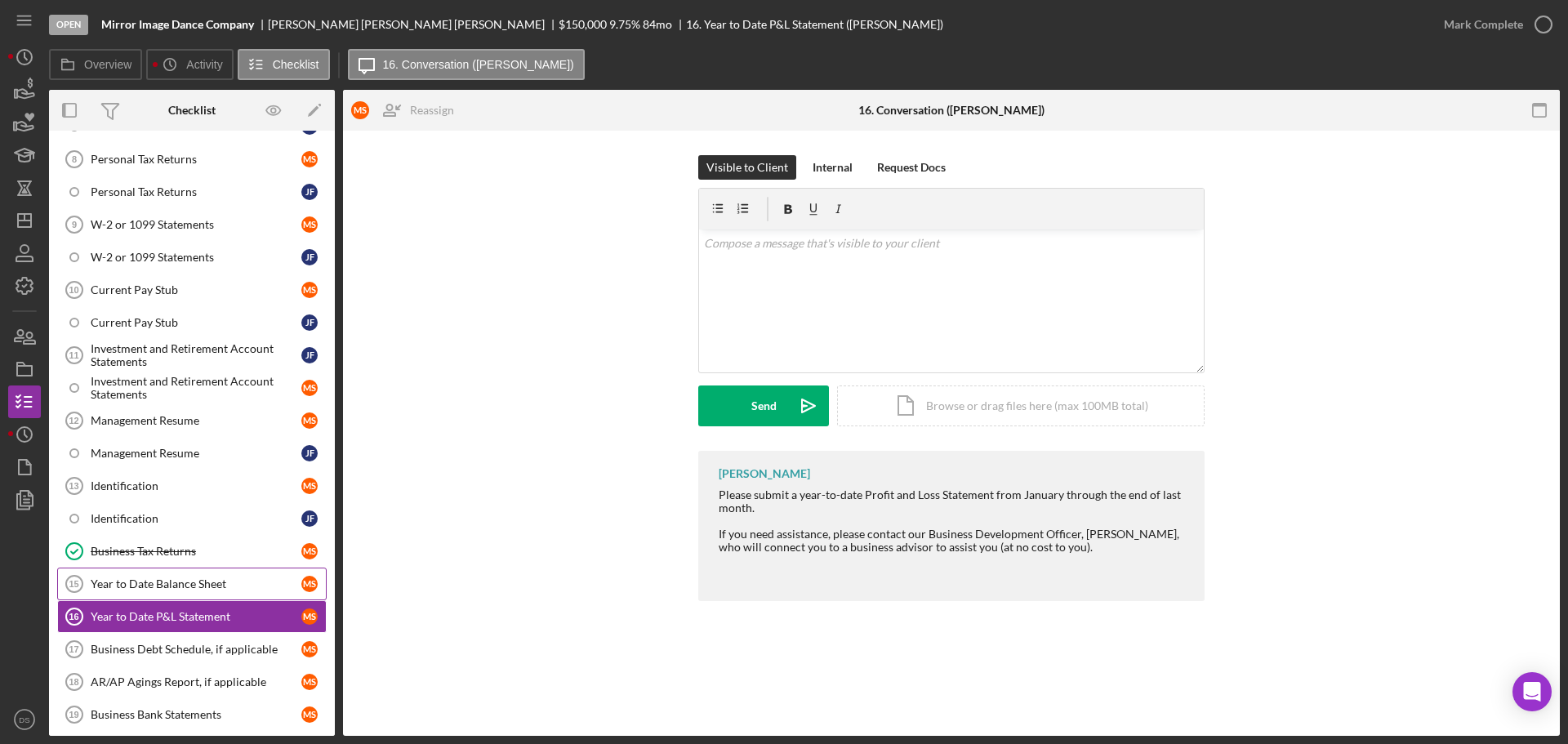
click at [224, 591] on link "Year to Date Balance Sheet 15 Year to Date Balance Sheet M S" at bounding box center [192, 584] width 270 height 33
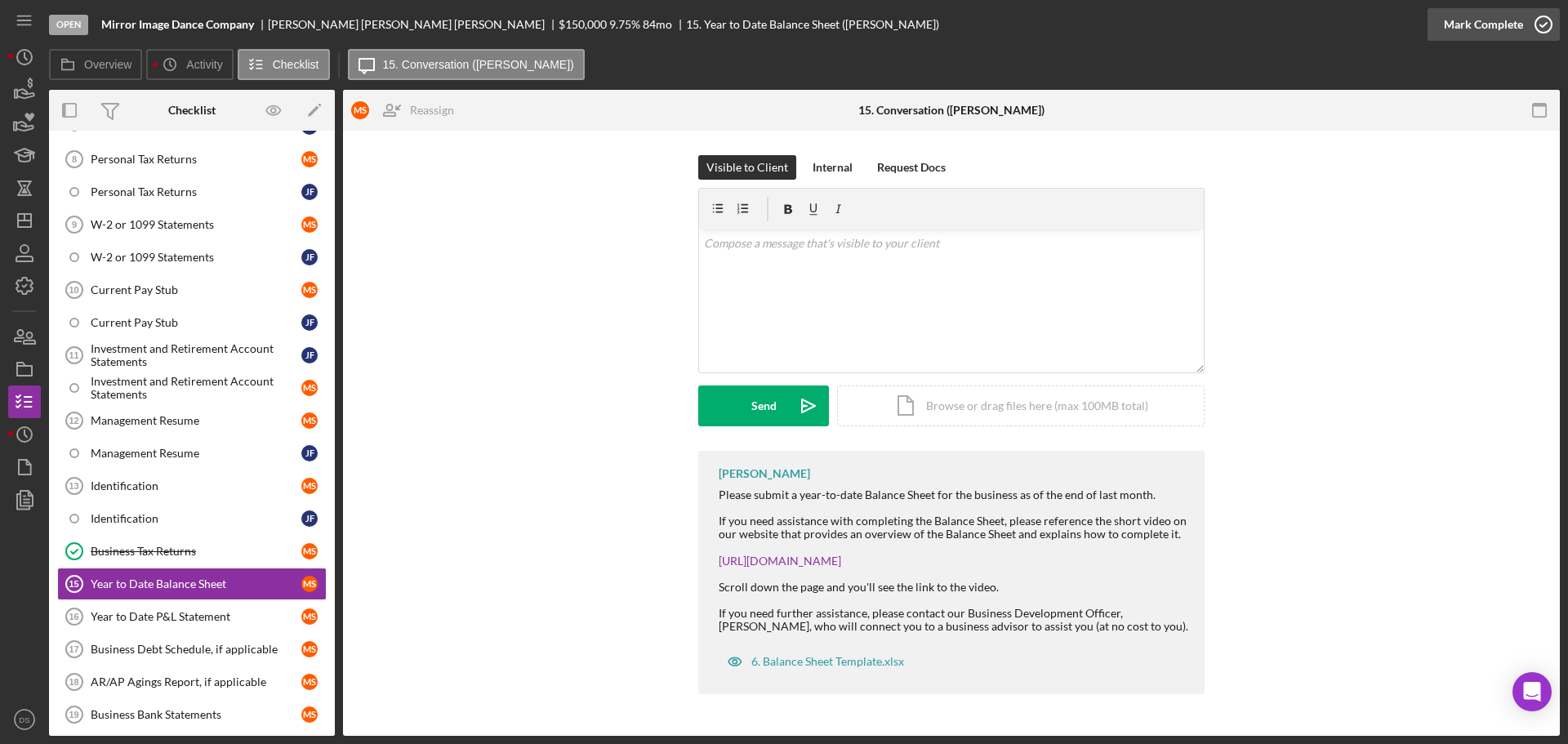
click at [1532, 20] on icon "button" at bounding box center [1543, 24] width 41 height 41
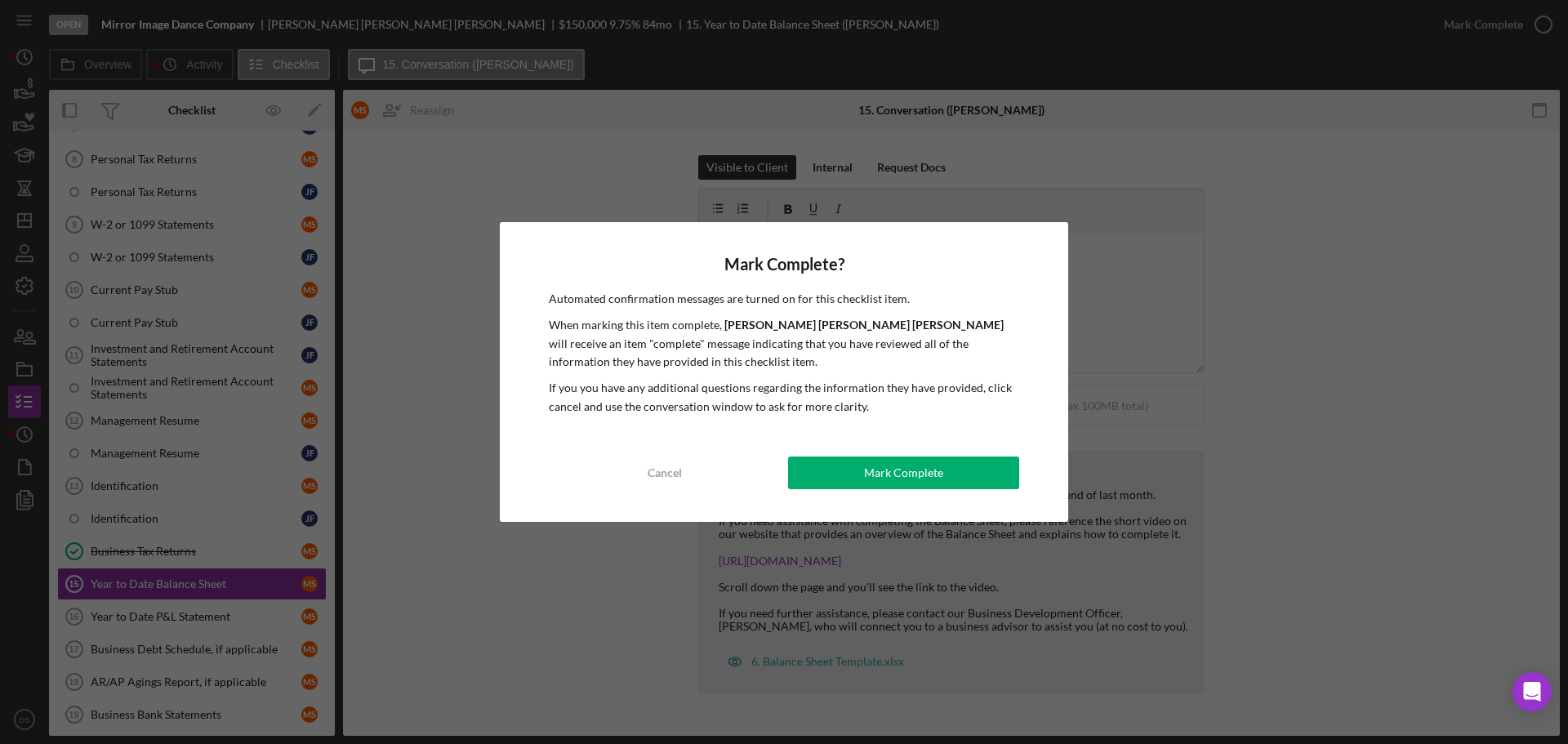
click at [880, 473] on div "Mark Complete" at bounding box center [903, 473] width 79 height 33
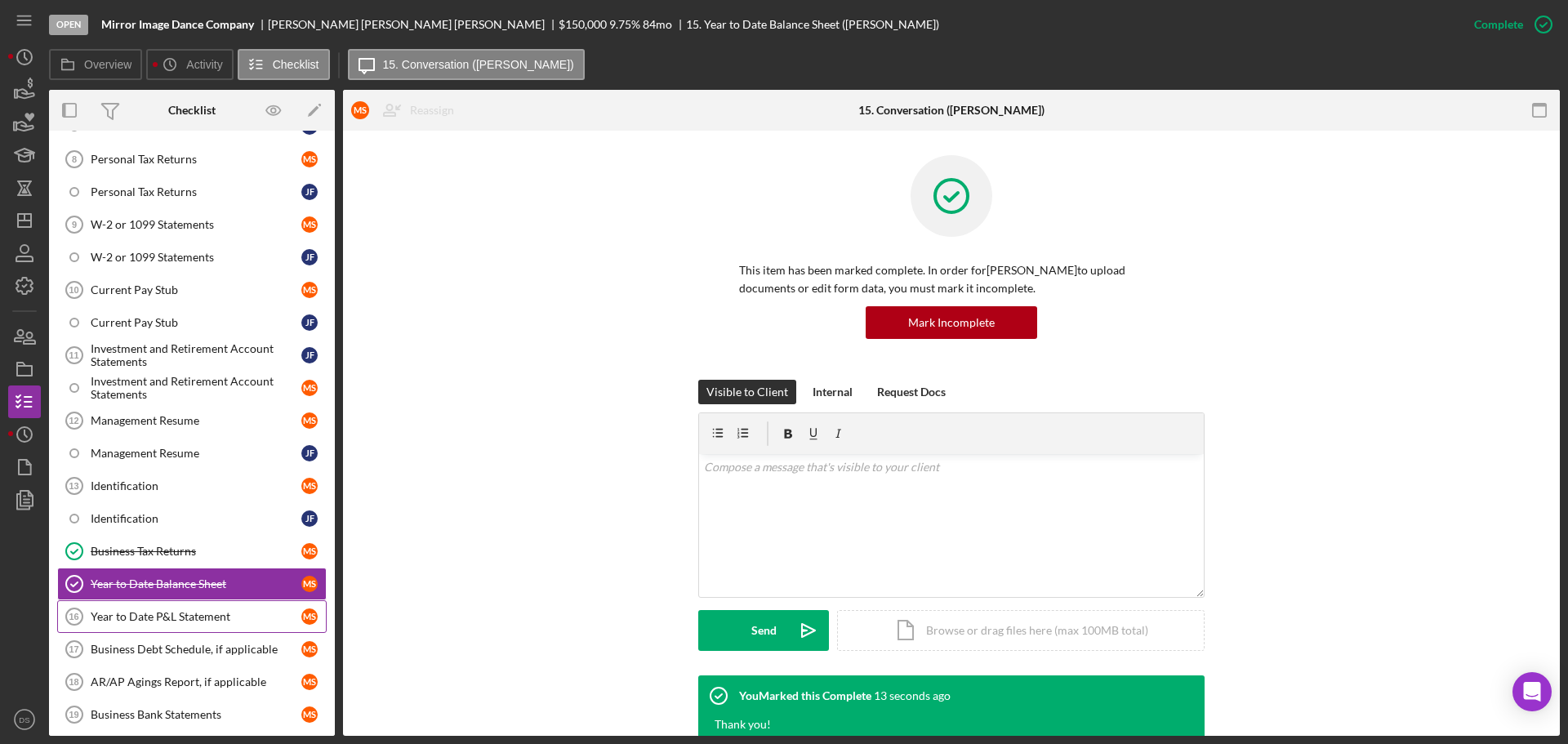
click at [184, 613] on div "Year to Date P&L Statement" at bounding box center [195, 616] width 211 height 13
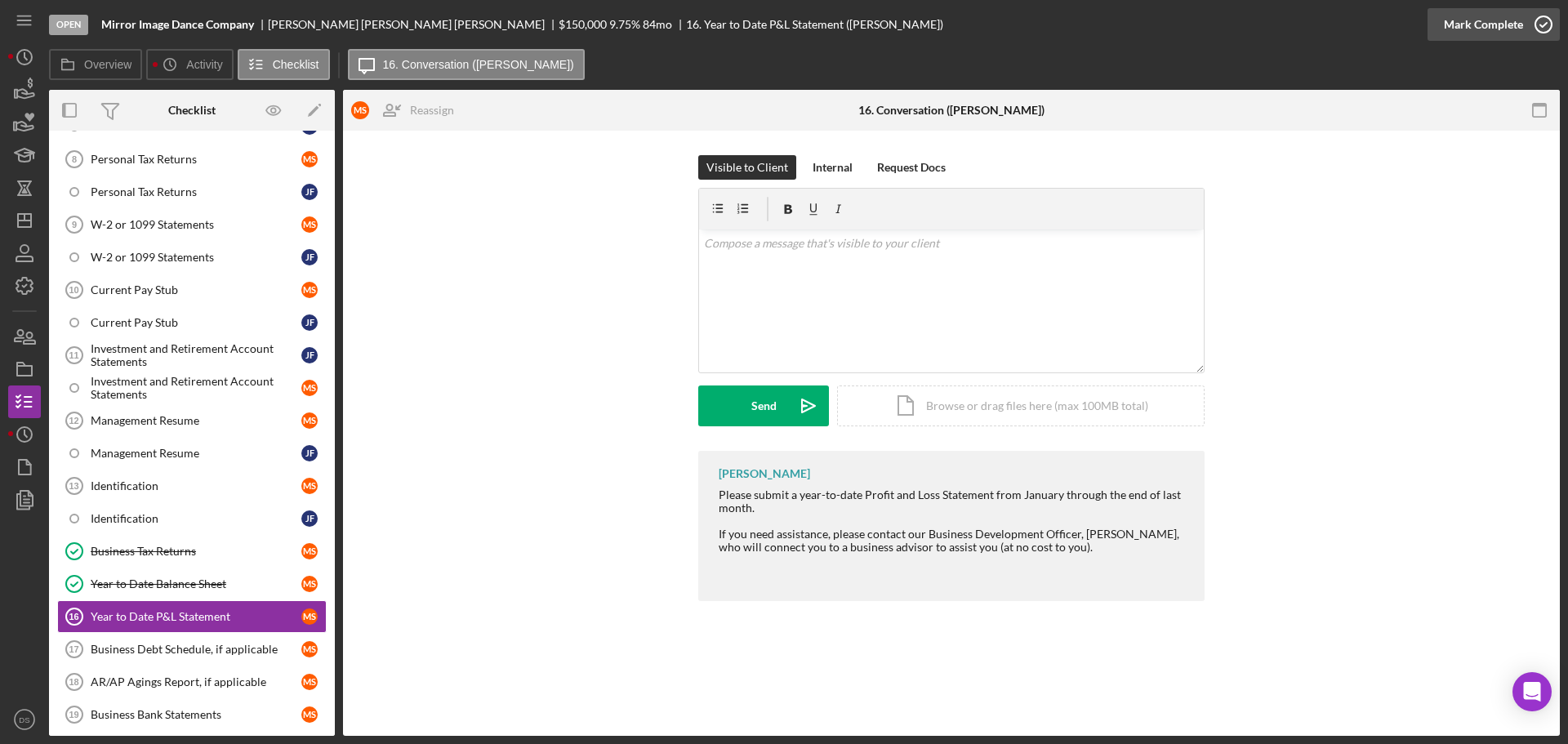
click at [1542, 23] on icon "button" at bounding box center [1543, 24] width 41 height 41
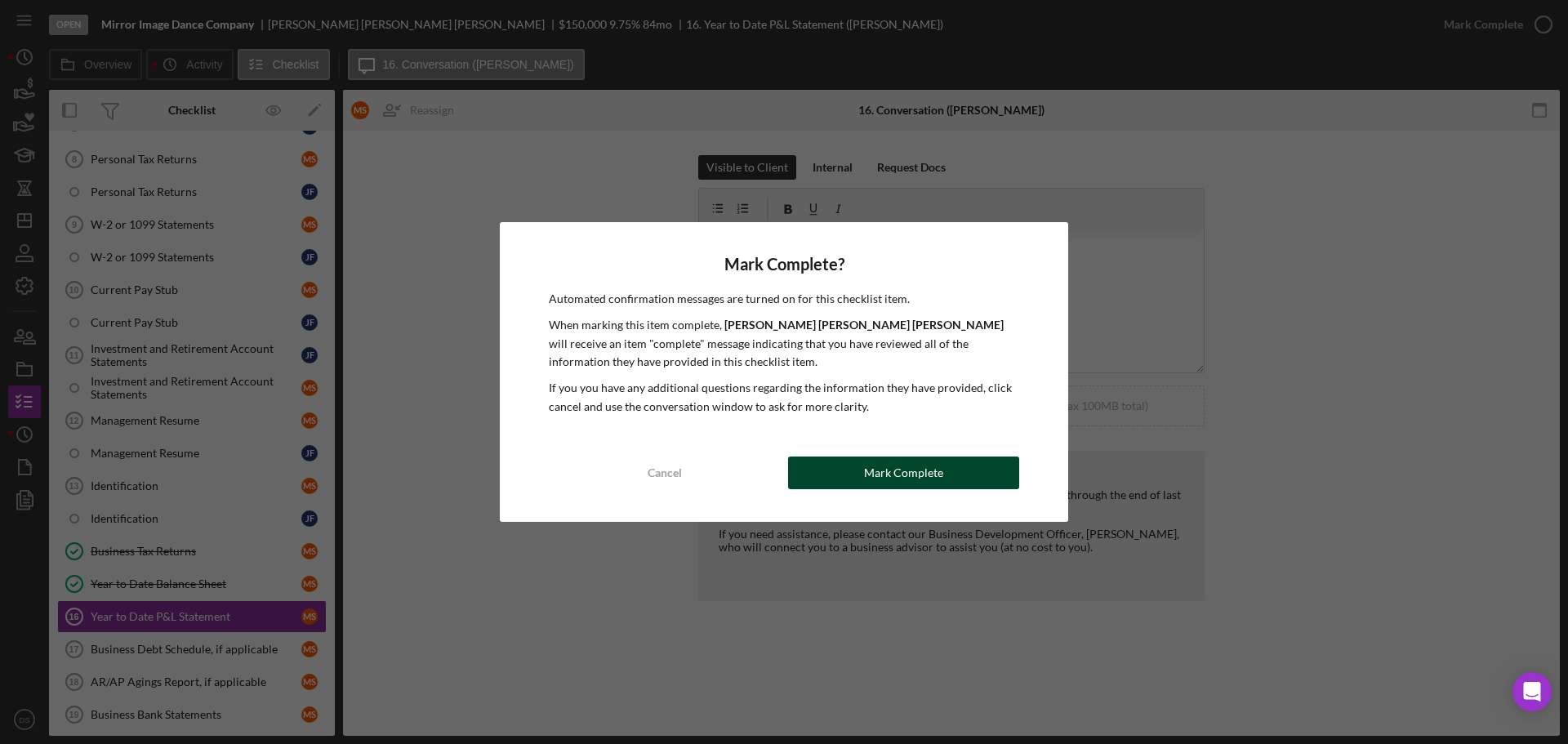
click at [964, 469] on button "Mark Complete" at bounding box center [903, 473] width 231 height 33
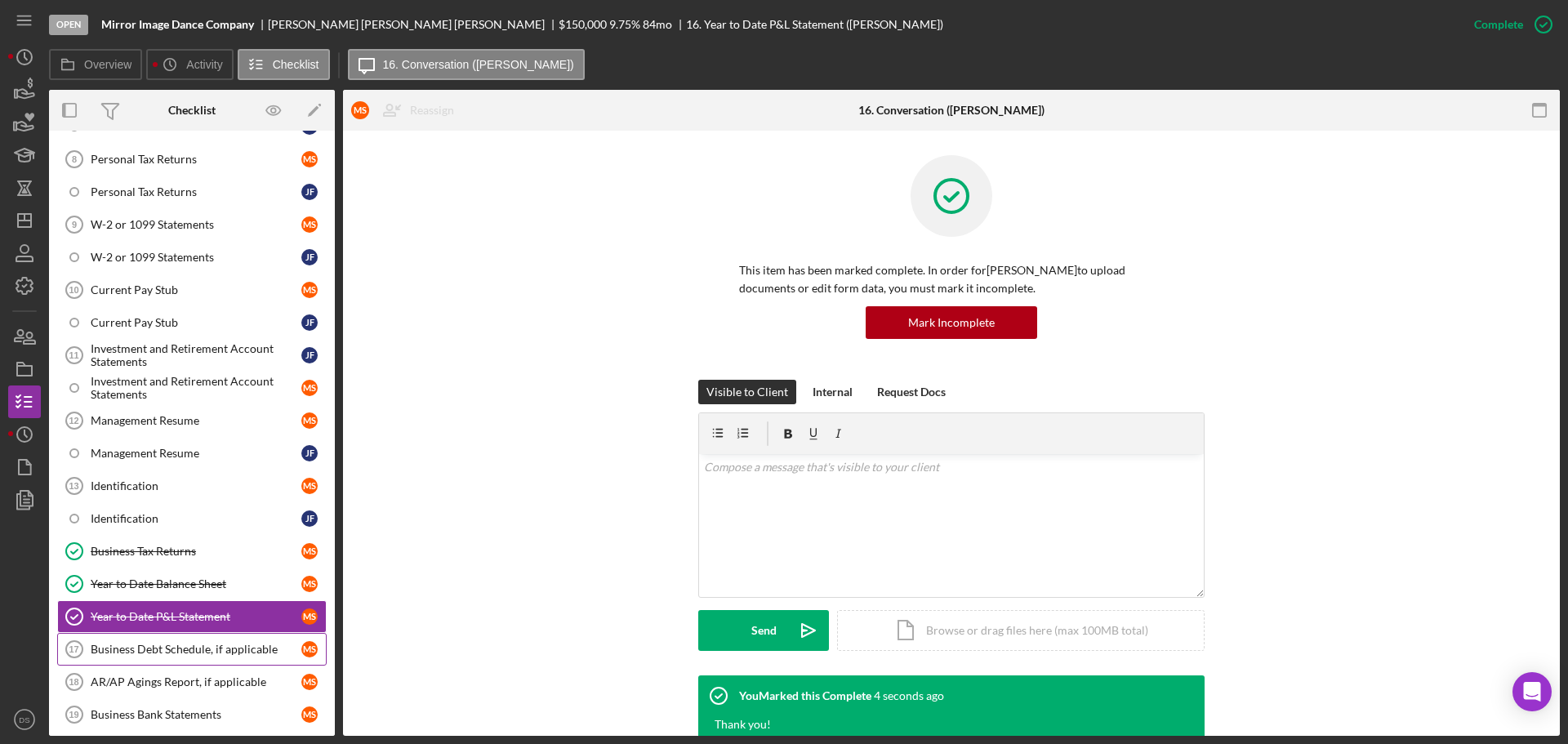
click at [200, 652] on div "Business Debt Schedule, if applicable" at bounding box center [195, 649] width 211 height 13
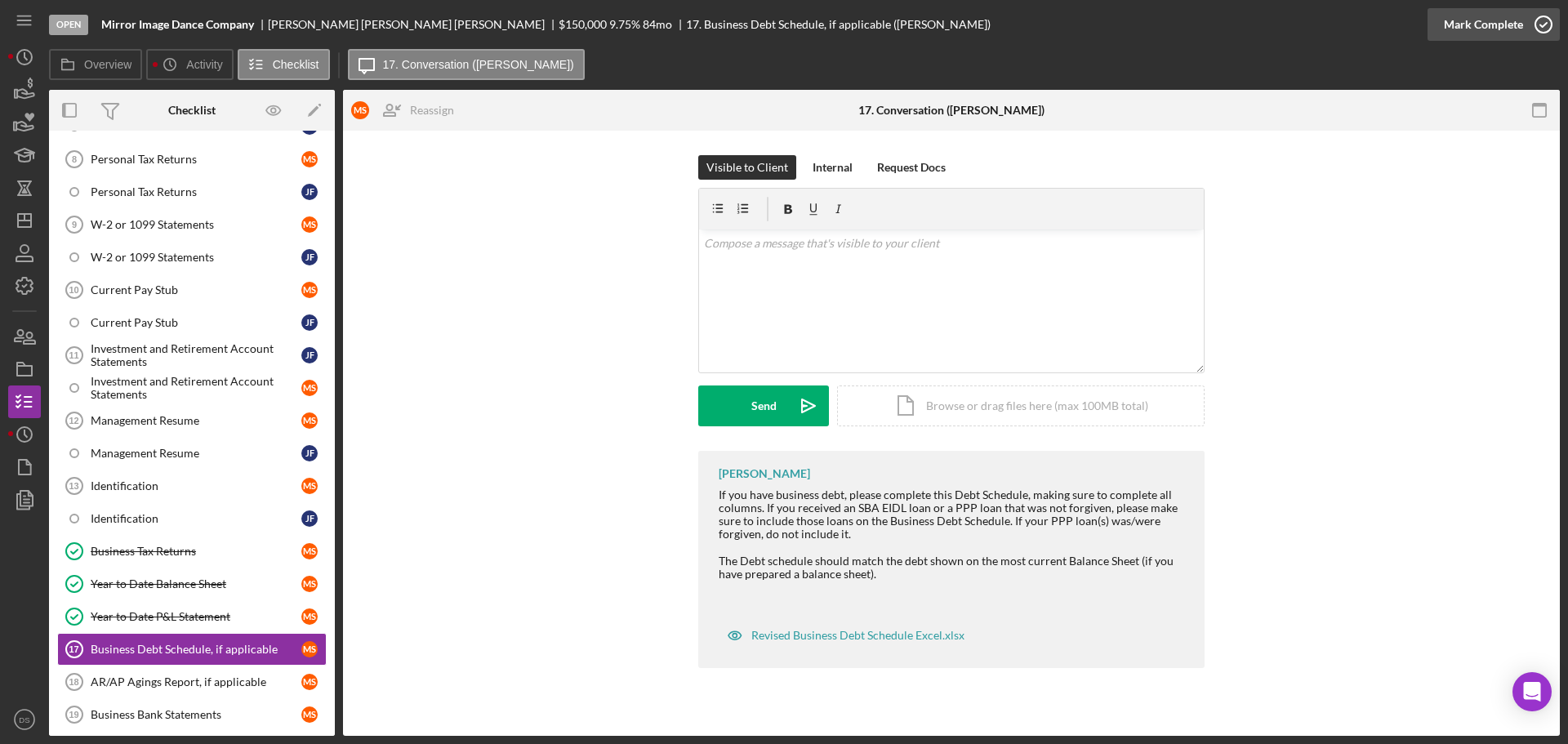
click at [1536, 24] on icon "button" at bounding box center [1543, 24] width 41 height 41
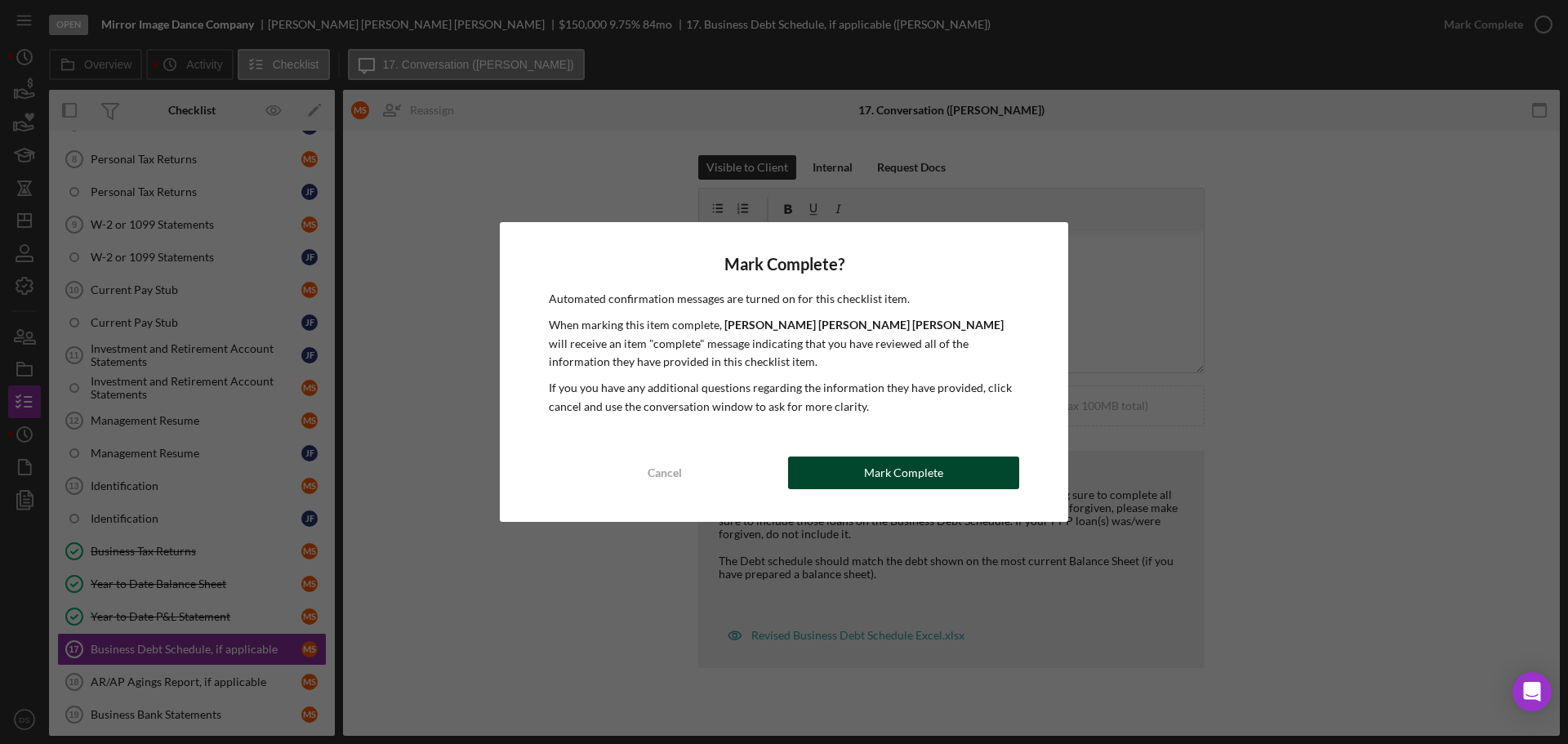
click at [929, 470] on div "Mark Complete" at bounding box center [903, 473] width 79 height 33
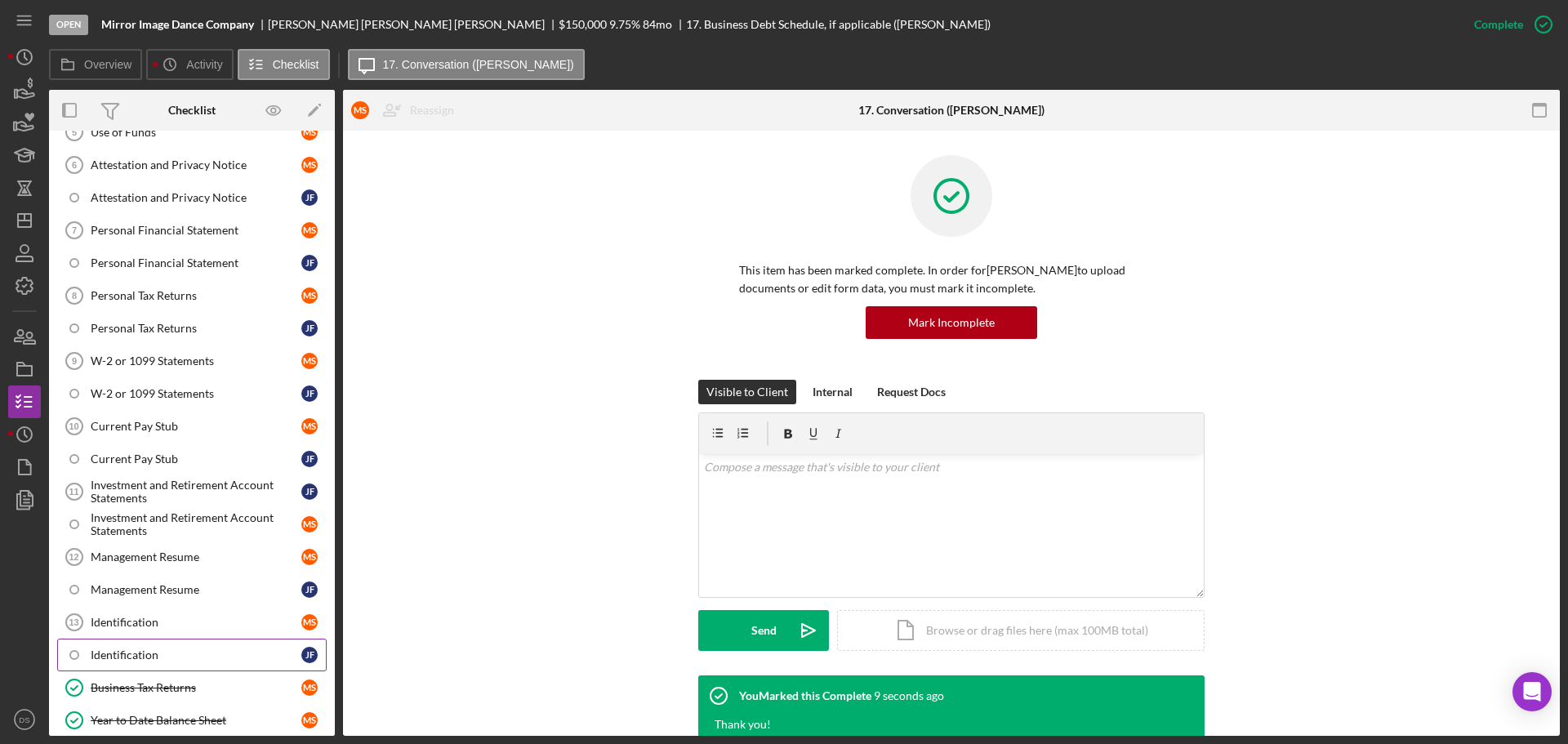
scroll to position [326, 0]
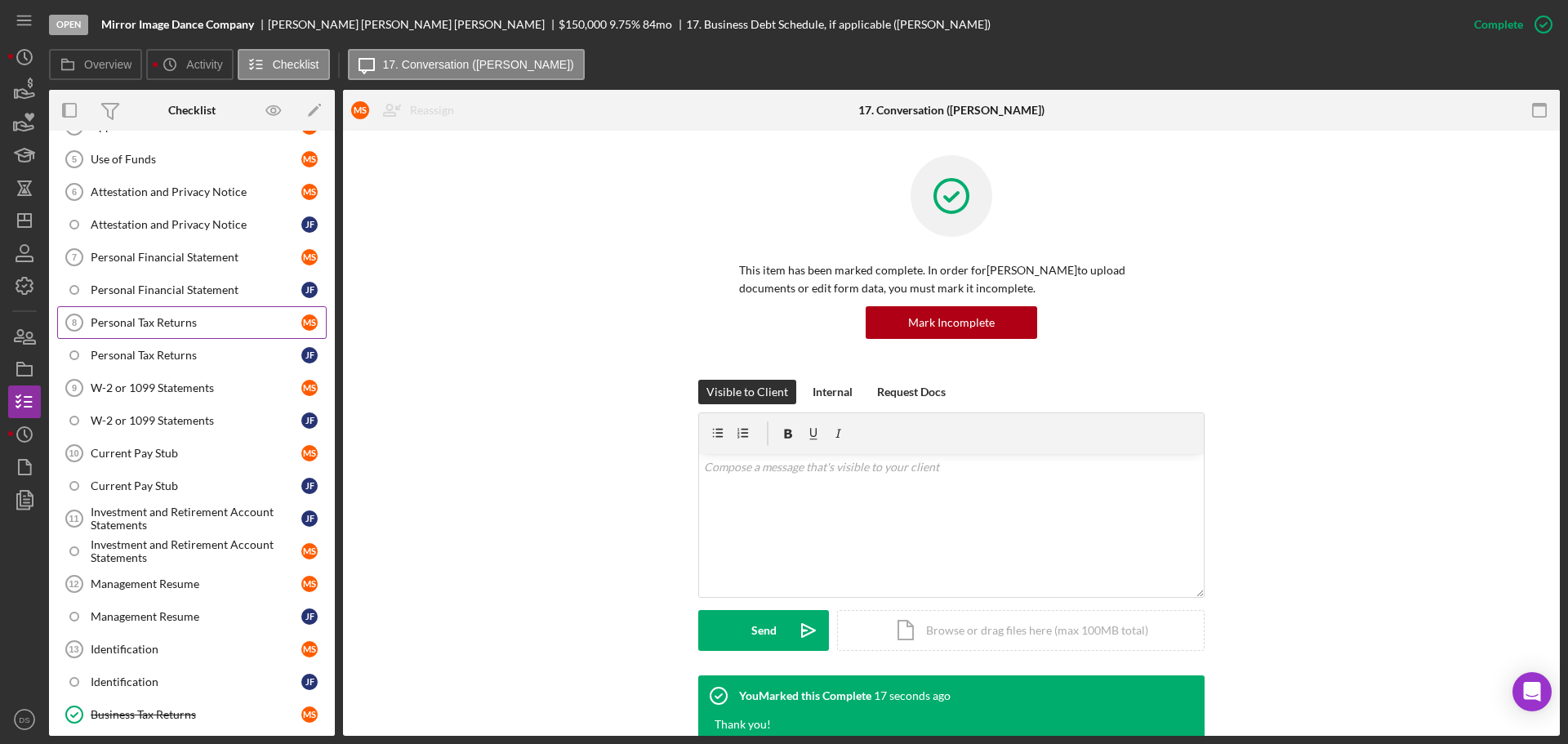
click at [255, 311] on link "Personal Tax Returns 8 Personal Tax Returns M S" at bounding box center [192, 323] width 270 height 33
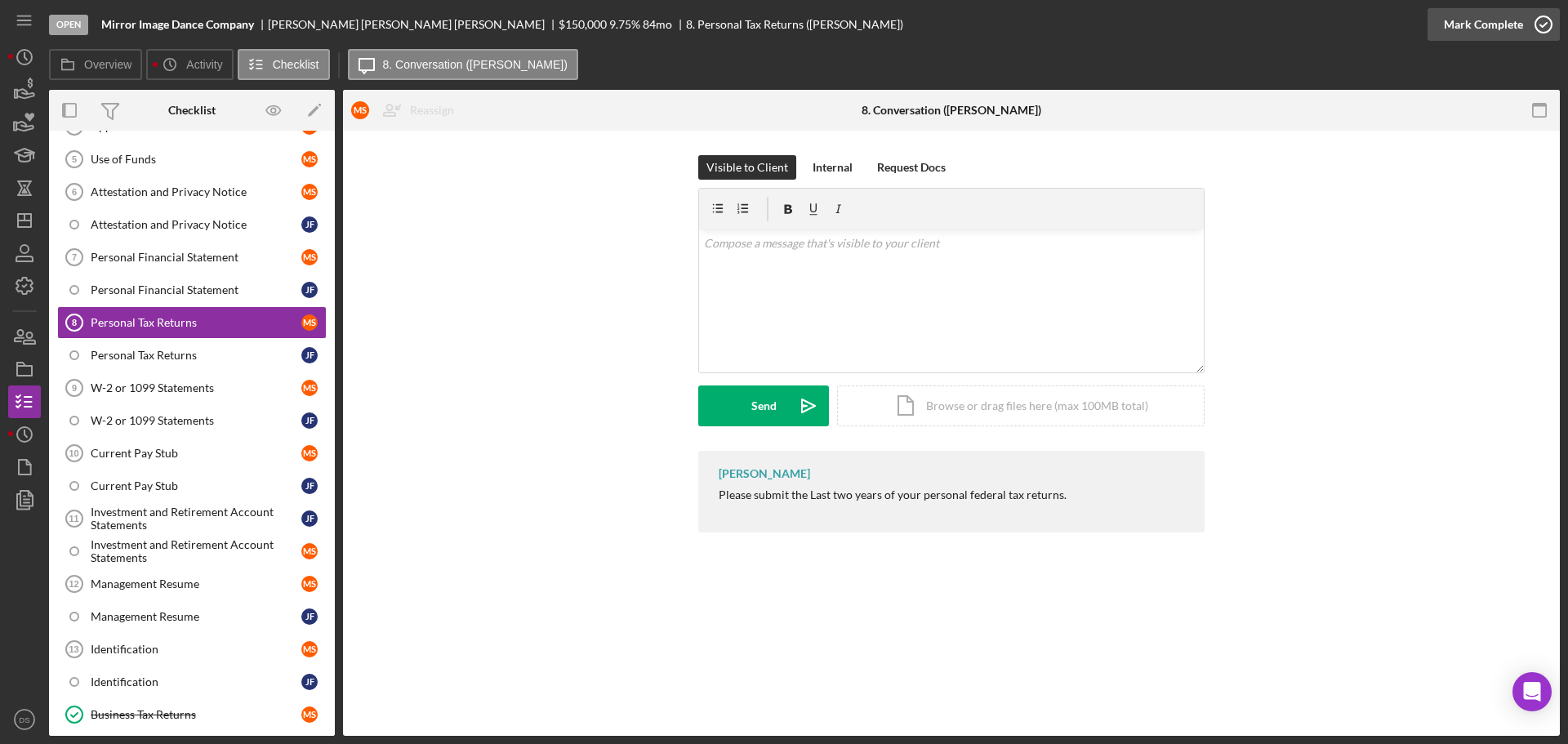
click at [1553, 35] on icon "button" at bounding box center [1543, 24] width 41 height 41
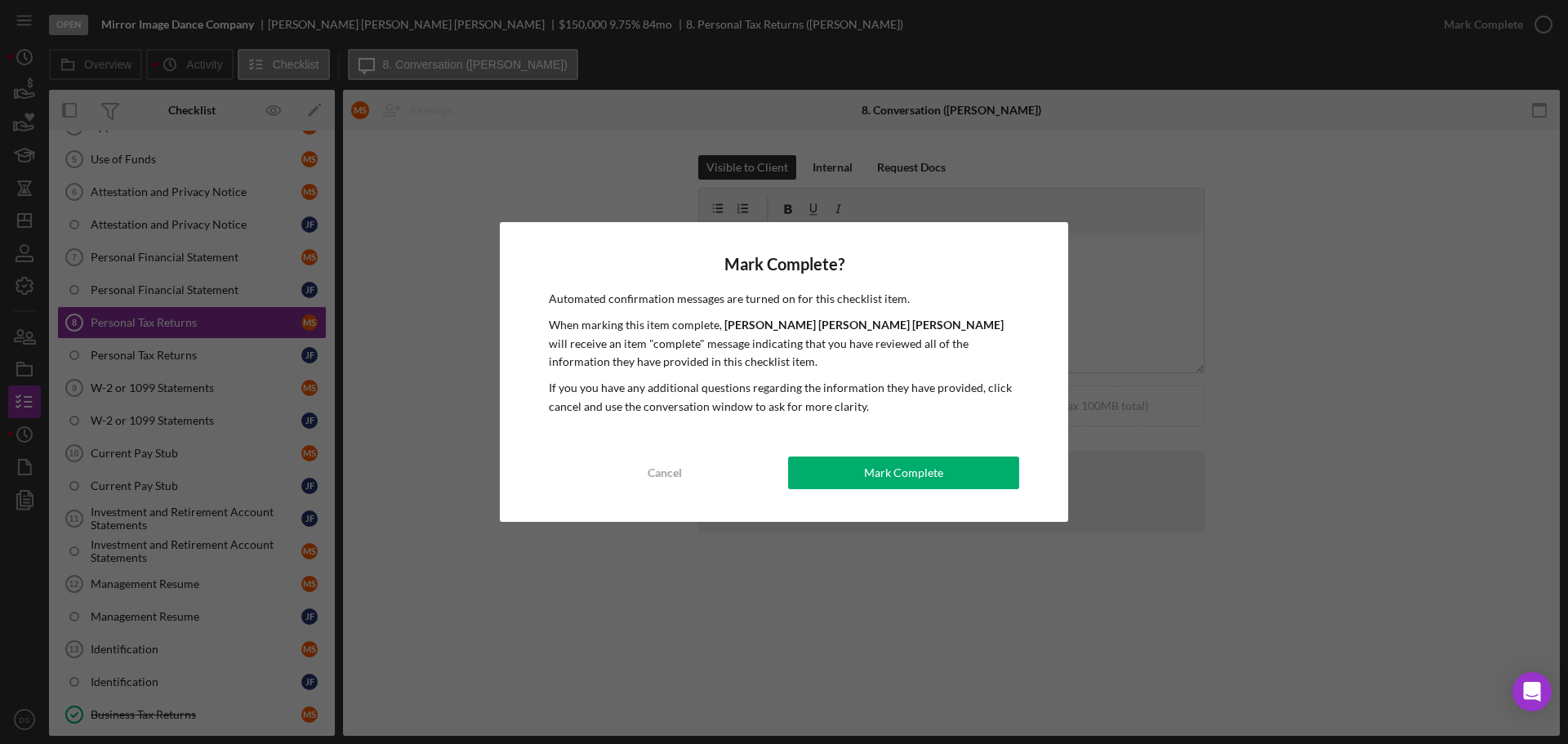
click at [1003, 466] on button "Mark Complete" at bounding box center [903, 473] width 231 height 33
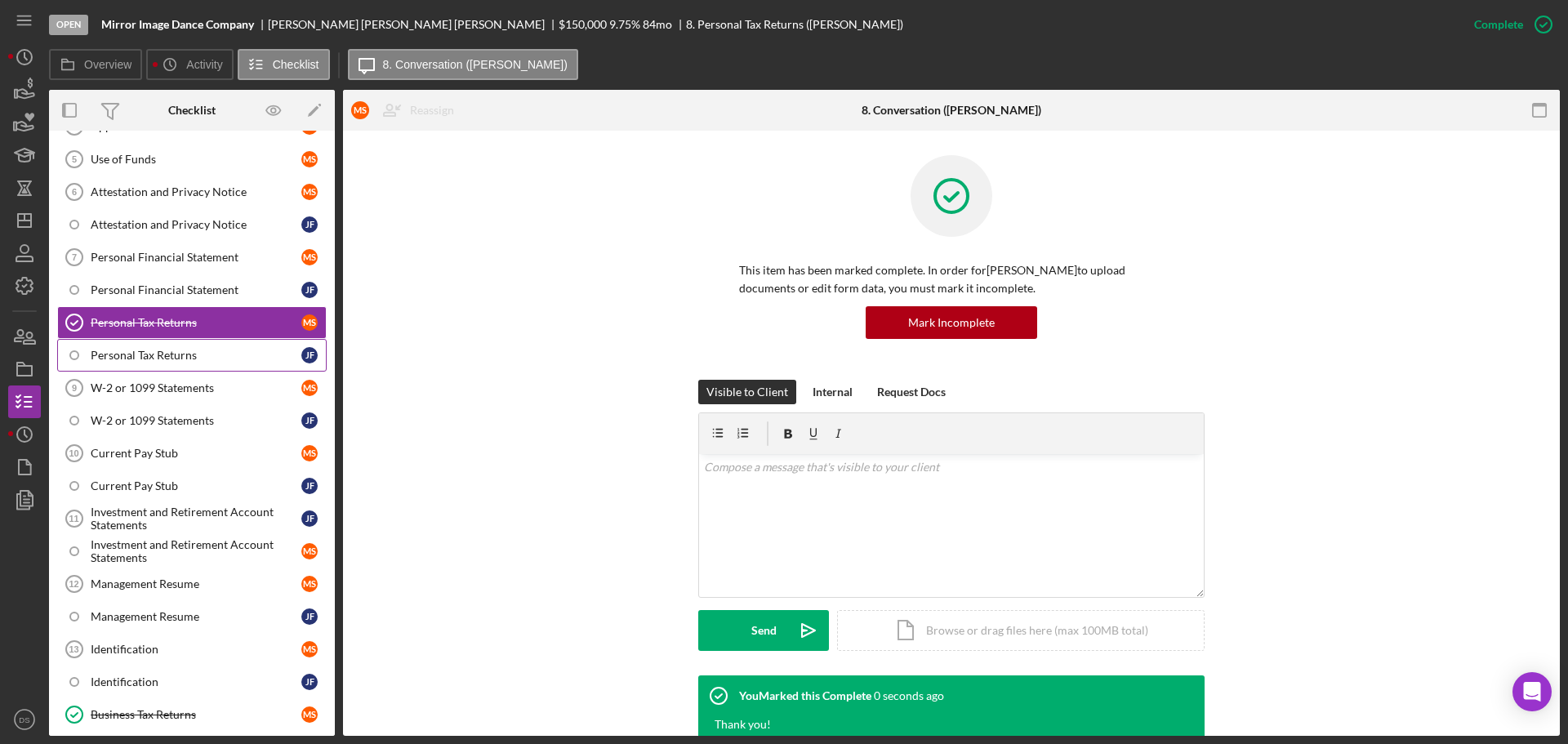
click at [226, 363] on link "Personal Tax Returns [PERSON_NAME]" at bounding box center [192, 355] width 270 height 33
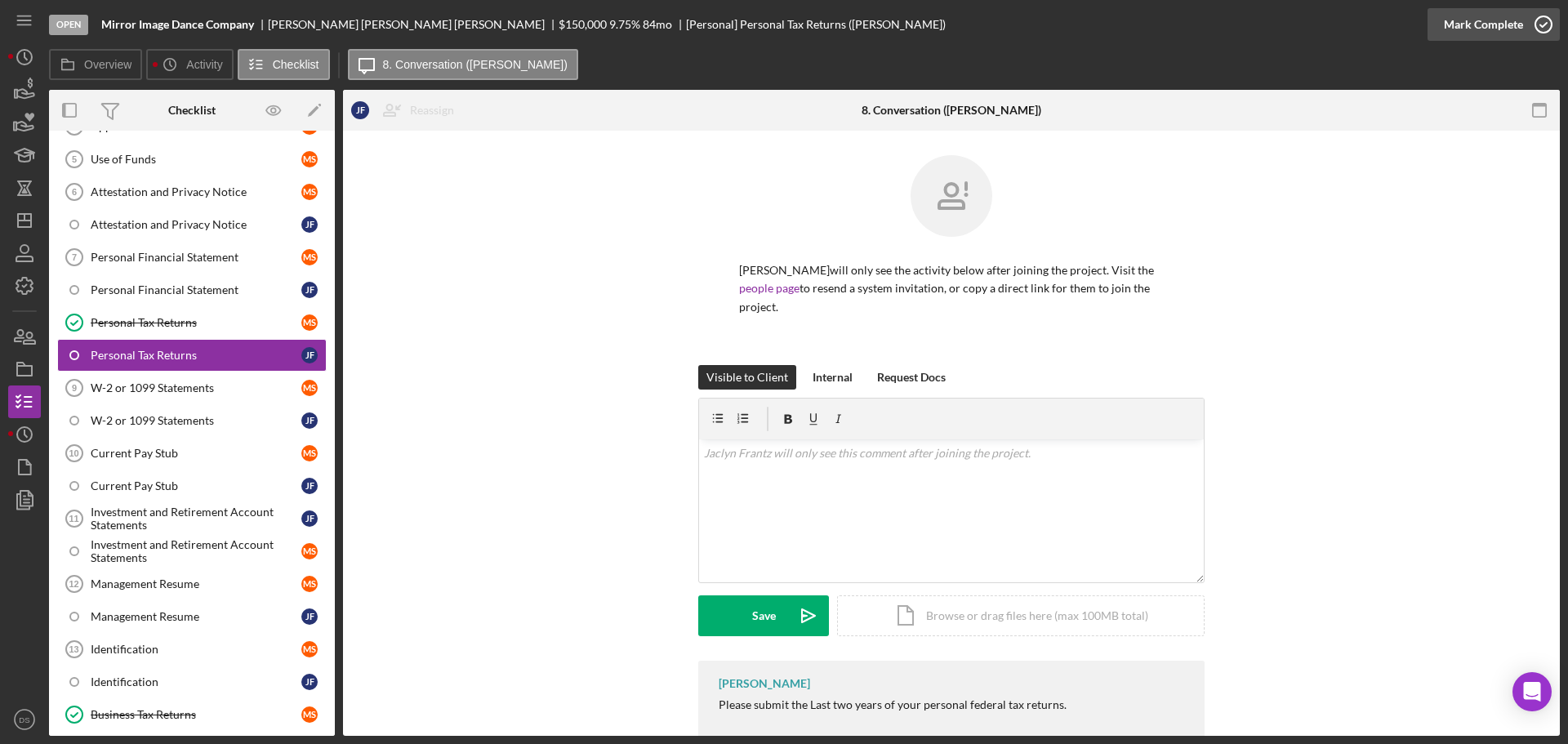
click at [1540, 21] on icon "button" at bounding box center [1543, 24] width 41 height 41
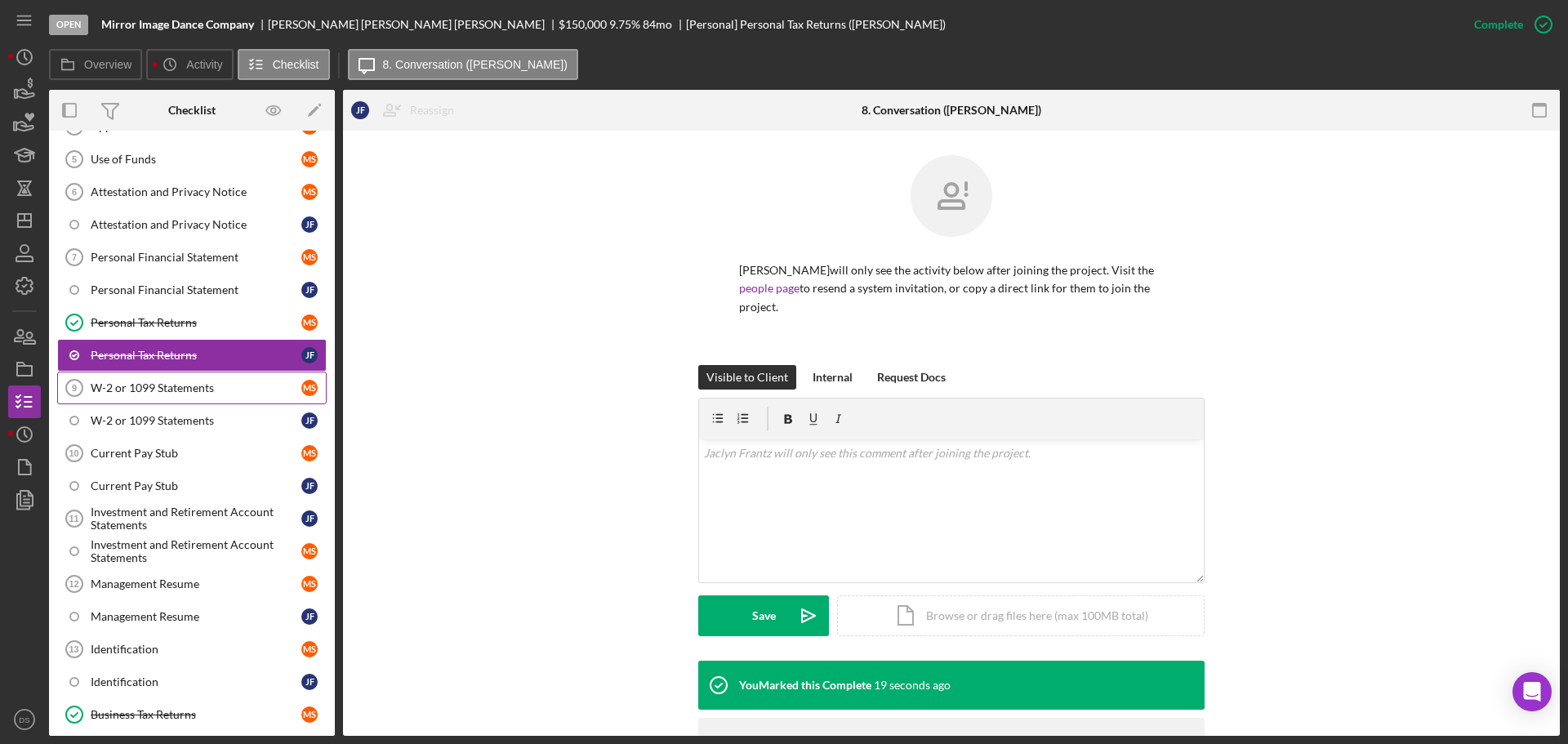
click at [163, 389] on div "W-2 or 1099 Statements" at bounding box center [195, 387] width 211 height 13
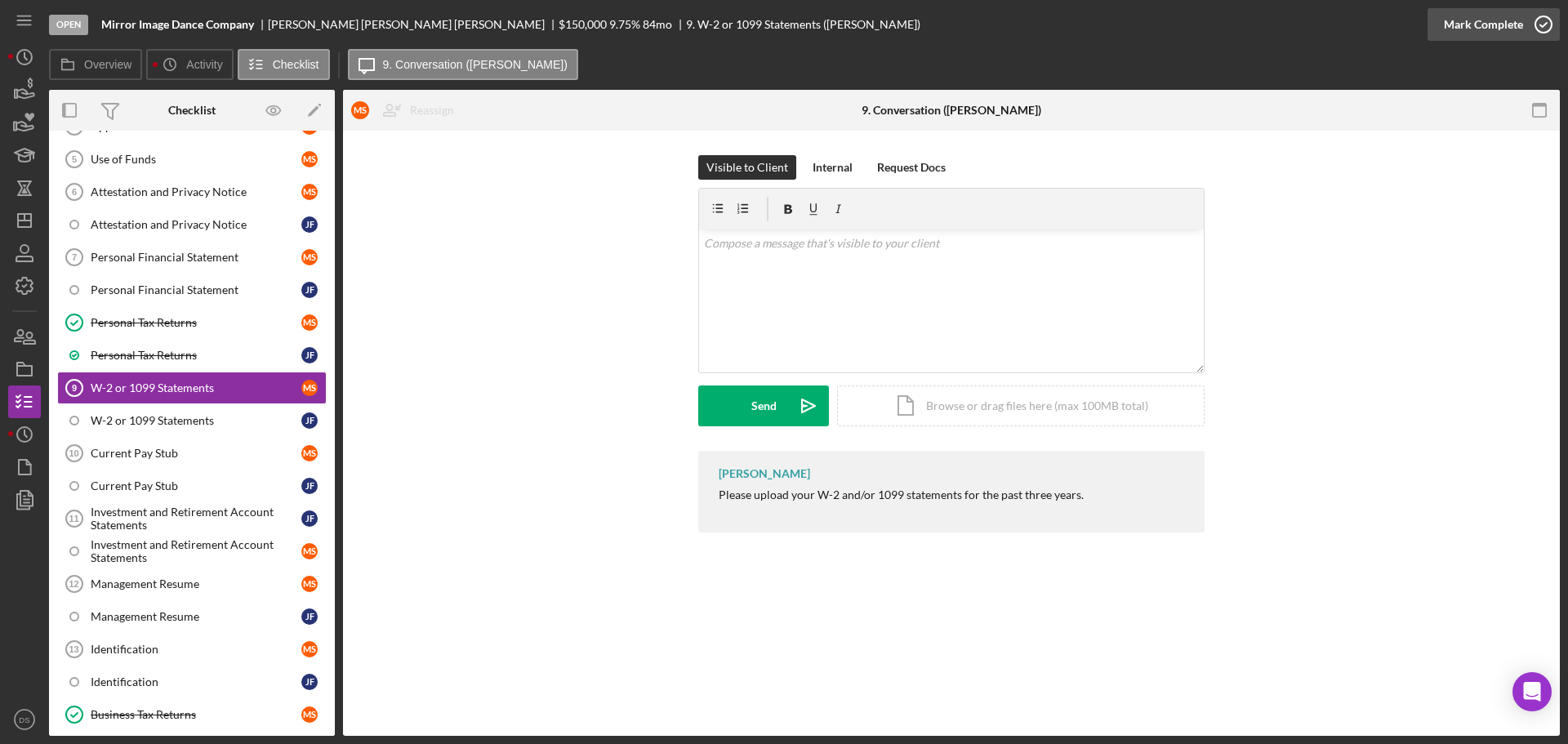
click at [1537, 29] on icon "button" at bounding box center [1543, 24] width 41 height 41
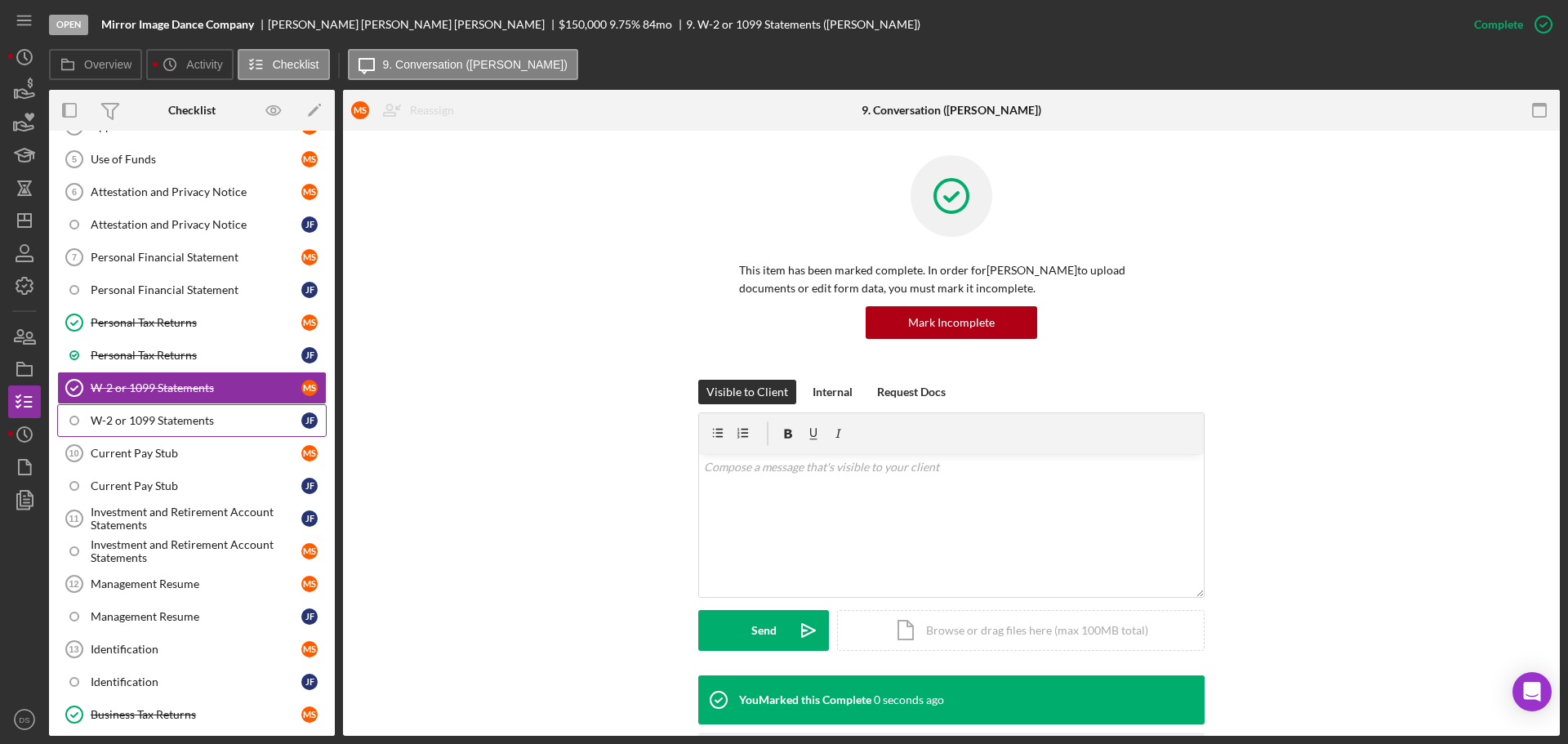
click at [199, 416] on div "W-2 or 1099 Statements" at bounding box center [195, 420] width 211 height 13
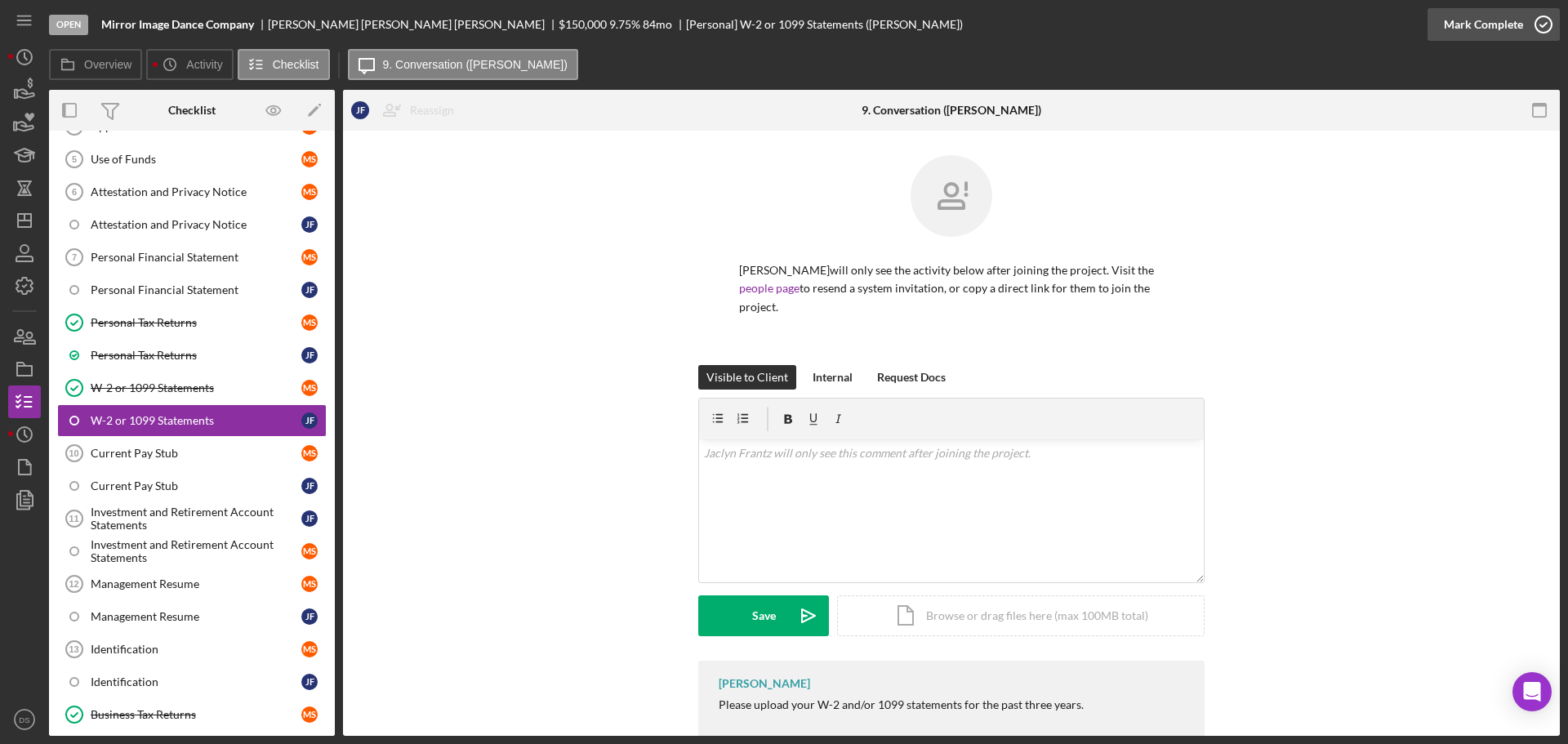
click at [1530, 20] on icon "button" at bounding box center [1543, 24] width 41 height 41
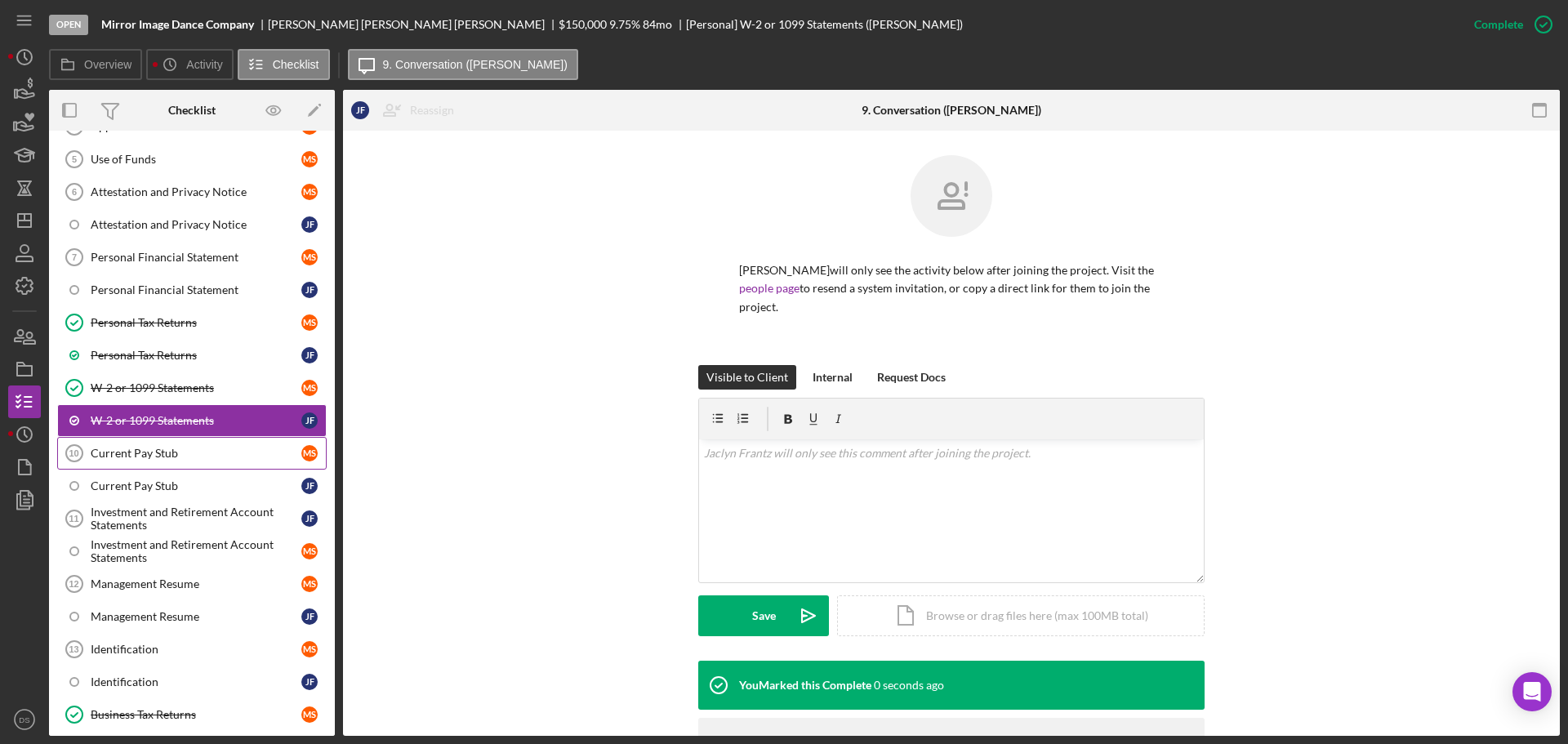
click at [121, 450] on div "Current Pay Stub" at bounding box center [195, 453] width 211 height 13
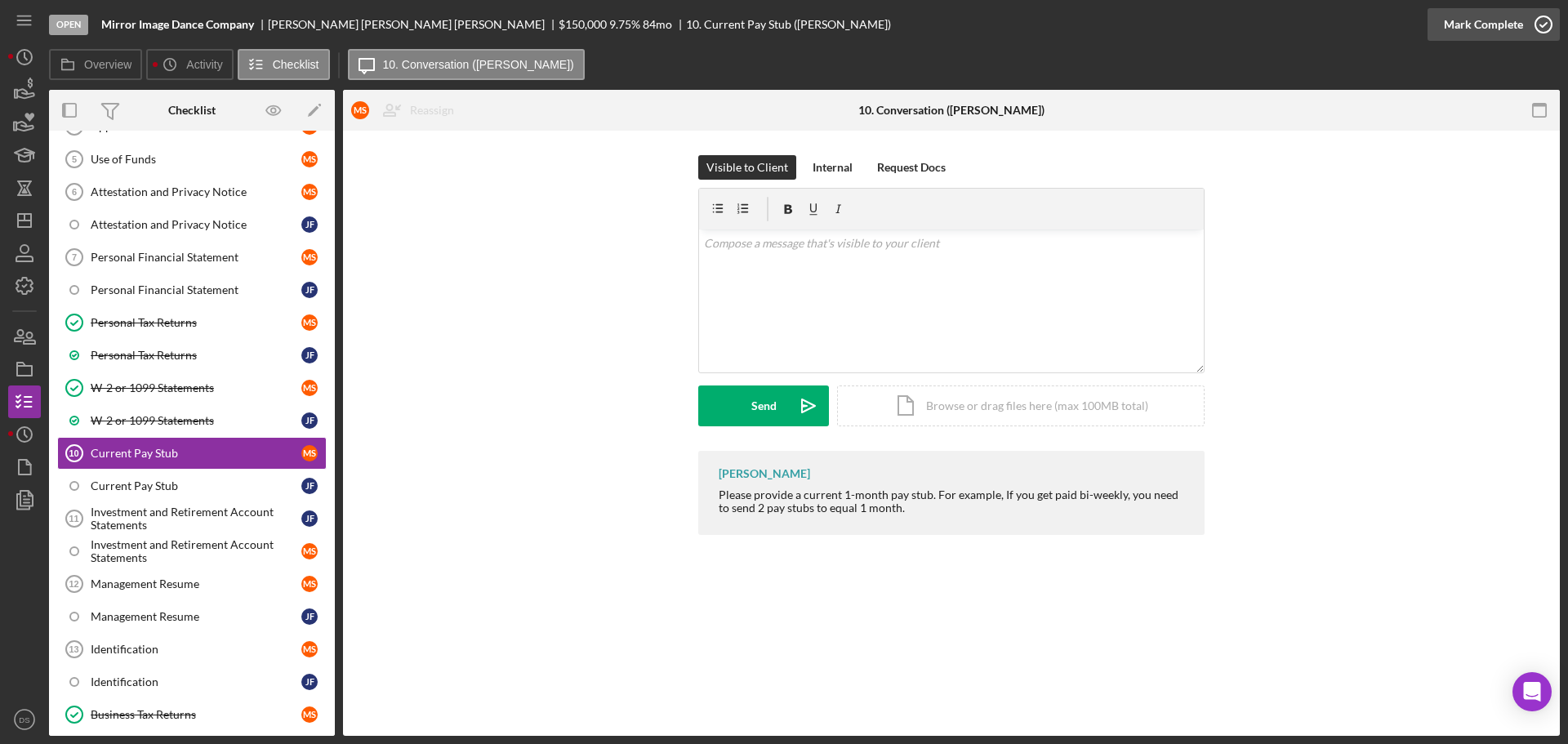
click at [1525, 20] on icon "button" at bounding box center [1543, 24] width 41 height 41
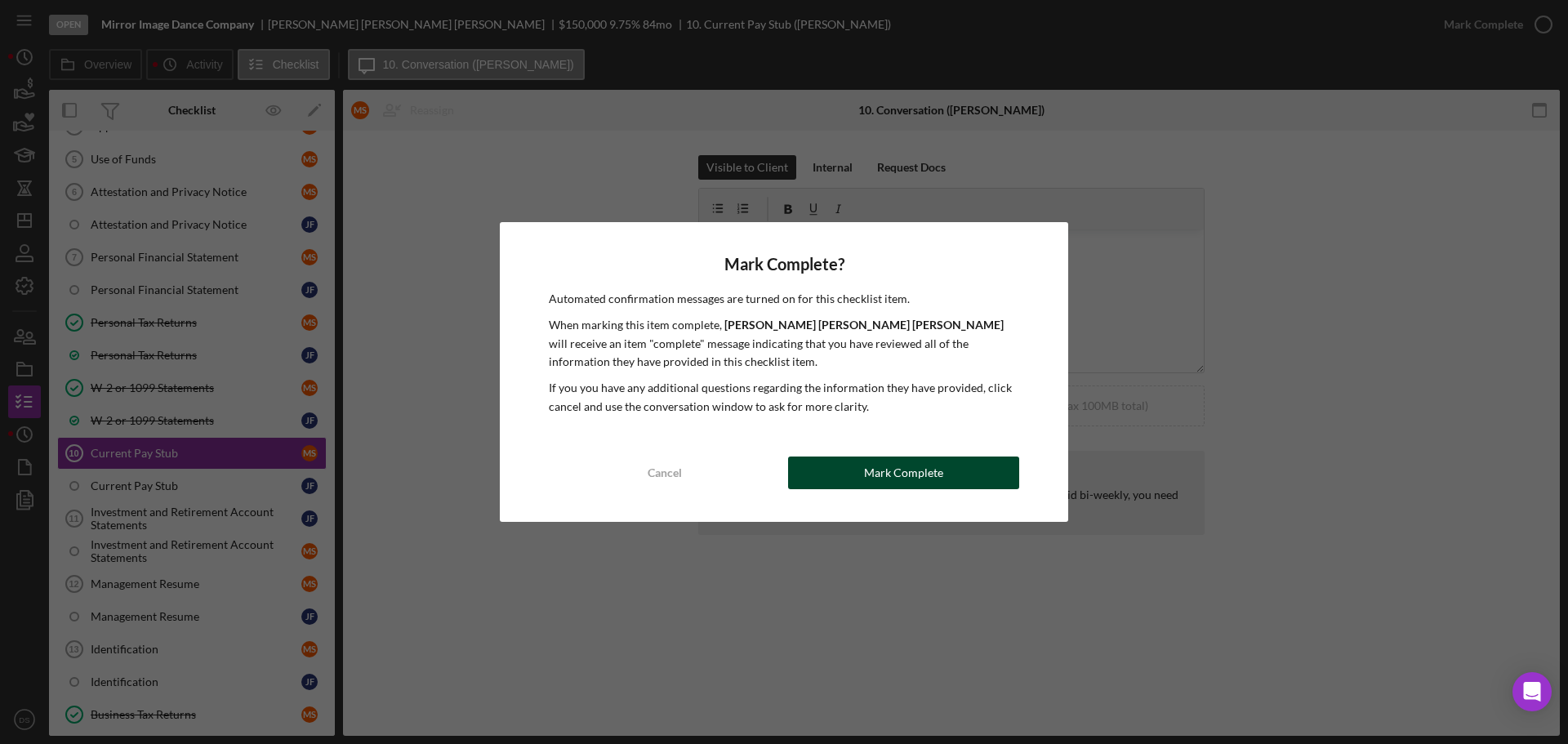
click at [956, 462] on button "Mark Complete" at bounding box center [903, 473] width 231 height 33
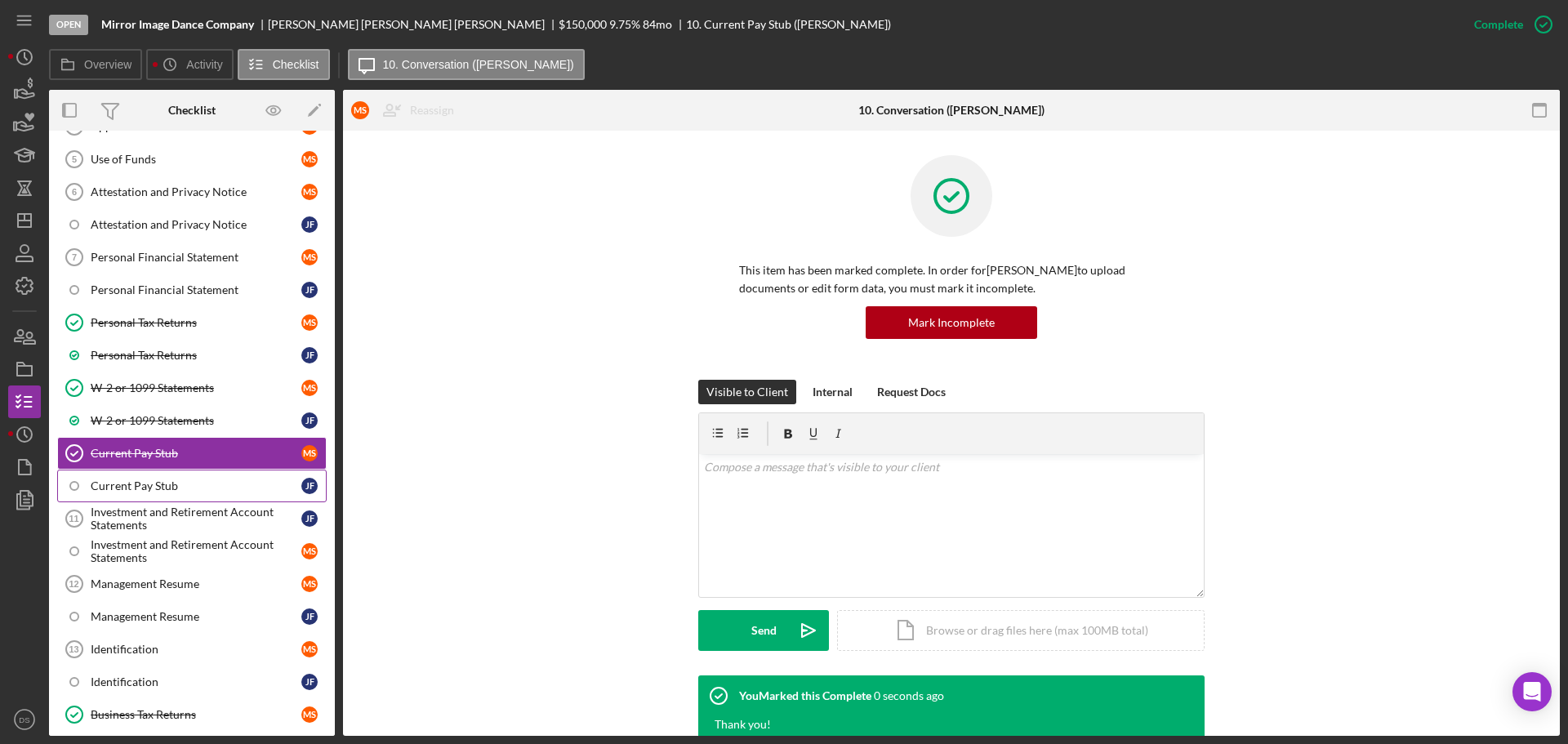
click at [213, 480] on div "Current Pay Stub" at bounding box center [195, 485] width 211 height 13
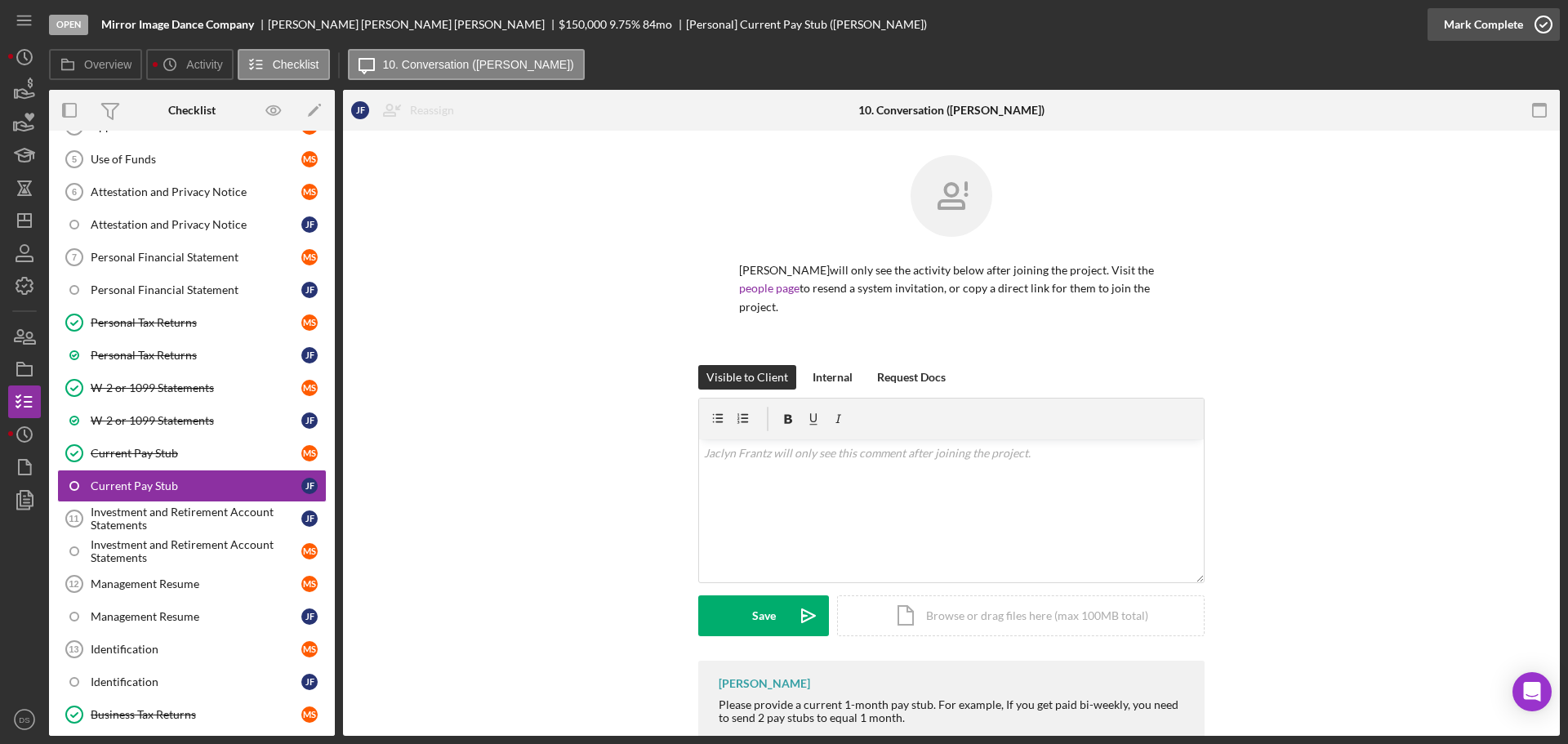
click at [1542, 19] on icon "button" at bounding box center [1543, 24] width 41 height 41
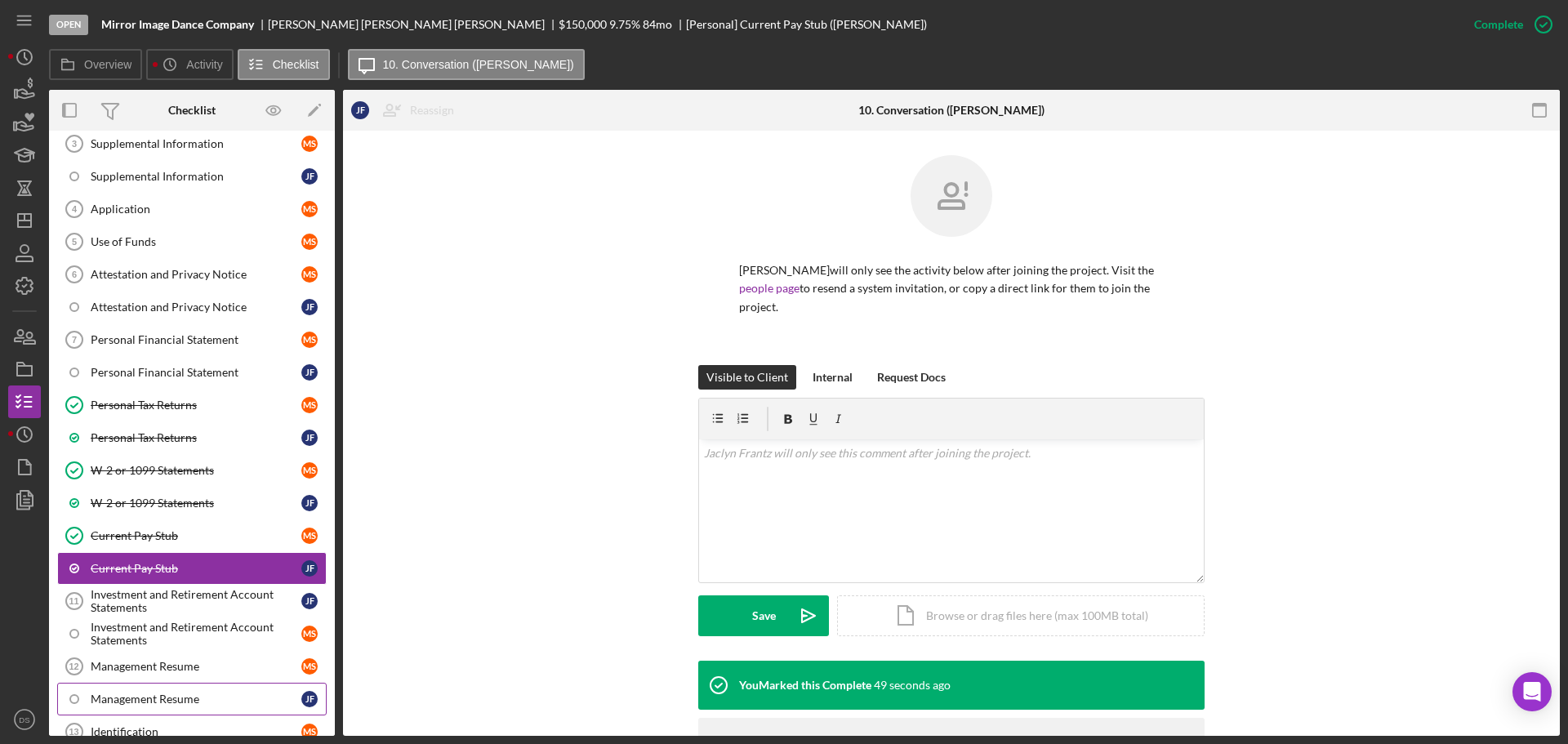
scroll to position [163, 0]
